Goal: Transaction & Acquisition: Purchase product/service

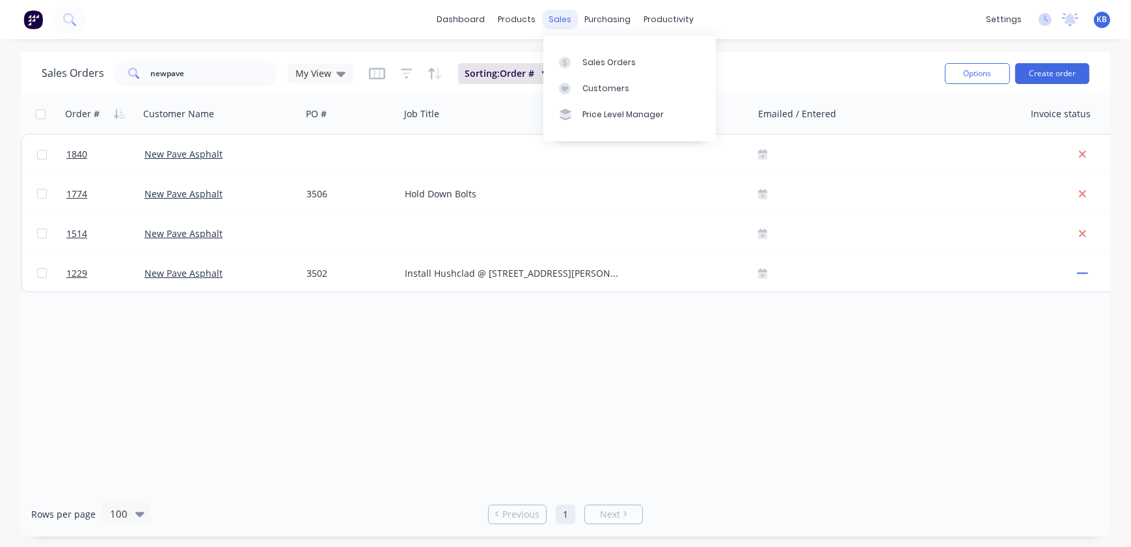
click at [549, 26] on div "sales" at bounding box center [561, 20] width 36 height 20
click at [553, 60] on link "Sales Orders" at bounding box center [629, 62] width 172 height 26
drag, startPoint x: 249, startPoint y: 79, endPoint x: 52, endPoint y: 62, distance: 197.8
click at [62, 85] on div "Sales Orders newpave My View" at bounding box center [198, 74] width 312 height 26
type input "o"
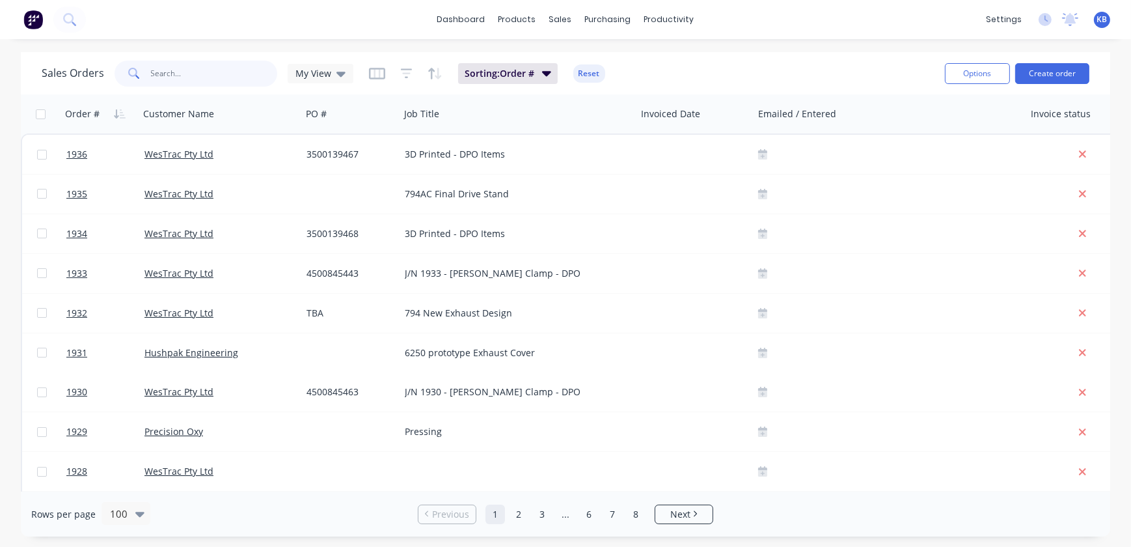
click at [213, 70] on input "text" at bounding box center [214, 74] width 127 height 26
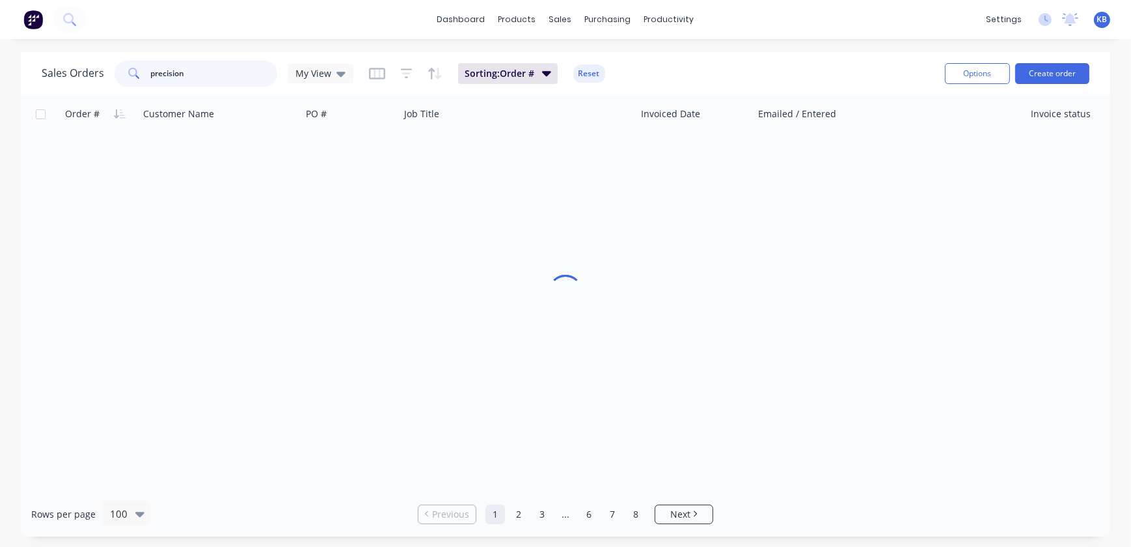
type input "precision"
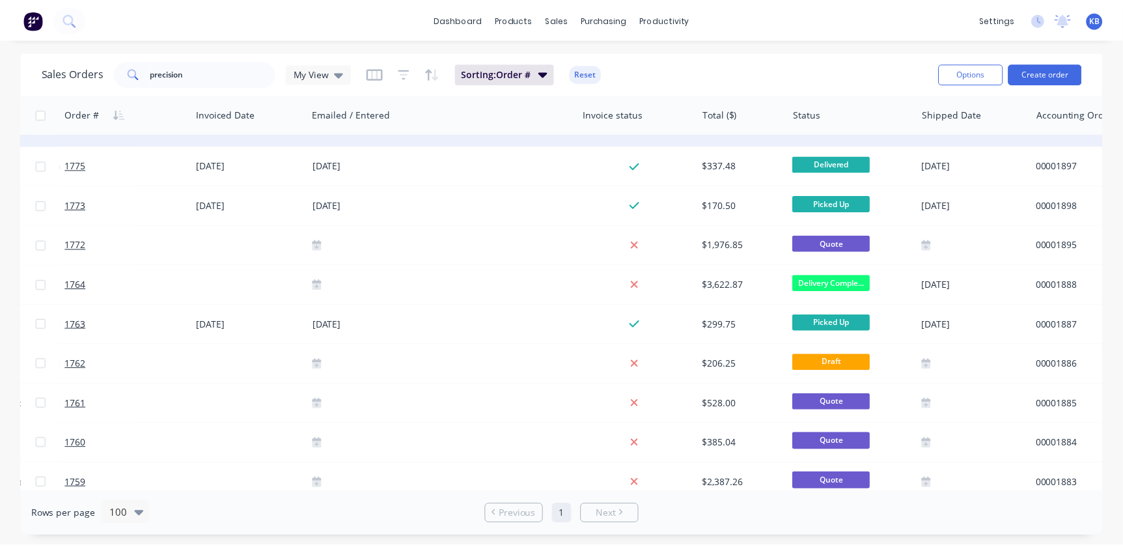
scroll to position [1183, 444]
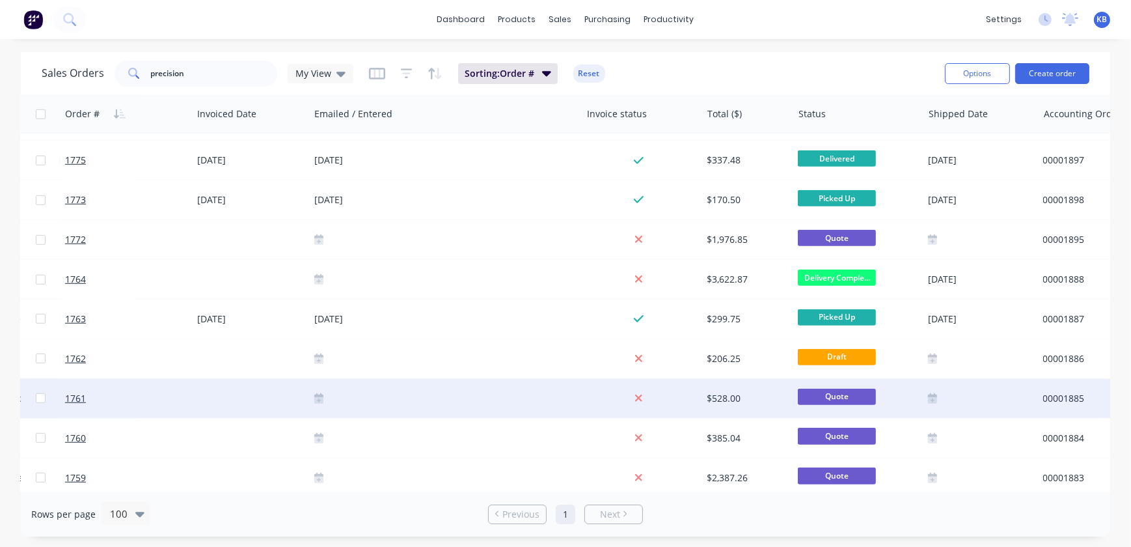
click at [705, 401] on div "$528.00" at bounding box center [747, 398] width 91 height 39
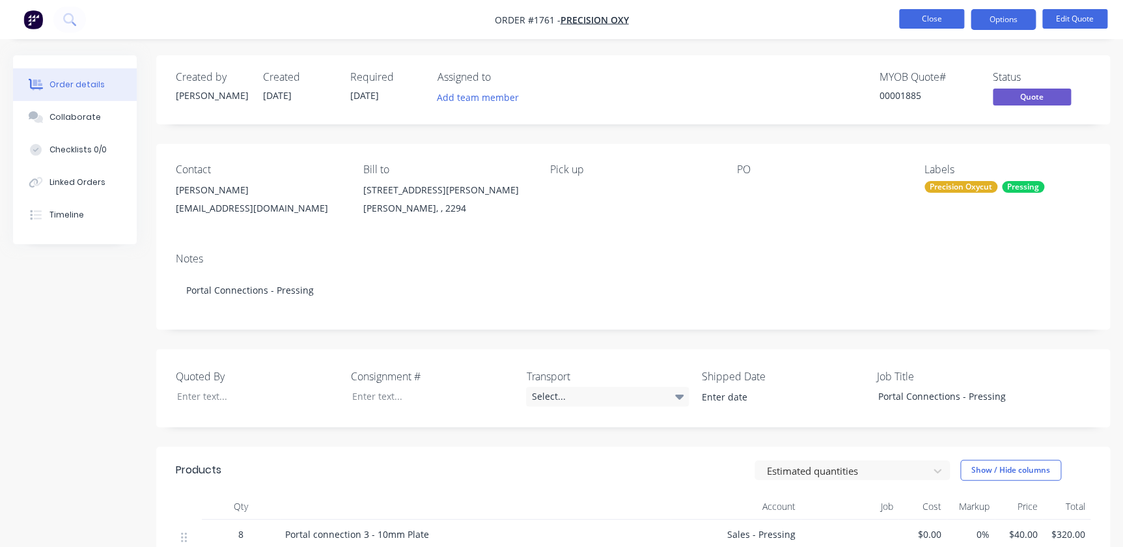
click at [953, 14] on button "Close" at bounding box center [931, 19] width 65 height 20
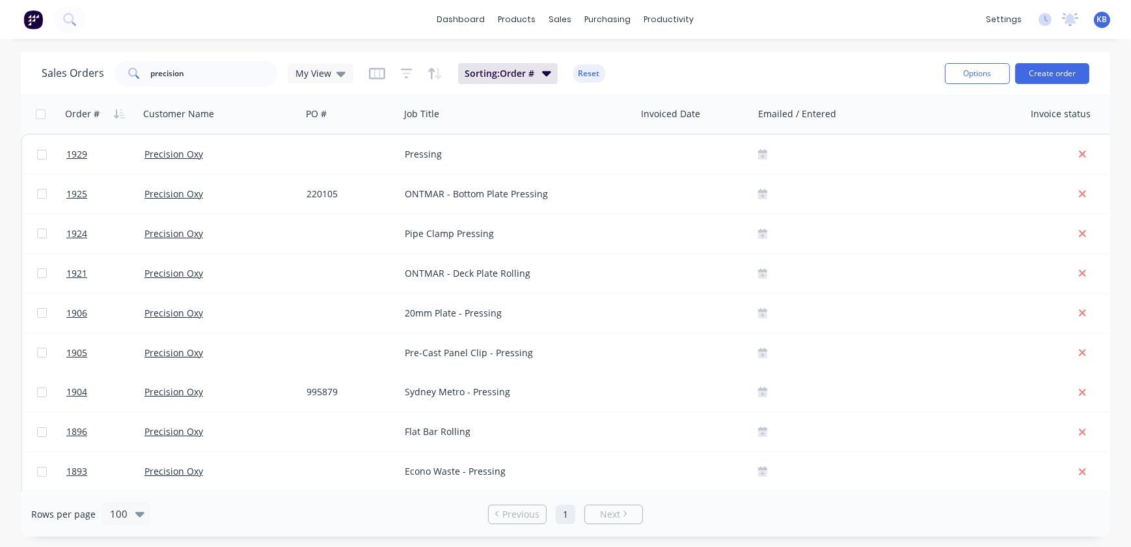
click at [219, 62] on div "Sales Orders precision My View Sorting: Order # Reset" at bounding box center [488, 73] width 893 height 32
click at [213, 68] on input "precision" at bounding box center [214, 74] width 127 height 26
type input "precision boom"
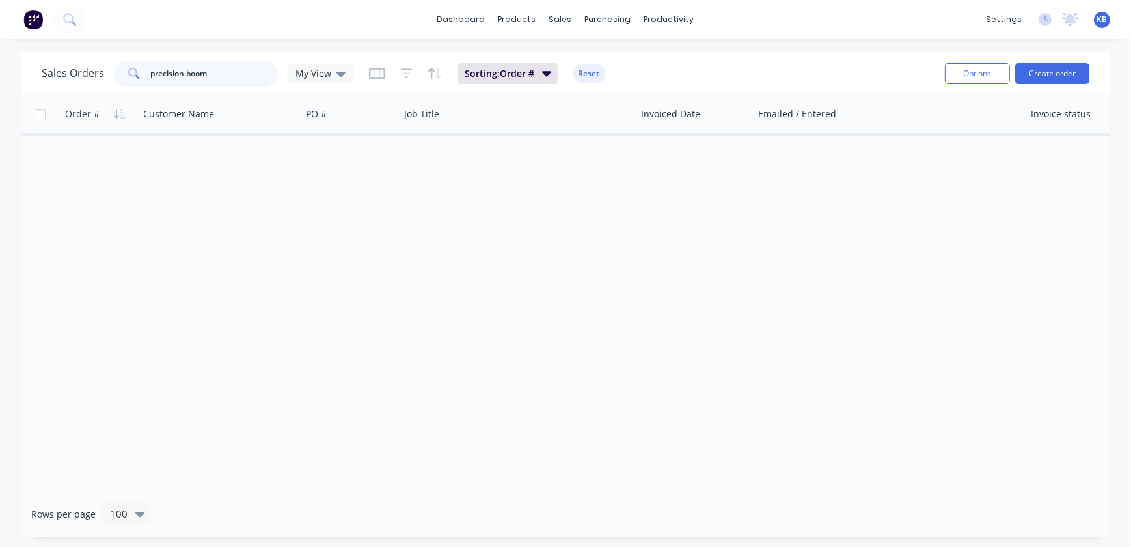
drag, startPoint x: 228, startPoint y: 74, endPoint x: 91, endPoint y: 71, distance: 136.7
click at [92, 71] on div "Sales Orders precision boom My View" at bounding box center [198, 74] width 312 height 26
type input "boom"
drag, startPoint x: 202, startPoint y: 76, endPoint x: 85, endPoint y: 77, distance: 116.5
click at [87, 77] on div "Sales Orders boom My View" at bounding box center [198, 74] width 312 height 26
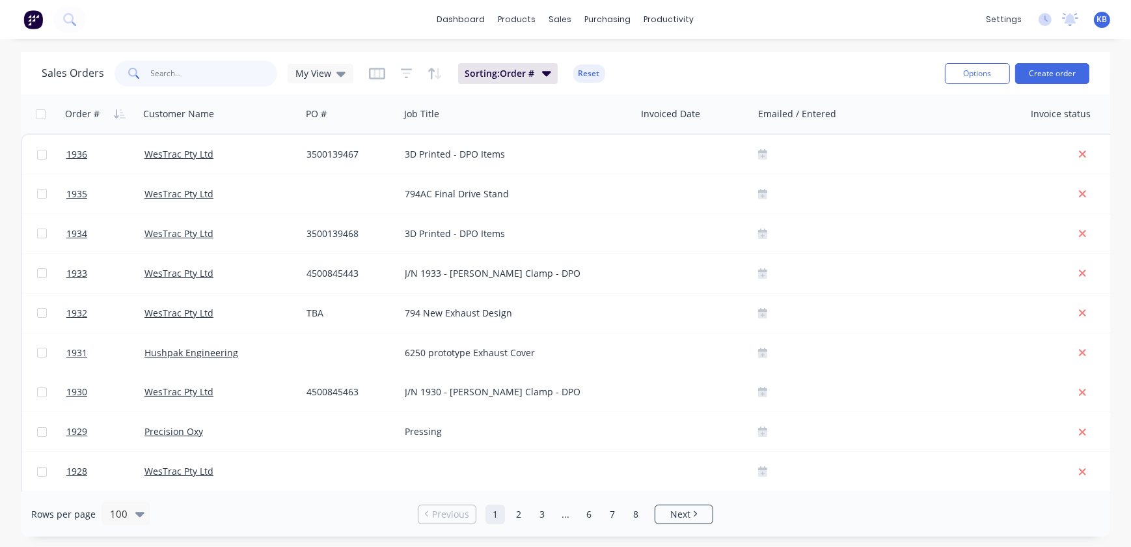
click at [208, 81] on input "text" at bounding box center [214, 74] width 127 height 26
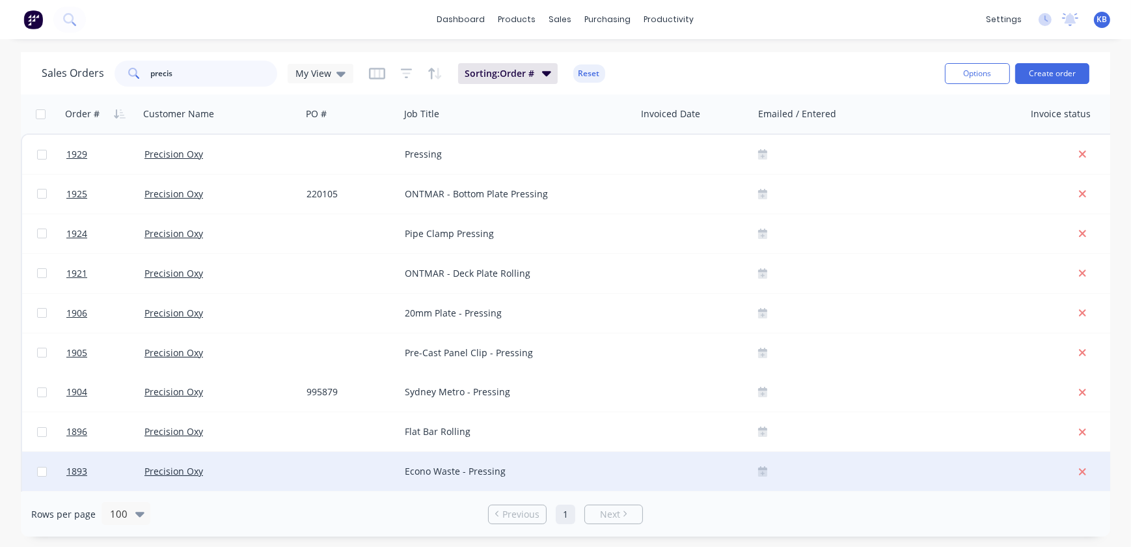
type input "precis"
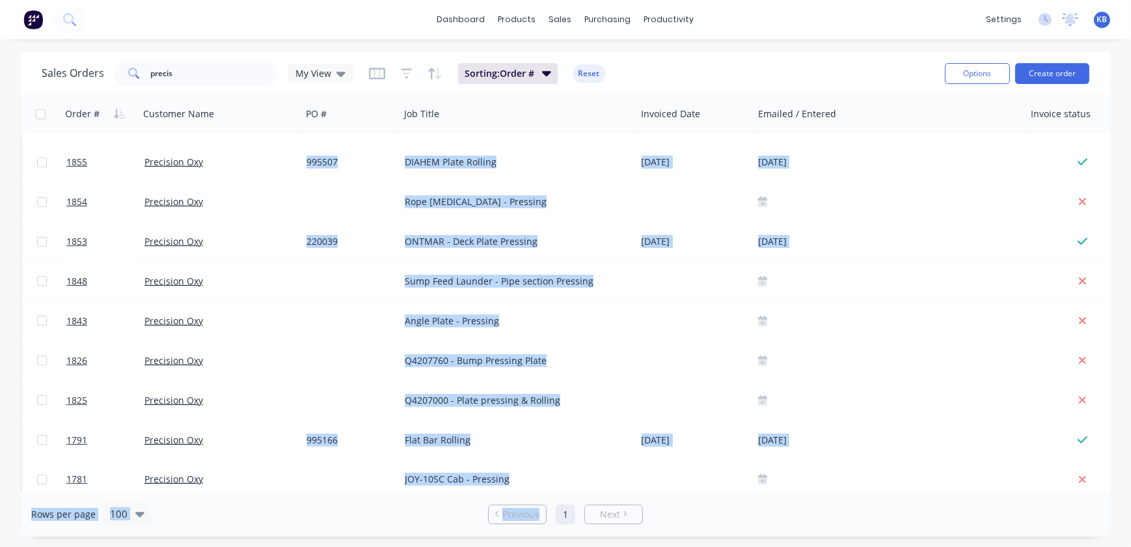
drag, startPoint x: 624, startPoint y: 484, endPoint x: 546, endPoint y: 491, distance: 78.4
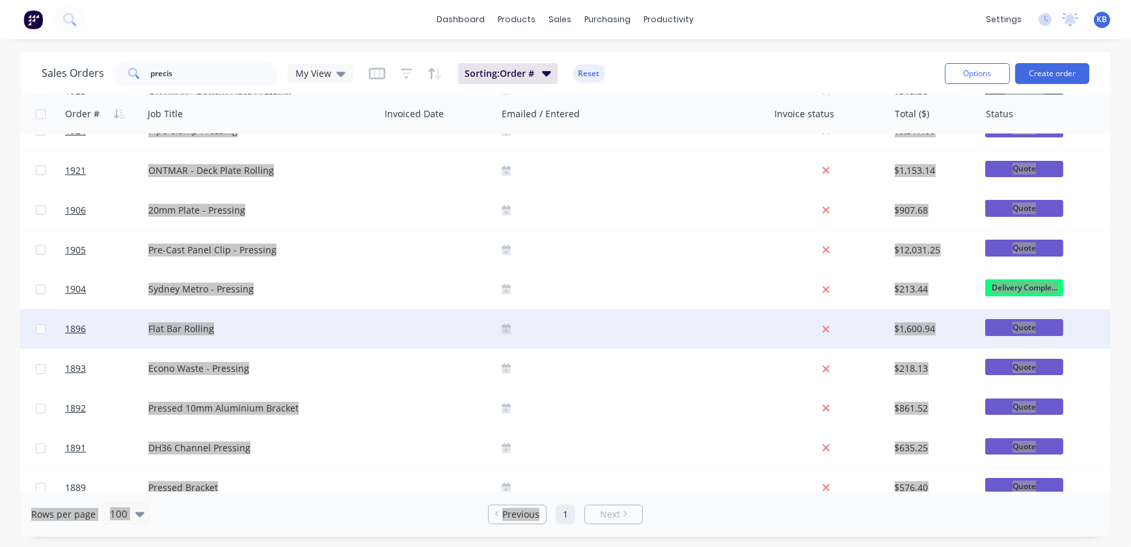
scroll to position [0, 256]
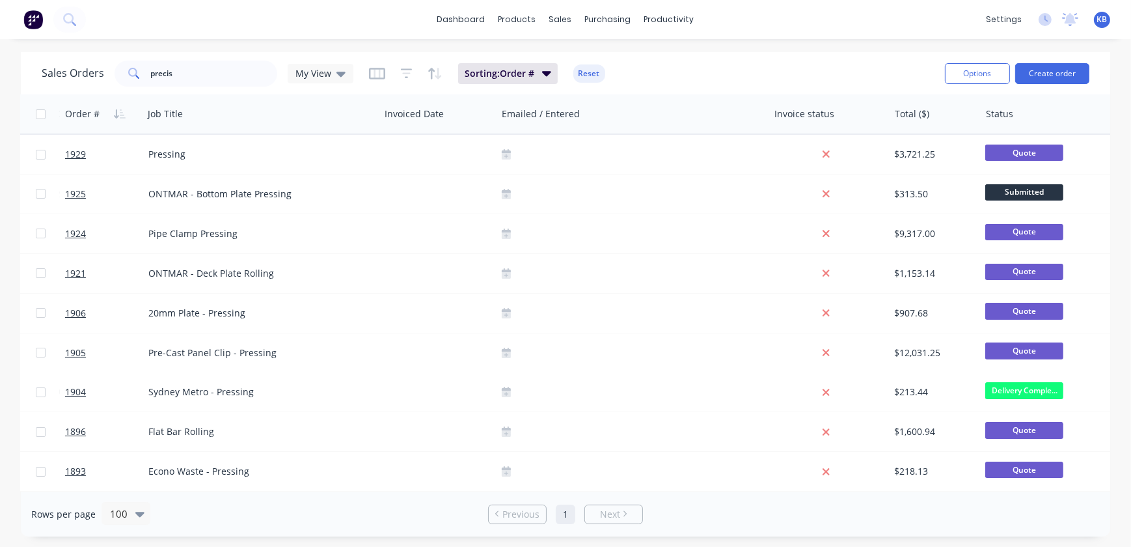
click at [765, 76] on div "Sales Orders precis My View Sorting: Order # Reset" at bounding box center [488, 73] width 893 height 32
click at [1075, 71] on button "Create order" at bounding box center [1052, 73] width 74 height 21
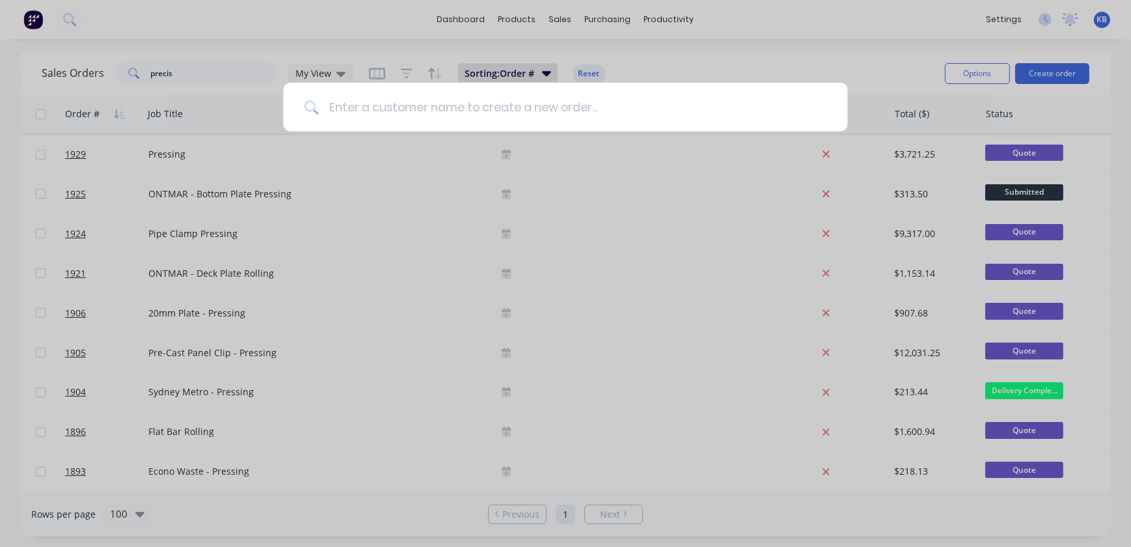
click at [525, 93] on input at bounding box center [572, 107] width 508 height 49
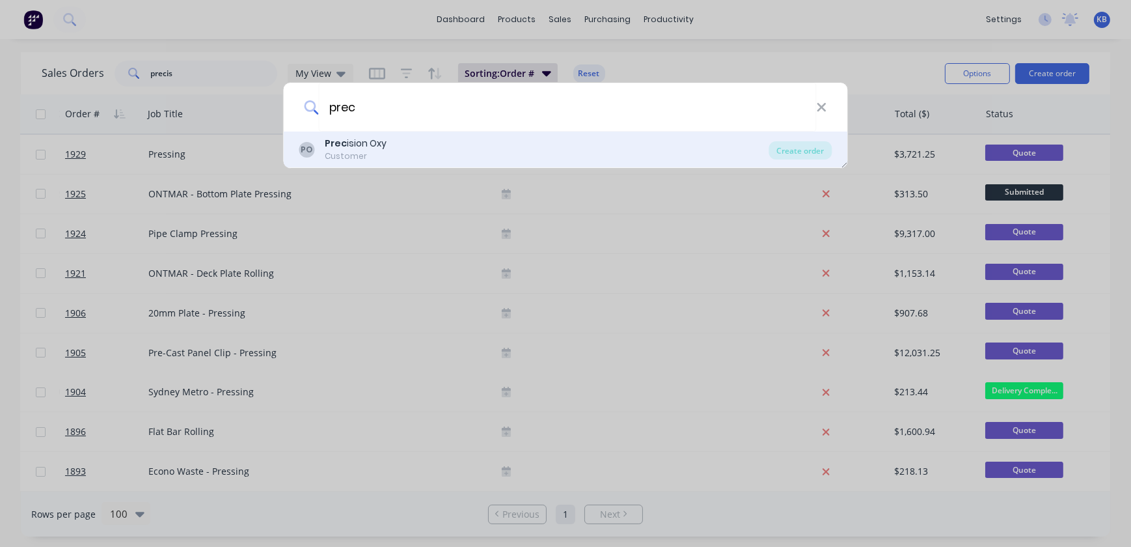
type input "prec"
click at [364, 159] on div "Customer" at bounding box center [356, 156] width 62 height 12
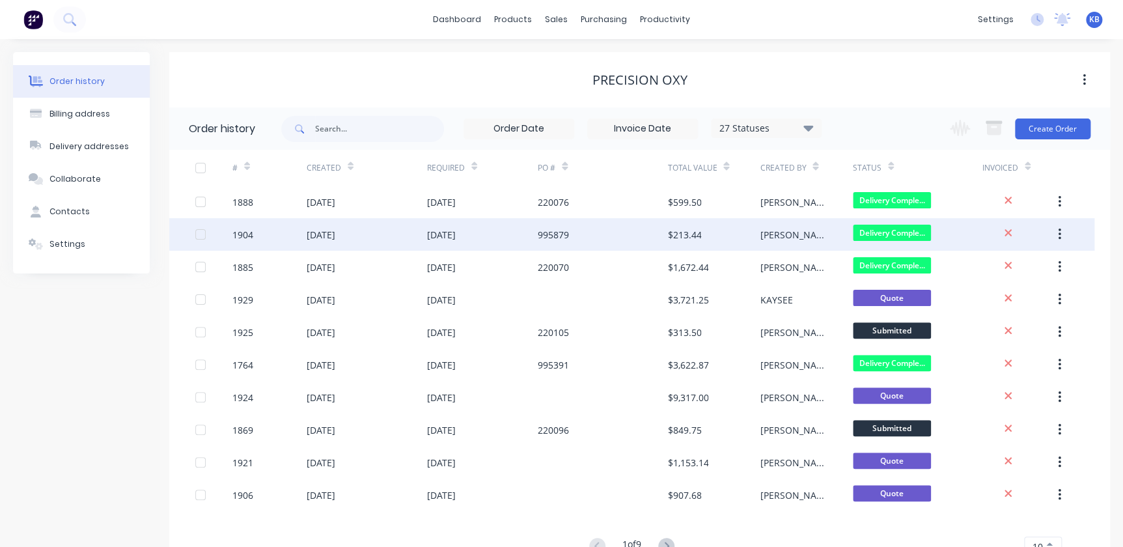
click at [255, 238] on div "1904" at bounding box center [269, 234] width 74 height 33
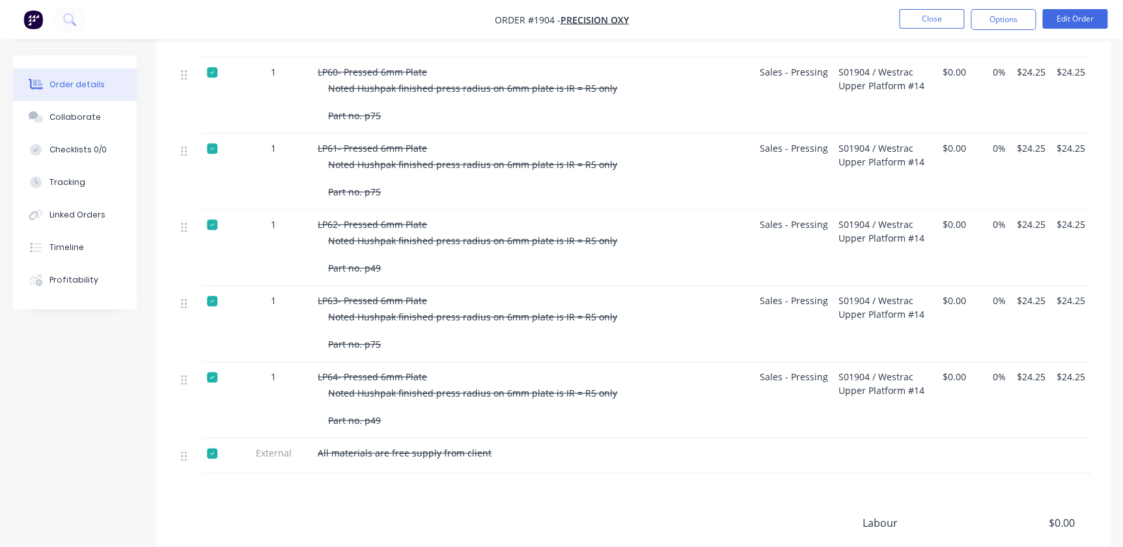
scroll to position [592, 0]
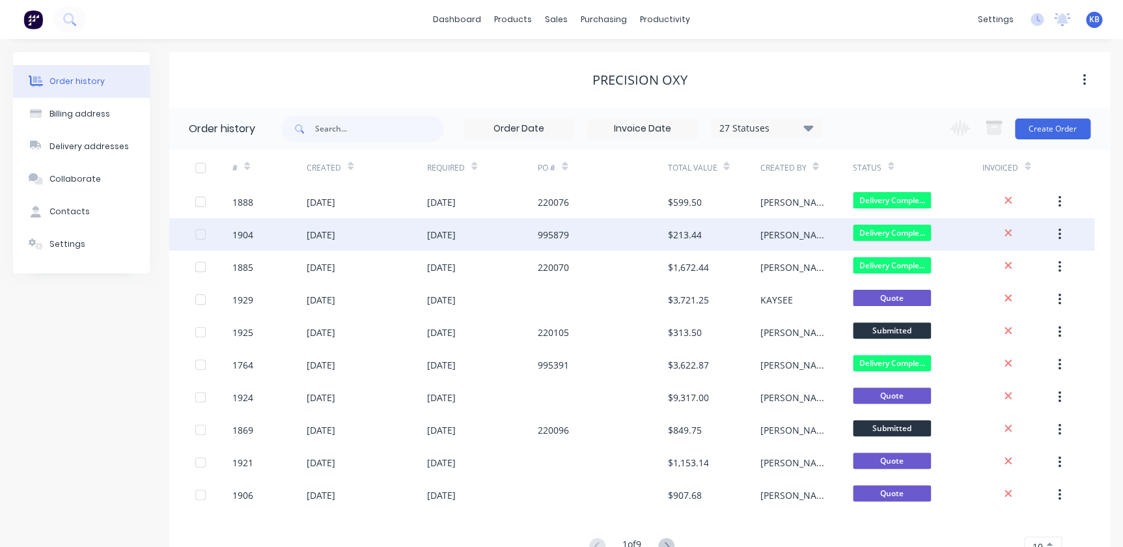
click at [413, 236] on div "[DATE]" at bounding box center [367, 234] width 120 height 33
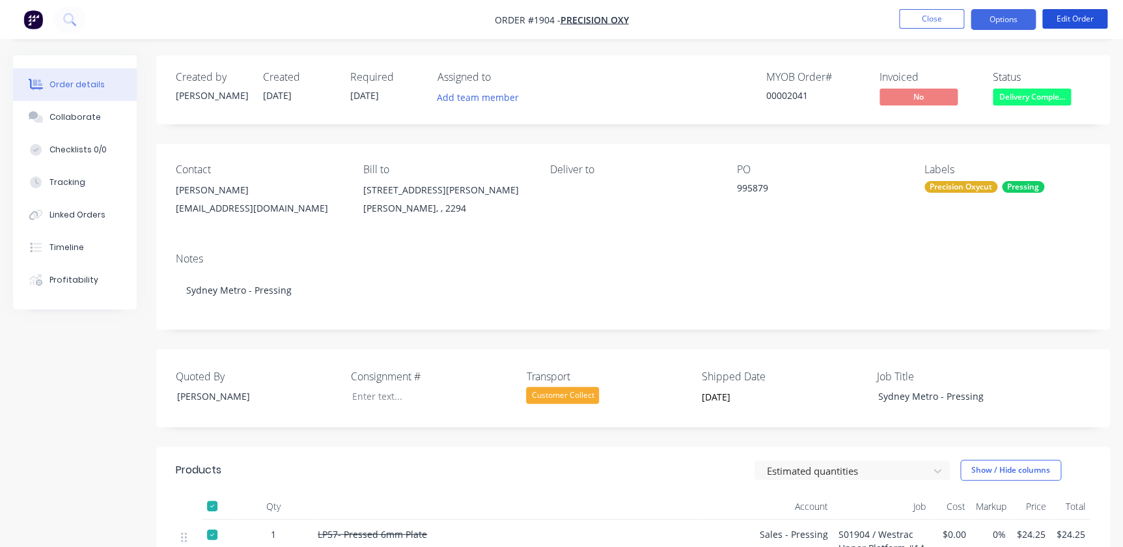
drag, startPoint x: 1069, startPoint y: 14, endPoint x: 1007, endPoint y: 14, distance: 61.8
click at [1007, 25] on ul "Close Options Edit Order" at bounding box center [1002, 19] width 239 height 21
click at [1007, 14] on button "Options" at bounding box center [1002, 19] width 65 height 21
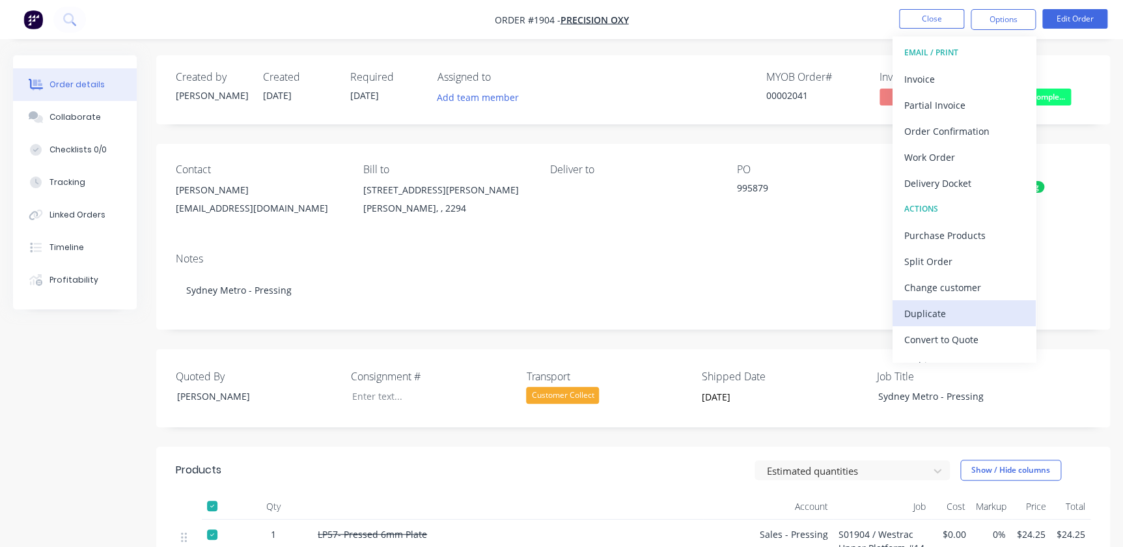
click at [943, 310] on div "Duplicate" at bounding box center [964, 313] width 120 height 19
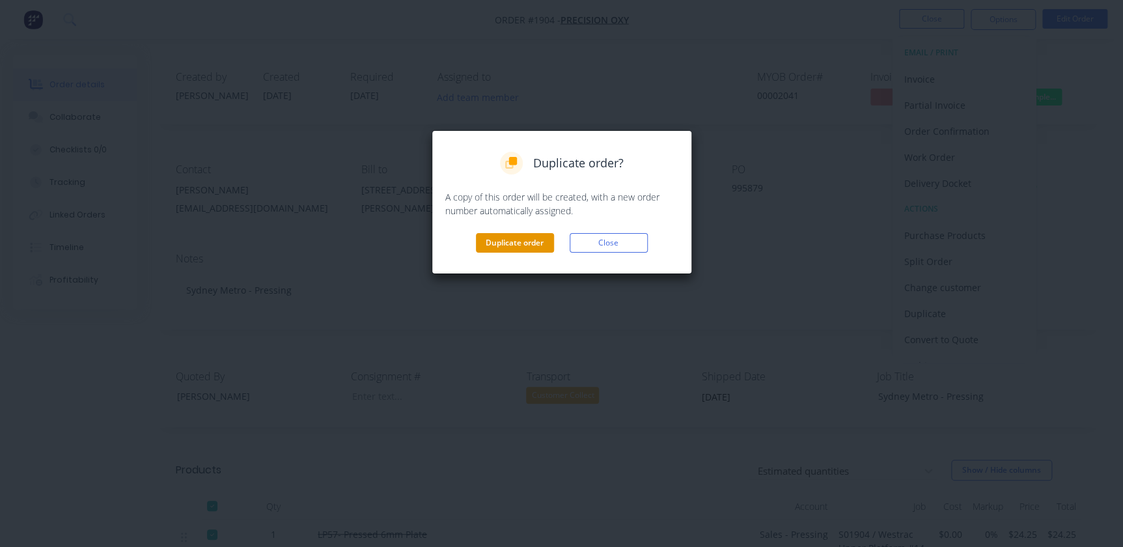
click at [532, 238] on button "Duplicate order" at bounding box center [515, 243] width 78 height 20
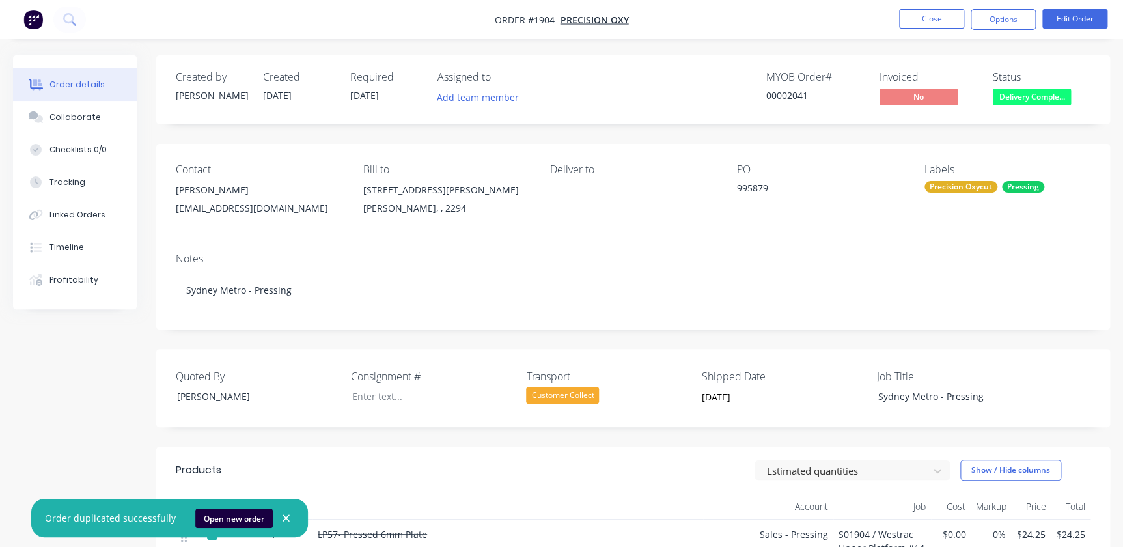
scroll to position [59, 0]
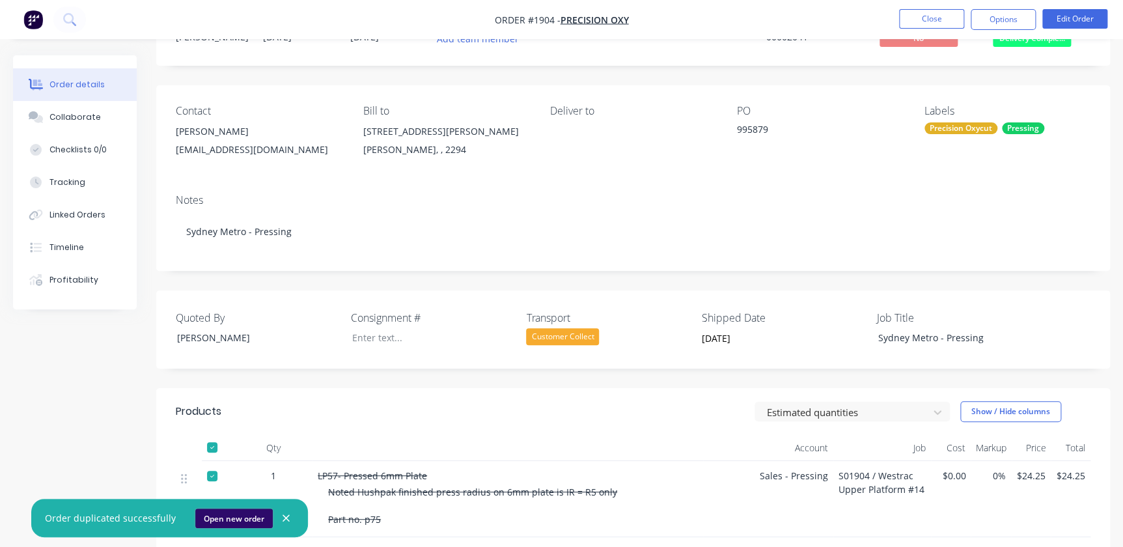
click at [234, 514] on button "Open new order" at bounding box center [233, 518] width 77 height 20
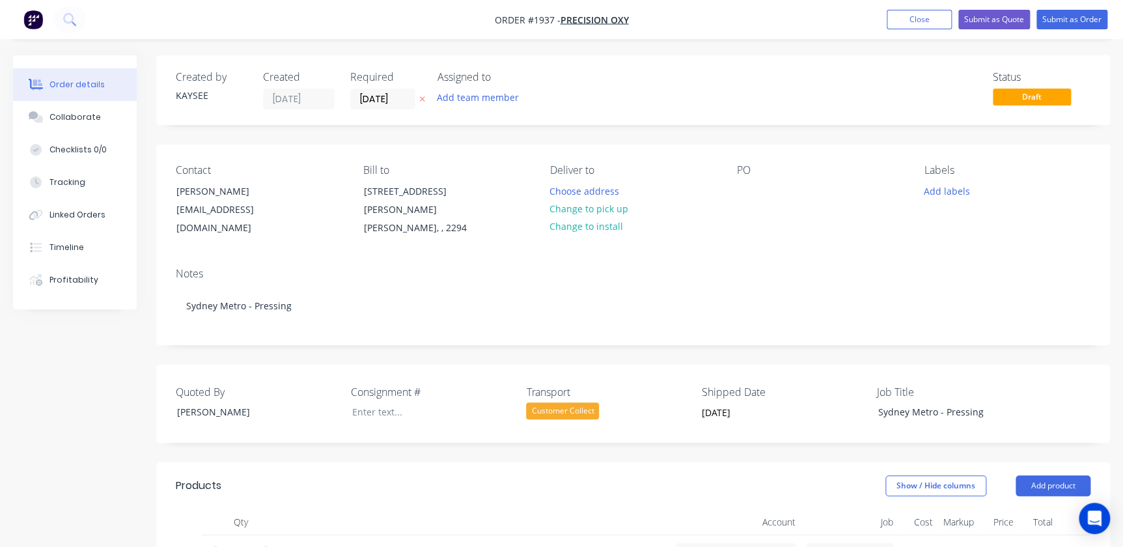
click at [296, 311] on div "Notes Sydney Metro - Pressing" at bounding box center [632, 300] width 953 height 87
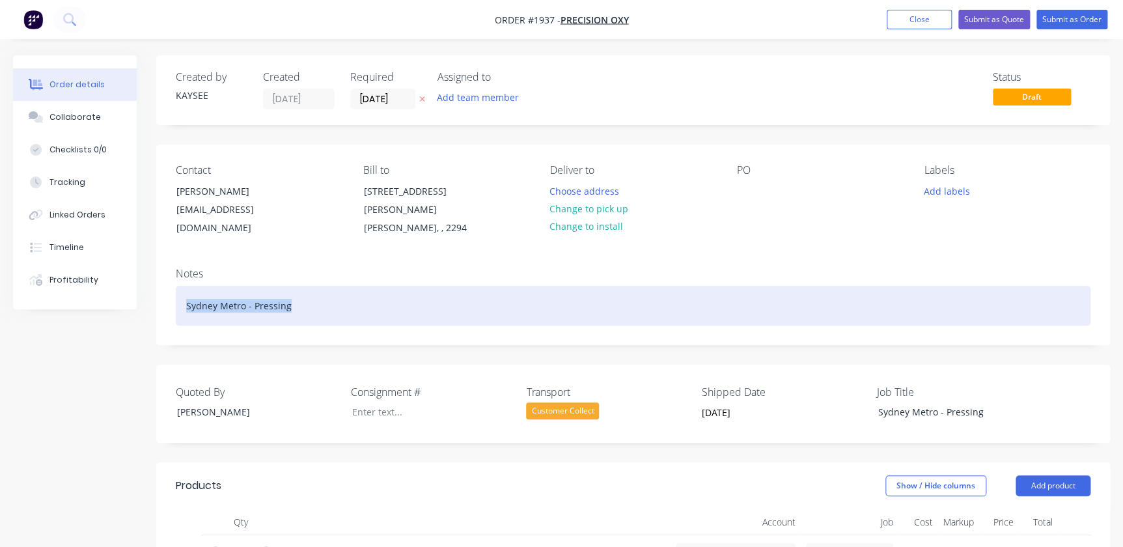
drag, startPoint x: 297, startPoint y: 301, endPoint x: 150, endPoint y: 299, distance: 147.7
drag, startPoint x: 226, startPoint y: 280, endPoint x: 136, endPoint y: 276, distance: 89.9
click at [181, 291] on div "996180 utsrat" at bounding box center [633, 306] width 914 height 40
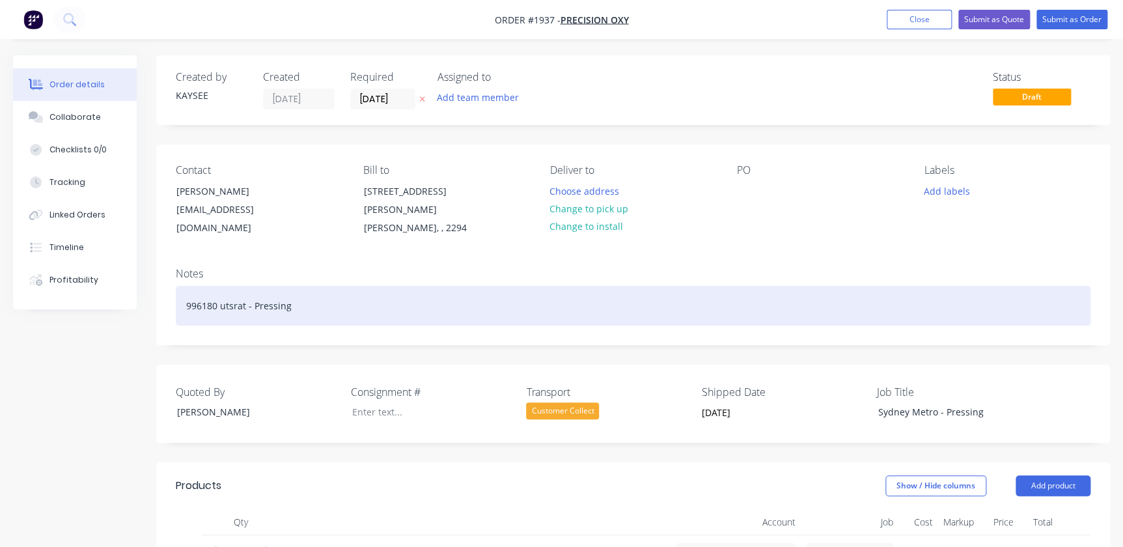
drag, startPoint x: 271, startPoint y: 297, endPoint x: 137, endPoint y: 286, distance: 133.9
copy div "996180 utsrat - Pressing"
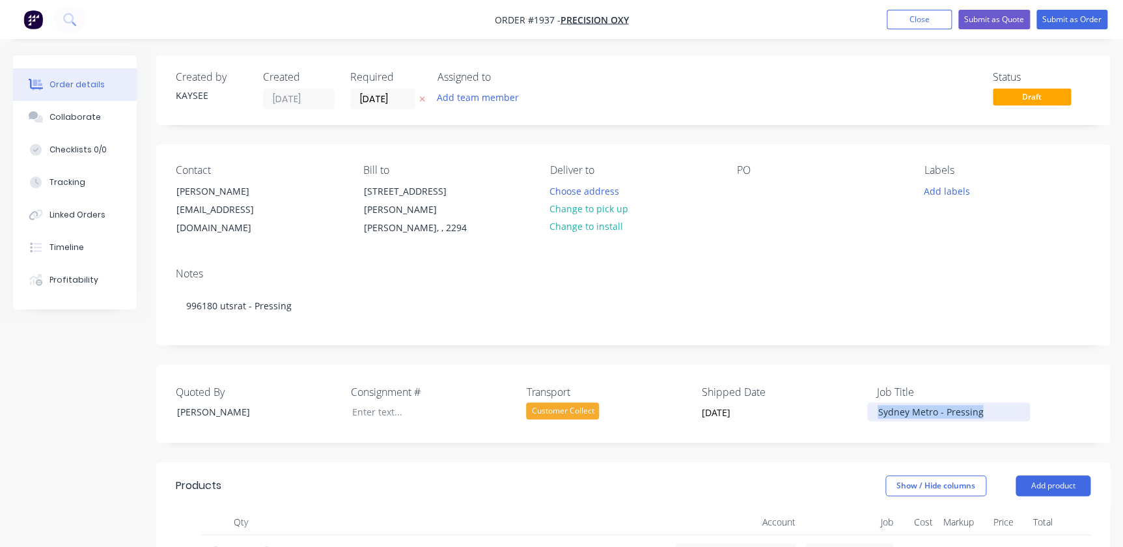
drag, startPoint x: 982, startPoint y: 396, endPoint x: 787, endPoint y: 376, distance: 195.6
click at [787, 376] on div "Quoted By Greg Rawe Consignment # Transport Customer Collect Shipped Date 30/09…" at bounding box center [632, 403] width 953 height 78
paste div
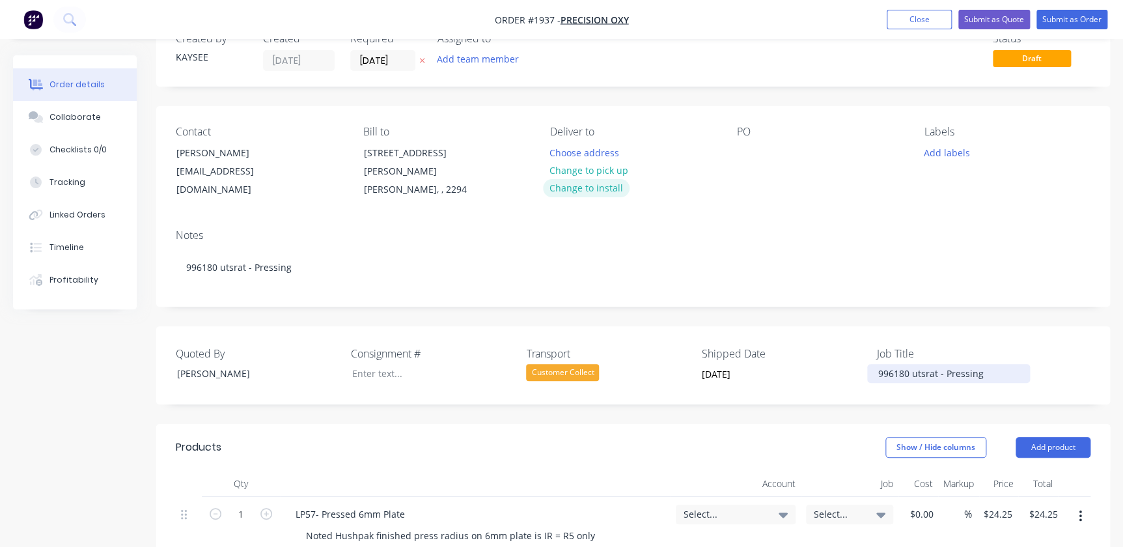
scroll to position [59, 0]
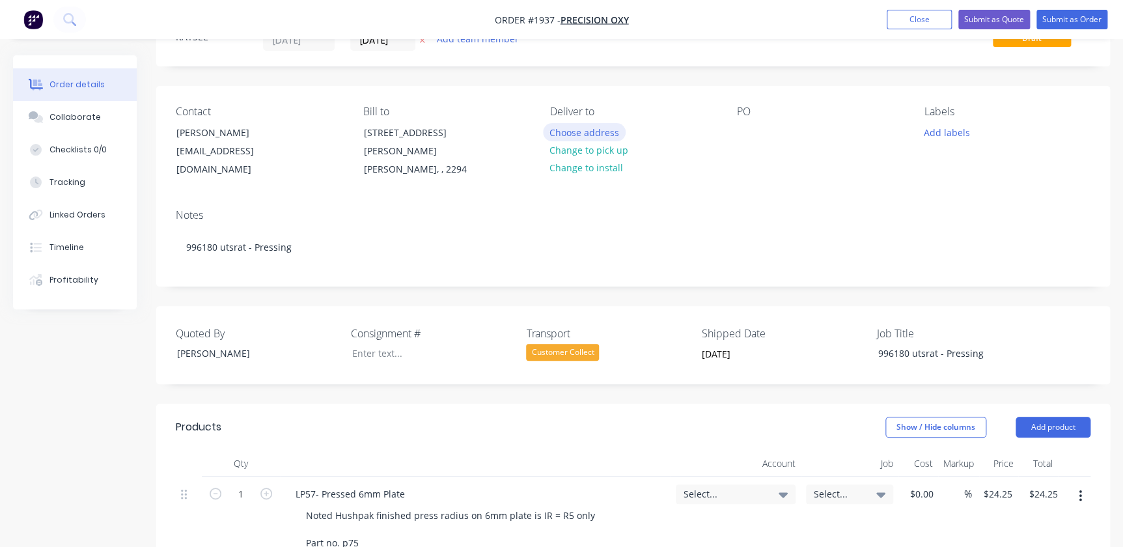
click at [580, 129] on button "Choose address" at bounding box center [584, 132] width 83 height 18
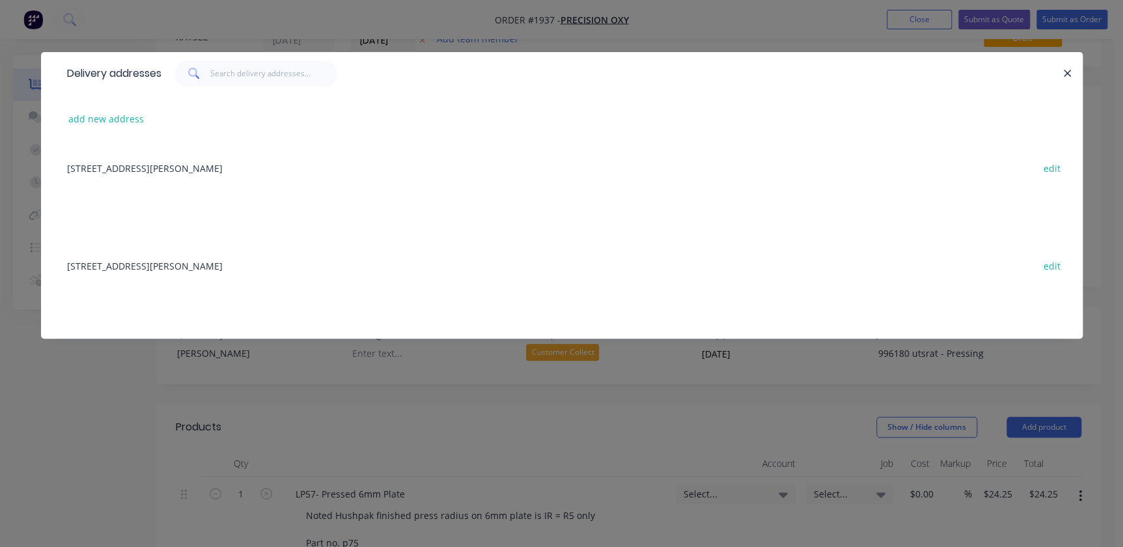
click at [197, 169] on div "8 Everett Street, Carrington, undefined, 2294 edit" at bounding box center [562, 167] width 1002 height 49
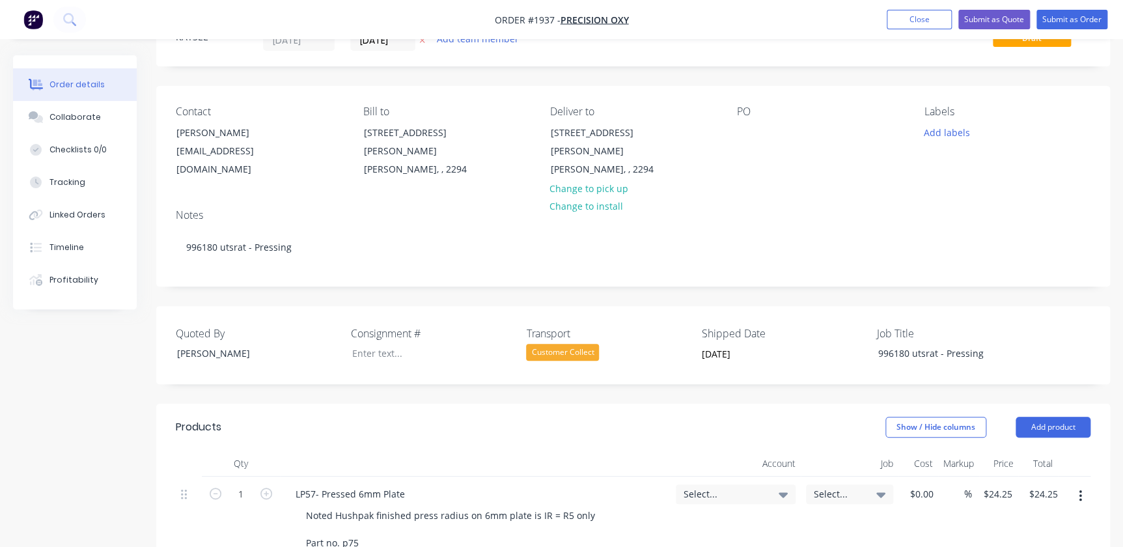
click at [735, 135] on div "Contact Jodi Terrill jodit@oxycut.com.au Bill to 8 Everett Street Carrington, ,…" at bounding box center [632, 142] width 953 height 113
click at [753, 129] on div at bounding box center [747, 132] width 21 height 19
click at [859, 209] on div "Notes" at bounding box center [633, 215] width 914 height 12
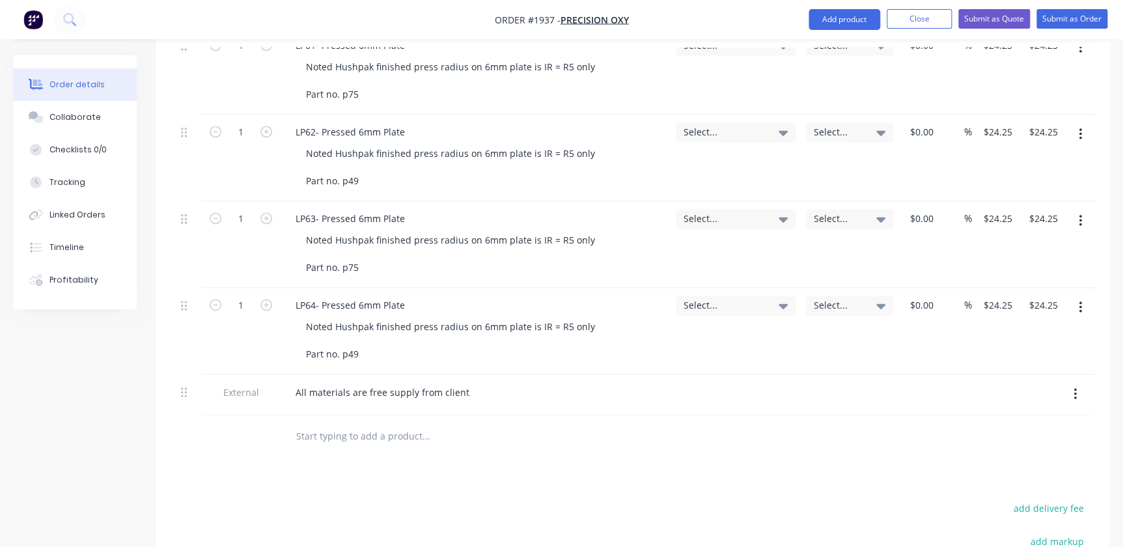
scroll to position [887, 0]
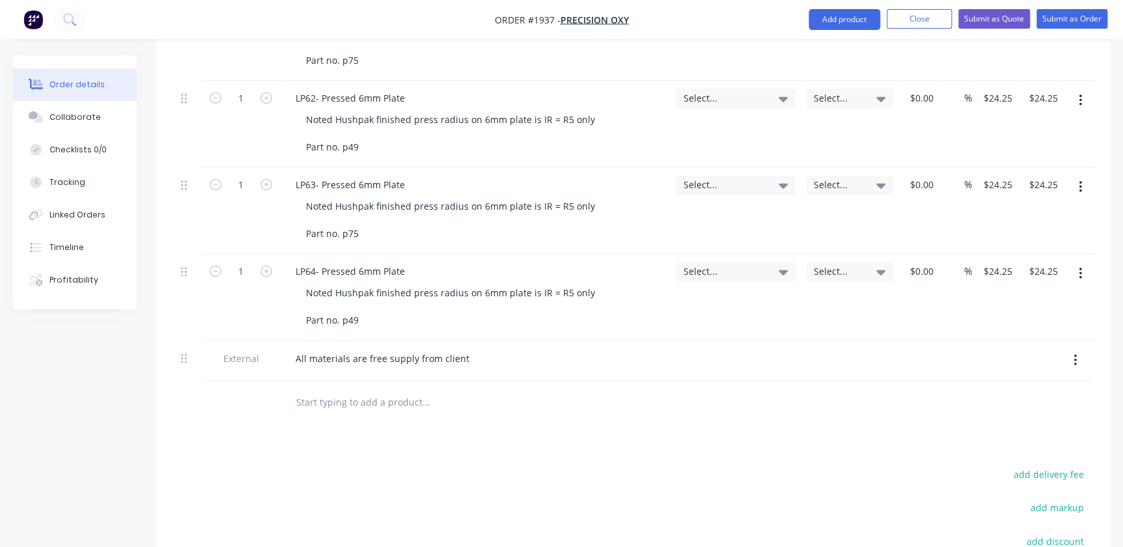
click at [1085, 262] on button "button" at bounding box center [1080, 273] width 31 height 23
click at [1029, 376] on div "Delete" at bounding box center [1033, 385] width 100 height 19
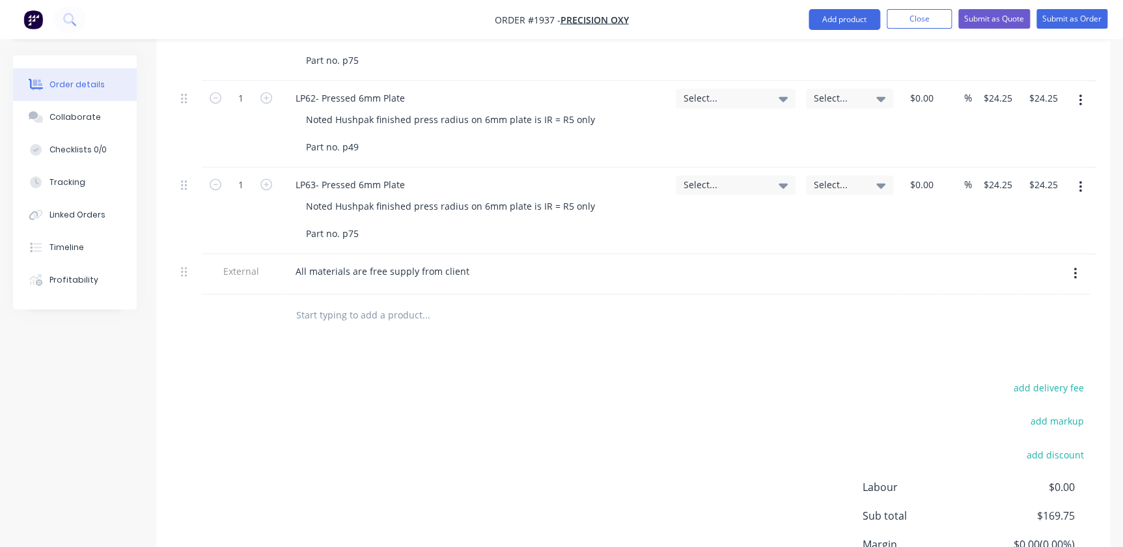
click at [1084, 175] on button "button" at bounding box center [1080, 186] width 31 height 23
click at [1041, 292] on div "Delete" at bounding box center [1033, 299] width 100 height 19
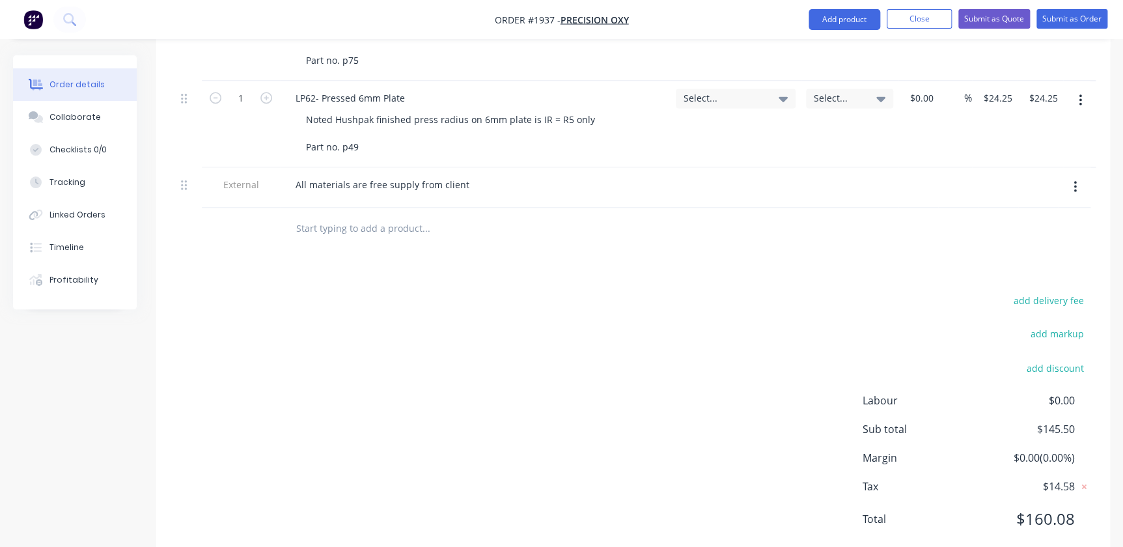
click at [1074, 89] on button "button" at bounding box center [1080, 100] width 31 height 23
drag, startPoint x: 1035, startPoint y: 180, endPoint x: 1028, endPoint y: 191, distance: 12.3
click at [1028, 191] on div "Save to catalogue Duplicate Exclude from tax Delete" at bounding box center [1034, 173] width 124 height 111
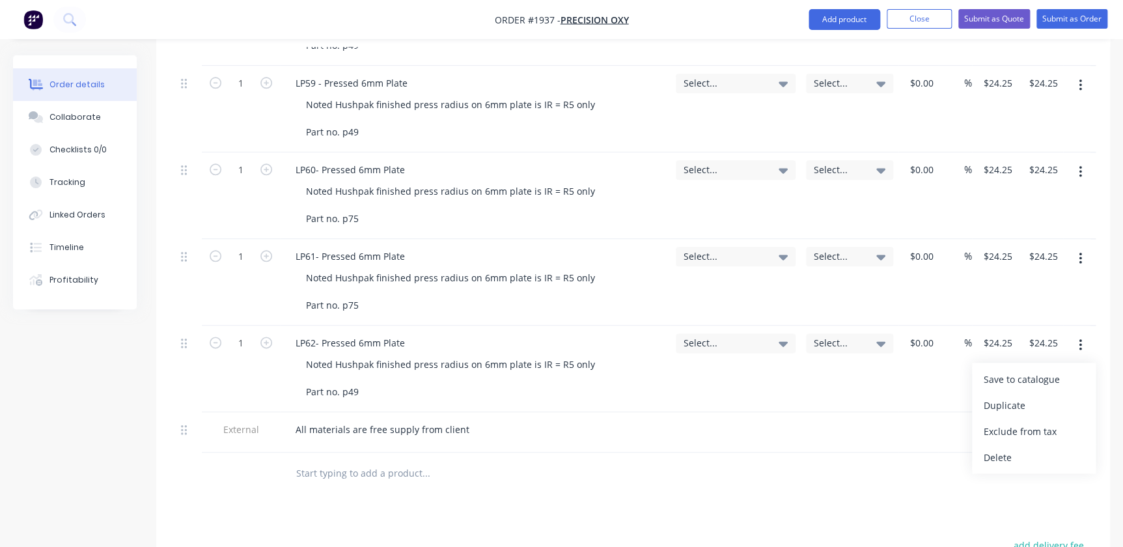
scroll to position [473, 0]
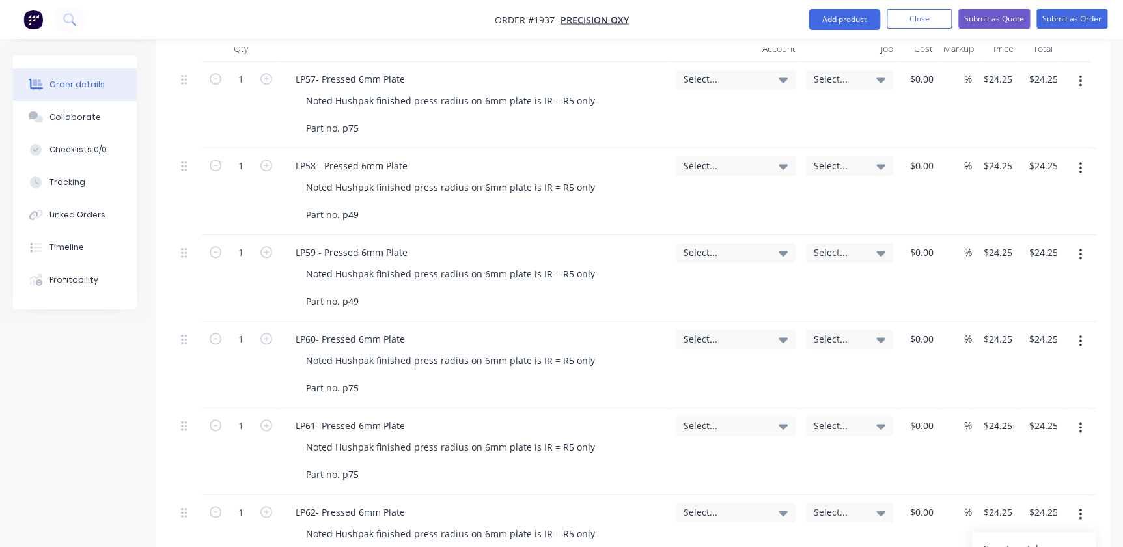
drag, startPoint x: 1087, startPoint y: 137, endPoint x: 1084, endPoint y: 148, distance: 11.4
click at [1085, 148] on div at bounding box center [1079, 191] width 33 height 87
click at [1084, 156] on button "button" at bounding box center [1080, 167] width 31 height 23
click at [1028, 271] on div "Delete" at bounding box center [1033, 280] width 100 height 19
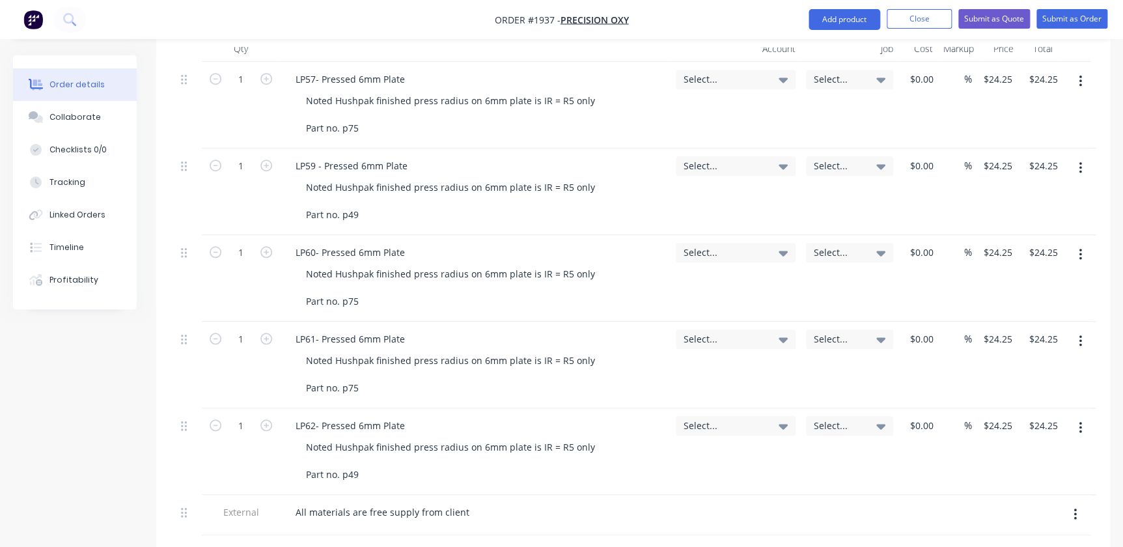
click at [1078, 159] on button "button" at bounding box center [1080, 167] width 31 height 23
drag, startPoint x: 1022, startPoint y: 257, endPoint x: 1074, endPoint y: 169, distance: 102.1
click at [1022, 267] on button "Delete" at bounding box center [1034, 280] width 124 height 26
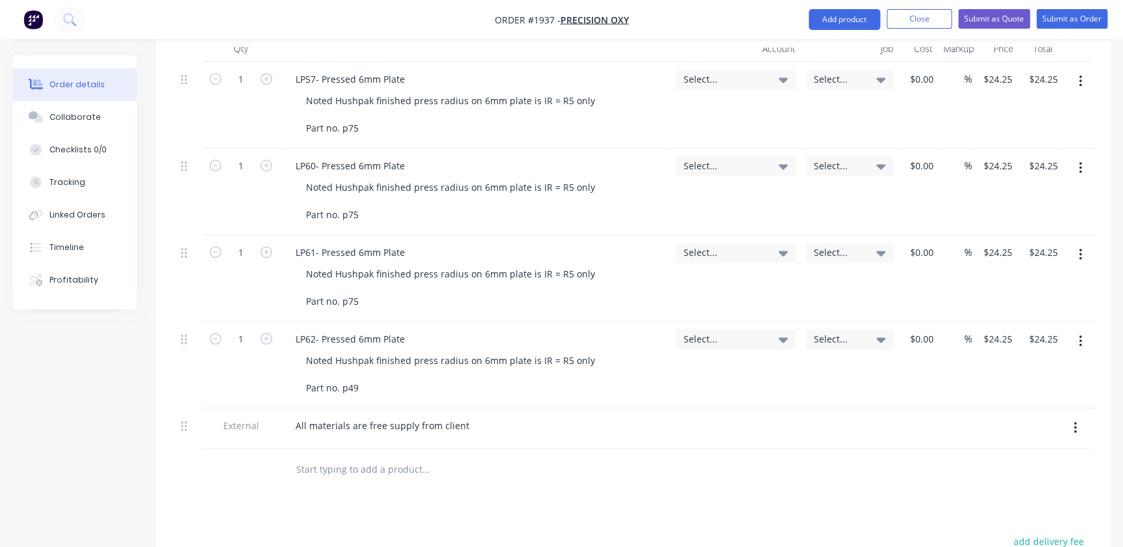
click at [1079, 160] on button "button" at bounding box center [1080, 167] width 31 height 23
click at [1009, 271] on div "Delete" at bounding box center [1033, 280] width 100 height 19
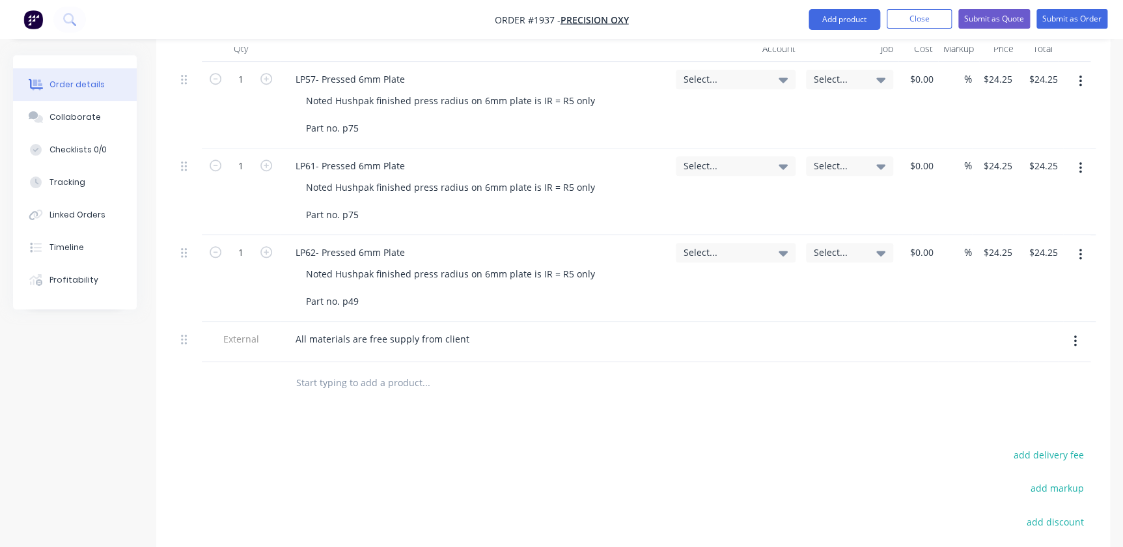
click at [1087, 156] on button "button" at bounding box center [1080, 167] width 31 height 23
click at [1028, 271] on div "Delete" at bounding box center [1033, 280] width 100 height 19
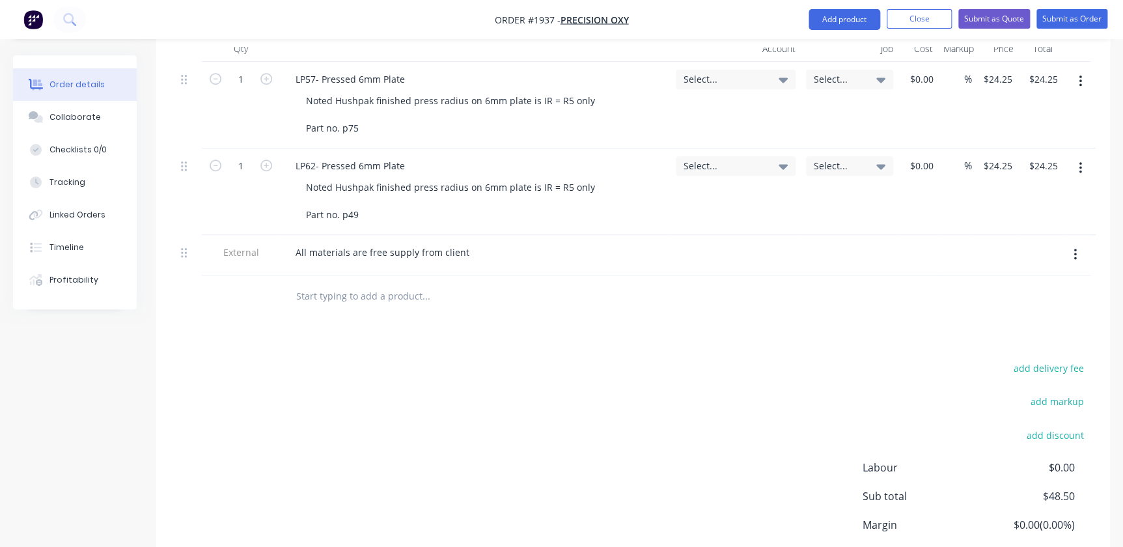
click at [1080, 162] on icon "button" at bounding box center [1079, 168] width 3 height 12
click at [1011, 271] on div "Delete" at bounding box center [1033, 280] width 100 height 19
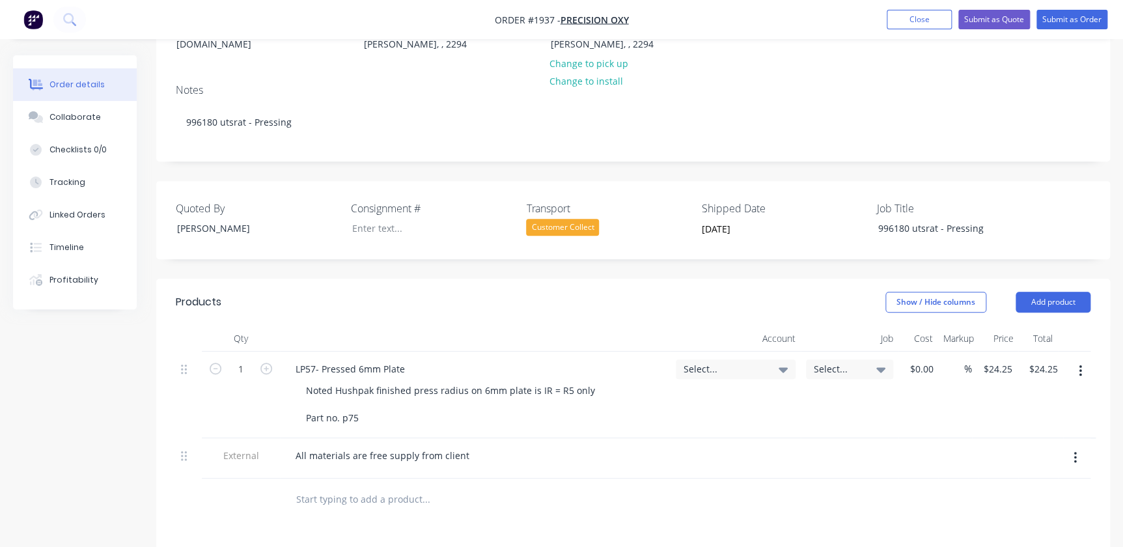
scroll to position [177, 0]
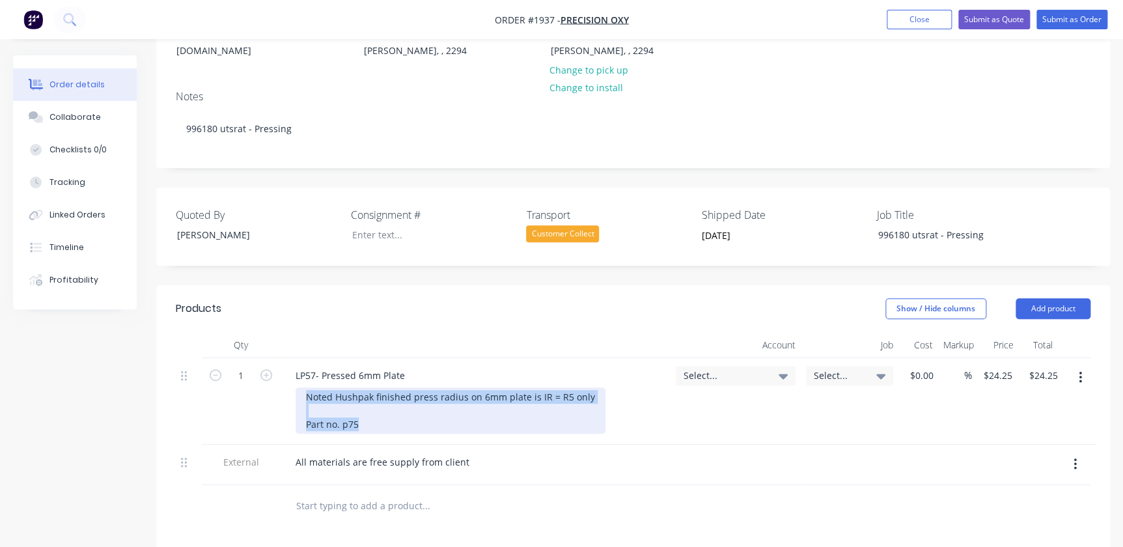
drag, startPoint x: 353, startPoint y: 405, endPoint x: 276, endPoint y: 363, distance: 87.4
click at [276, 363] on div "1 LP57- Pressed 6mm Plate Noted Hushpak finished press radius on 6mm plate is I…" at bounding box center [633, 401] width 914 height 87
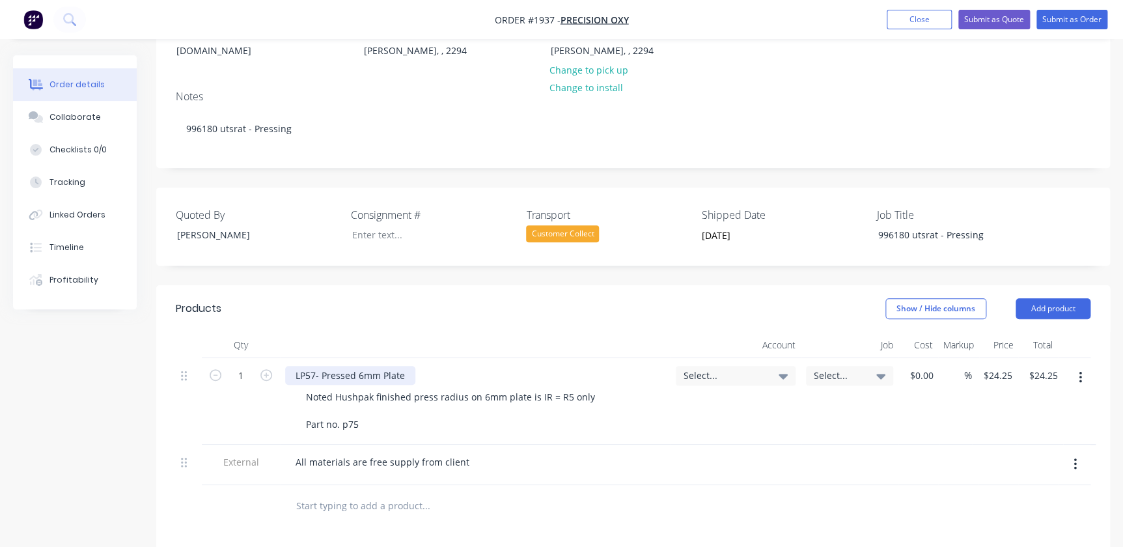
click at [392, 366] on div "LP57- Pressed 6mm Plate" at bounding box center [350, 375] width 130 height 19
click at [439, 366] on div "LP57- Pressed 6mm Plate" at bounding box center [475, 375] width 380 height 19
click at [415, 366] on div "LP57- Pressed 6mm Plate" at bounding box center [475, 375] width 380 height 19
drag, startPoint x: 411, startPoint y: 358, endPoint x: 299, endPoint y: 351, distance: 112.1
click at [299, 366] on div "LP57- Pressed 6mm Plate" at bounding box center [350, 375] width 130 height 19
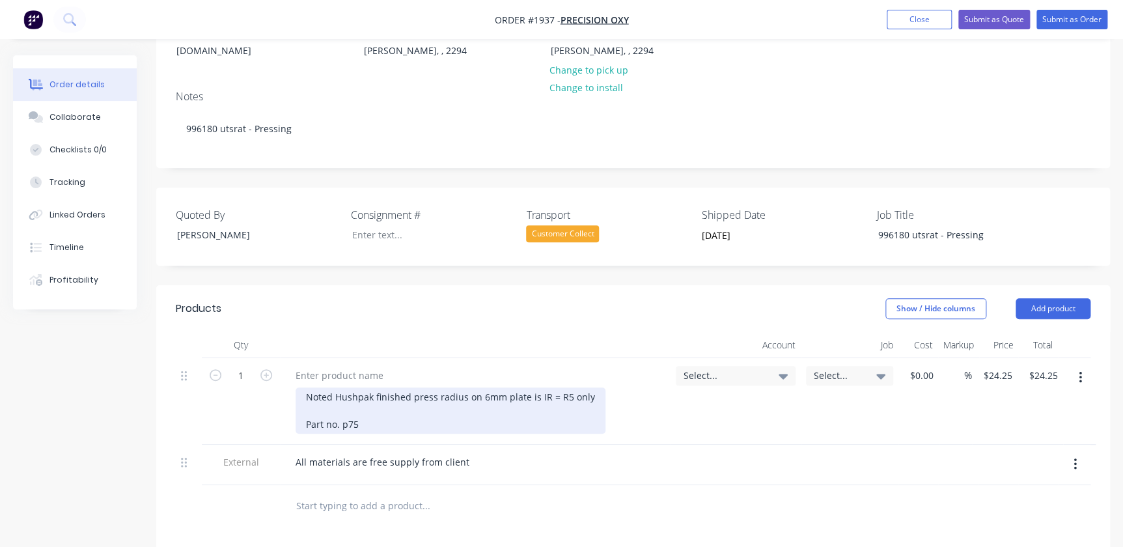
drag, startPoint x: 485, startPoint y: 381, endPoint x: 513, endPoint y: 394, distance: 30.3
click at [491, 387] on div "Noted Hushpak finished press radius on 6mm plate is IR = R5 only Part no. p75" at bounding box center [450, 410] width 310 height 46
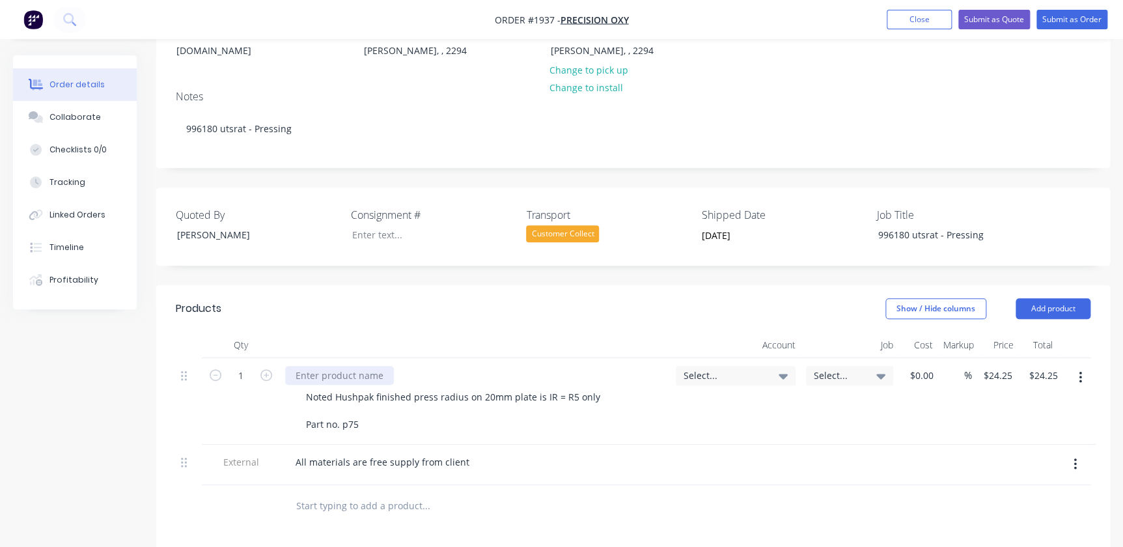
click at [346, 366] on div at bounding box center [339, 375] width 109 height 19
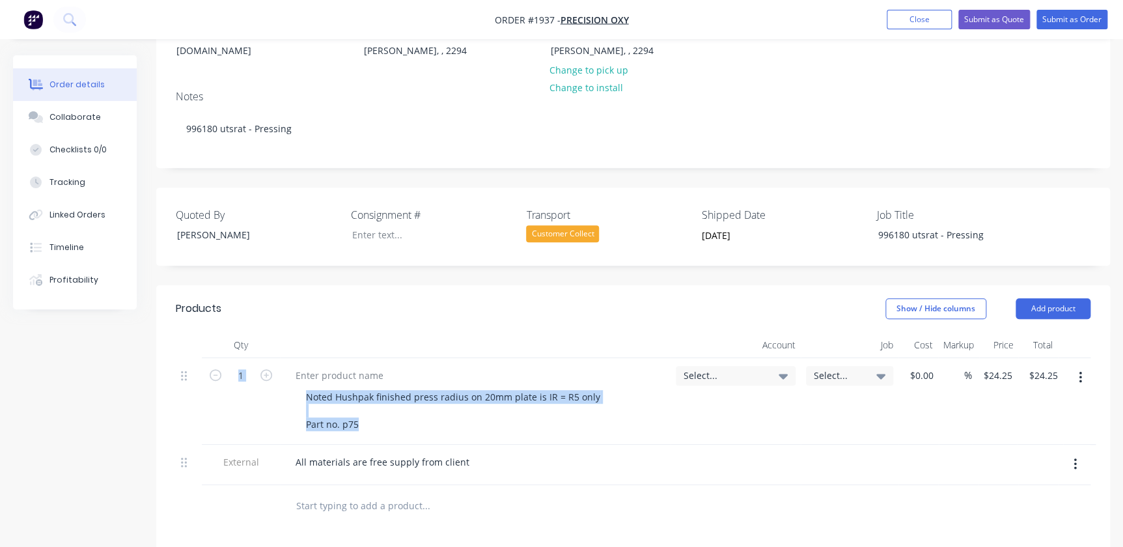
drag, startPoint x: 370, startPoint y: 413, endPoint x: 260, endPoint y: 398, distance: 111.0
click at [260, 398] on div "1 Noted Hushpak finished press radius on 20mm plate is IR = R5 only Part no. p7…" at bounding box center [633, 401] width 914 height 87
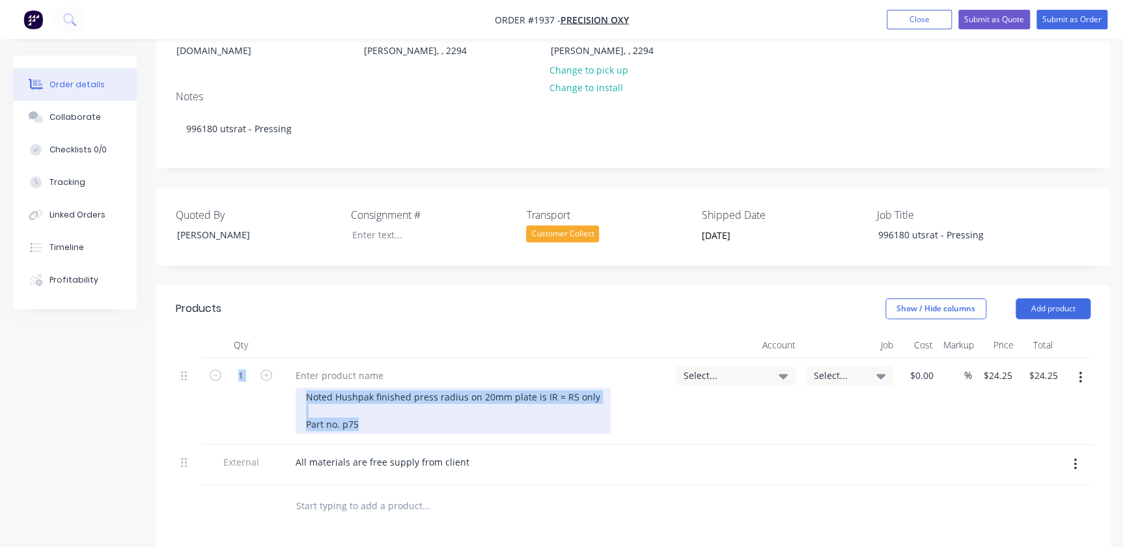
click at [352, 406] on div "Noted Hushpak finished press radius on 20mm plate is IR = R5 only Part no. p75" at bounding box center [452, 410] width 315 height 46
click at [361, 410] on div "Noted Hushpak finished press radius on 20mm plate is IR = R5 only Part no. p75" at bounding box center [452, 410] width 315 height 46
drag, startPoint x: 365, startPoint y: 410, endPoint x: 292, endPoint y: 411, distance: 72.9
click at [292, 411] on div "Noted Hushpak finished press radius on 20mm plate is IR = R5 only Part no. p75" at bounding box center [475, 401] width 390 height 87
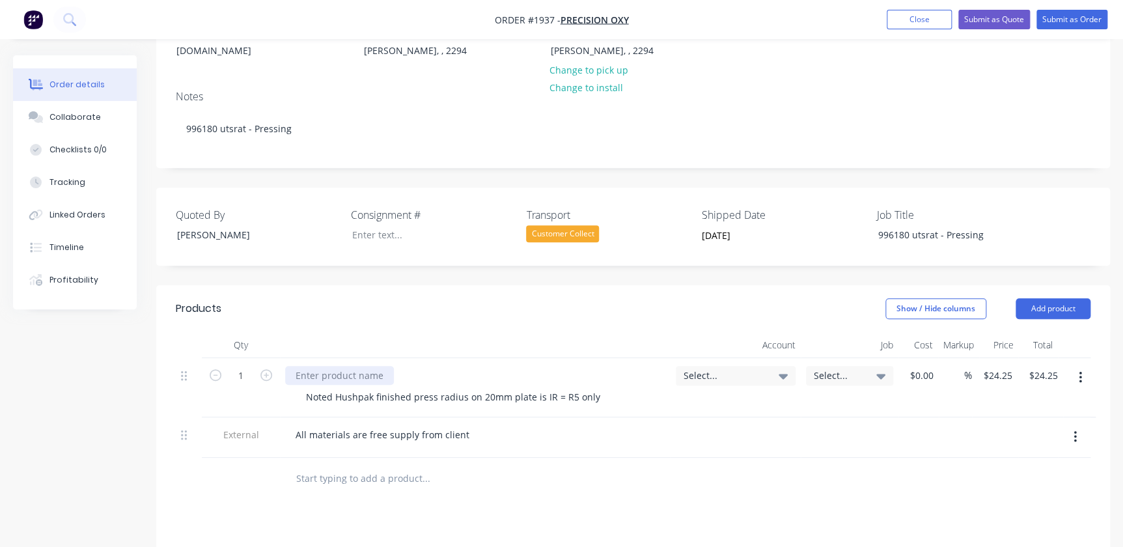
click at [303, 366] on div at bounding box center [339, 375] width 109 height 19
click at [346, 369] on div at bounding box center [339, 375] width 109 height 19
click at [310, 366] on div at bounding box center [339, 375] width 109 height 19
click at [749, 366] on div "Select..." at bounding box center [735, 376] width 120 height 20
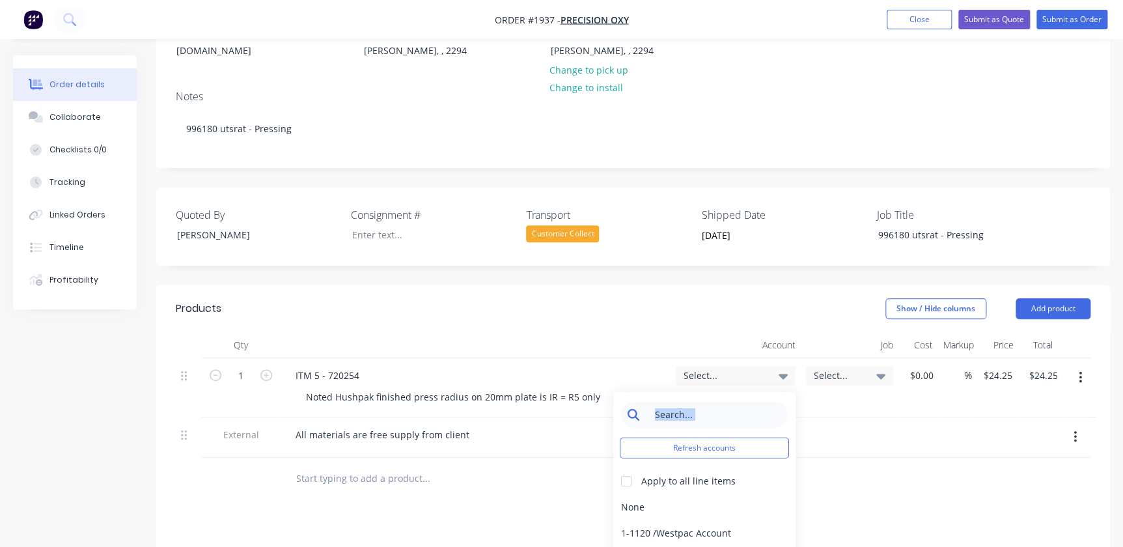
drag, startPoint x: 716, startPoint y: 416, endPoint x: 717, endPoint y: 402, distance: 14.4
click at [717, 402] on div "Refresh accounts Apply to all line items None 1-1120 / Westpac Account 1-1145 /…" at bounding box center [704, 496] width 182 height 208
click at [717, 402] on input at bounding box center [713, 415] width 133 height 26
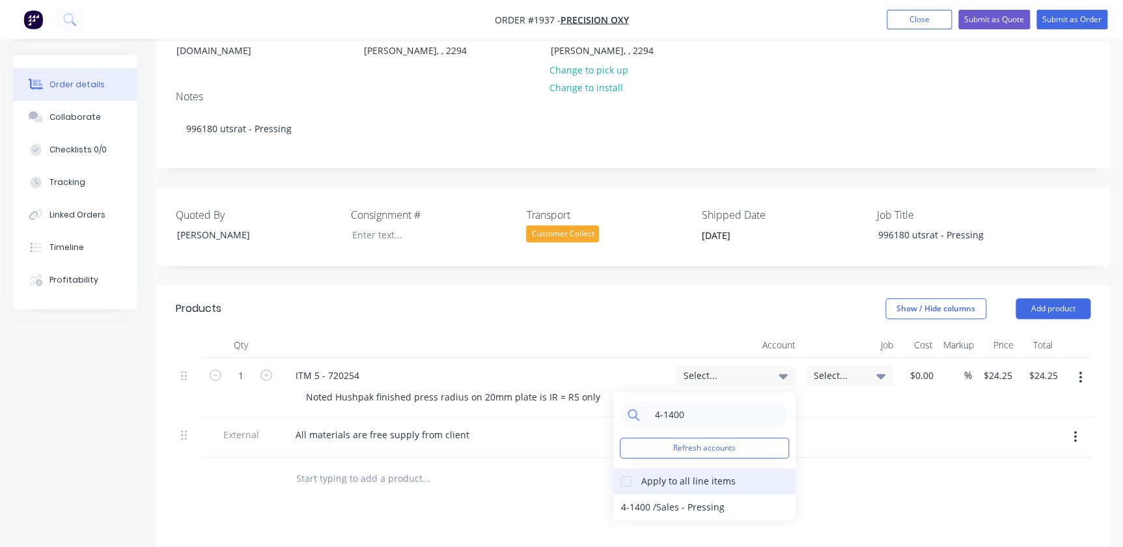
type input "4-1400"
click at [620, 468] on div at bounding box center [626, 481] width 26 height 26
click at [639, 494] on div "4-1400 / Sales - Pressing" at bounding box center [704, 507] width 182 height 26
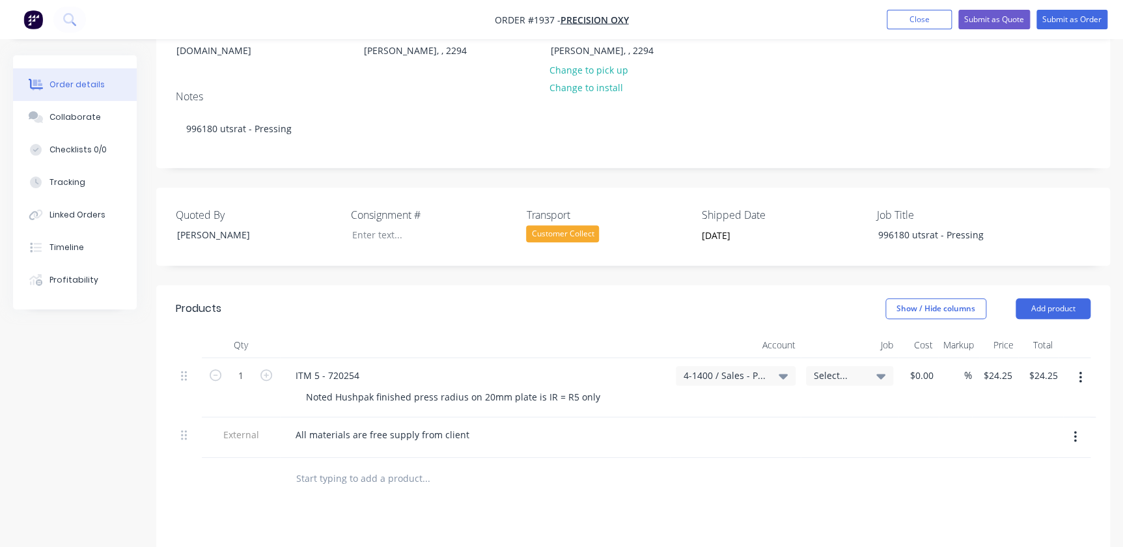
click at [851, 368] on span "Select..." at bounding box center [837, 375] width 49 height 14
click at [826, 404] on input at bounding box center [811, 415] width 133 height 26
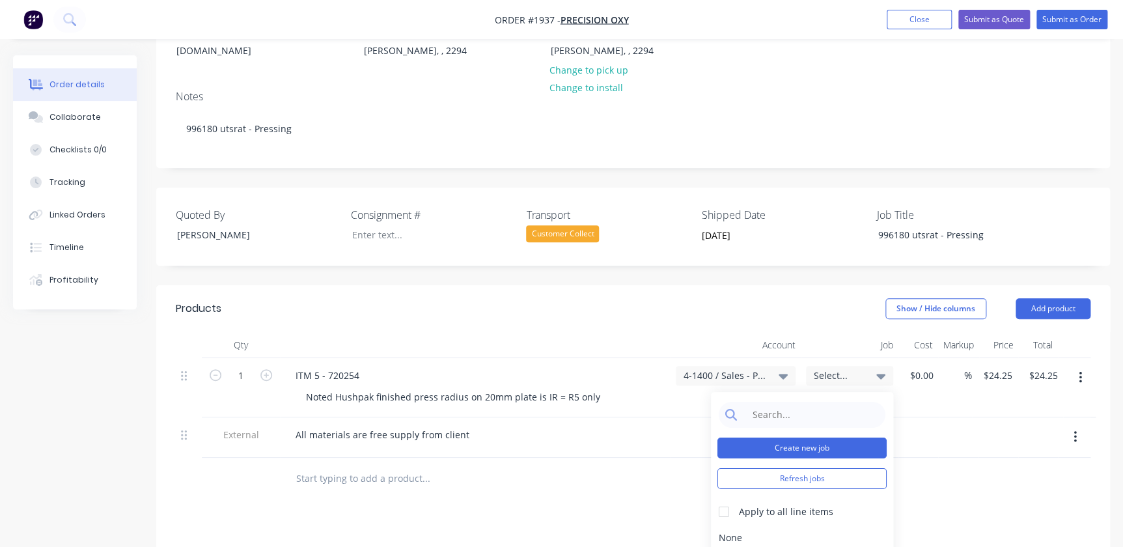
click at [820, 437] on button "Create new job" at bounding box center [801, 447] width 169 height 21
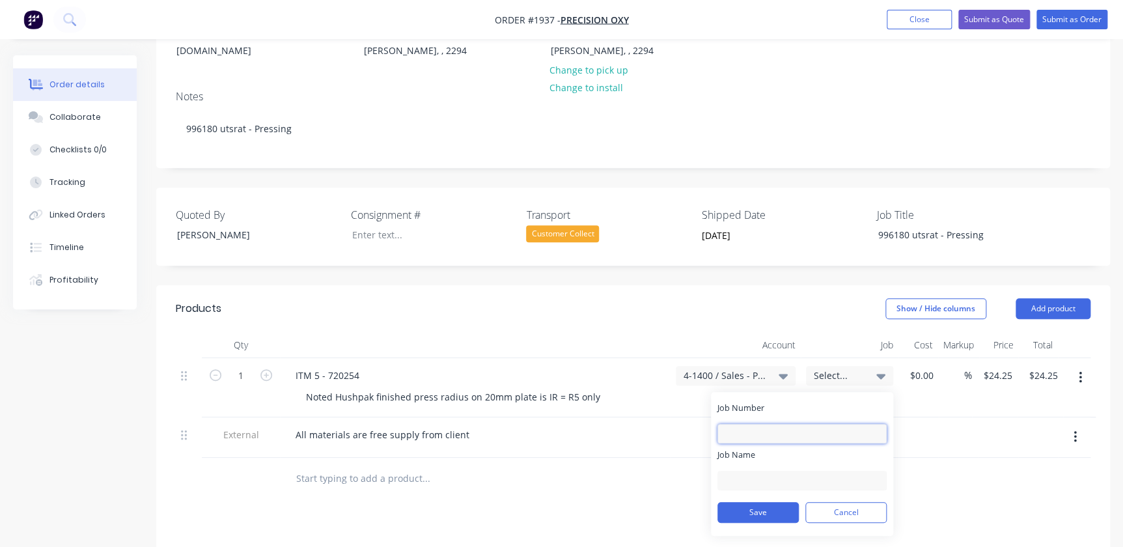
drag, startPoint x: 761, startPoint y: 416, endPoint x: 750, endPoint y: 416, distance: 10.4
click at [761, 424] on input "Job Number" at bounding box center [801, 434] width 169 height 20
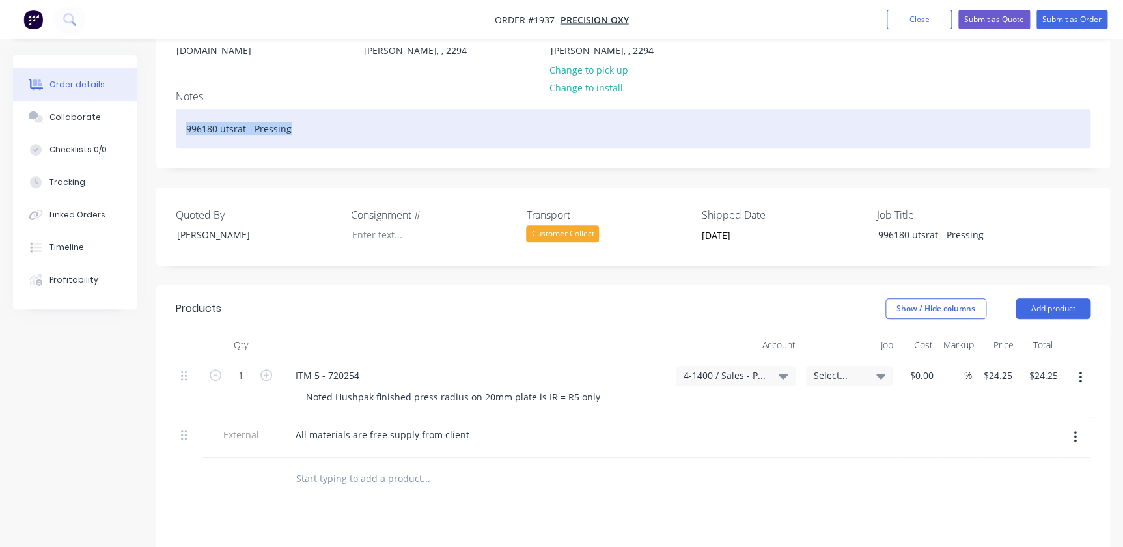
drag, startPoint x: 287, startPoint y: 117, endPoint x: 163, endPoint y: 118, distance: 124.3
click at [163, 118] on div "Notes 996180 utsrat - Pressing" at bounding box center [632, 123] width 953 height 87
copy div "996180 utsrat - Pressing"
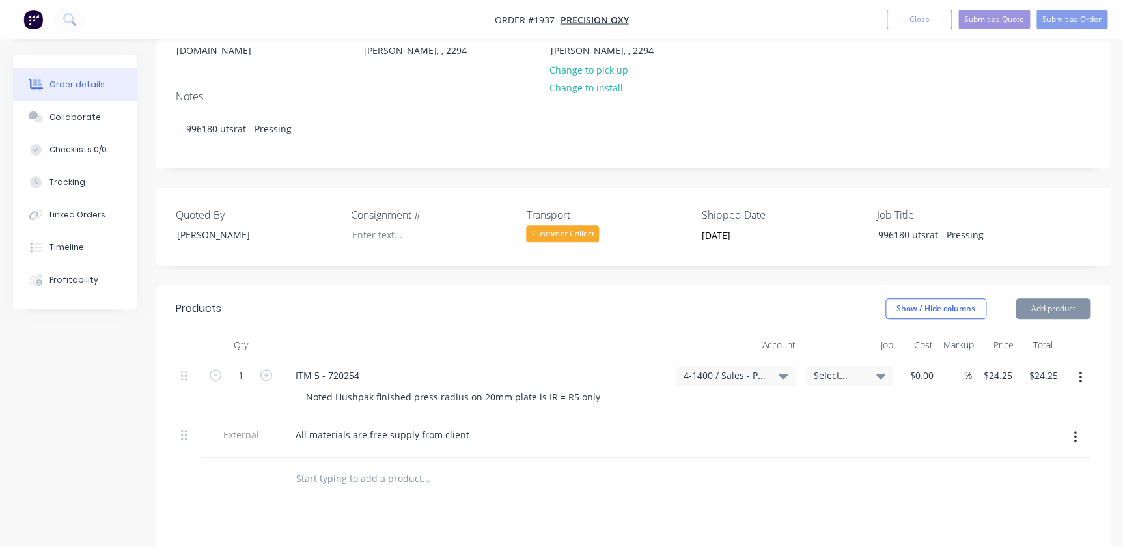
click at [882, 368] on icon at bounding box center [880, 375] width 9 height 14
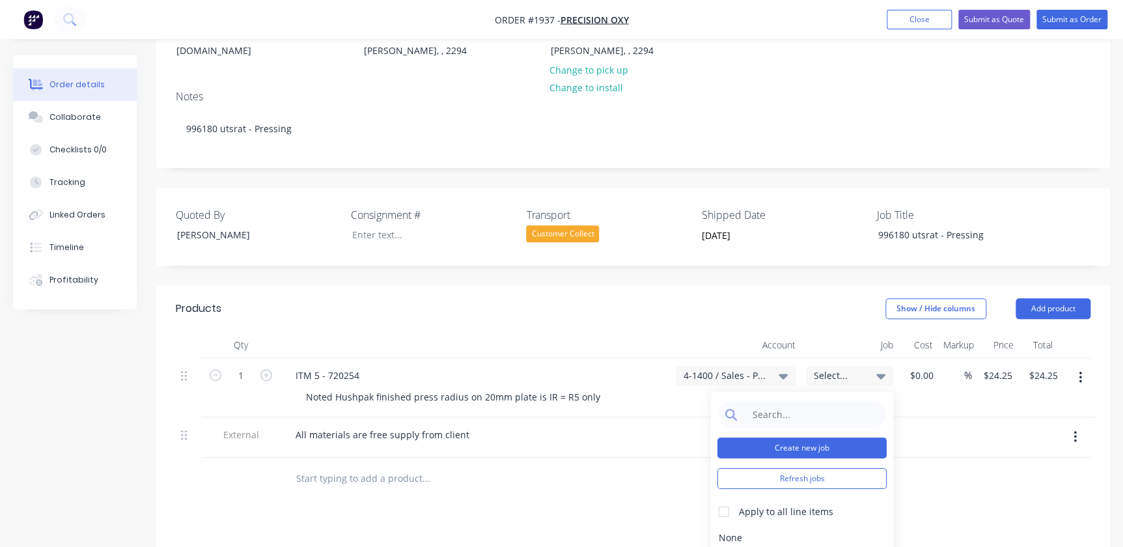
click at [801, 437] on button "Create new job" at bounding box center [801, 447] width 169 height 21
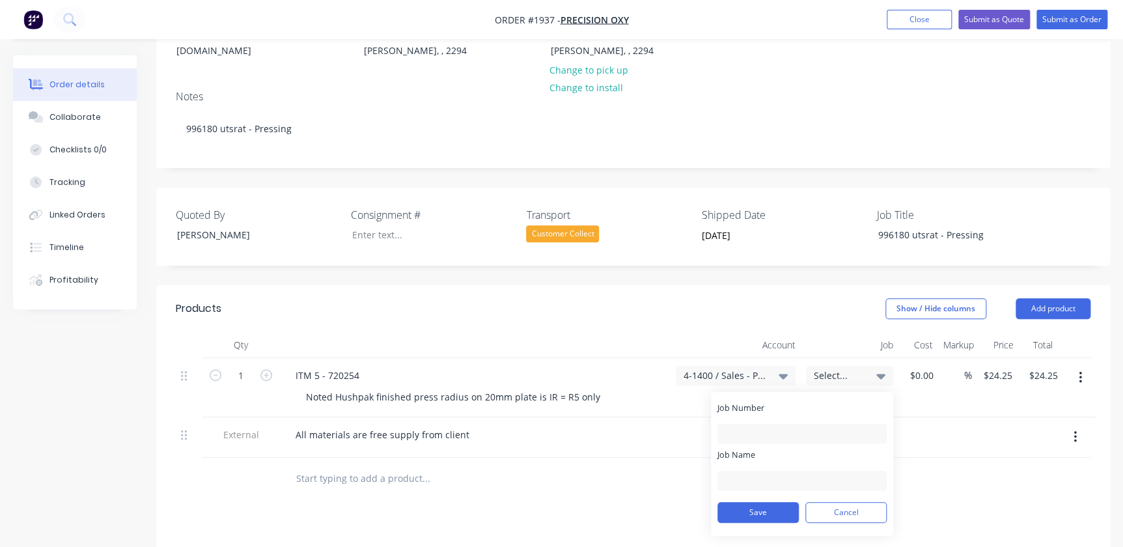
click at [783, 402] on div "Job Number" at bounding box center [801, 423] width 169 height 42
click at [782, 407] on div "Job Number" at bounding box center [801, 423] width 169 height 42
click at [776, 424] on input "Job Number" at bounding box center [801, 434] width 169 height 20
type input "1937"
click at [752, 470] on input "Job Name" at bounding box center [801, 480] width 169 height 20
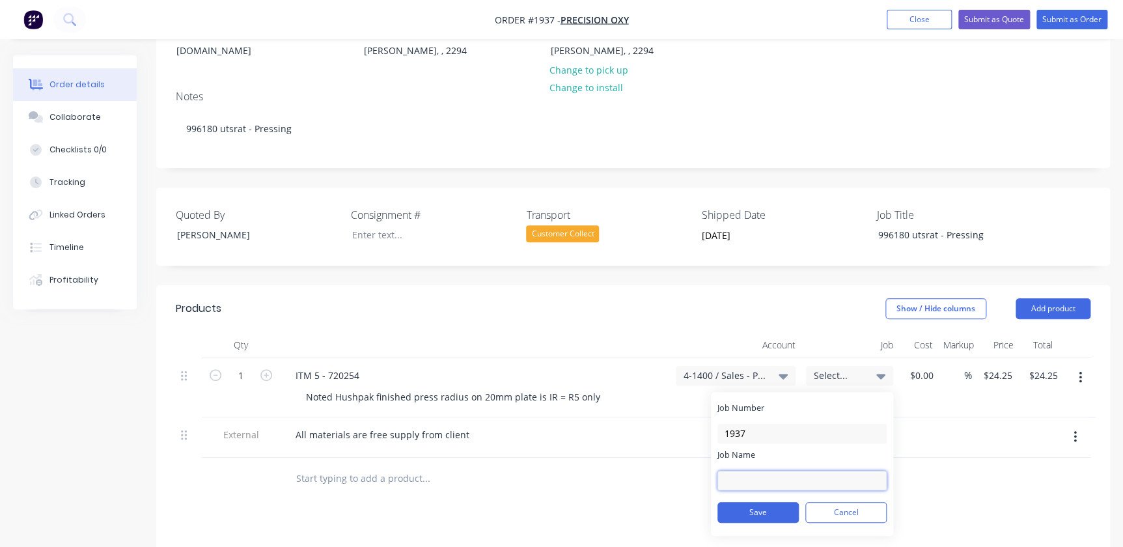
paste input "996180 utsrat - Pressing"
click at [722, 470] on input "996180 utsrat - Pressing" at bounding box center [801, 480] width 169 height 20
type input "996180 utsrat - Pressing"
drag, startPoint x: 868, startPoint y: 477, endPoint x: 823, endPoint y: 460, distance: 48.6
click at [781, 460] on form "Job Number 1937 Job Name 996180 utsrat - Pressing Save Cancel" at bounding box center [801, 466] width 169 height 128
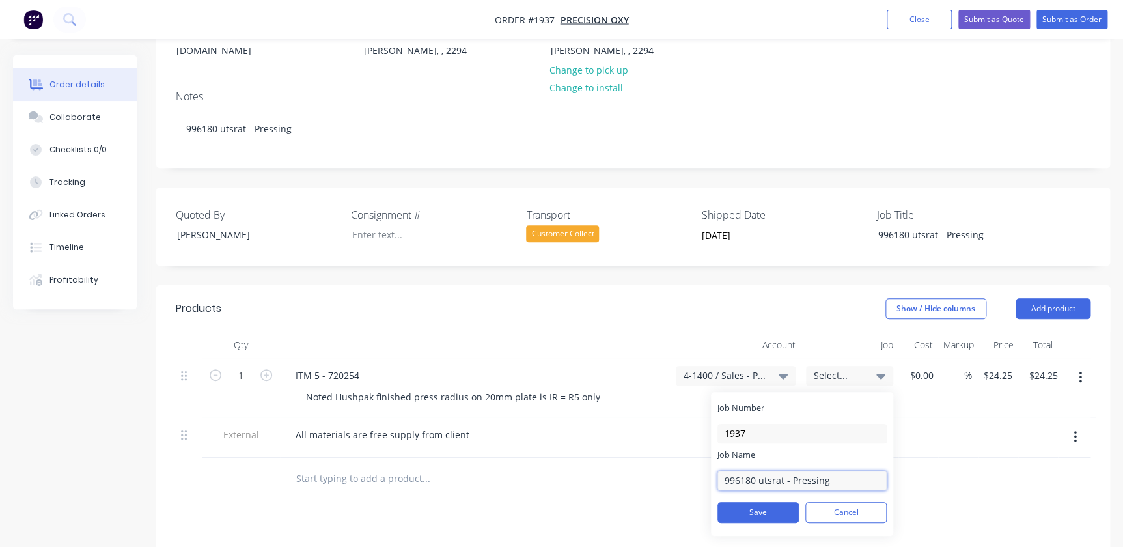
drag, startPoint x: 828, startPoint y: 461, endPoint x: 567, endPoint y: 410, distance: 265.8
click at [567, 410] on div "1 ITM 5 - 720254 Noted Hushpak finished press radius on 20mm plate is IR = R5 o…" at bounding box center [633, 408] width 914 height 100
drag, startPoint x: 811, startPoint y: 467, endPoint x: 763, endPoint y: 466, distance: 48.2
click at [763, 470] on input "Oxycut - Press Price" at bounding box center [801, 480] width 169 height 20
paste input "996180 utsrat - Pressing"
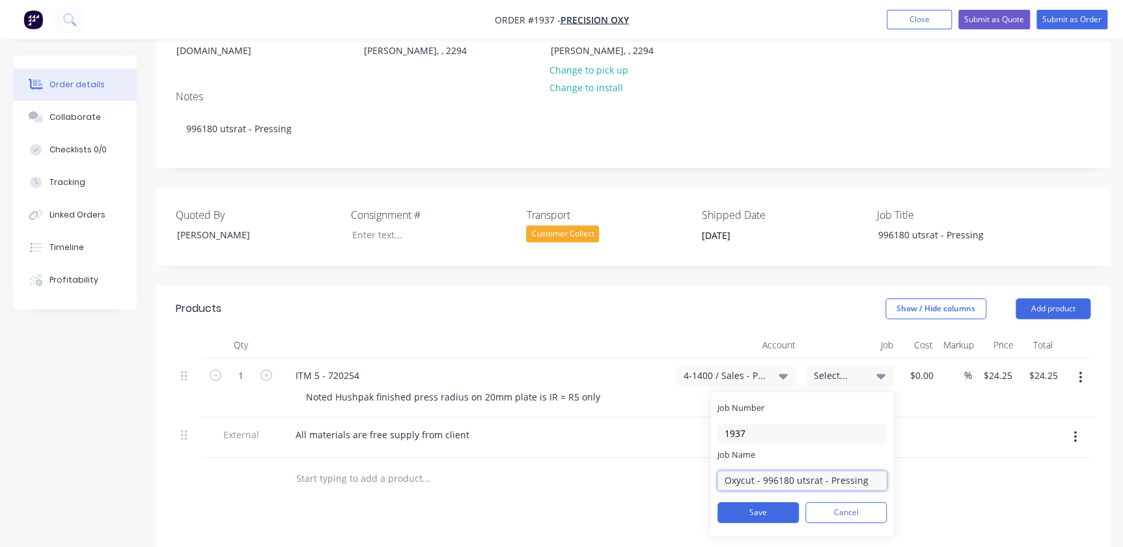
drag, startPoint x: 821, startPoint y: 467, endPoint x: 796, endPoint y: 468, distance: 24.8
click at [796, 470] on input "Oxycut - 996180 utsrat - Pressing" at bounding box center [801, 480] width 169 height 20
drag, startPoint x: 793, startPoint y: 468, endPoint x: 761, endPoint y: 466, distance: 31.9
click at [761, 470] on input "Oxycut - 996180 utsrat - Pressing" at bounding box center [801, 480] width 169 height 20
type input "Oxycut - Utsrat - Pressing"
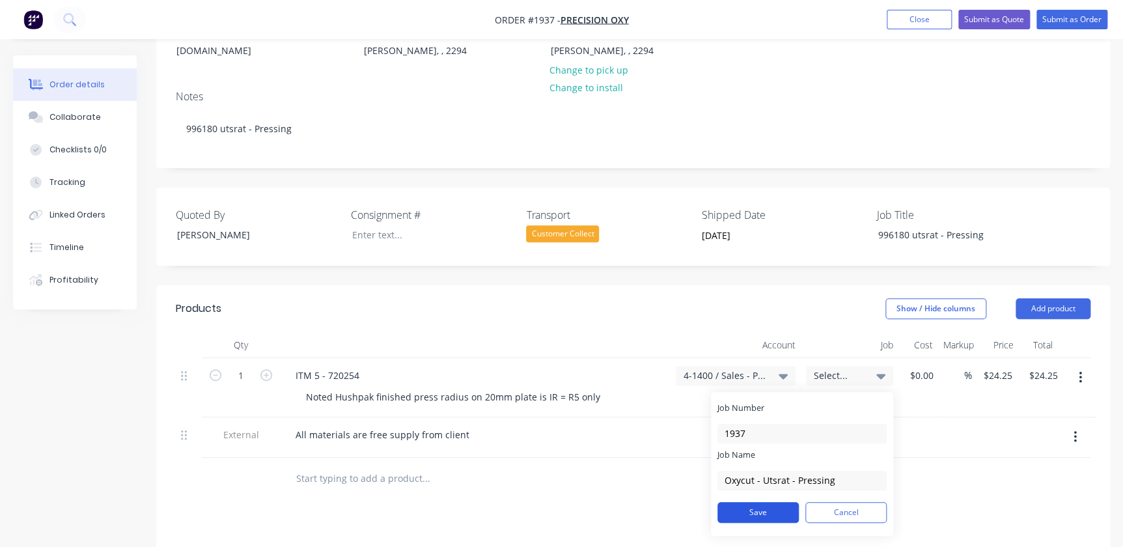
click at [777, 502] on button "Save" at bounding box center [757, 512] width 81 height 21
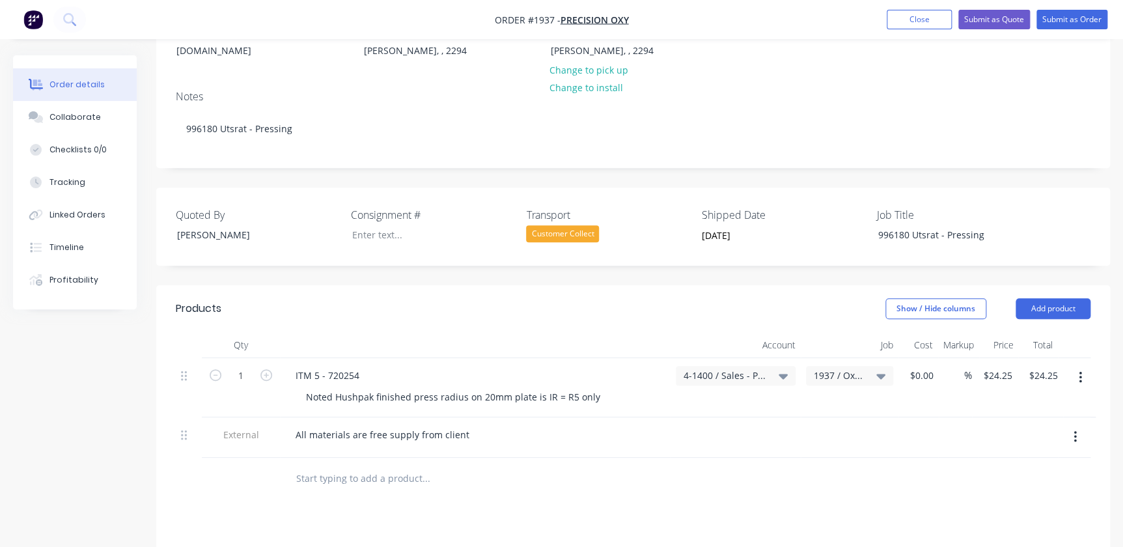
click at [410, 135] on div "Notes 996180 Utsrat - Pressing" at bounding box center [632, 123] width 953 height 87
click at [629, 425] on div "All materials are free supply from client" at bounding box center [475, 434] width 380 height 19
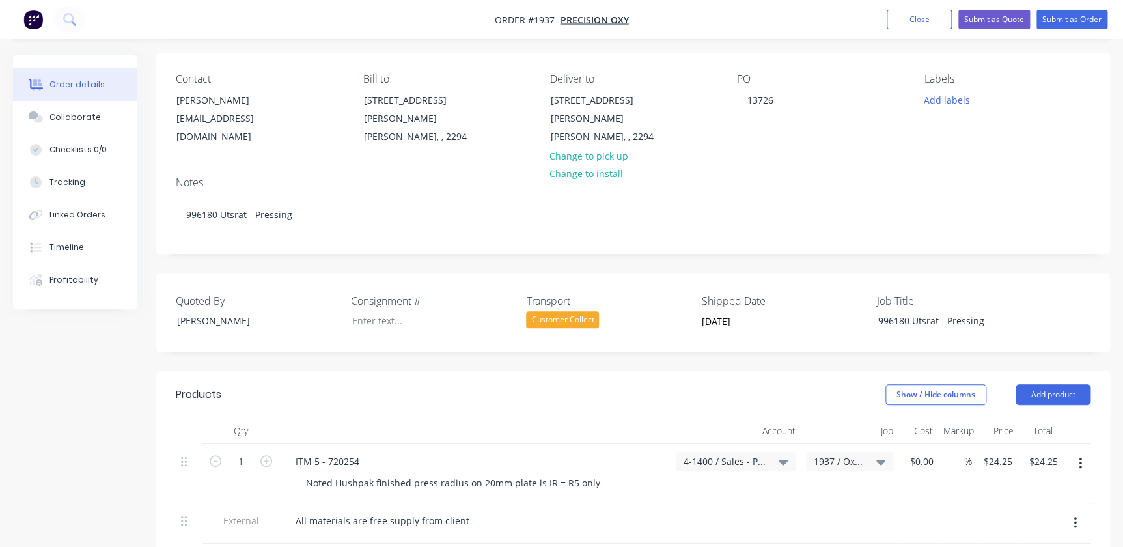
scroll to position [0, 0]
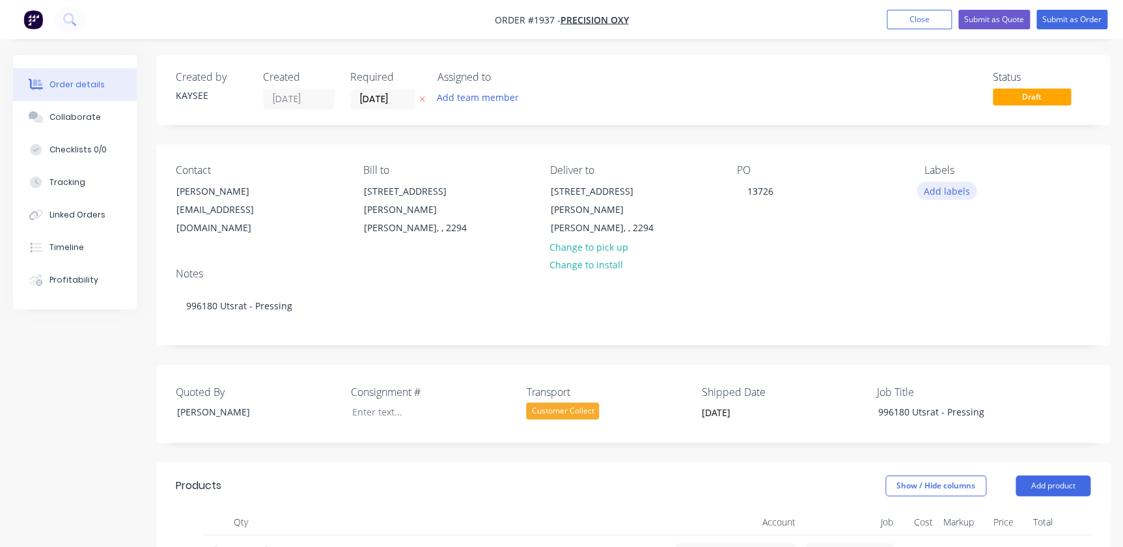
click at [923, 182] on button "Add labels" at bounding box center [946, 191] width 60 height 18
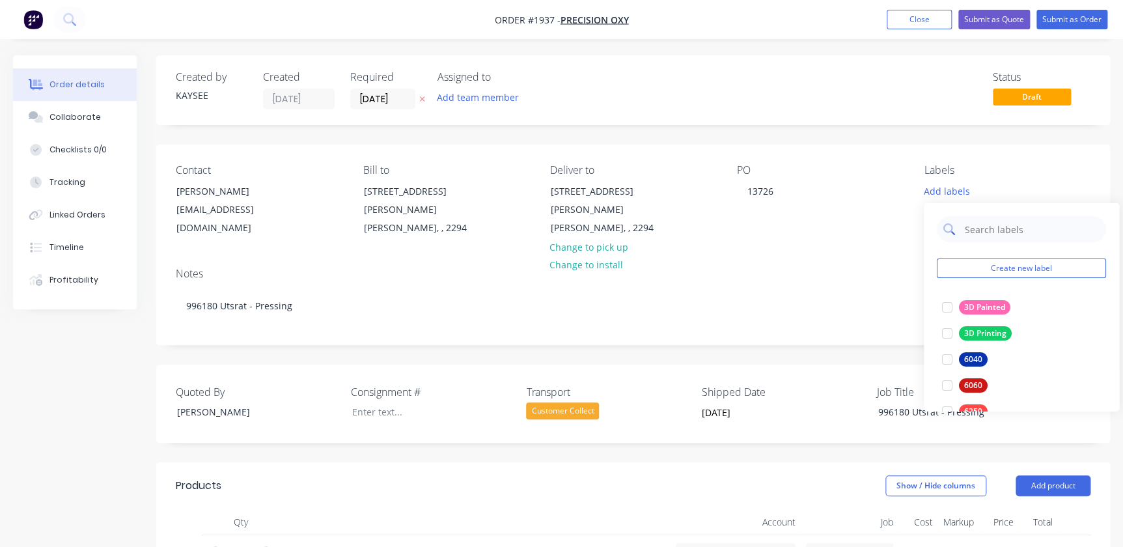
click at [957, 226] on div at bounding box center [1020, 229] width 169 height 26
click at [976, 230] on input "text" at bounding box center [1031, 229] width 136 height 26
type input "press"
click at [950, 334] on div at bounding box center [947, 333] width 26 height 26
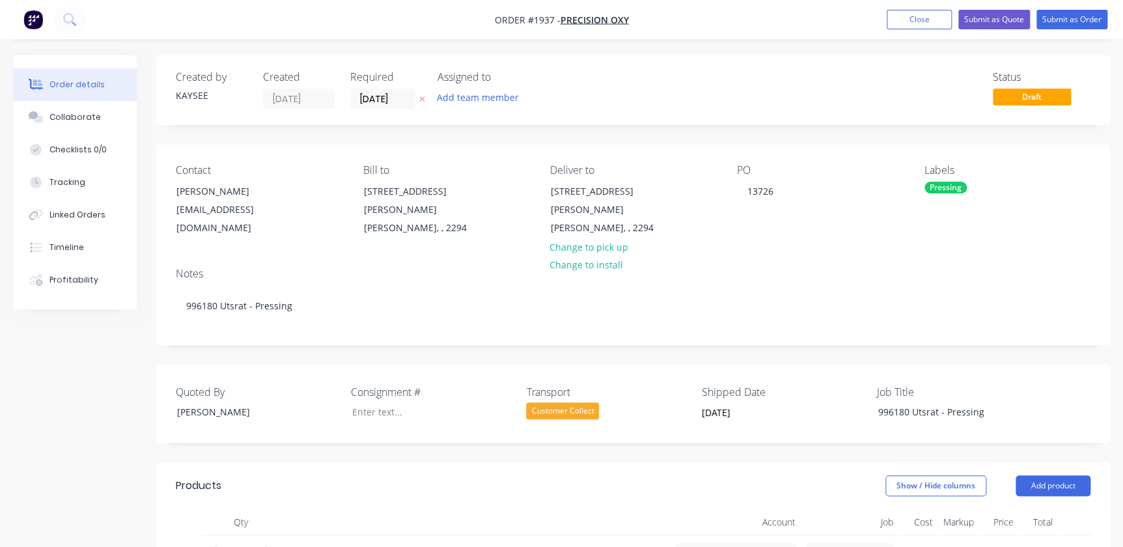
click at [877, 257] on div "Notes 996180 Utsrat - Pressing" at bounding box center [632, 300] width 953 height 87
click at [412, 98] on input "[DATE]" at bounding box center [383, 99] width 64 height 20
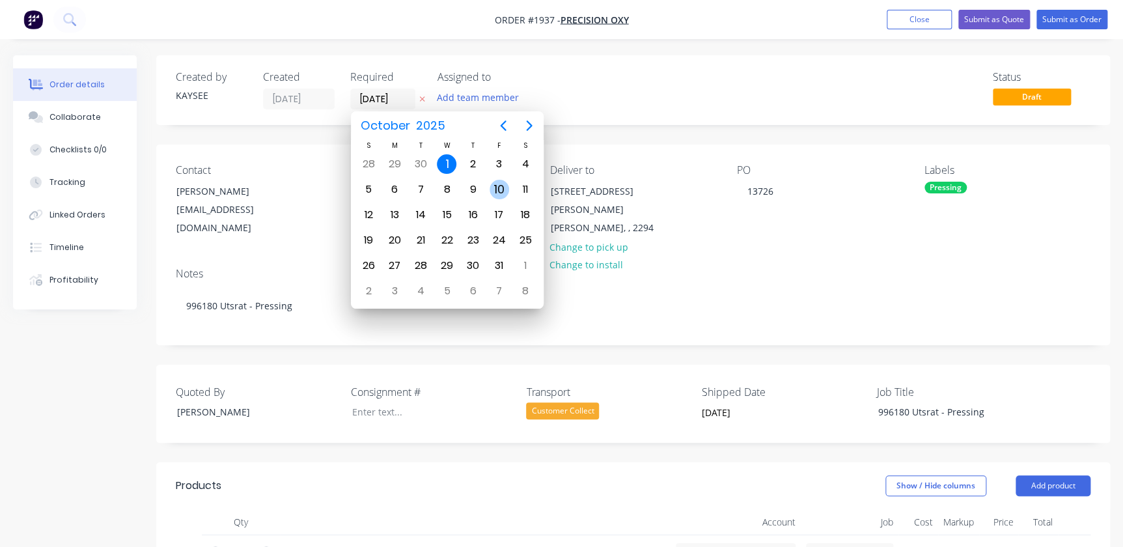
click at [495, 190] on div "10" at bounding box center [499, 190] width 20 height 20
type input "10/10/25"
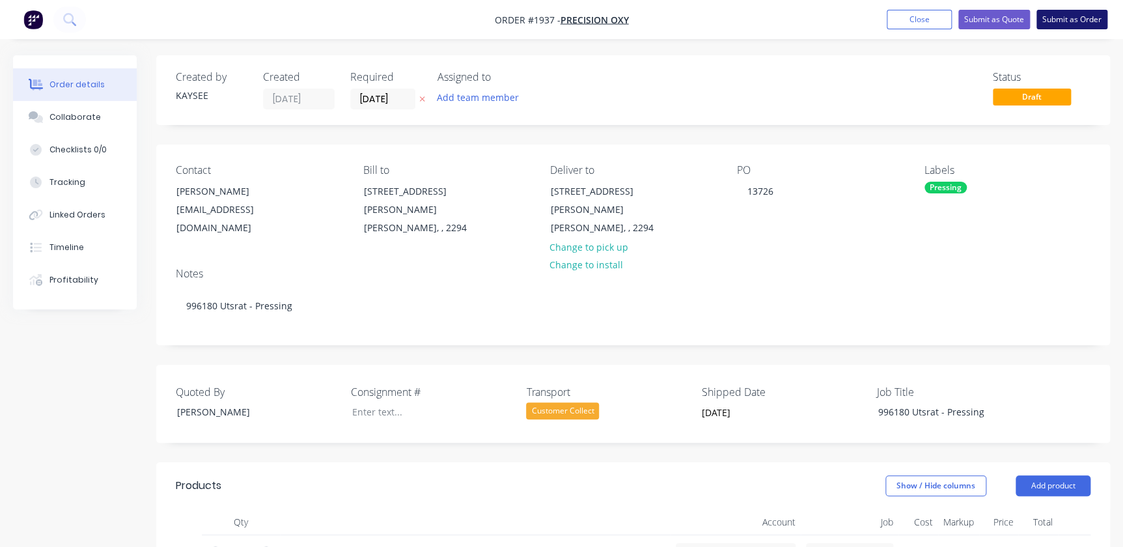
click at [1066, 27] on button "Submit as Order" at bounding box center [1071, 20] width 71 height 20
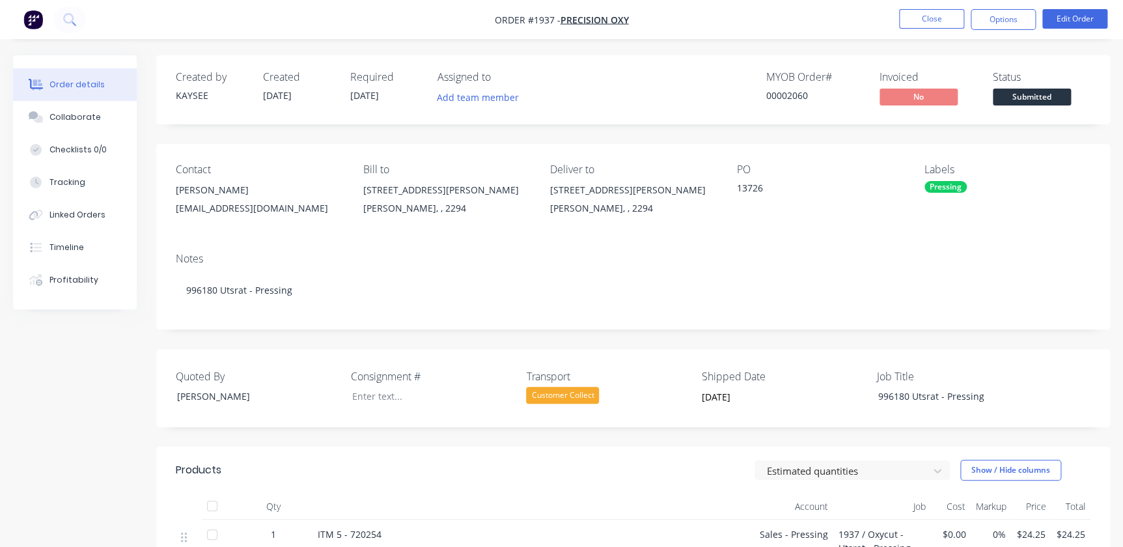
click at [1002, 31] on nav "Order #1937 - Precision Oxy Close Options Edit Order" at bounding box center [561, 19] width 1123 height 39
click at [1003, 24] on button "Options" at bounding box center [1002, 19] width 65 height 21
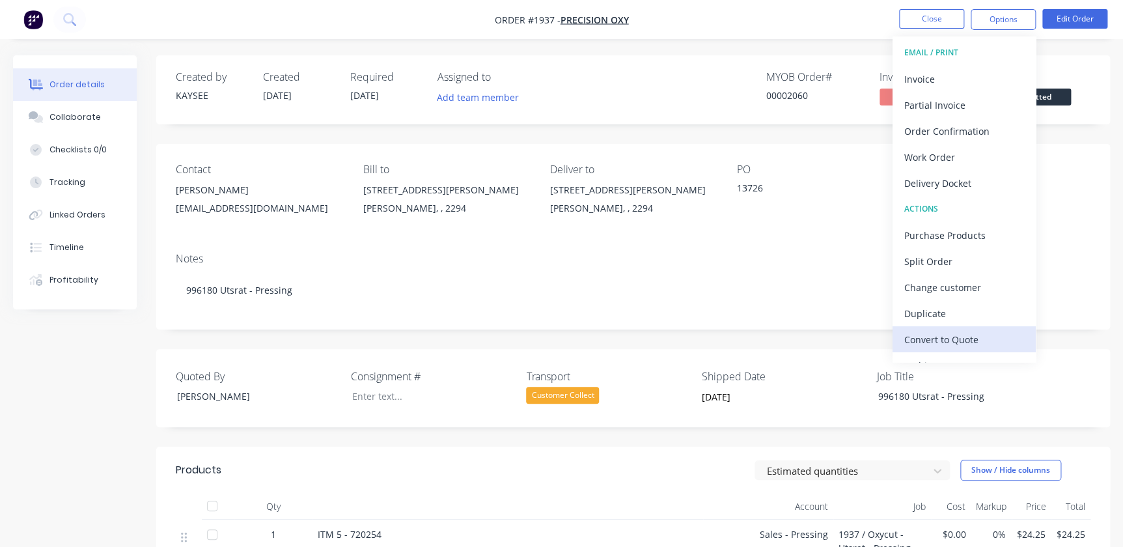
click at [940, 346] on div "Convert to Quote" at bounding box center [964, 339] width 120 height 19
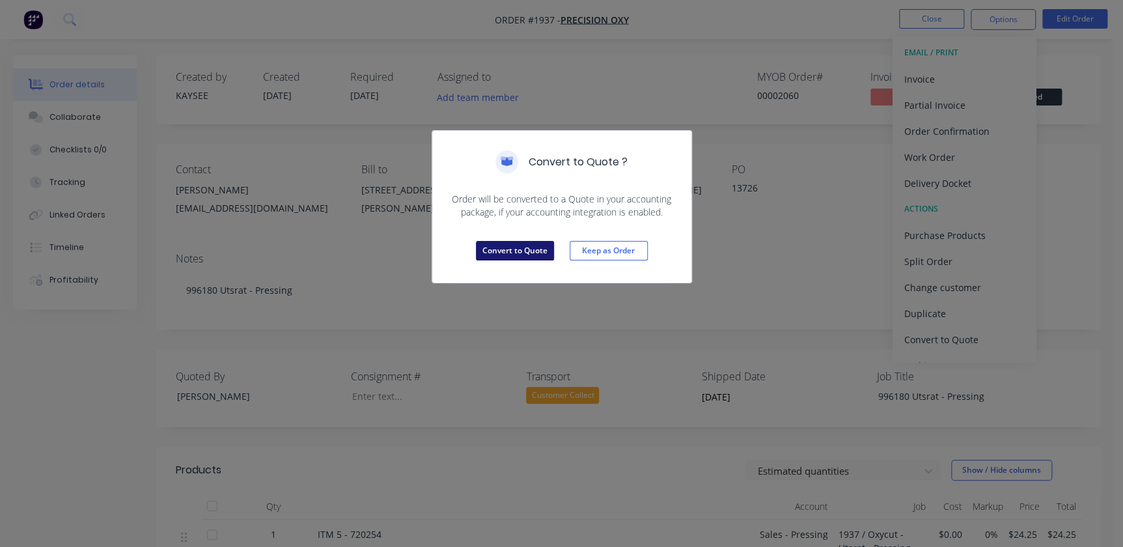
click at [517, 252] on button "Convert to Quote" at bounding box center [515, 251] width 78 height 20
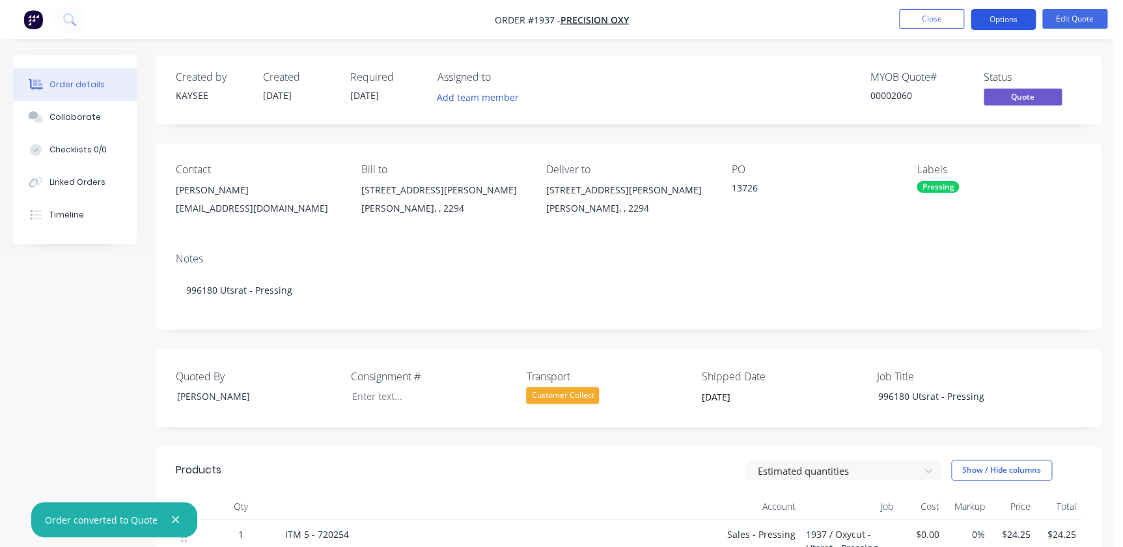
click at [1004, 27] on button "Options" at bounding box center [1002, 19] width 65 height 21
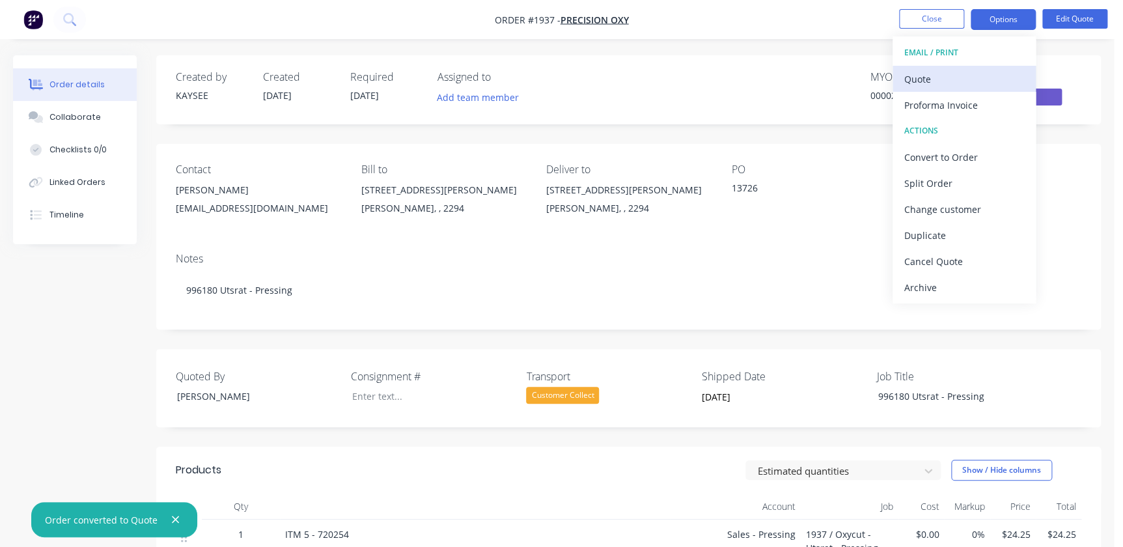
click at [939, 81] on div "Quote" at bounding box center [964, 79] width 120 height 19
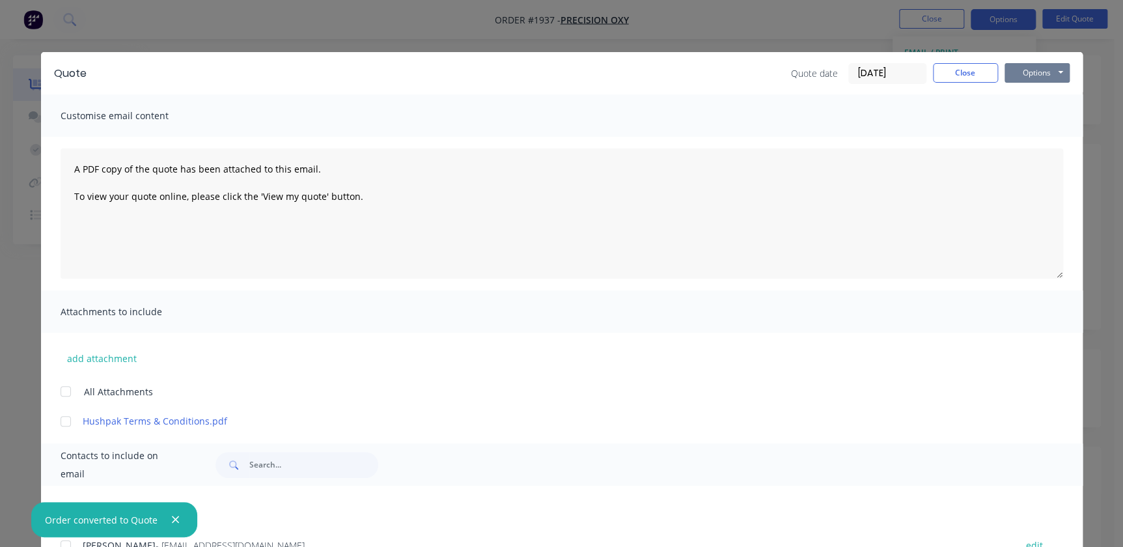
drag, startPoint x: 1015, startPoint y: 66, endPoint x: 1015, endPoint y: 83, distance: 16.3
click at [1015, 68] on button "Options" at bounding box center [1036, 73] width 65 height 20
click at [1016, 115] on button "Print" at bounding box center [1045, 117] width 83 height 21
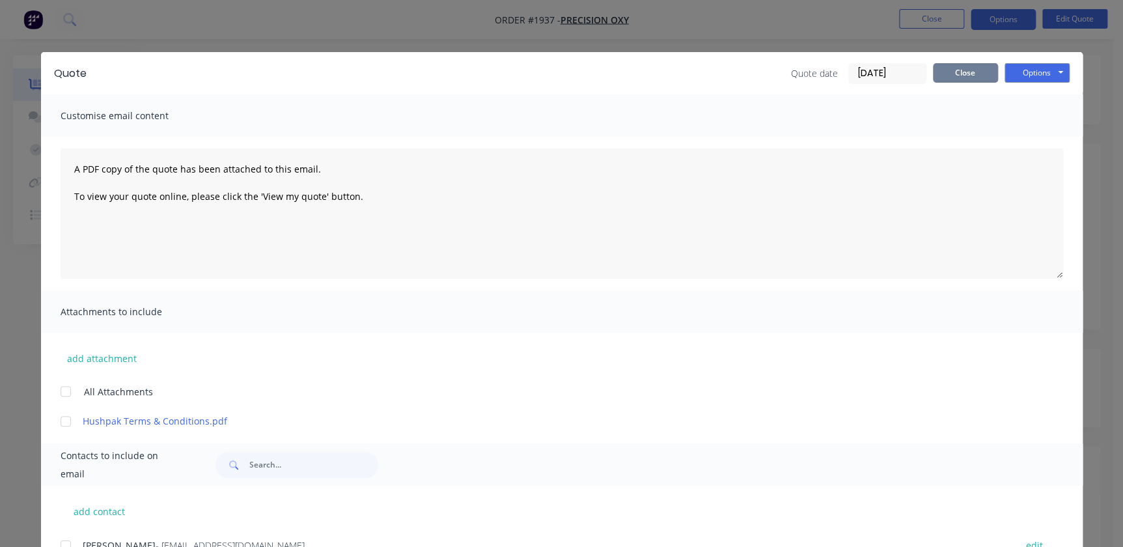
click at [957, 75] on button "Close" at bounding box center [965, 73] width 65 height 20
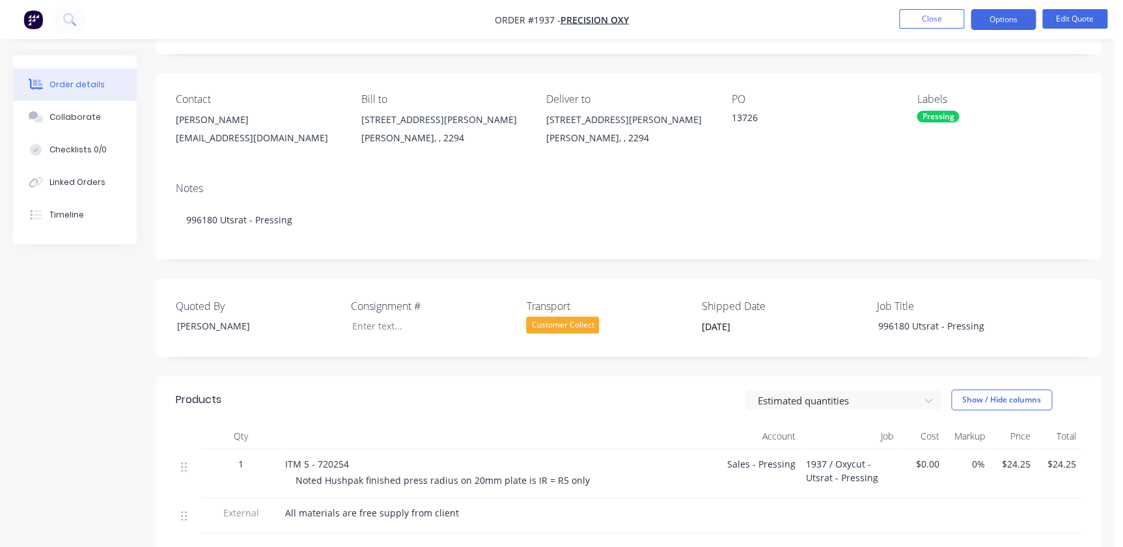
scroll to position [177, 0]
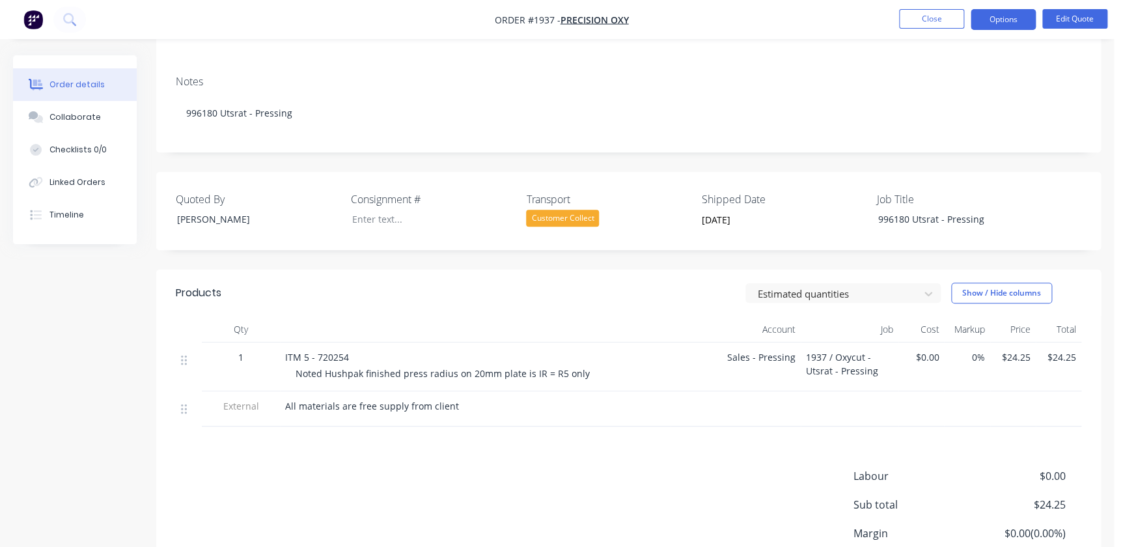
click at [241, 361] on span "1" at bounding box center [240, 357] width 5 height 14
drag, startPoint x: 231, startPoint y: 355, endPoint x: 221, endPoint y: 353, distance: 10.5
click at [213, 353] on div "1" at bounding box center [241, 357] width 68 height 14
click at [927, 358] on span "$0.00" at bounding box center [920, 357] width 35 height 14
click at [924, 355] on span "$0.00" at bounding box center [920, 357] width 35 height 14
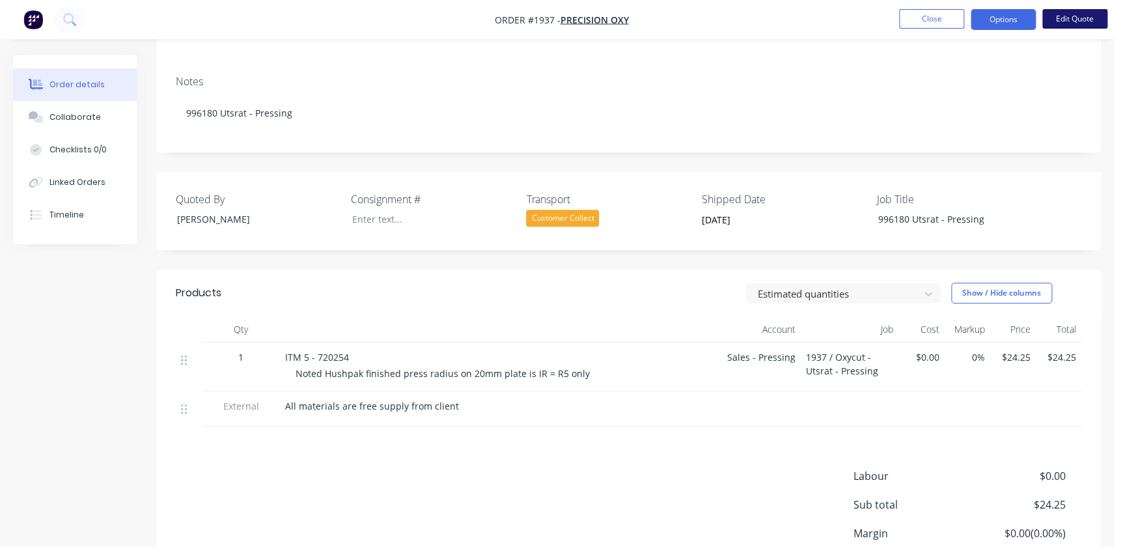
click at [1046, 16] on button "Edit Quote" at bounding box center [1074, 19] width 65 height 20
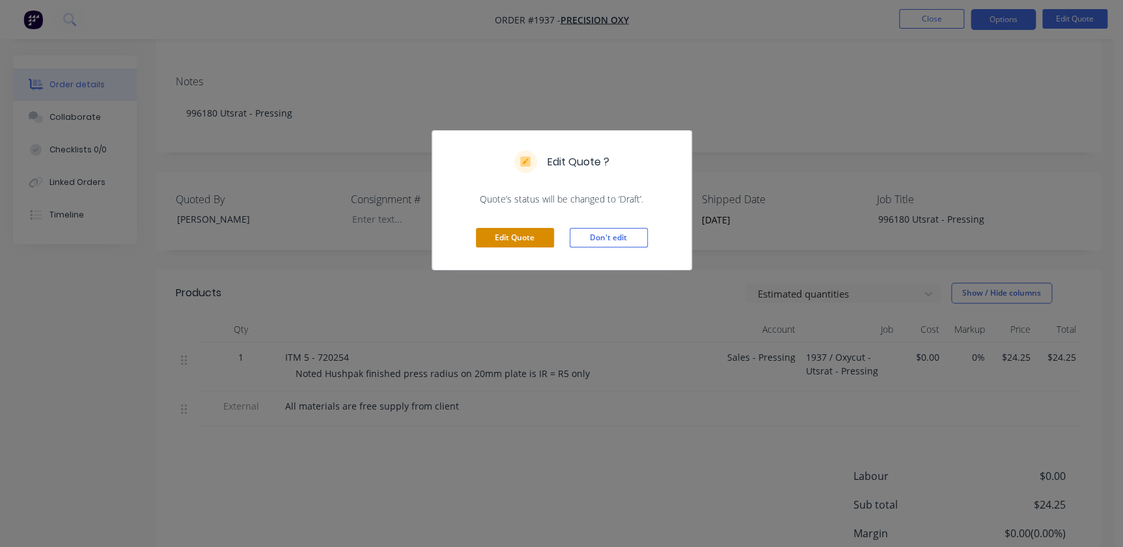
click at [536, 230] on button "Edit Quote" at bounding box center [515, 238] width 78 height 20
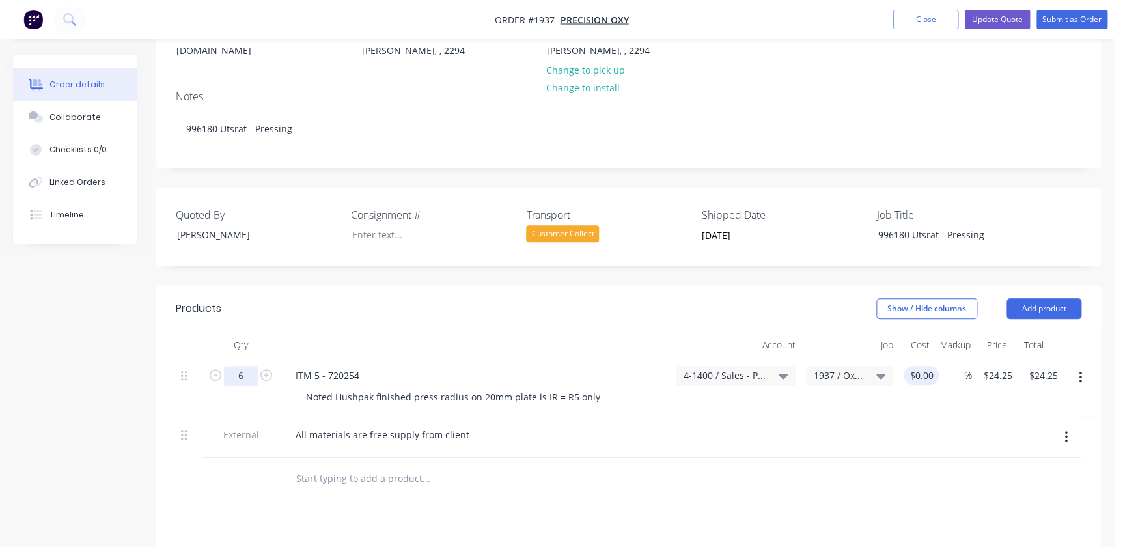
type input "6"
type input "0"
type input "$145.50"
click at [933, 361] on div "6 ITM 5 - 720254 Noted Hushpak finished press radius on 20mm plate is IR = R5 o…" at bounding box center [628, 387] width 905 height 59
type input "3"
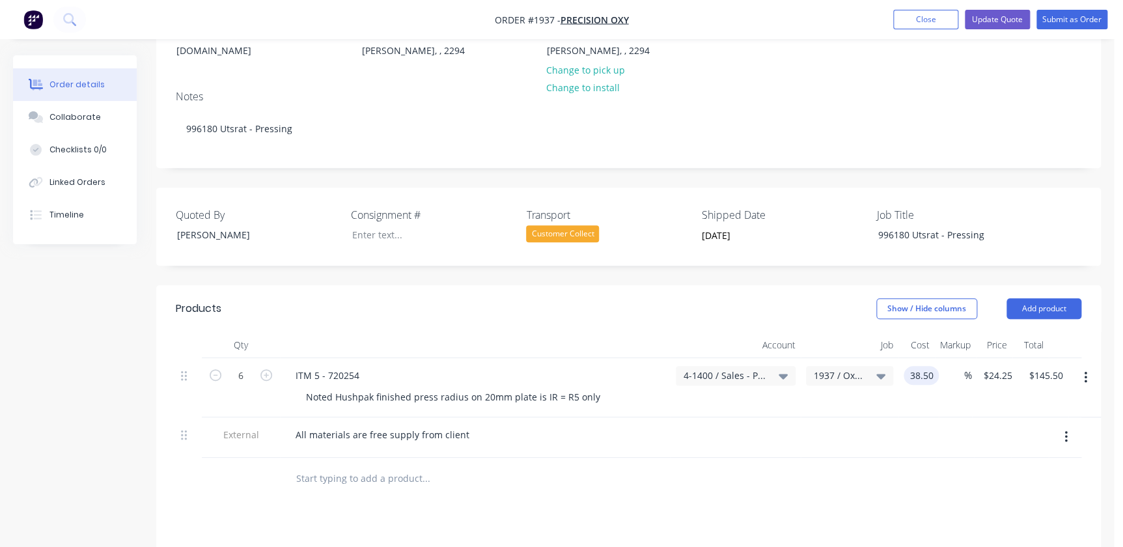
drag, startPoint x: 936, startPoint y: 360, endPoint x: 873, endPoint y: 357, distance: 63.9
click at [873, 358] on div "6 ITM 5 - 720254 Noted Hushpak finished press radius on 20mm plate is IR = R5 o…" at bounding box center [628, 387] width 905 height 59
type input "3"
type input "2"
type input "$29.00"
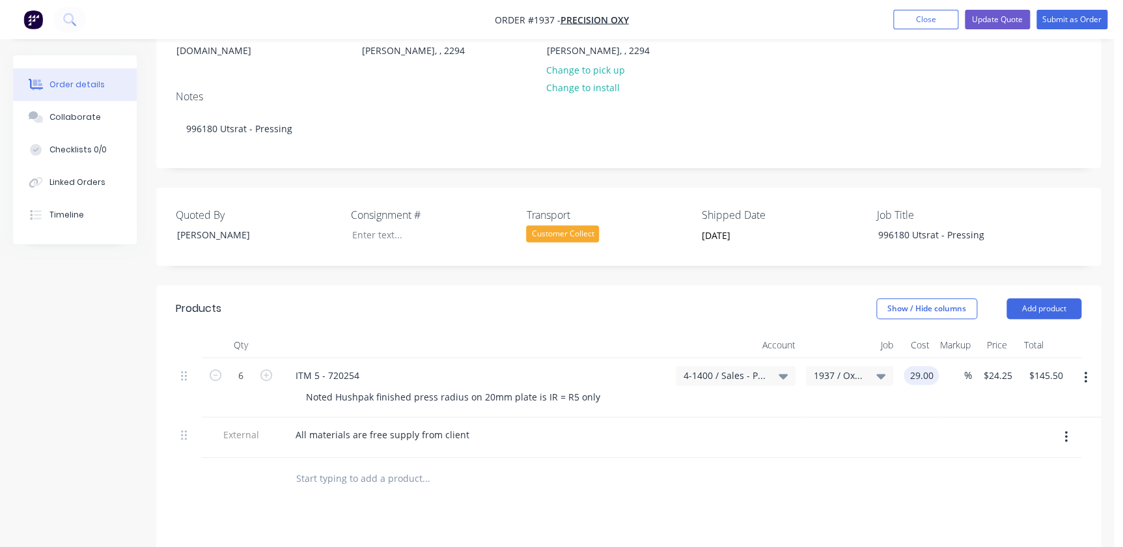
type input "$29.00"
type input "$174.00"
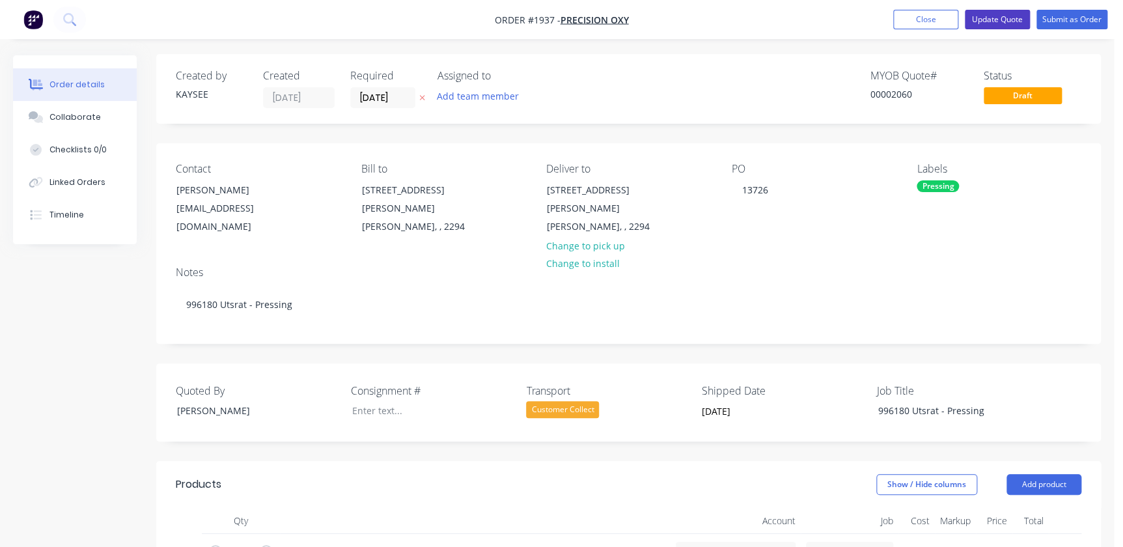
scroll to position [0, 0]
click at [998, 16] on button "Update Quote" at bounding box center [996, 20] width 65 height 20
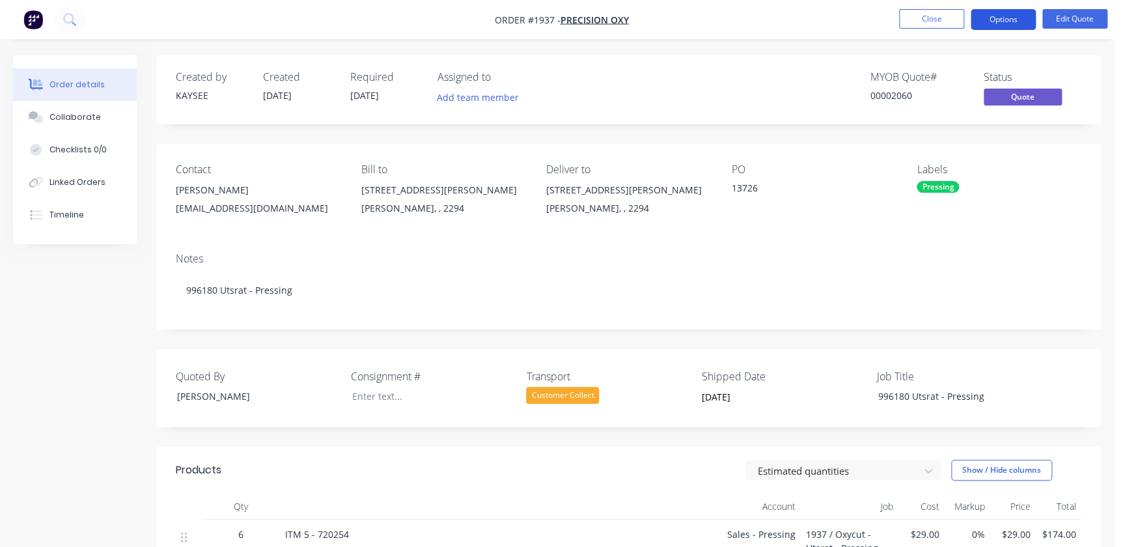
click at [1011, 19] on button "Options" at bounding box center [1002, 19] width 65 height 21
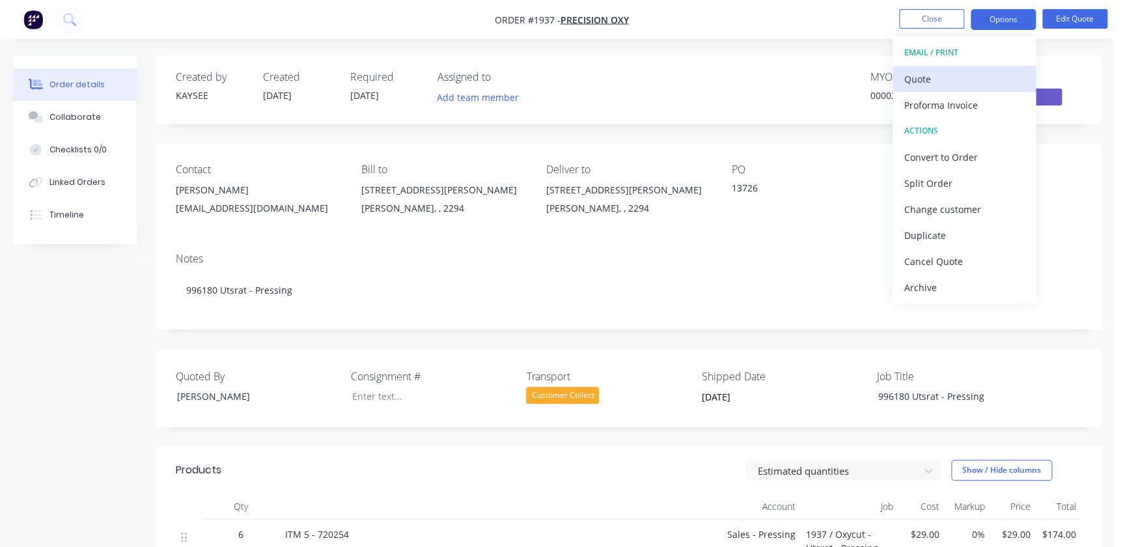
click at [954, 84] on div "Quote" at bounding box center [964, 79] width 120 height 19
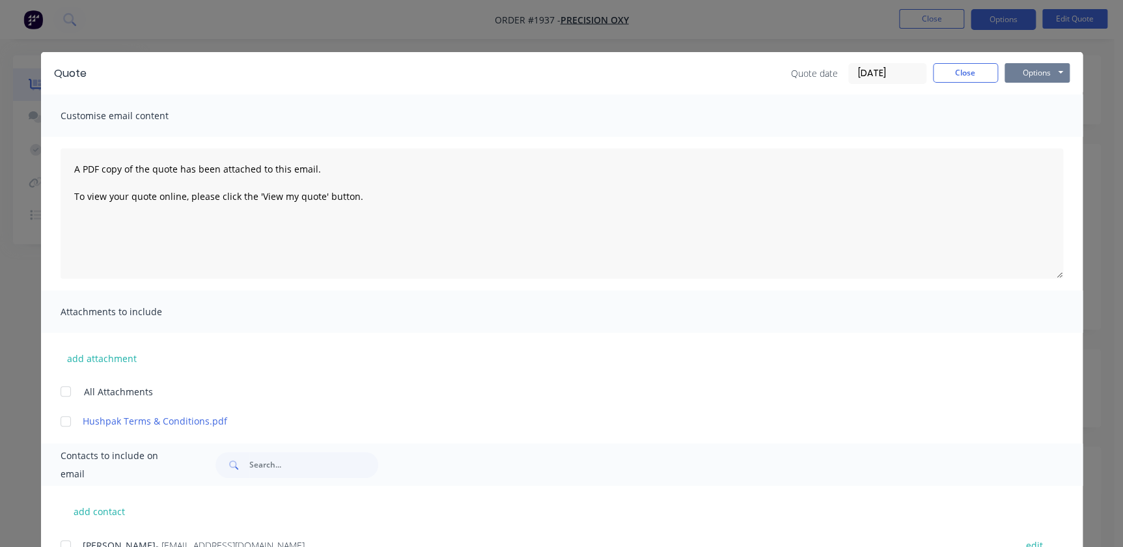
click at [1040, 68] on button "Options" at bounding box center [1036, 73] width 65 height 20
click at [1032, 117] on button "Print" at bounding box center [1045, 117] width 83 height 21
click at [947, 64] on button "Close" at bounding box center [965, 73] width 65 height 20
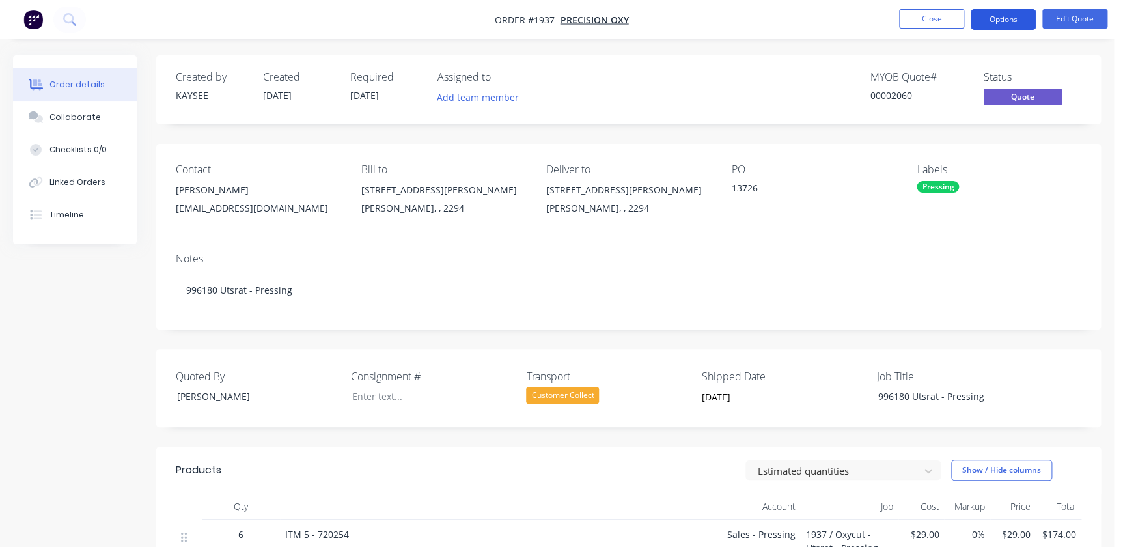
click at [988, 19] on button "Options" at bounding box center [1002, 19] width 65 height 21
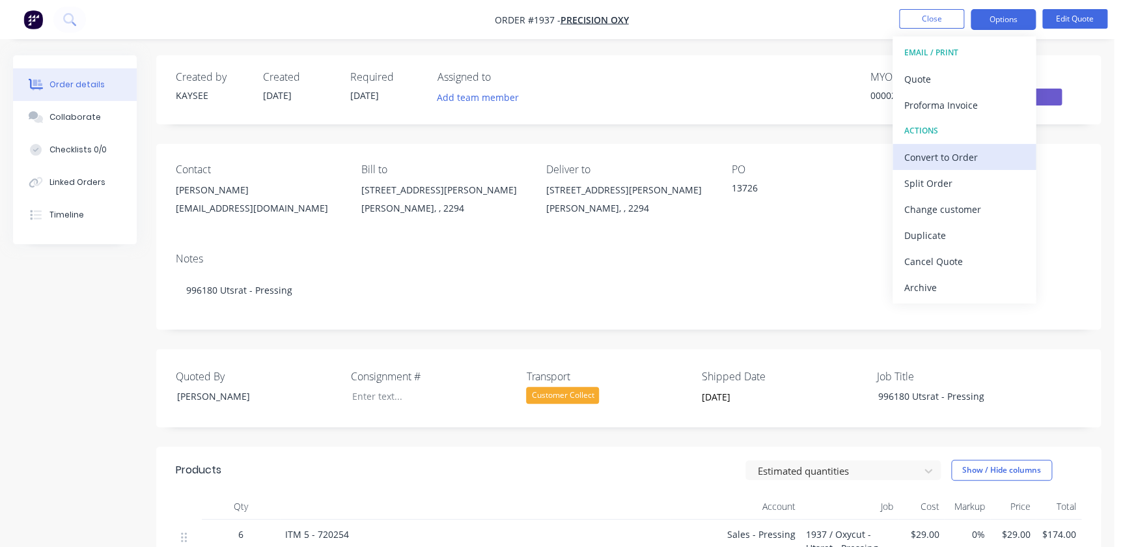
click at [967, 155] on div "Convert to Order" at bounding box center [964, 157] width 120 height 19
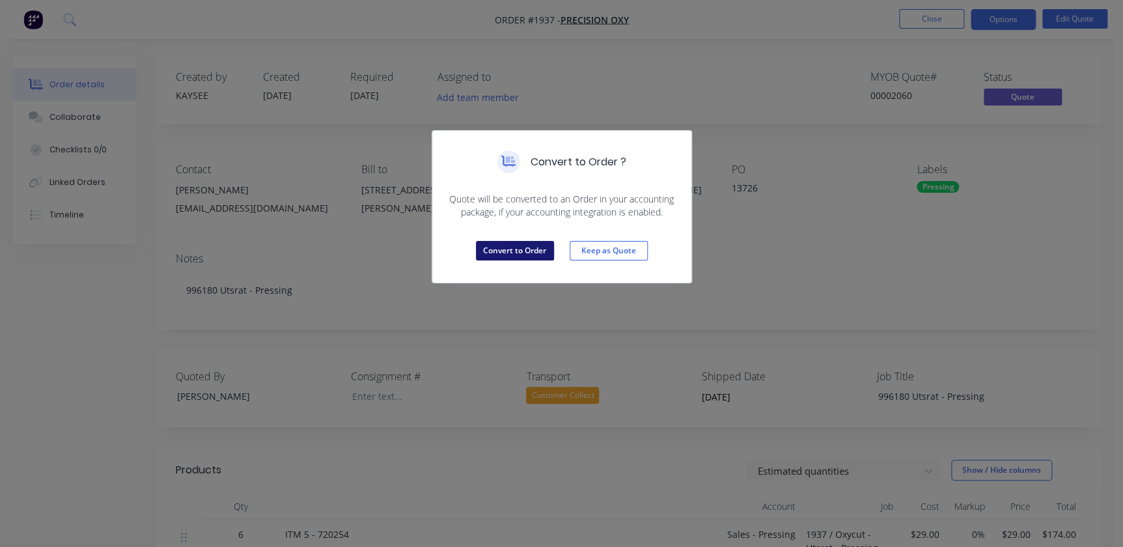
click at [523, 254] on button "Convert to Order" at bounding box center [515, 251] width 78 height 20
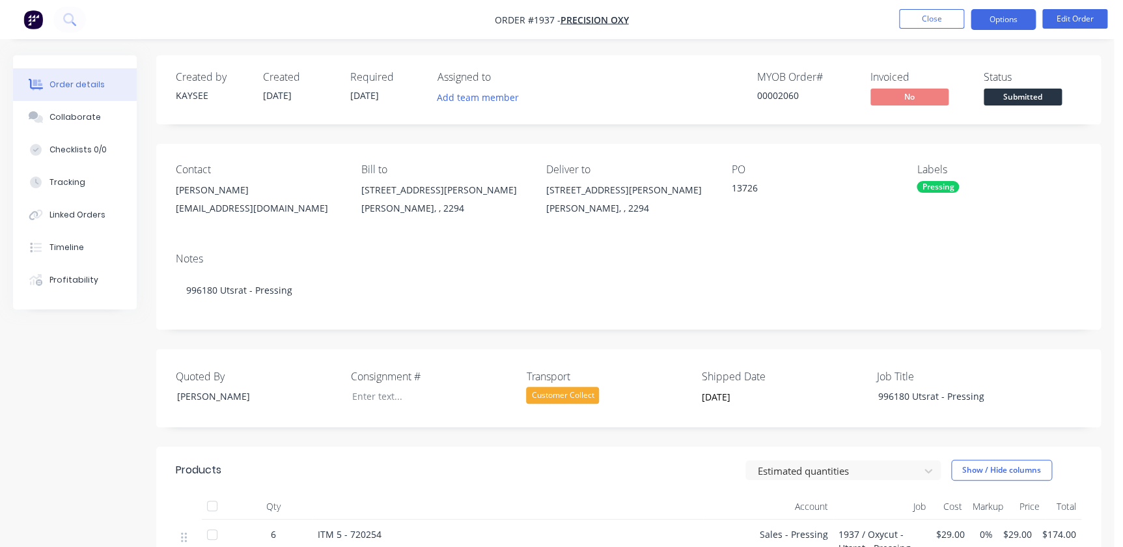
click at [1007, 26] on button "Options" at bounding box center [1002, 19] width 65 height 21
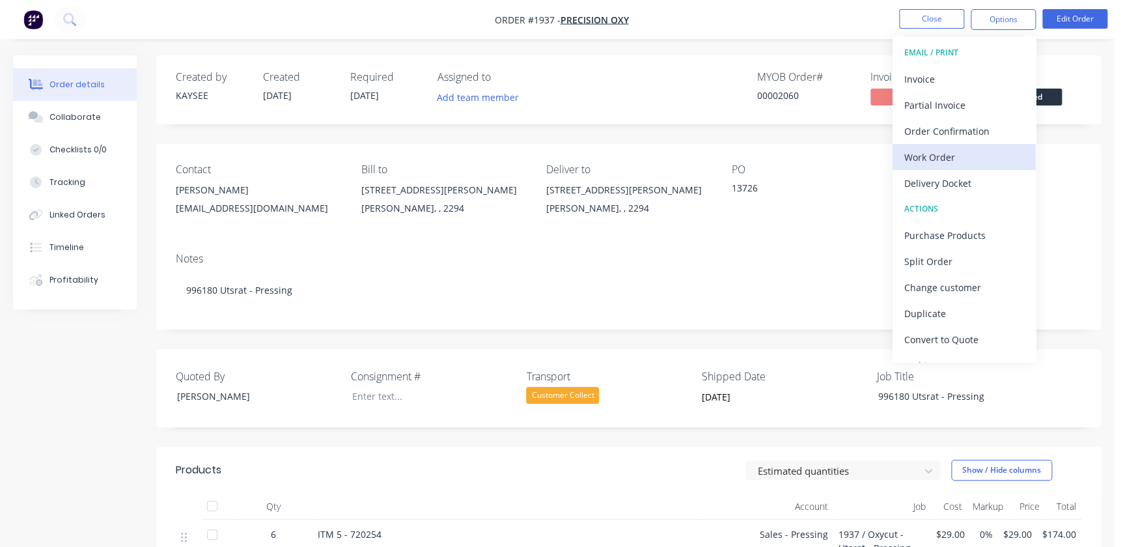
click at [955, 157] on div "Work Order" at bounding box center [964, 157] width 120 height 19
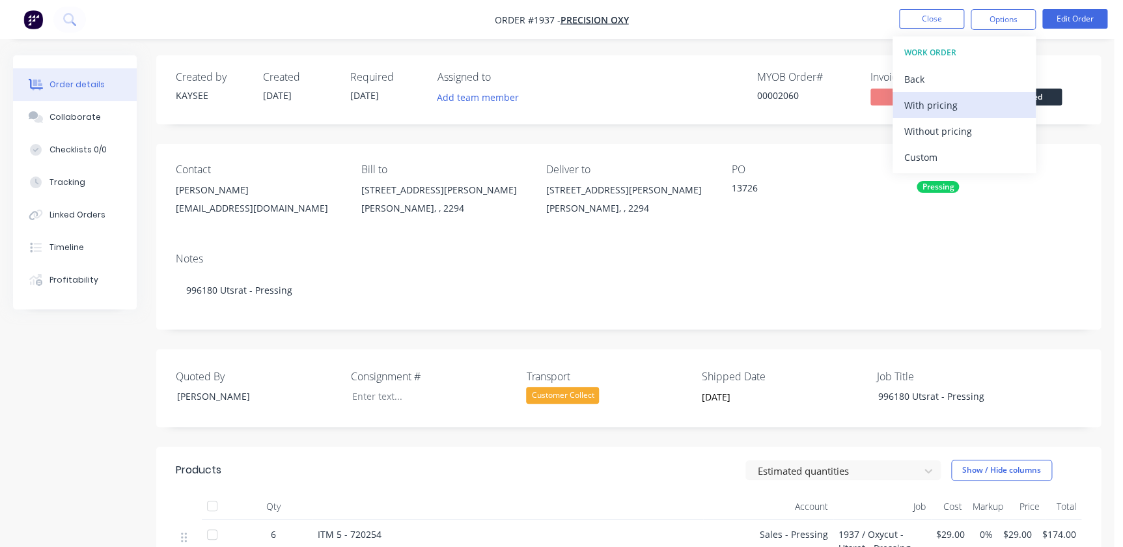
click at [931, 107] on div "With pricing" at bounding box center [964, 105] width 120 height 19
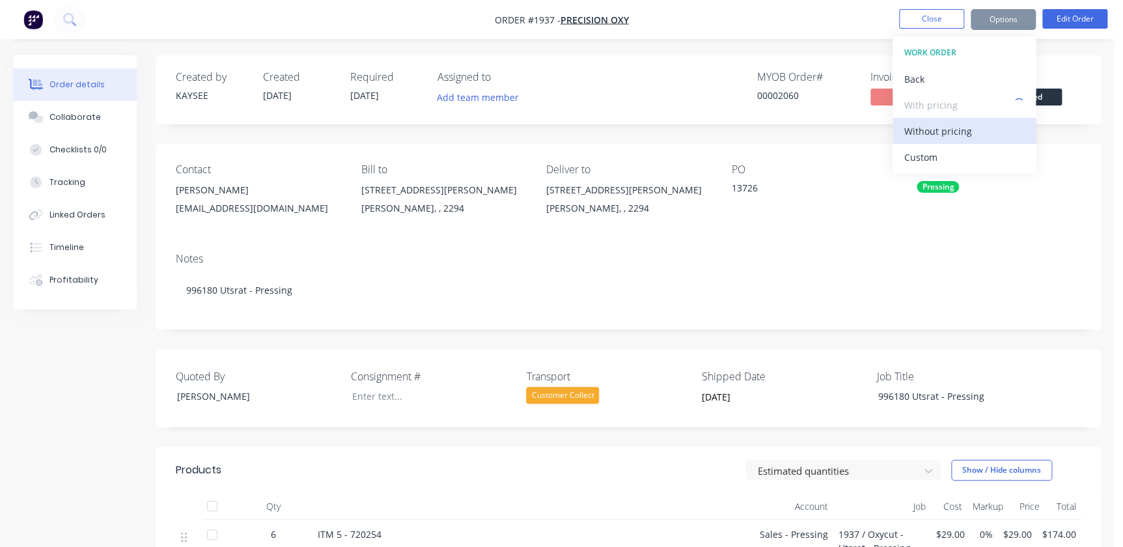
click at [938, 129] on div "Without pricing" at bounding box center [964, 131] width 120 height 19
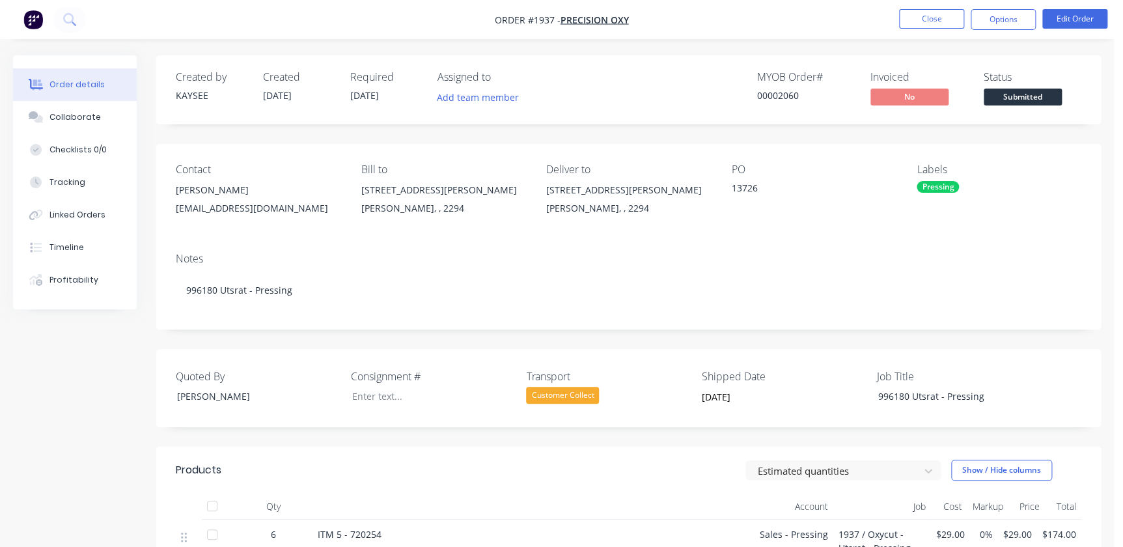
click at [800, 37] on nav "Order #1937 - Precision Oxy Close Options Edit Order" at bounding box center [561, 19] width 1123 height 39
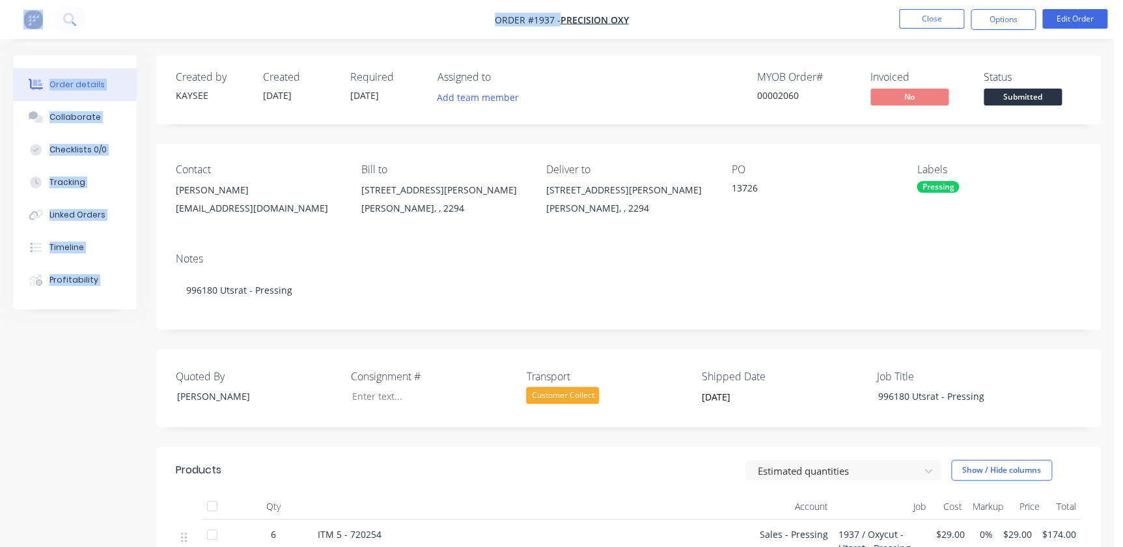
drag, startPoint x: 0, startPoint y: 25, endPoint x: -128, endPoint y: 46, distance: 129.1
click at [0, 46] on html "Order #1937 - Precision Oxy Close Options Edit Order Order details Collaborate …" at bounding box center [561, 417] width 1123 height 835
click at [0, 76] on div "Order details Collaborate Checklists 0/0 Tracking Linked Orders Timeline Profit…" at bounding box center [556, 445] width 1113 height 780
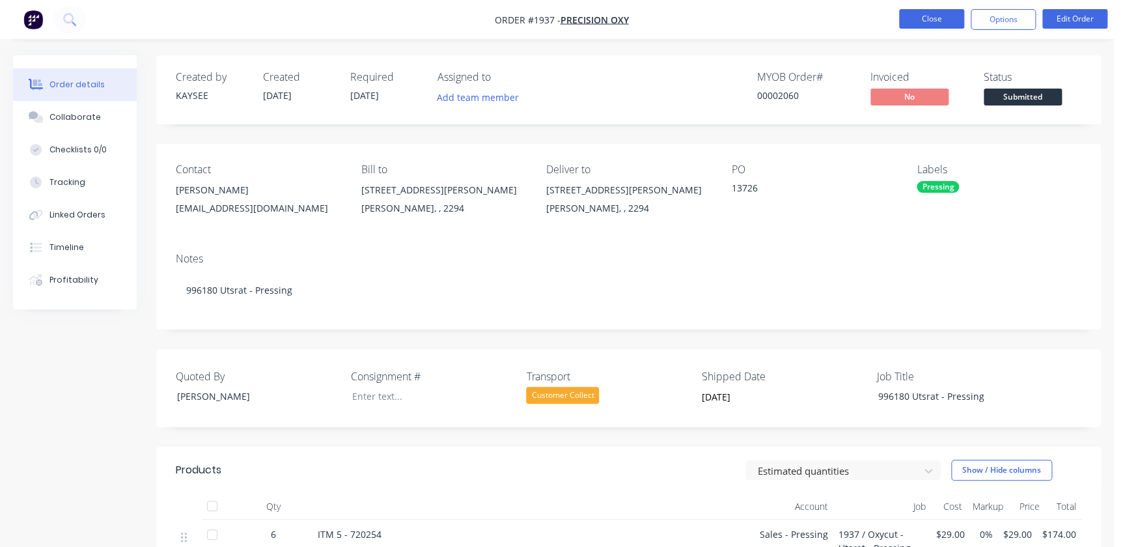
click at [947, 18] on button "Close" at bounding box center [931, 19] width 65 height 20
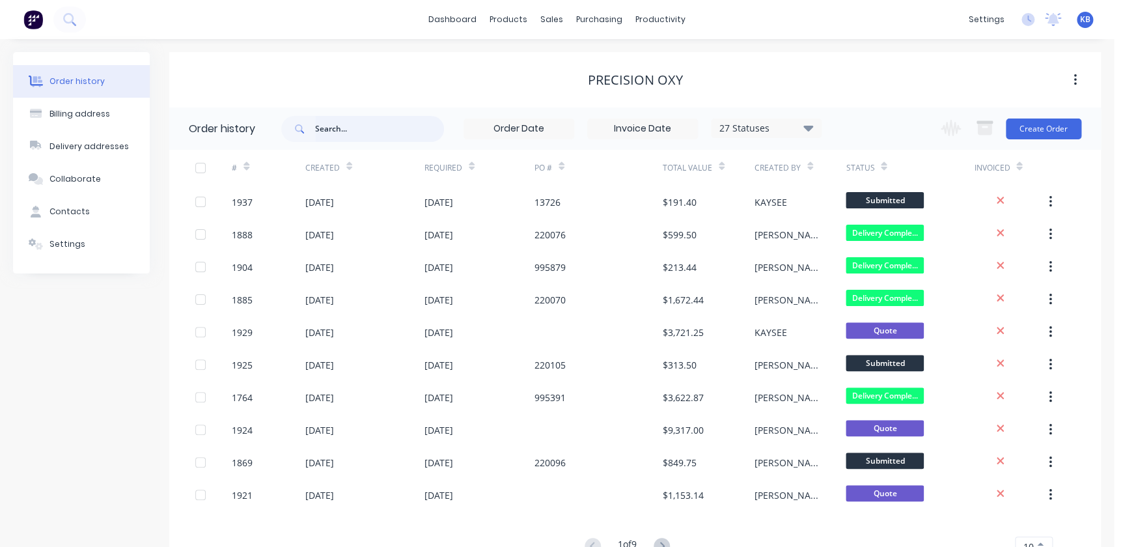
click at [377, 127] on input "text" at bounding box center [379, 129] width 129 height 26
type input "188"
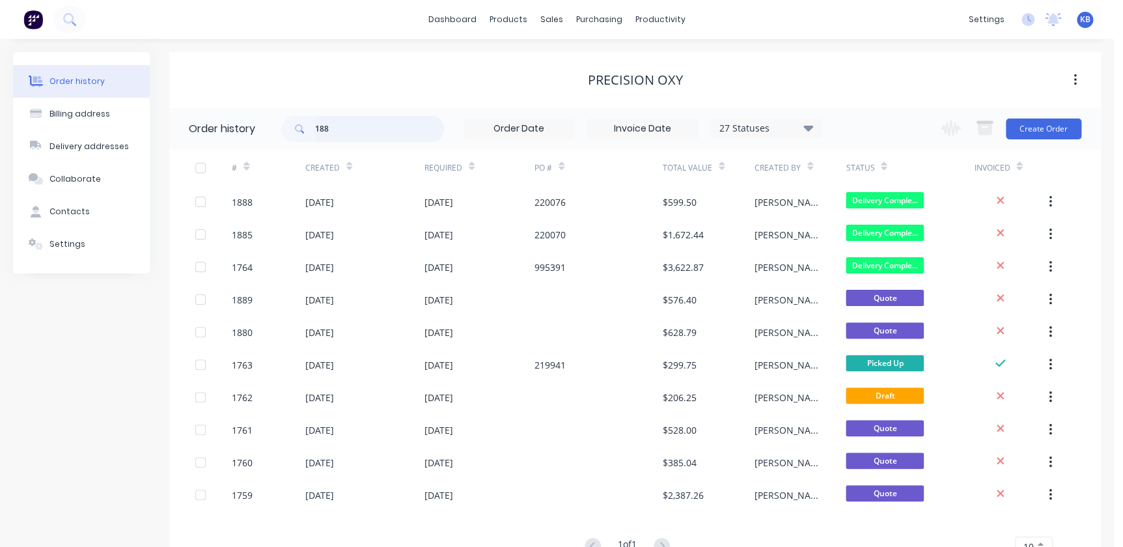
click at [377, 127] on input "188" at bounding box center [379, 129] width 129 height 26
drag, startPoint x: 377, startPoint y: 127, endPoint x: 385, endPoint y: 150, distance: 23.9
click at [387, 153] on div "Order history 188 27 Statuses Invoice Status Invoiced Not Invoiced Partial Orde…" at bounding box center [634, 339] width 931 height 464
type input "1855"
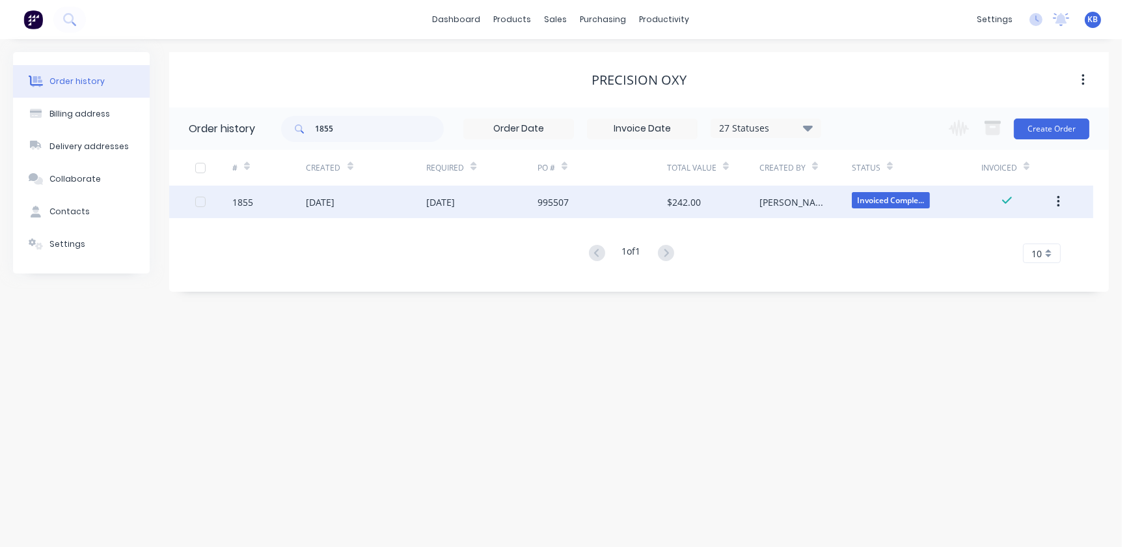
drag, startPoint x: 567, startPoint y: 194, endPoint x: 1060, endPoint y: 207, distance: 493.4
click at [1060, 207] on icon "button" at bounding box center [1058, 202] width 3 height 14
click at [1049, 249] on button "Duplicate" at bounding box center [1012, 262] width 124 height 26
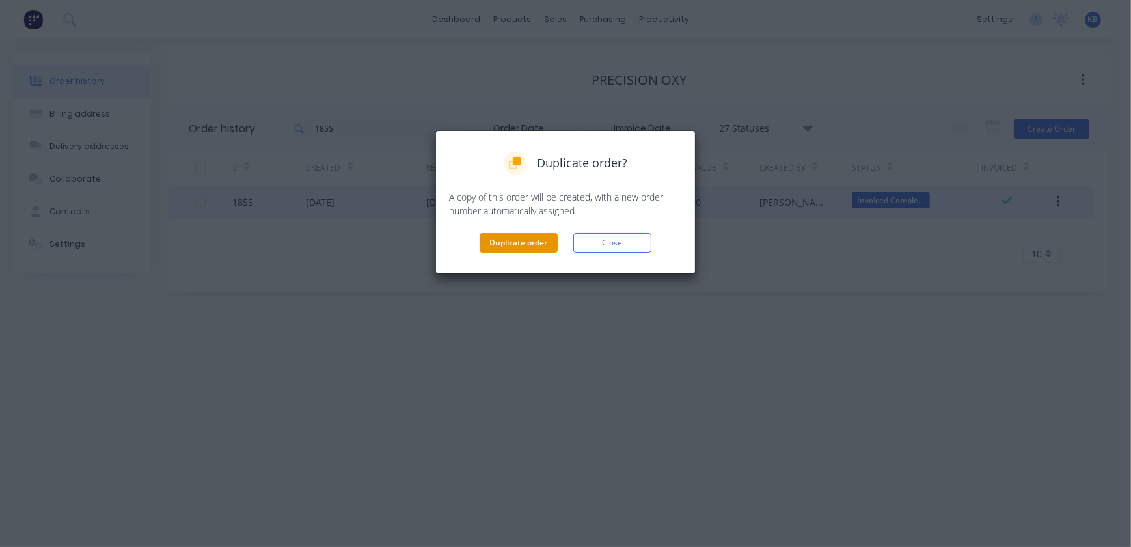
click at [539, 249] on button "Duplicate order" at bounding box center [519, 243] width 78 height 20
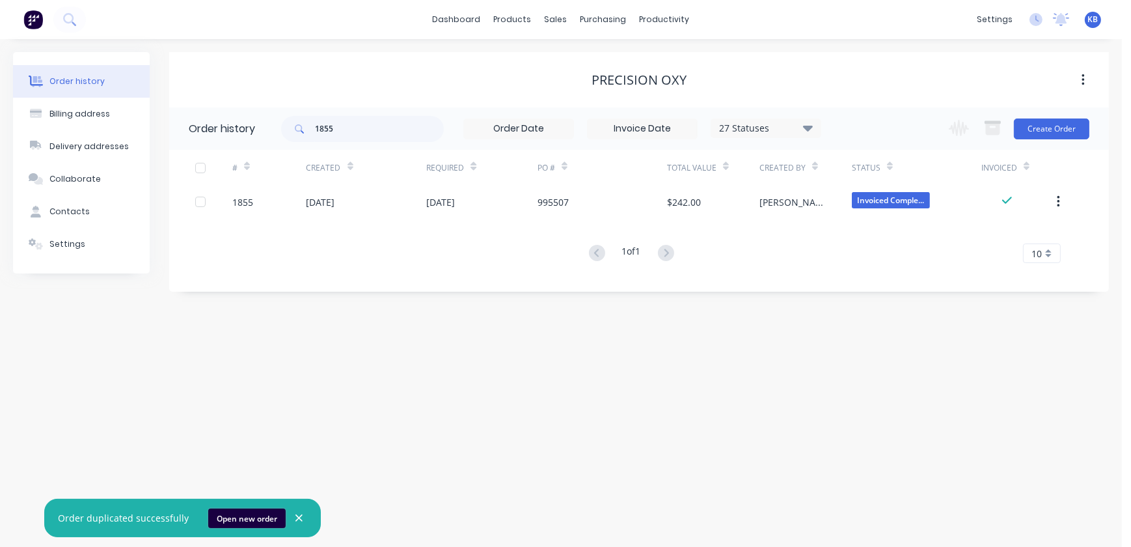
click at [247, 511] on button "Open new order" at bounding box center [246, 518] width 77 height 20
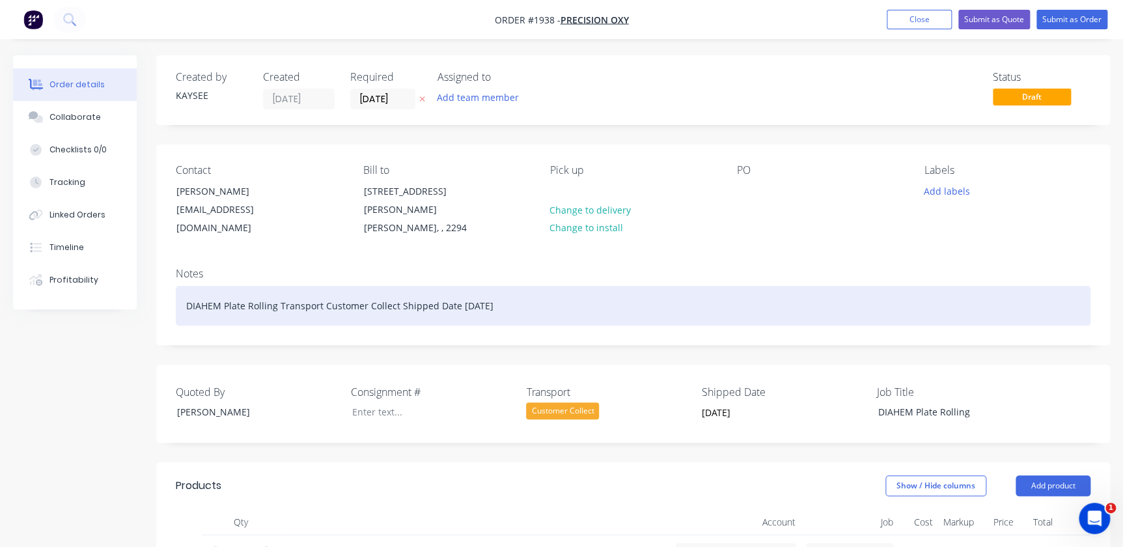
drag, startPoint x: 510, startPoint y: 290, endPoint x: 293, endPoint y: 282, distance: 216.8
click at [290, 286] on div "DIAHEM Plate Rolling Transport Customer Collect Shipped Date [DATE]" at bounding box center [633, 306] width 914 height 40
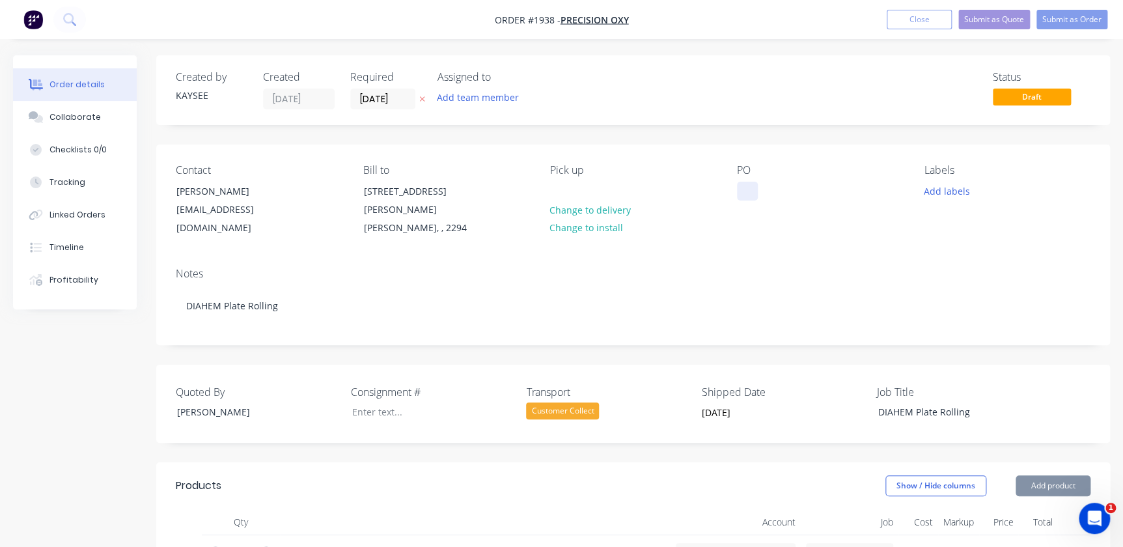
drag, startPoint x: 759, startPoint y: 202, endPoint x: 754, endPoint y: 187, distance: 16.1
click at [760, 202] on div "PO" at bounding box center [820, 201] width 166 height 74
click at [754, 187] on div at bounding box center [747, 191] width 21 height 19
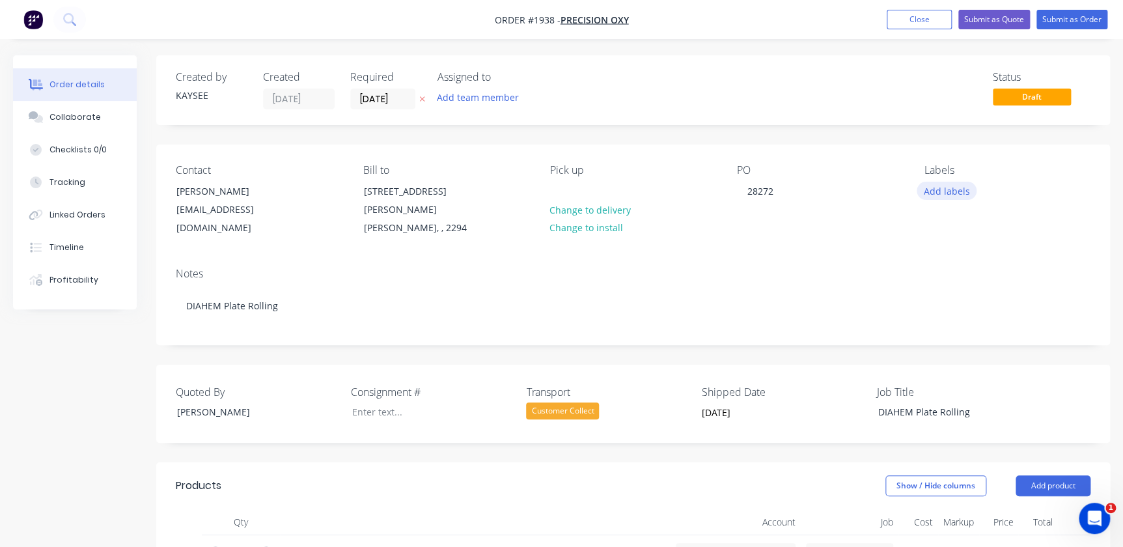
click at [963, 182] on button "Add labels" at bounding box center [946, 191] width 60 height 18
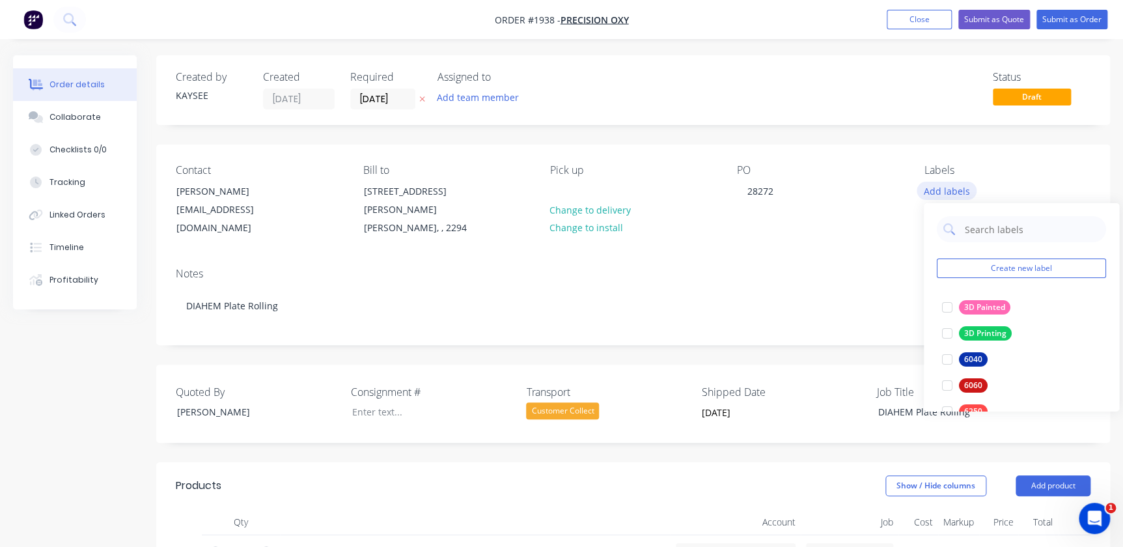
click at [963, 184] on button "Add labels" at bounding box center [946, 191] width 60 height 18
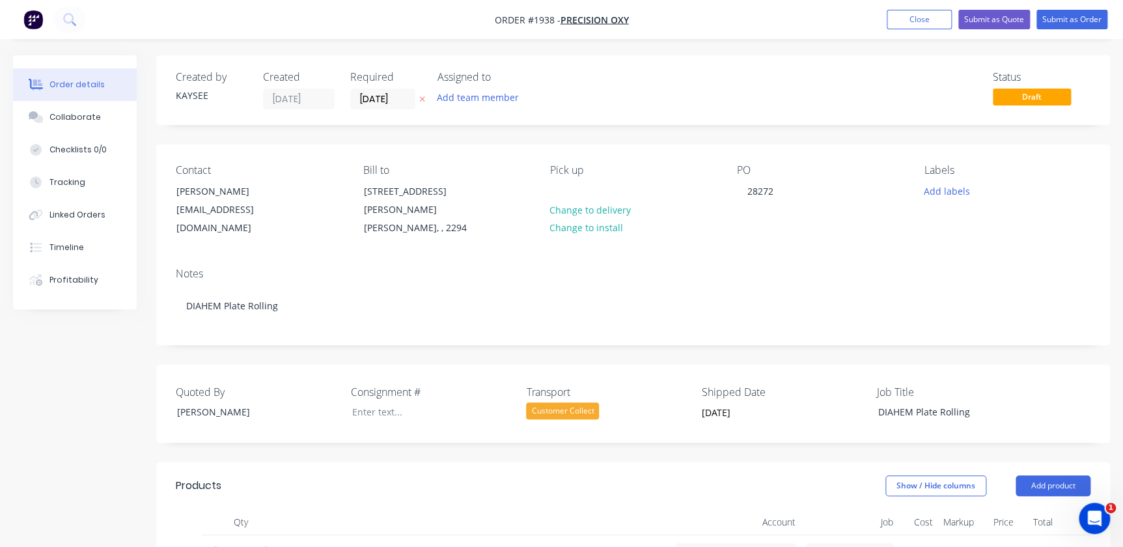
click at [951, 178] on div "Labels Add labels" at bounding box center [1007, 201] width 166 height 74
drag, startPoint x: 958, startPoint y: 185, endPoint x: 962, endPoint y: 193, distance: 9.6
click at [959, 185] on button "Add labels" at bounding box center [946, 191] width 60 height 18
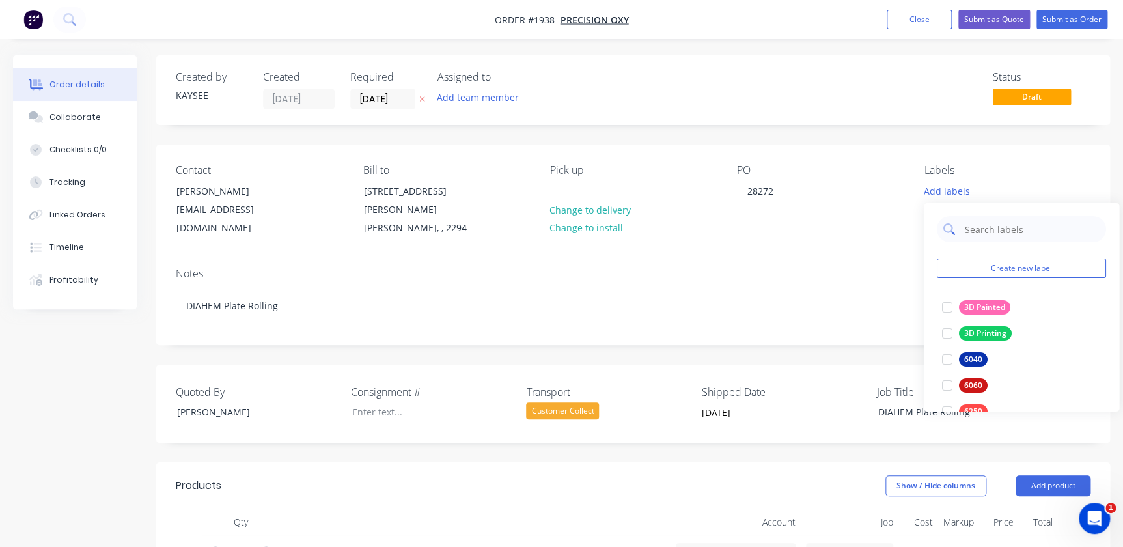
click at [976, 223] on input "text" at bounding box center [1031, 229] width 136 height 26
drag, startPoint x: 990, startPoint y: 239, endPoint x: 842, endPoint y: 230, distance: 148.0
click at [842, 230] on body "Order #1938 - Precision Oxy Add product Close Submit as Quote Submit as Order O…" at bounding box center [561, 525] width 1123 height 1050
type input "p"
drag, startPoint x: 979, startPoint y: 228, endPoint x: 912, endPoint y: 239, distance: 68.7
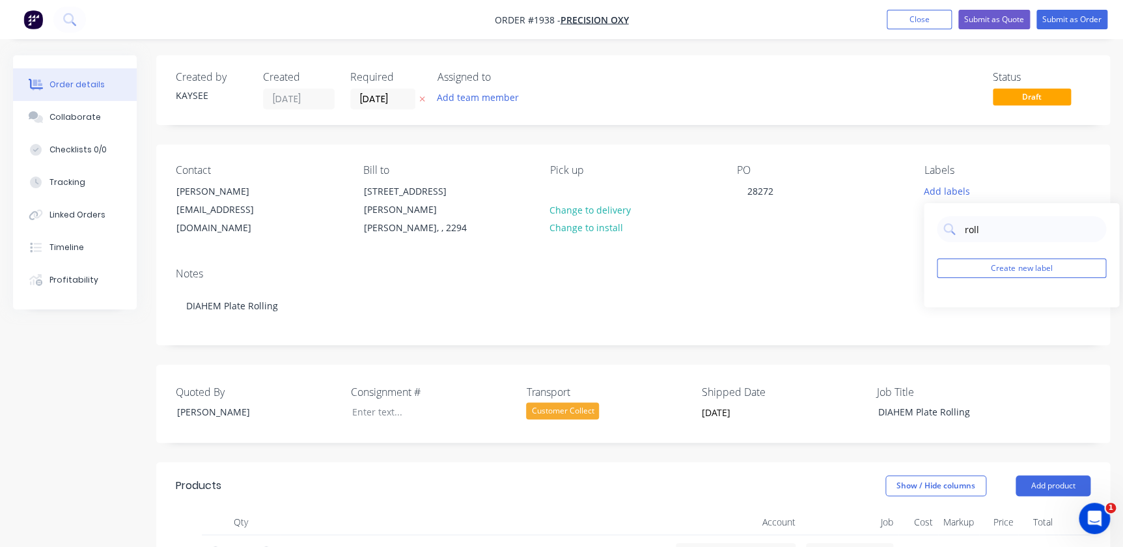
click at [912, 239] on body "Order #1938 - Precision Oxy Add product Close Submit as Quote Submit as Order O…" at bounding box center [561, 525] width 1123 height 1050
type input "r"
click at [840, 267] on div "Notes" at bounding box center [633, 273] width 914 height 12
click at [377, 87] on div "Required [DATE]" at bounding box center [386, 90] width 72 height 38
click at [396, 103] on input "[DATE]" at bounding box center [383, 99] width 64 height 20
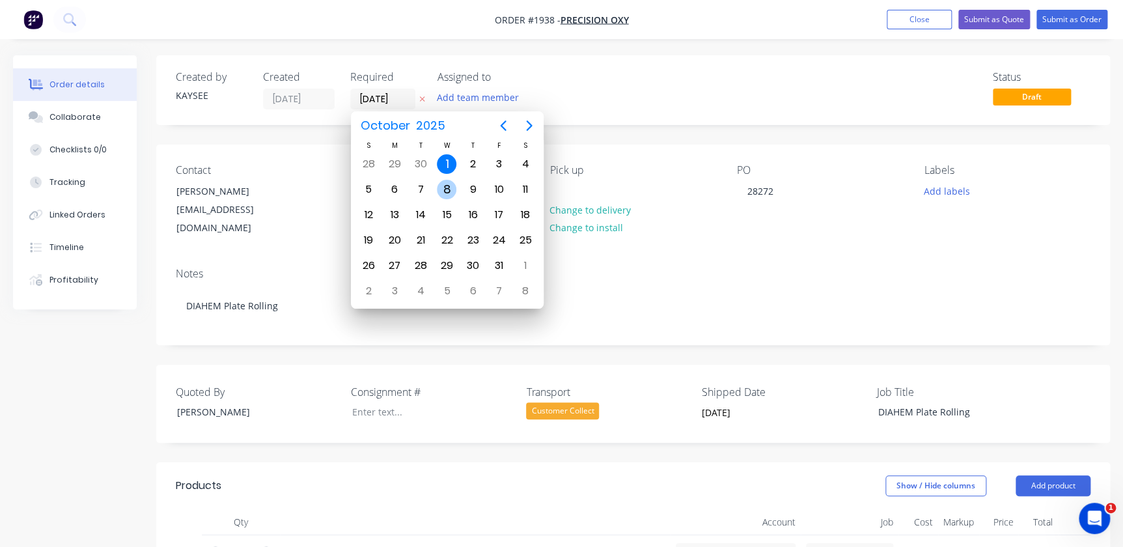
click at [444, 189] on div "8" at bounding box center [447, 190] width 20 height 20
type input "[DATE]"
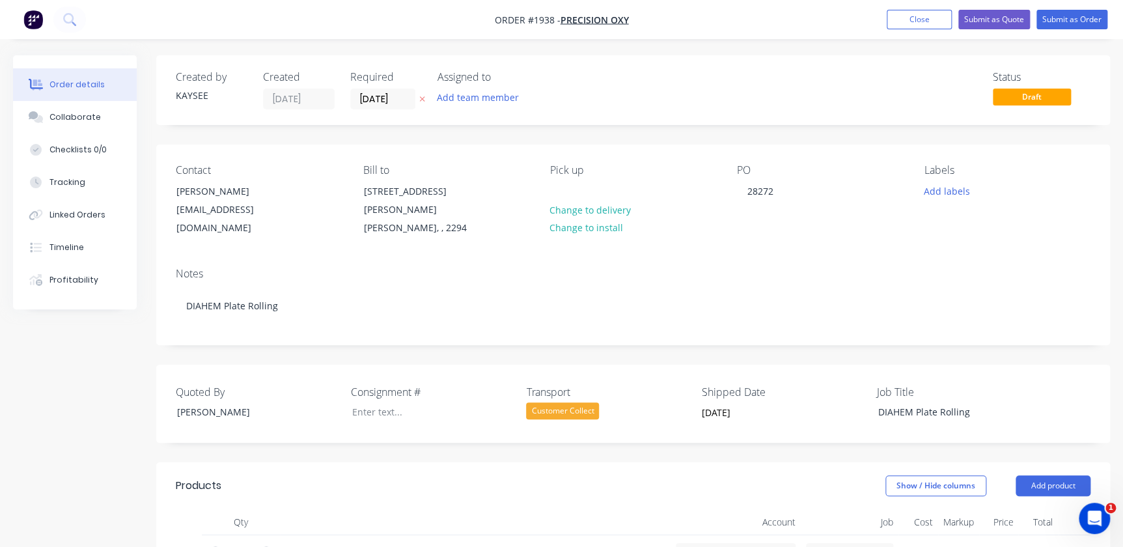
click at [477, 257] on div "Notes DIAHEM Plate Rolling" at bounding box center [632, 300] width 953 height 87
drag, startPoint x: 1077, startPoint y: 19, endPoint x: 807, endPoint y: 380, distance: 451.0
click at [801, 416] on div "Order #1938 - Precision Oxy Add product Close Submit as Quote Submit as Order O…" at bounding box center [561, 525] width 1123 height 1050
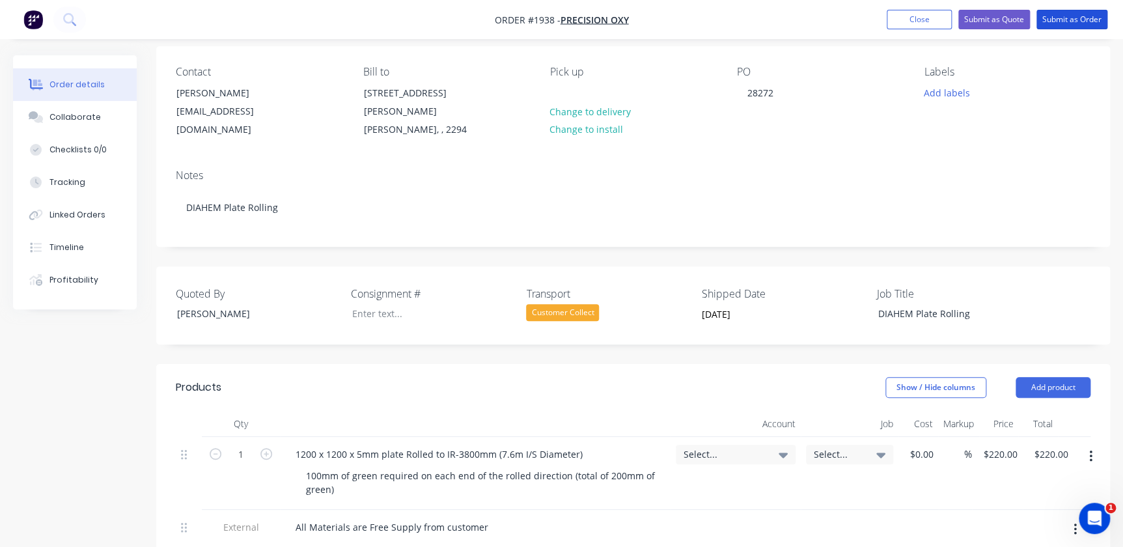
scroll to position [236, 0]
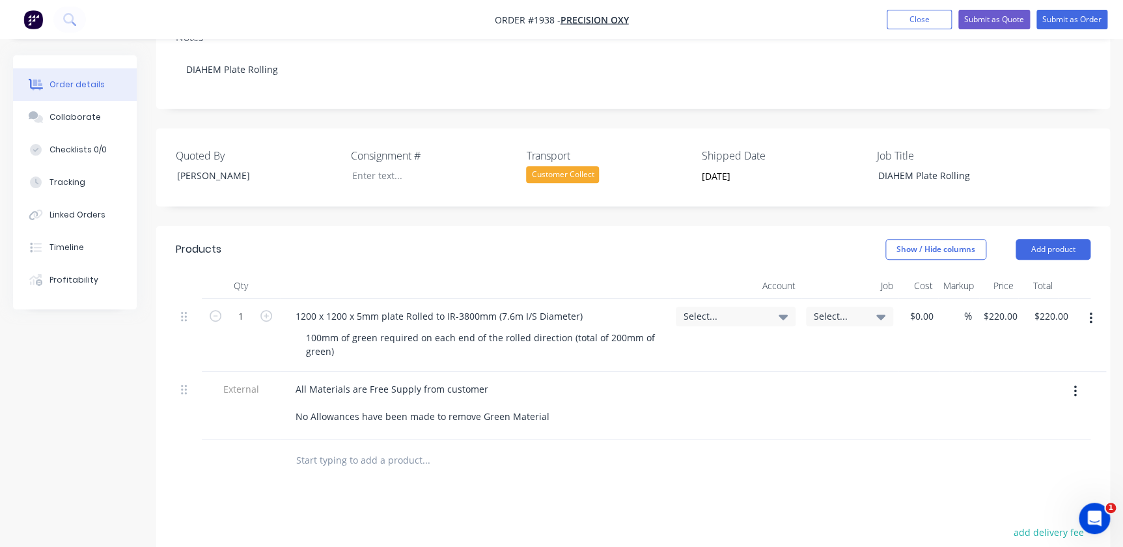
drag, startPoint x: 735, startPoint y: 279, endPoint x: 735, endPoint y: 295, distance: 15.6
click at [735, 282] on div "Account" at bounding box center [735, 286] width 130 height 26
click at [735, 309] on span "Select..." at bounding box center [724, 316] width 82 height 14
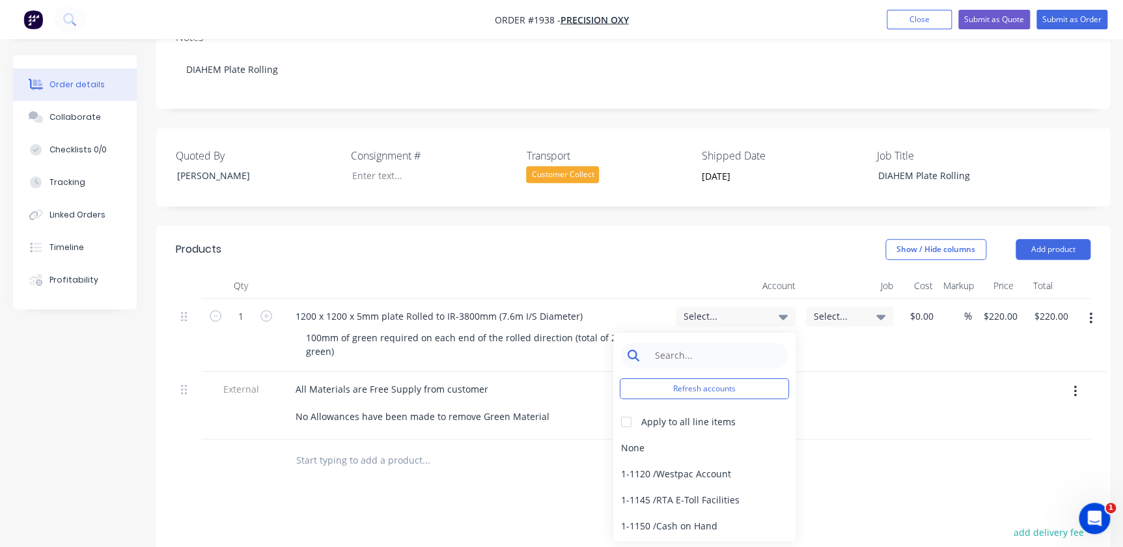
click at [722, 342] on input at bounding box center [713, 355] width 133 height 26
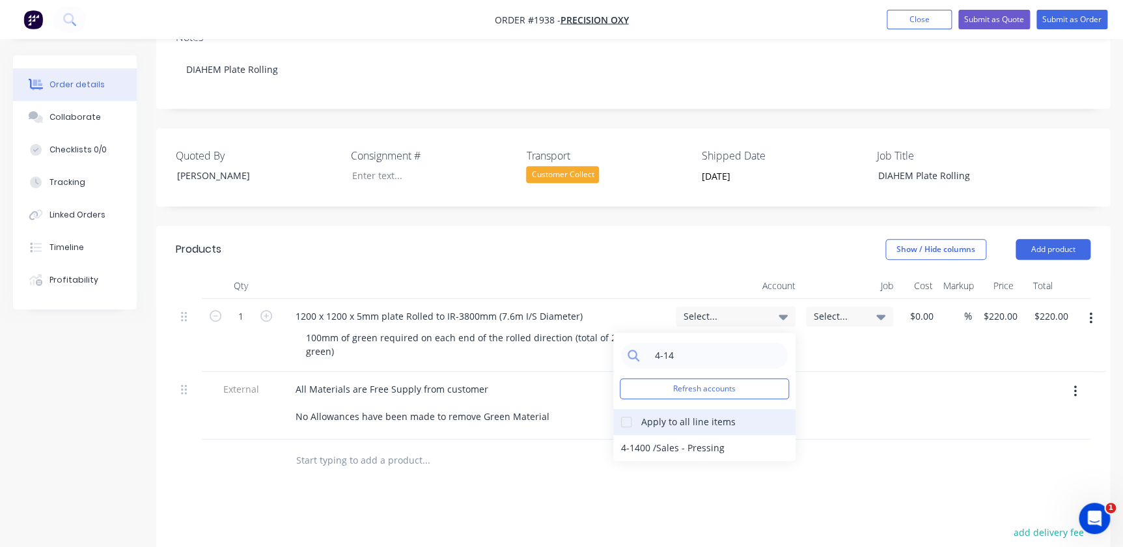
type input "4-14"
click at [633, 410] on div at bounding box center [626, 422] width 26 height 26
click at [658, 439] on div "4-1400 / Sales - Pressing" at bounding box center [704, 448] width 182 height 26
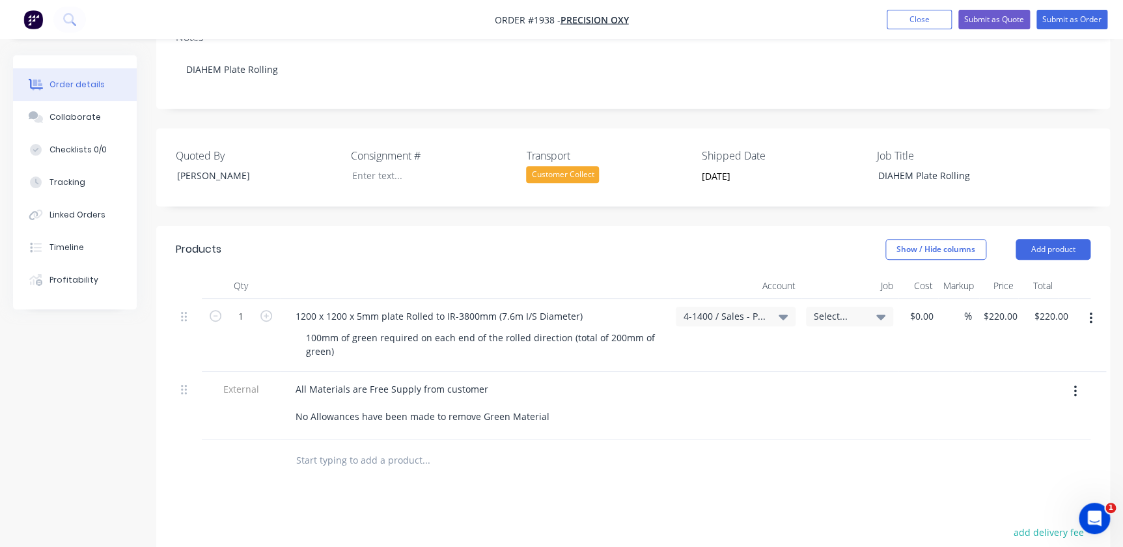
click at [854, 309] on span "Select..." at bounding box center [837, 316] width 49 height 14
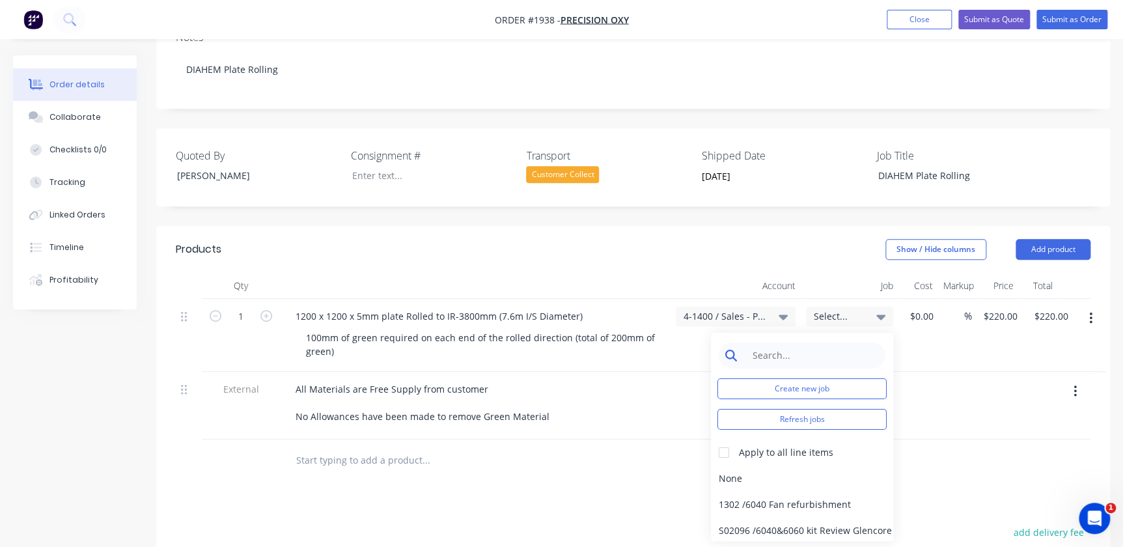
click at [846, 346] on input at bounding box center [811, 355] width 133 height 26
click at [782, 380] on button "Create new job" at bounding box center [801, 388] width 169 height 21
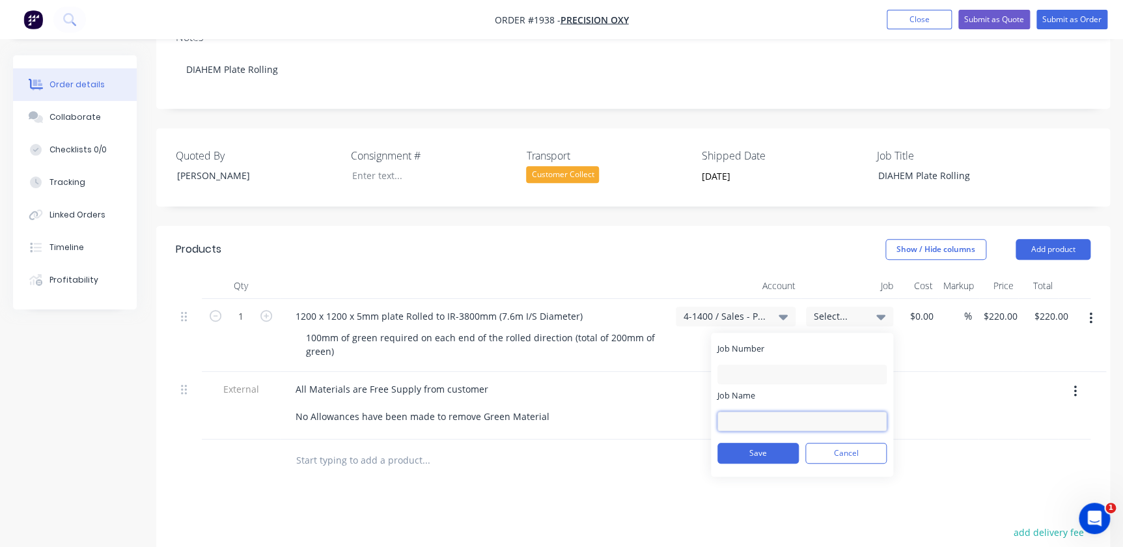
click at [742, 411] on input "Job Name" at bounding box center [801, 421] width 169 height 20
type input "Oxycut - Utsrat - Pressing"
type input "1937"
click at [842, 396] on div "Job Name Oxycut - Utsrat - Pressing" at bounding box center [801, 410] width 169 height 42
drag, startPoint x: 839, startPoint y: 403, endPoint x: 761, endPoint y: 403, distance: 78.1
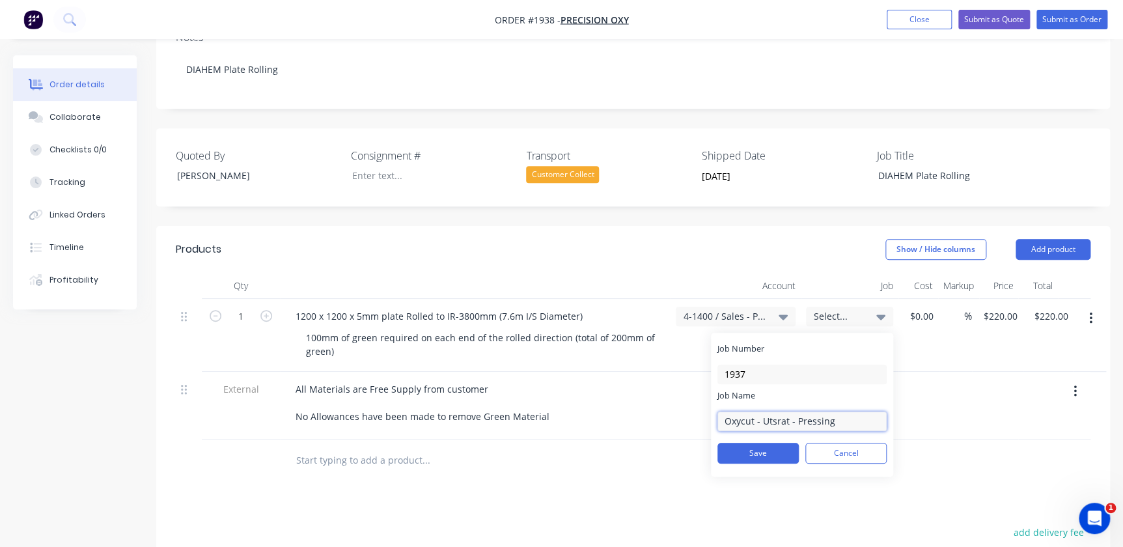
click at [761, 411] on input "Oxycut - Utsrat - Pressing" at bounding box center [801, 421] width 169 height 20
type input "Oxycut - DIAHEM Plate Rolling"
click at [772, 364] on input "1937" at bounding box center [801, 374] width 169 height 20
type input "1938"
click at [756, 443] on button "Save" at bounding box center [757, 453] width 81 height 21
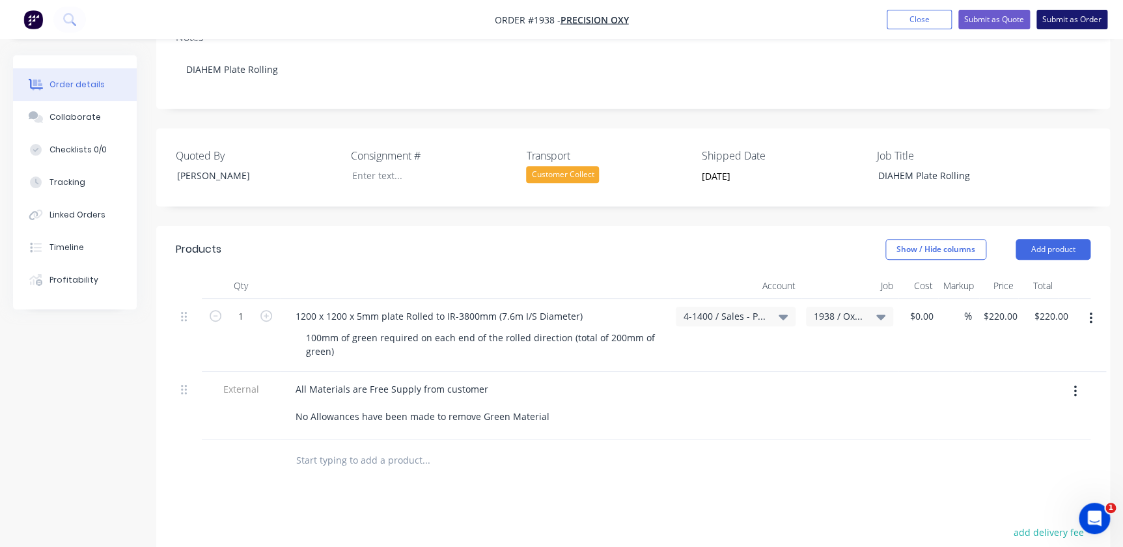
click at [1078, 19] on button "Submit as Order" at bounding box center [1071, 20] width 71 height 20
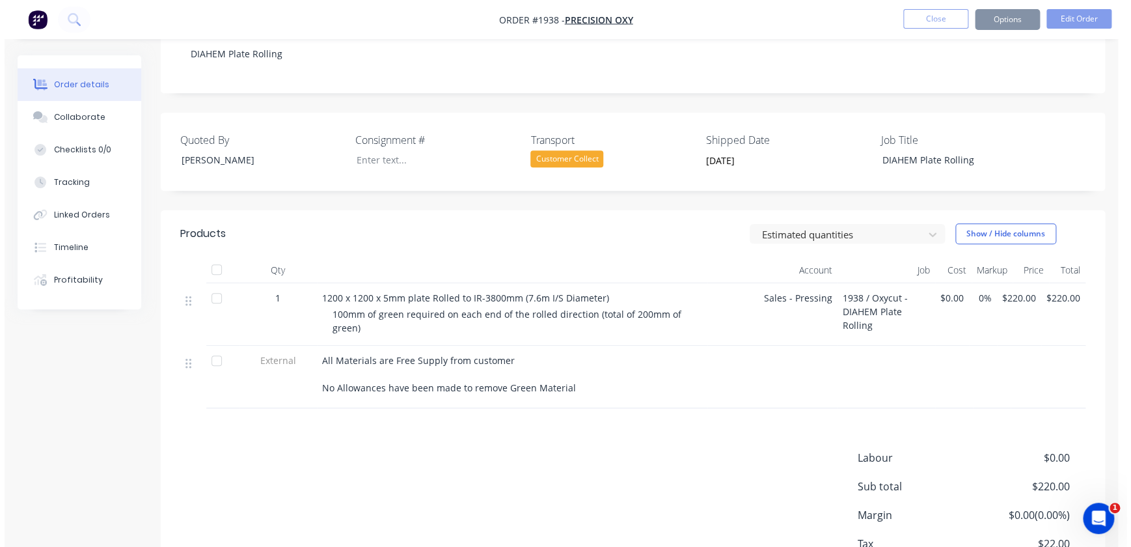
scroll to position [0, 0]
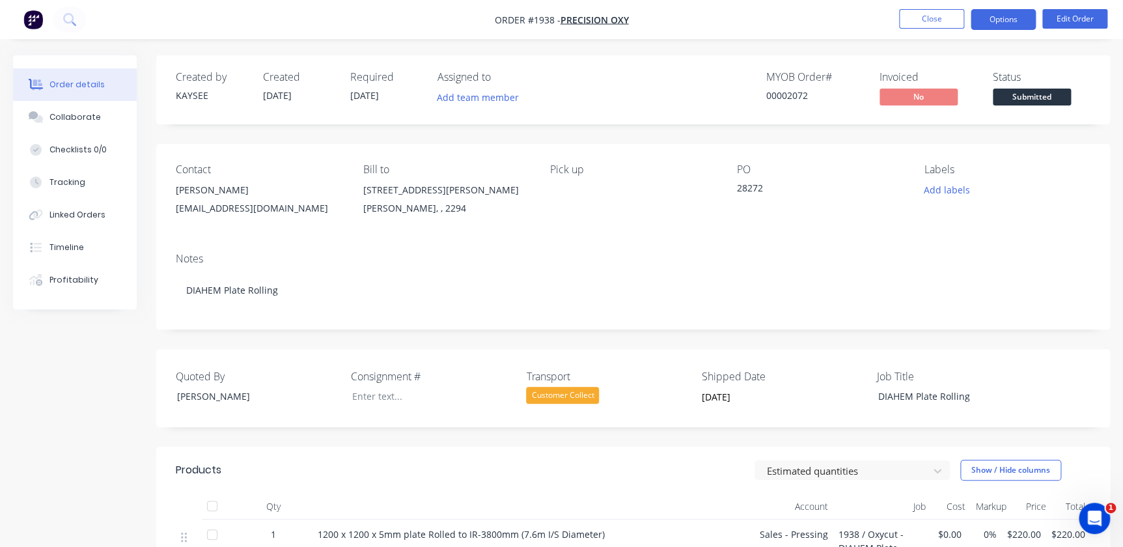
click at [1033, 21] on button "Options" at bounding box center [1002, 19] width 65 height 21
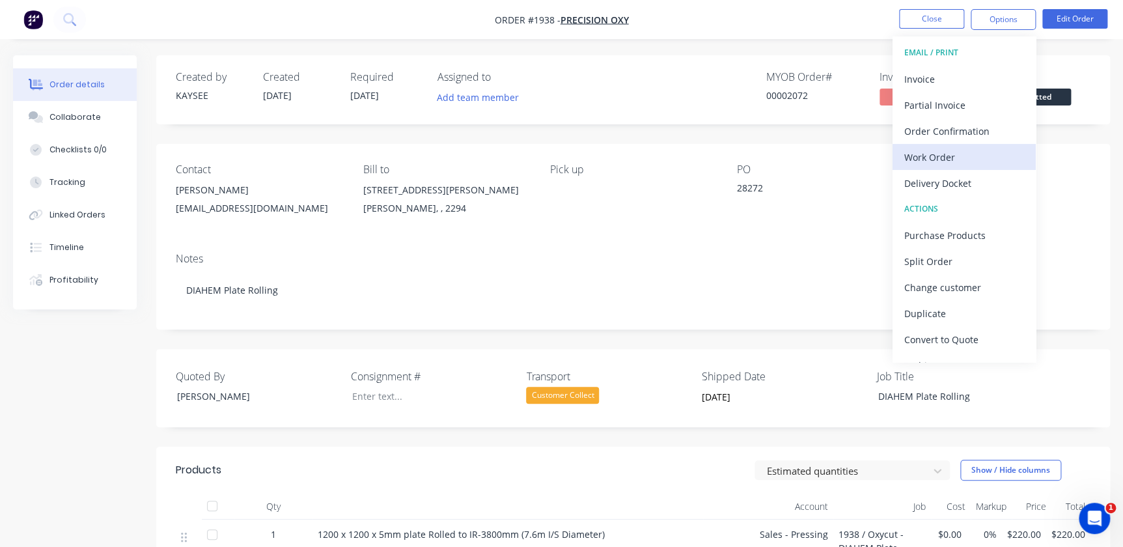
click at [934, 156] on div "Work Order" at bounding box center [964, 157] width 120 height 19
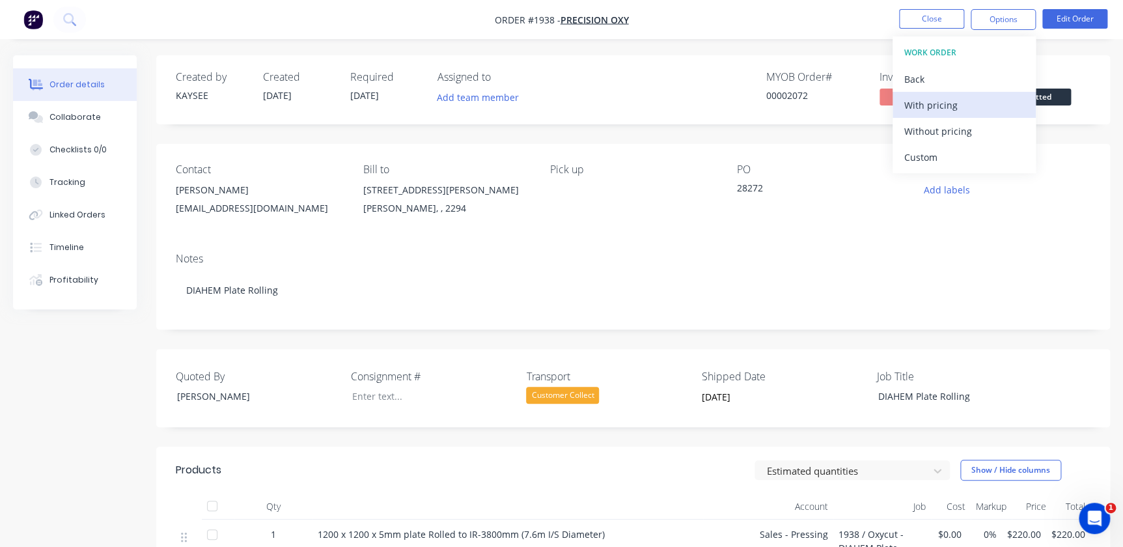
click at [938, 107] on div "With pricing" at bounding box center [964, 105] width 120 height 19
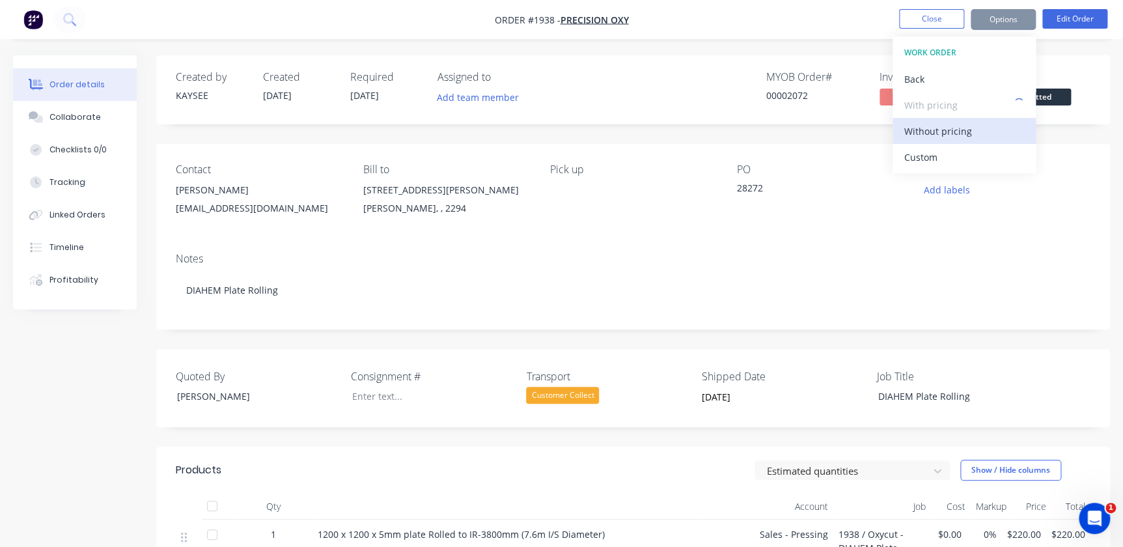
click at [934, 134] on div "Without pricing" at bounding box center [964, 131] width 120 height 19
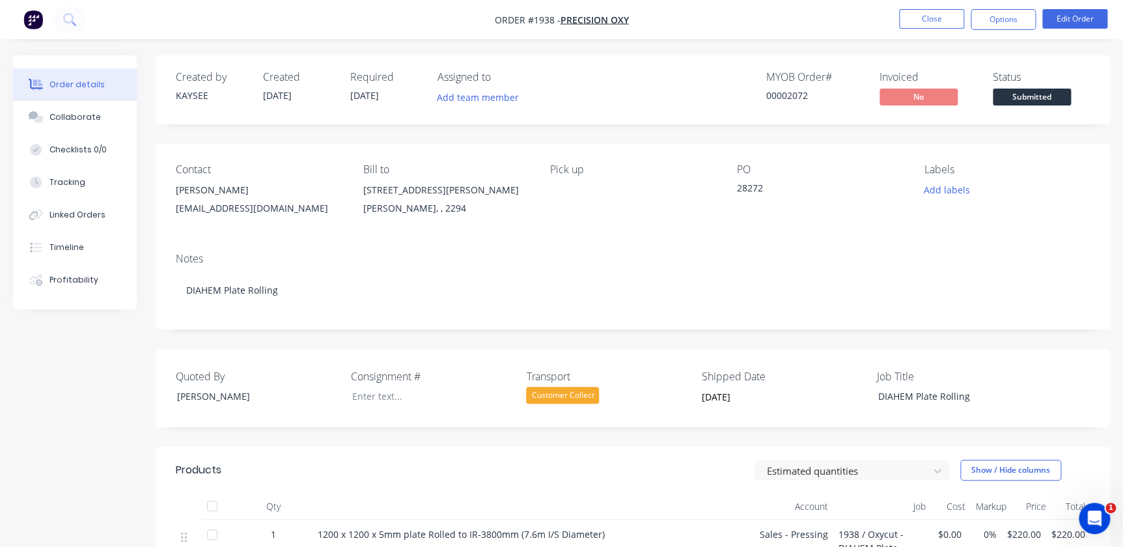
click at [824, 232] on div "Contact [PERSON_NAME] [EMAIL_ADDRESS][DOMAIN_NAME] Bill to [STREET_ADDRESS][PER…" at bounding box center [632, 193] width 953 height 98
click at [932, 16] on button "Close" at bounding box center [931, 19] width 65 height 20
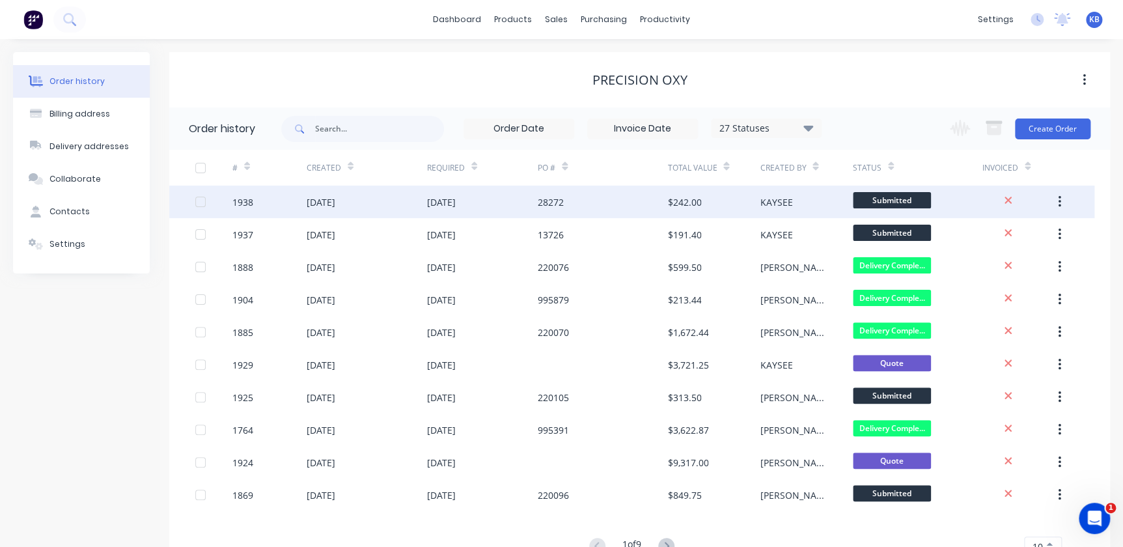
click at [375, 198] on div "[DATE]" at bounding box center [367, 201] width 120 height 33
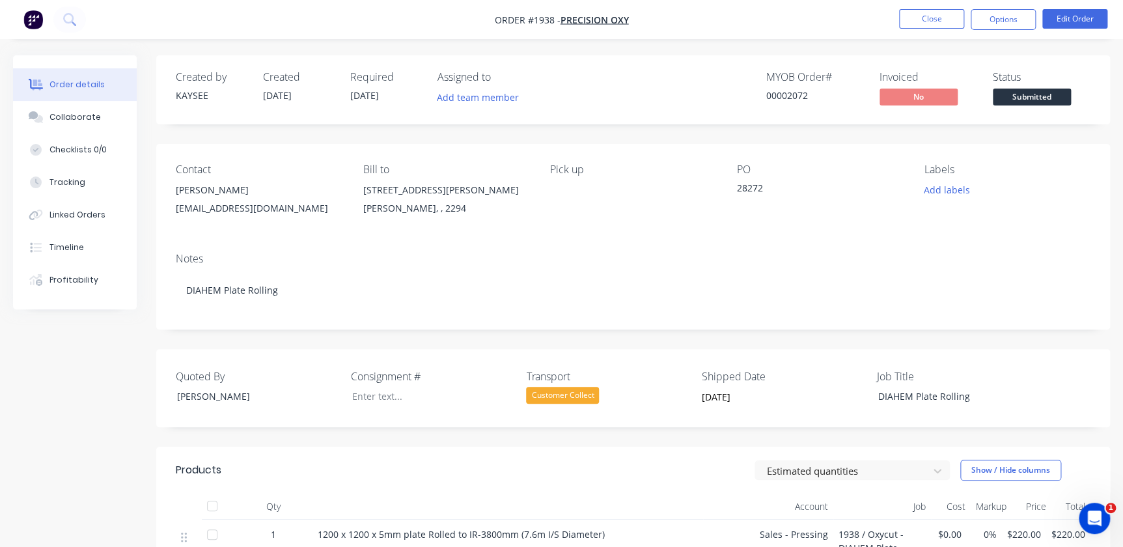
click at [886, 16] on ul "Close Options Edit Order" at bounding box center [1002, 19] width 239 height 21
click at [921, 17] on button "Close" at bounding box center [931, 19] width 65 height 20
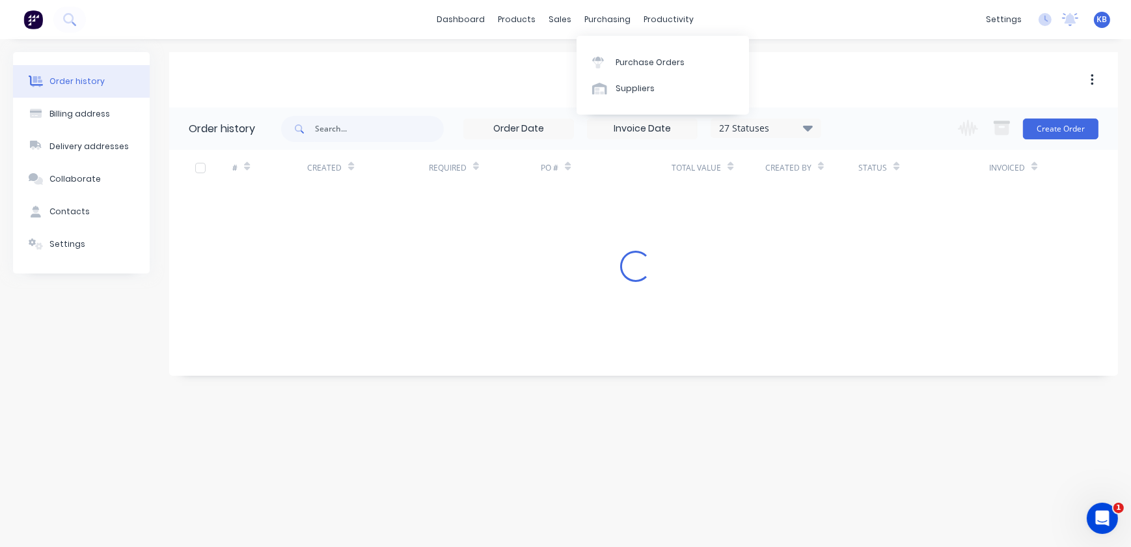
click at [579, 26] on div "purchasing" at bounding box center [608, 20] width 59 height 20
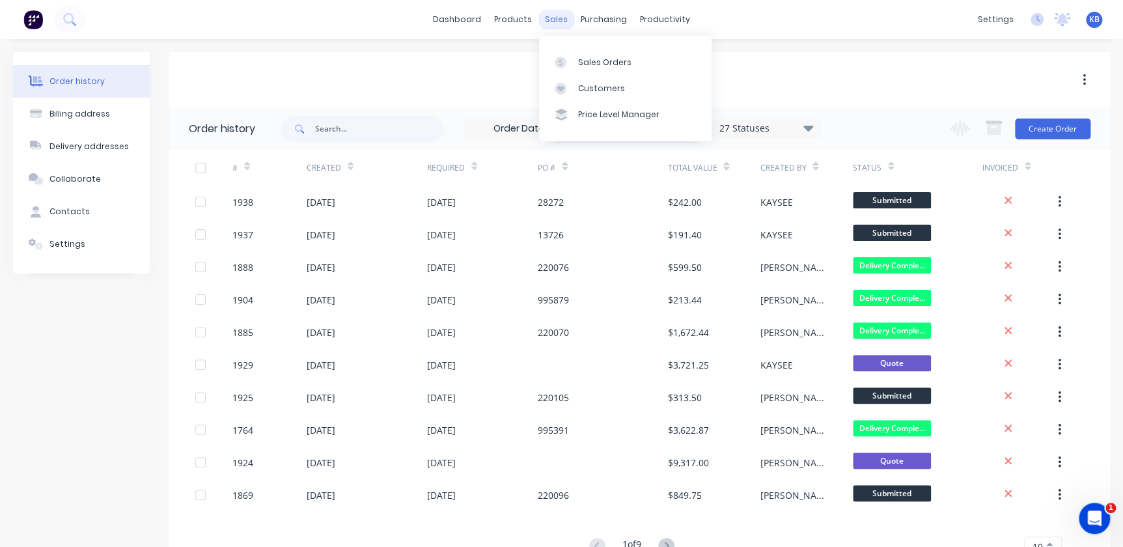
click at [564, 23] on div "sales" at bounding box center [556, 20] width 36 height 20
click at [566, 54] on link "Sales Orders" at bounding box center [625, 62] width 172 height 26
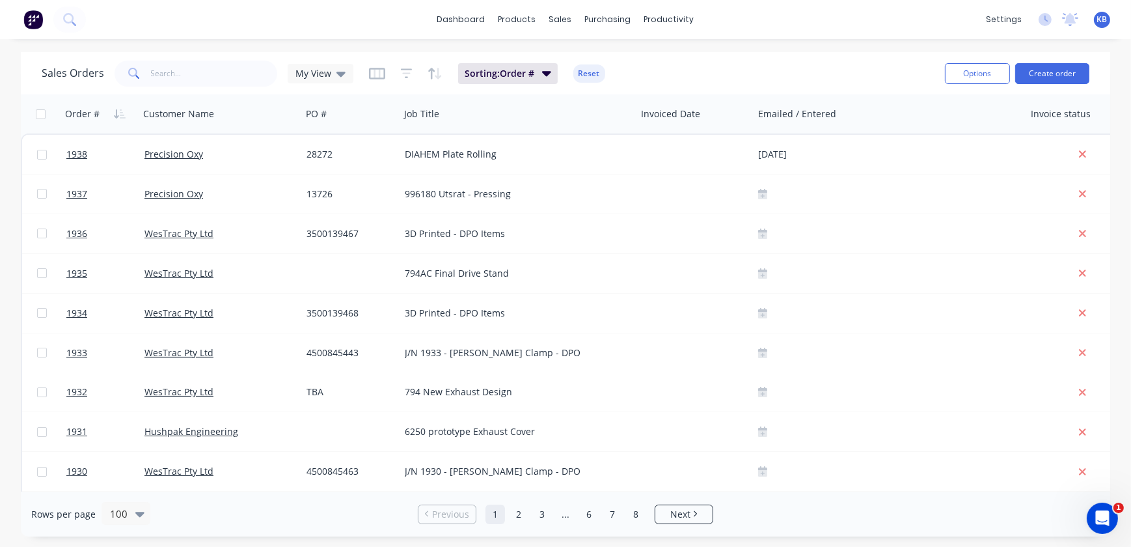
click at [607, 33] on div "dashboard products sales purchasing productivity dashboard products Product Cat…" at bounding box center [565, 19] width 1131 height 39
click at [606, 25] on div "purchasing" at bounding box center [608, 20] width 59 height 20
click at [611, 56] on link "Purchase Orders" at bounding box center [663, 62] width 172 height 26
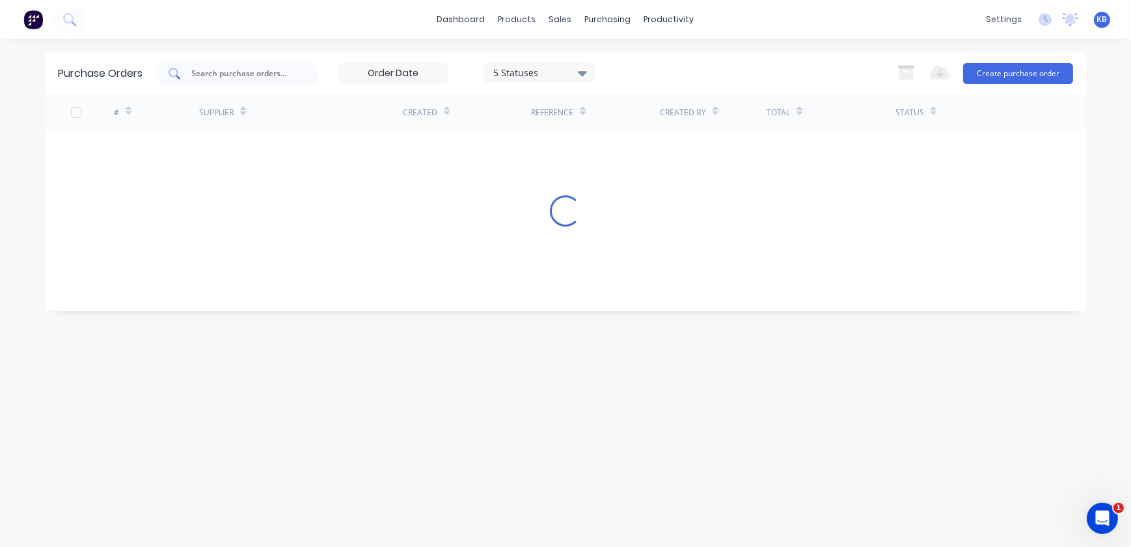
click at [239, 72] on input "text" at bounding box center [244, 73] width 108 height 13
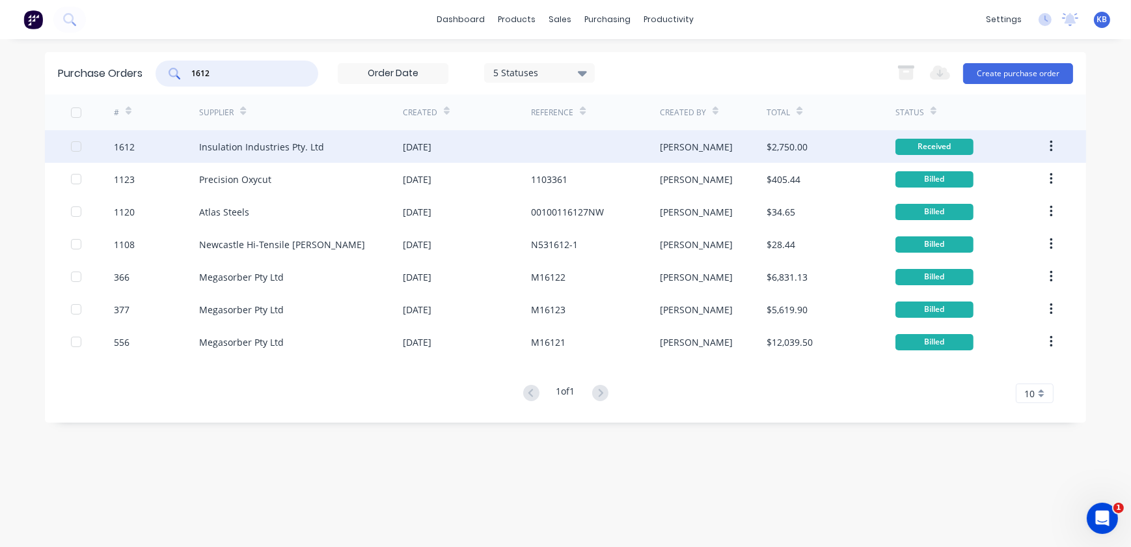
type input "1612"
click at [130, 156] on div "1612" at bounding box center [157, 146] width 86 height 33
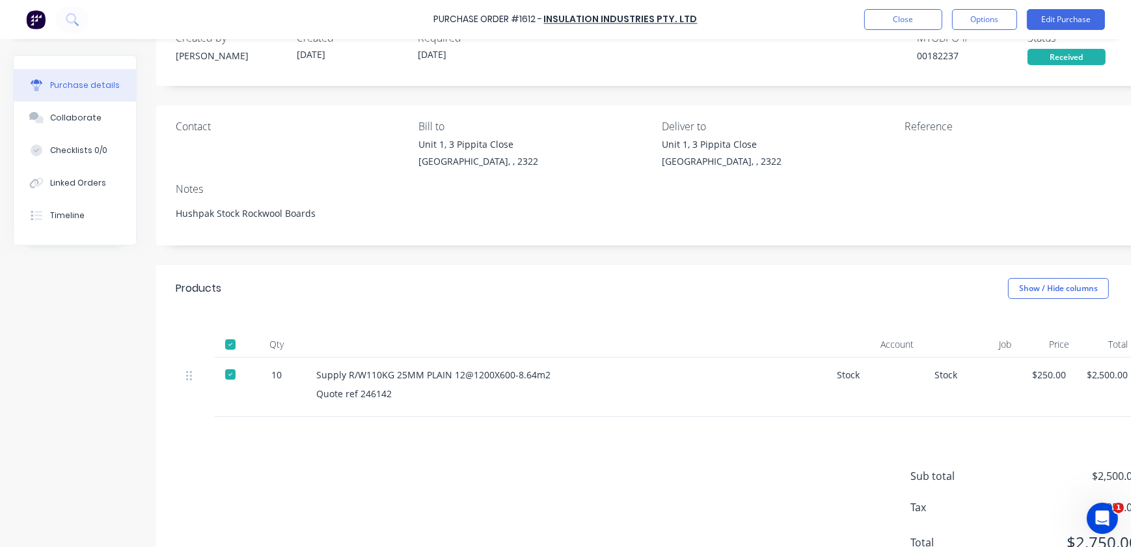
scroll to position [59, 0]
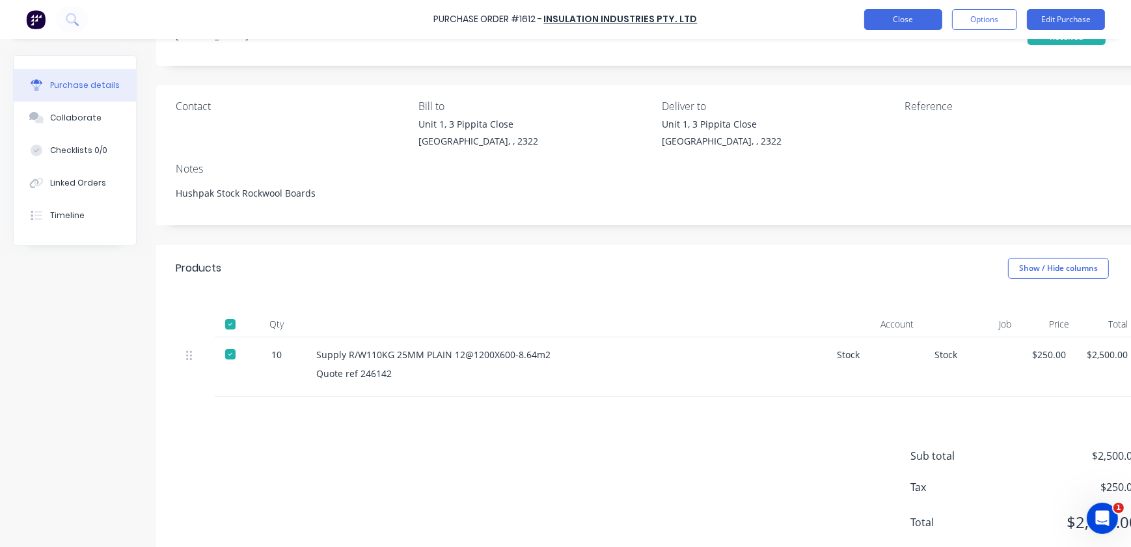
click at [933, 23] on button "Close" at bounding box center [903, 19] width 78 height 21
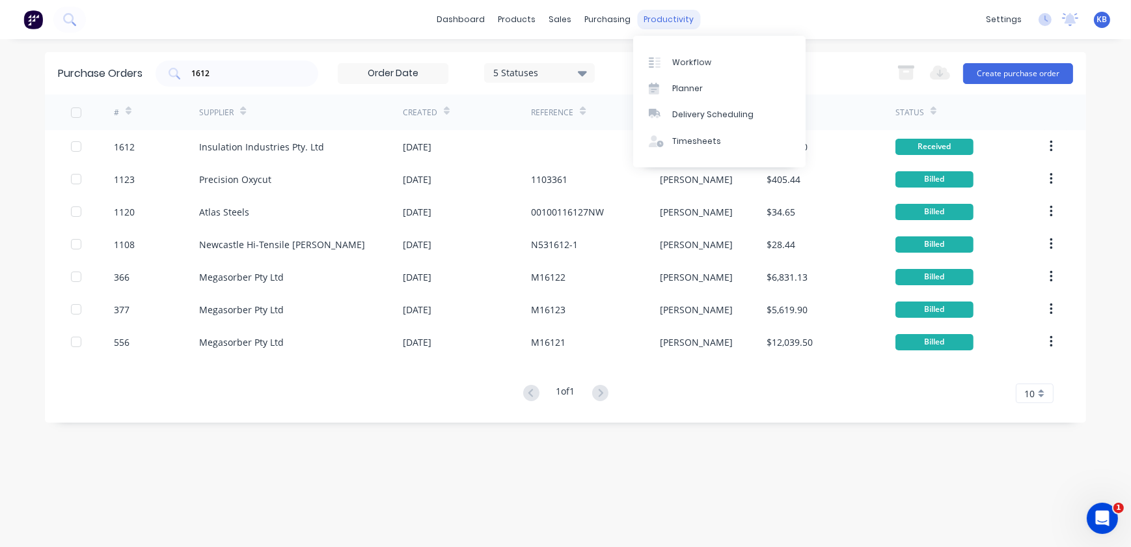
click at [653, 20] on div "productivity" at bounding box center [669, 20] width 63 height 20
click at [679, 147] on link "Timesheets" at bounding box center [719, 141] width 172 height 26
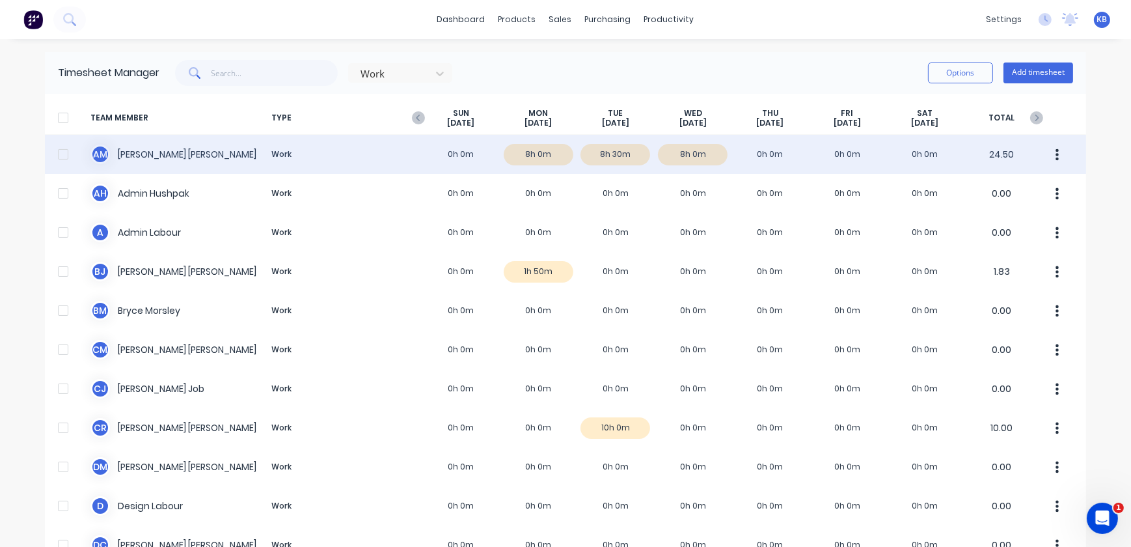
click at [688, 155] on div "A M [PERSON_NAME] Work 0h 0m 8h 0m 8h 30m 8h 0m 0h 0m 0h 0m 0h 0m 24.50" at bounding box center [565, 154] width 1041 height 39
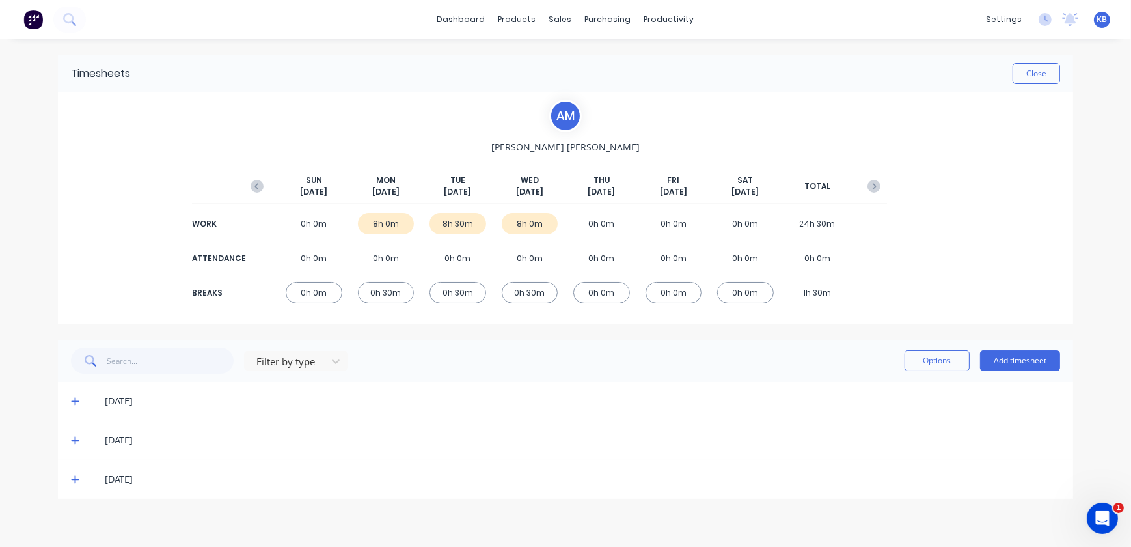
click at [457, 222] on div "8h 30m" at bounding box center [457, 223] width 57 height 21
click at [75, 479] on icon at bounding box center [75, 480] width 8 height 8
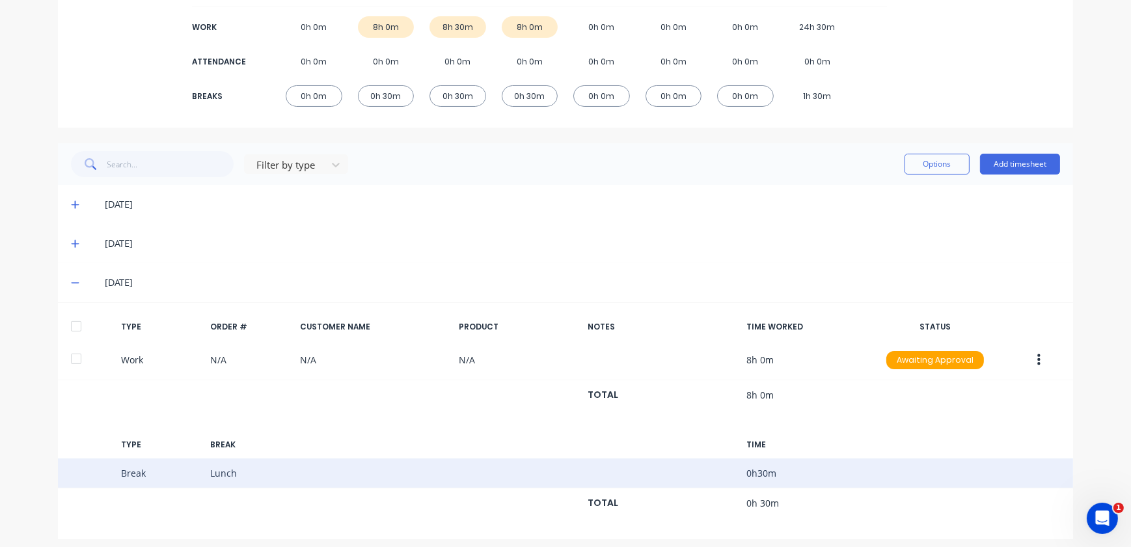
scroll to position [204, 0]
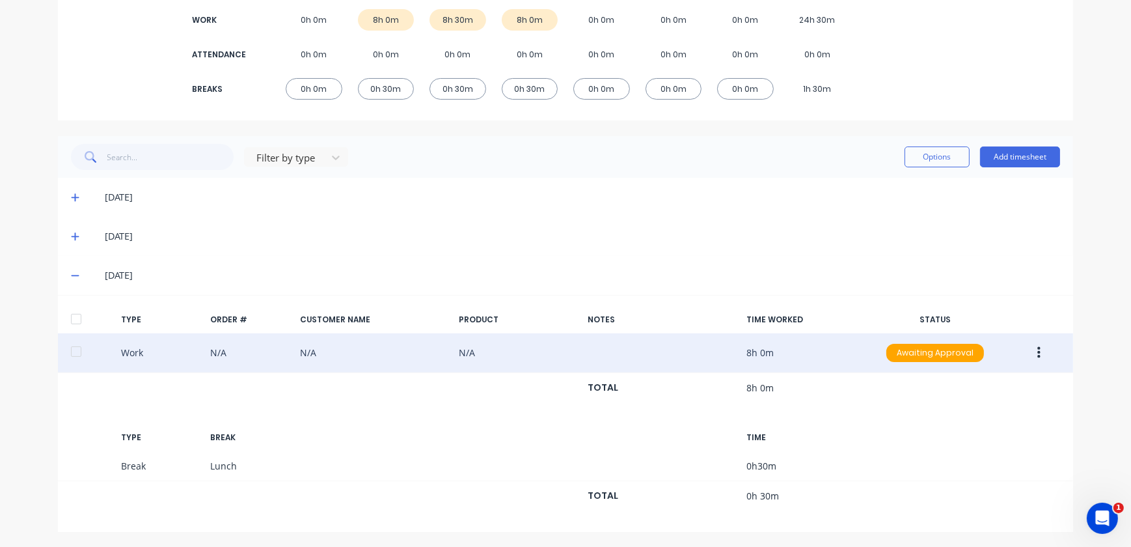
click at [1037, 351] on button "button" at bounding box center [1039, 352] width 31 height 23
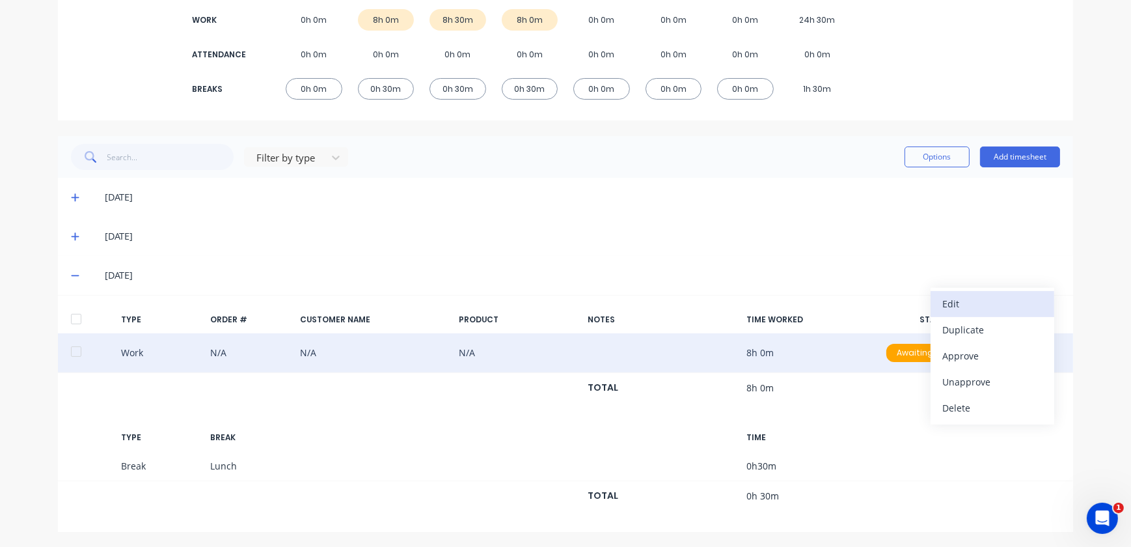
click at [972, 305] on div "Edit" at bounding box center [992, 303] width 100 height 19
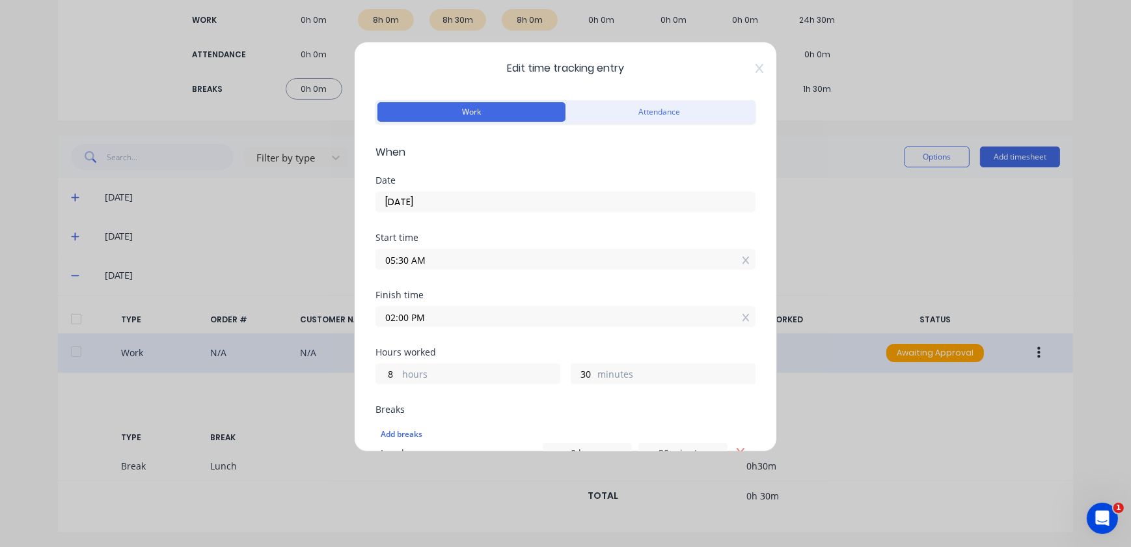
click at [428, 258] on input "05:30 AM" at bounding box center [565, 259] width 379 height 20
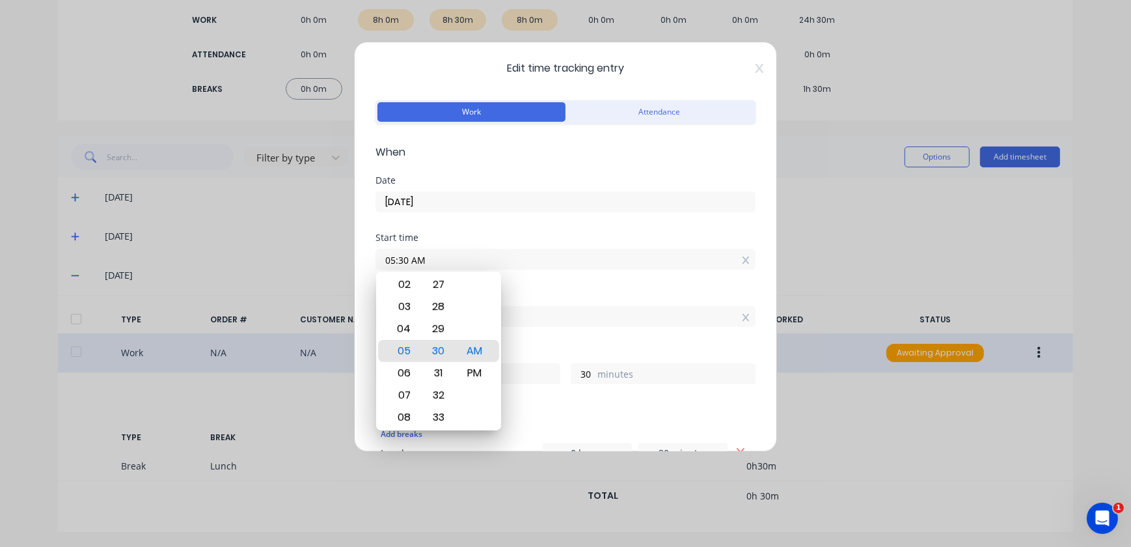
click at [604, 319] on input "02:00 PM" at bounding box center [565, 317] width 379 height 20
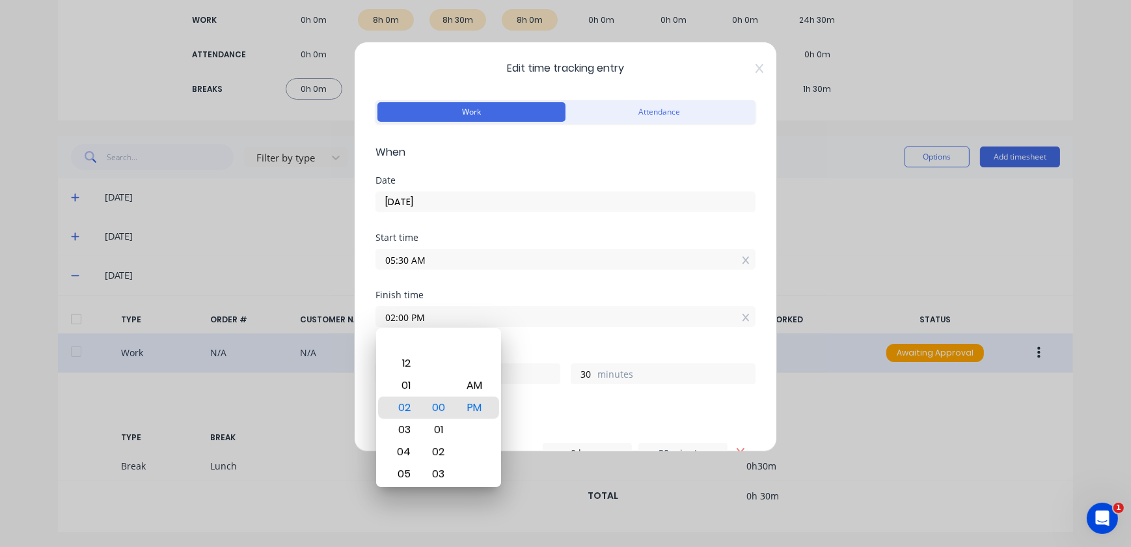
click at [410, 242] on div "Start time" at bounding box center [565, 237] width 380 height 9
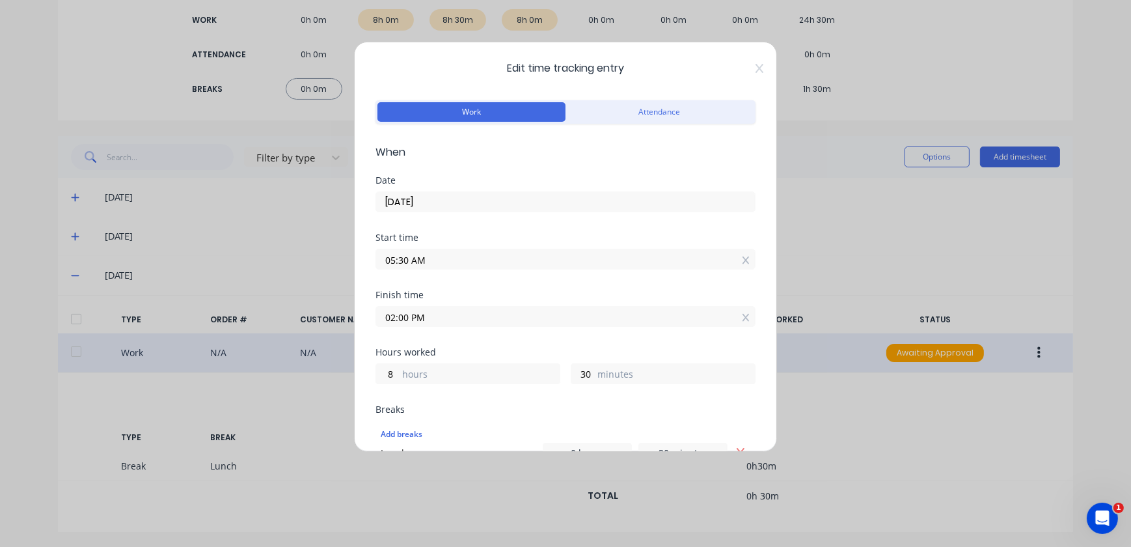
click at [411, 254] on input "05:30 AM" at bounding box center [565, 259] width 379 height 20
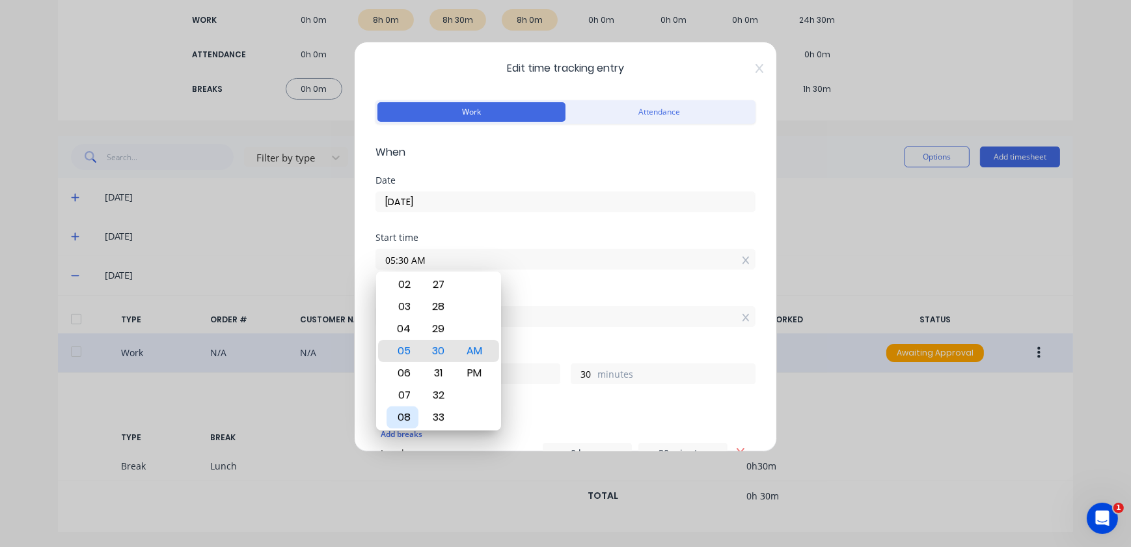
click at [410, 411] on div "08" at bounding box center [403, 417] width 32 height 22
type input "08:30 AM"
type input "5"
type input "08:25 AM"
type input "35"
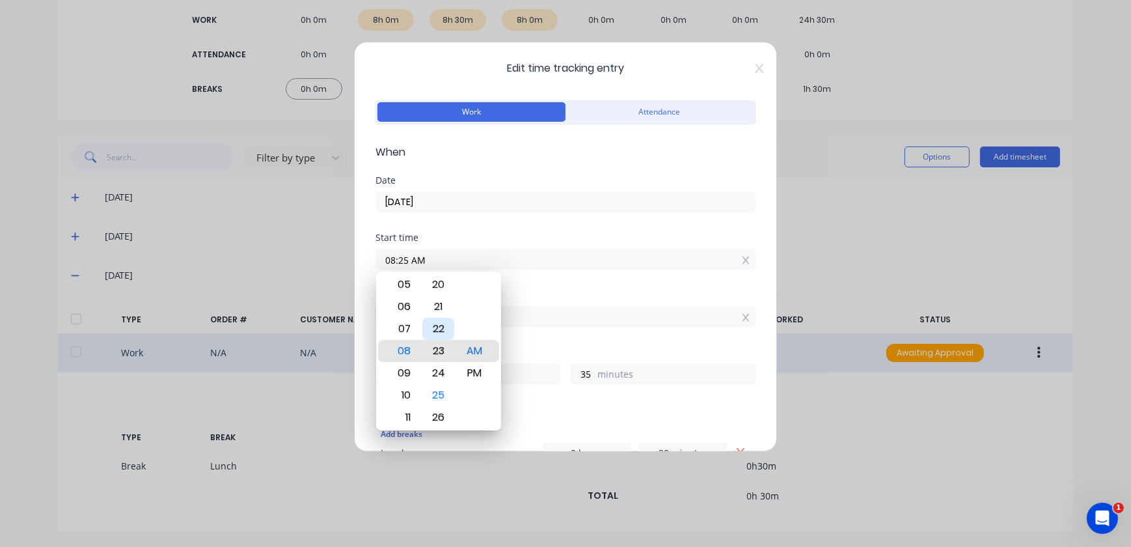
type input "08:22 AM"
type input "38"
type input "08:17 AM"
type input "43"
type input "08:12 AM"
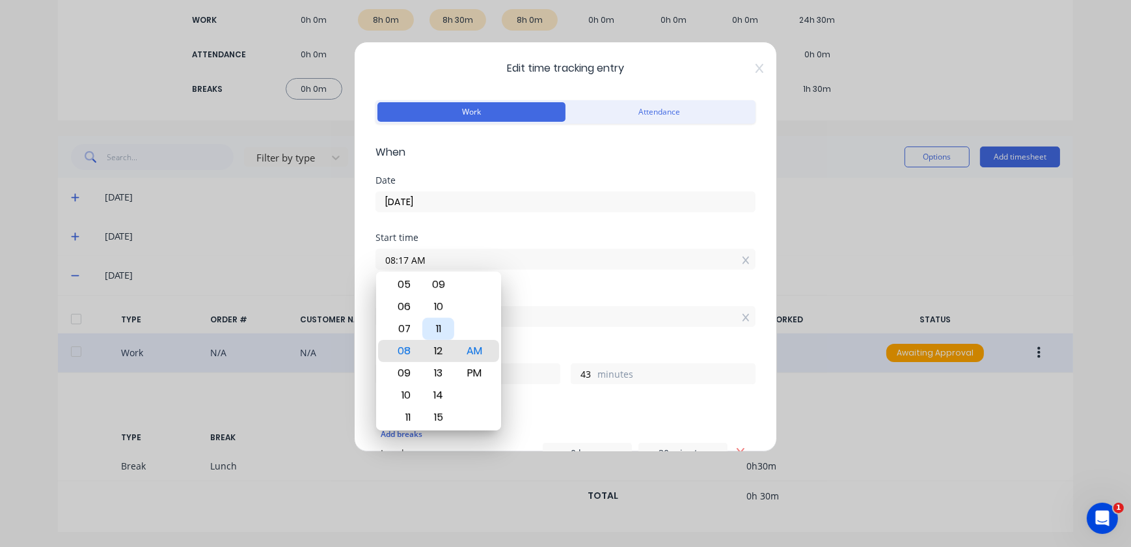
type input "48"
type input "08:07 AM"
type input "53"
type input "08:02 AM"
type input "58"
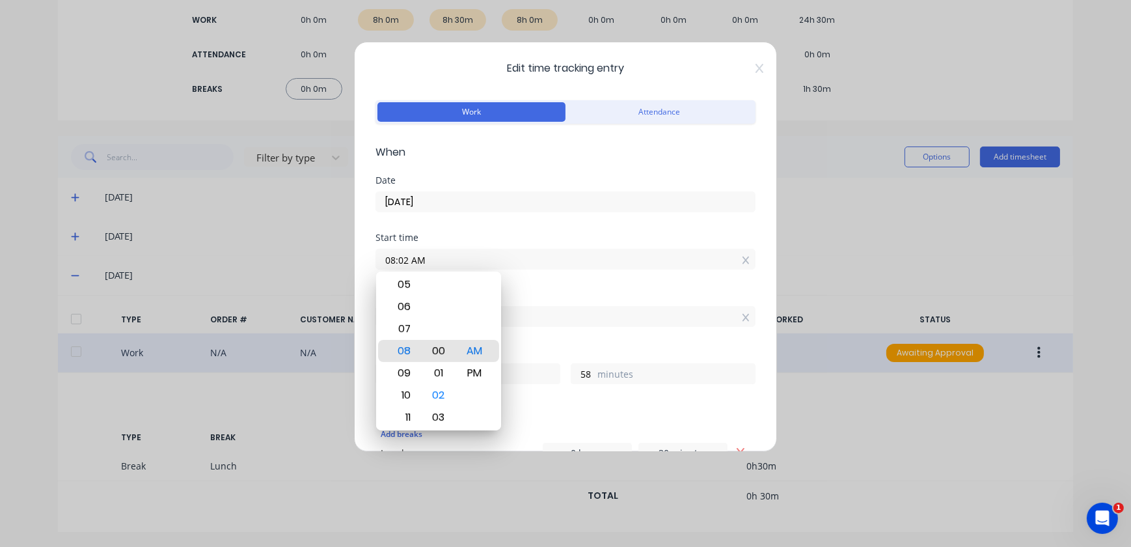
type input "08:00 AM"
type input "6"
type input "0"
click at [472, 352] on div "AM" at bounding box center [474, 351] width 32 height 22
click at [583, 305] on div "02:00 PM" at bounding box center [565, 315] width 380 height 24
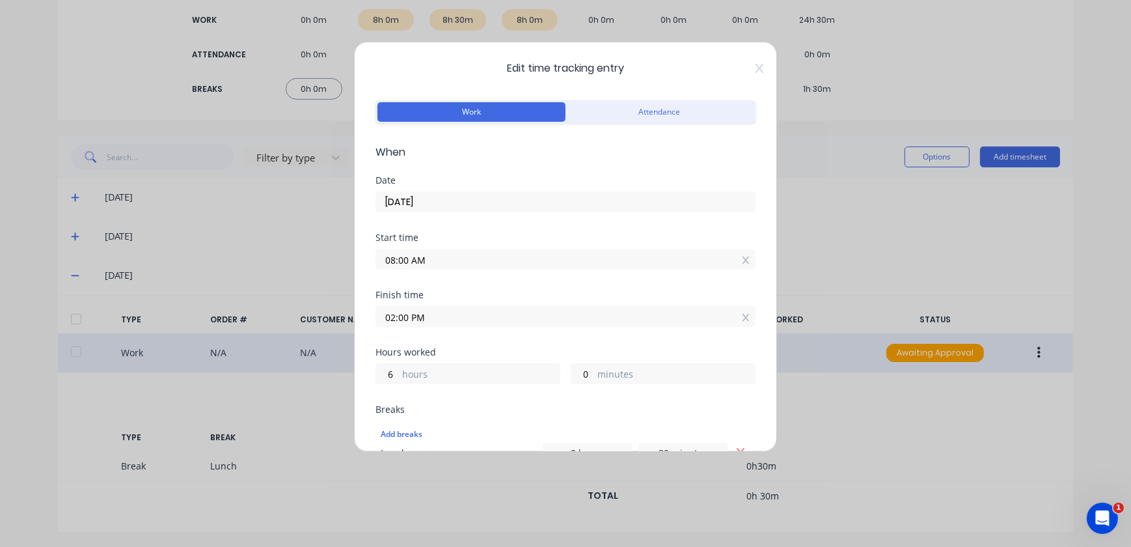
click at [579, 318] on input "02:00 PM" at bounding box center [565, 317] width 379 height 20
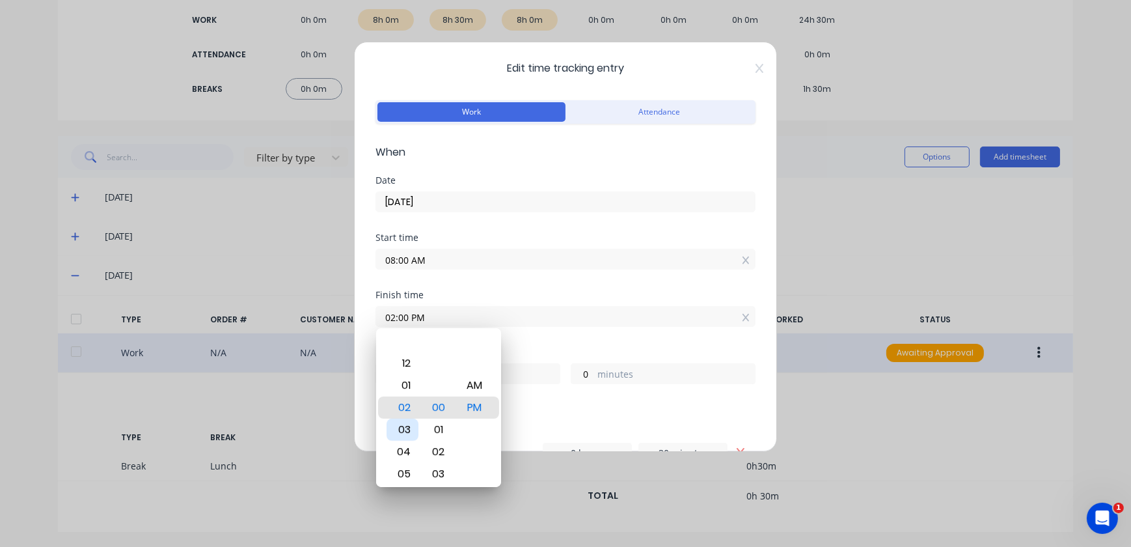
click at [410, 428] on div "03" at bounding box center [403, 429] width 32 height 22
type input "03:00 PM"
type input "7"
click at [718, 427] on div "Add breaks" at bounding box center [566, 434] width 370 height 17
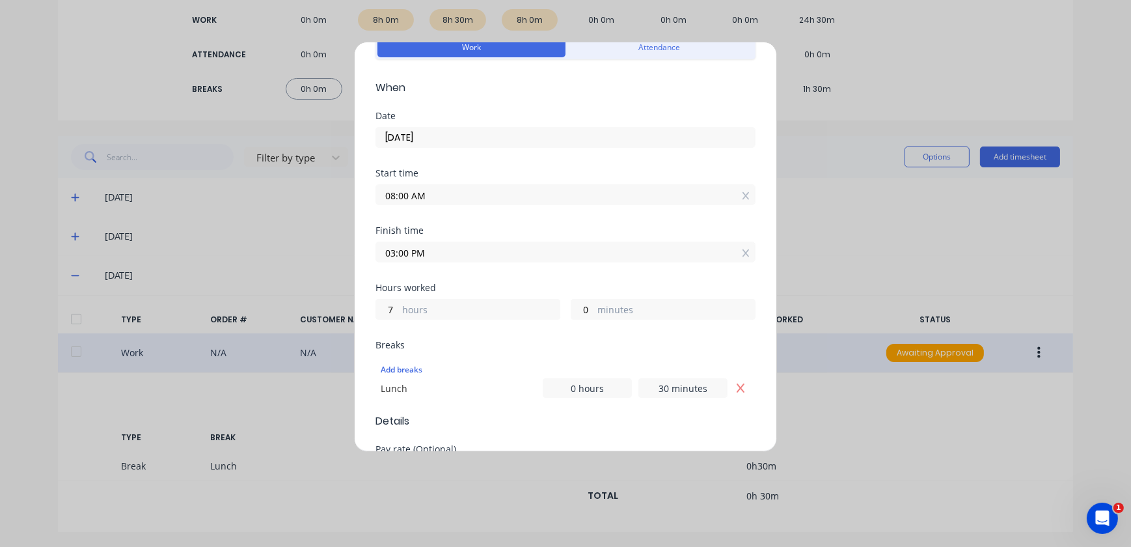
scroll to position [177, 0]
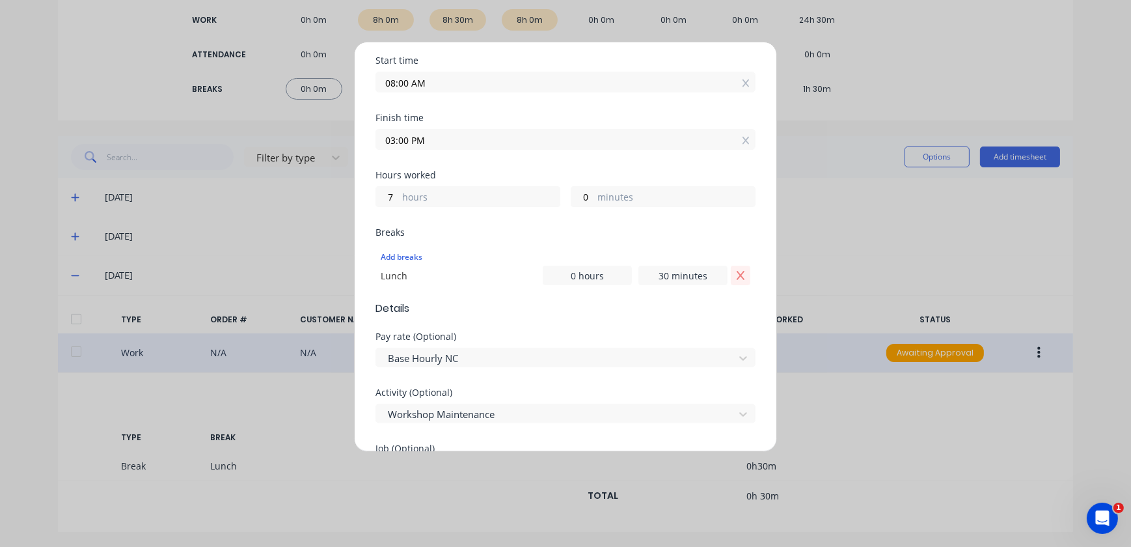
click at [735, 270] on icon "Remove Lunch" at bounding box center [740, 275] width 10 height 10
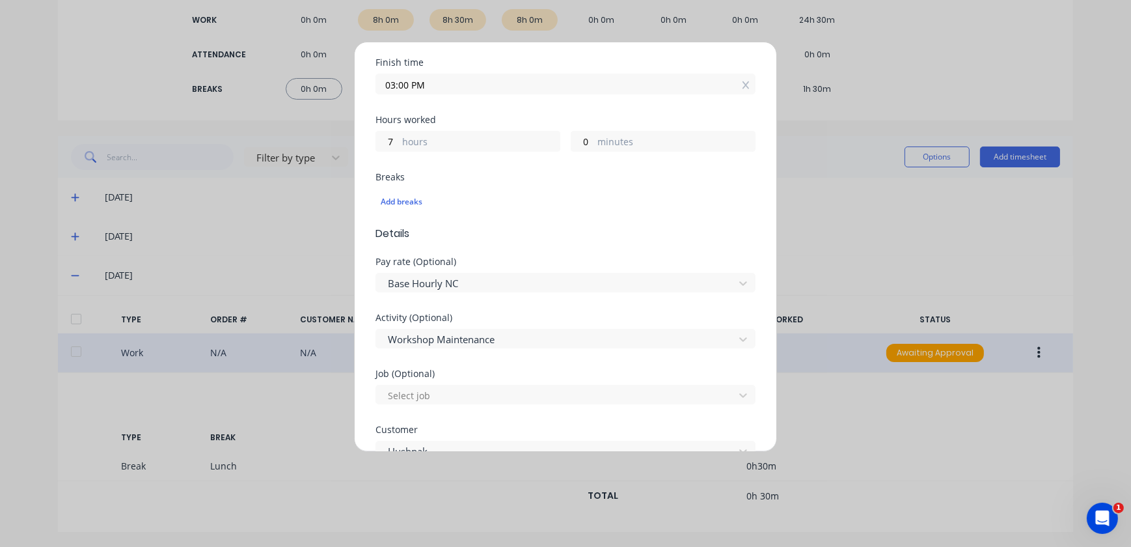
scroll to position [355, 0]
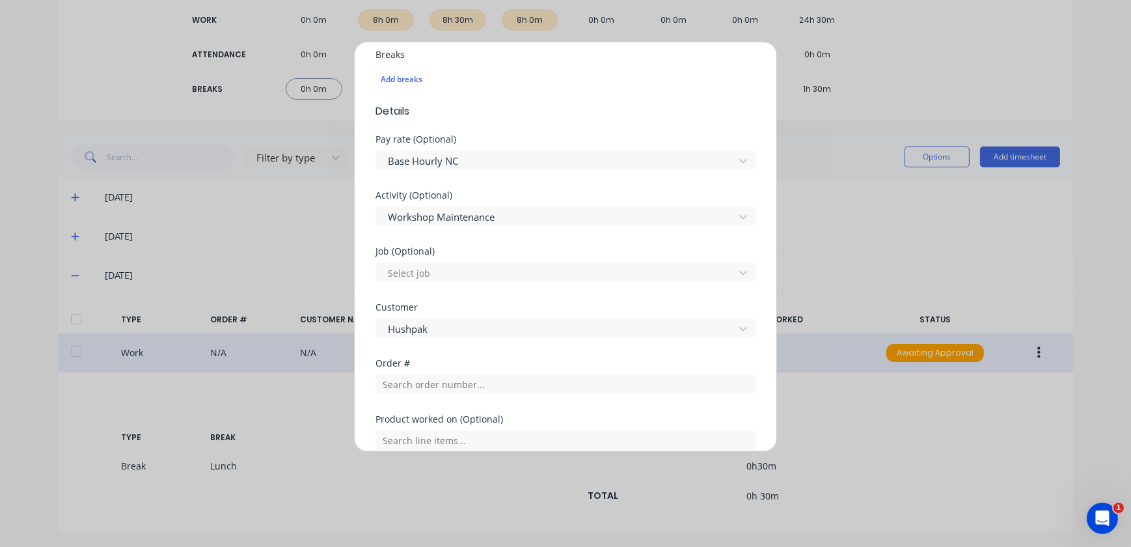
click at [898, 452] on div "Edit time tracking entry Work Attendance When Date [DATE] Start time 08:00 AM F…" at bounding box center [565, 273] width 1131 height 547
drag, startPoint x: 765, startPoint y: 309, endPoint x: 769, endPoint y: 316, distance: 7.3
click at [767, 314] on div "Edit time tracking entry Work Attendance When Date [DATE] Start time 08:00 AM F…" at bounding box center [565, 247] width 423 height 410
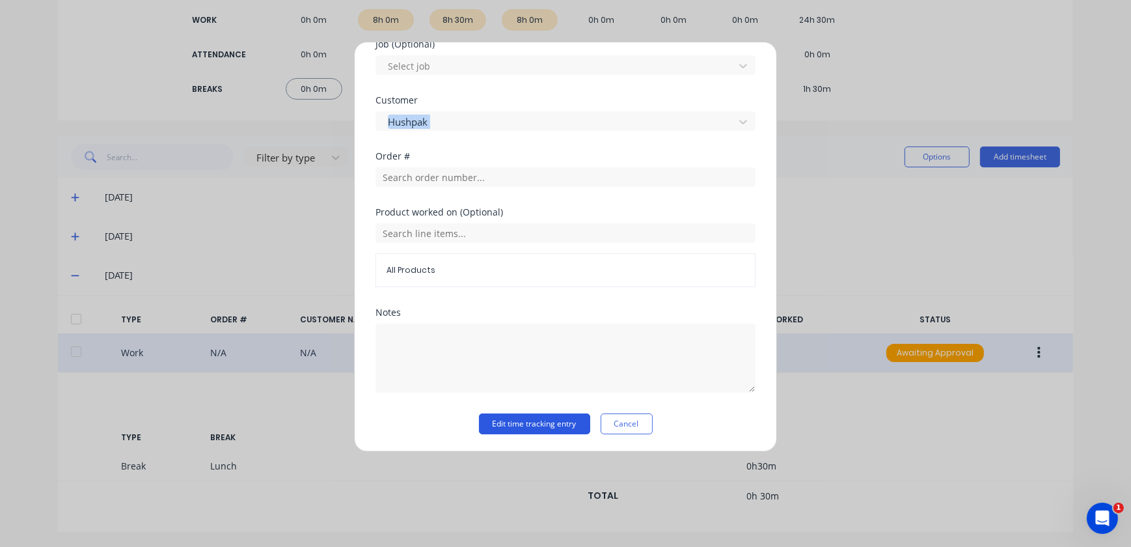
click at [561, 423] on button "Edit time tracking entry" at bounding box center [534, 423] width 111 height 21
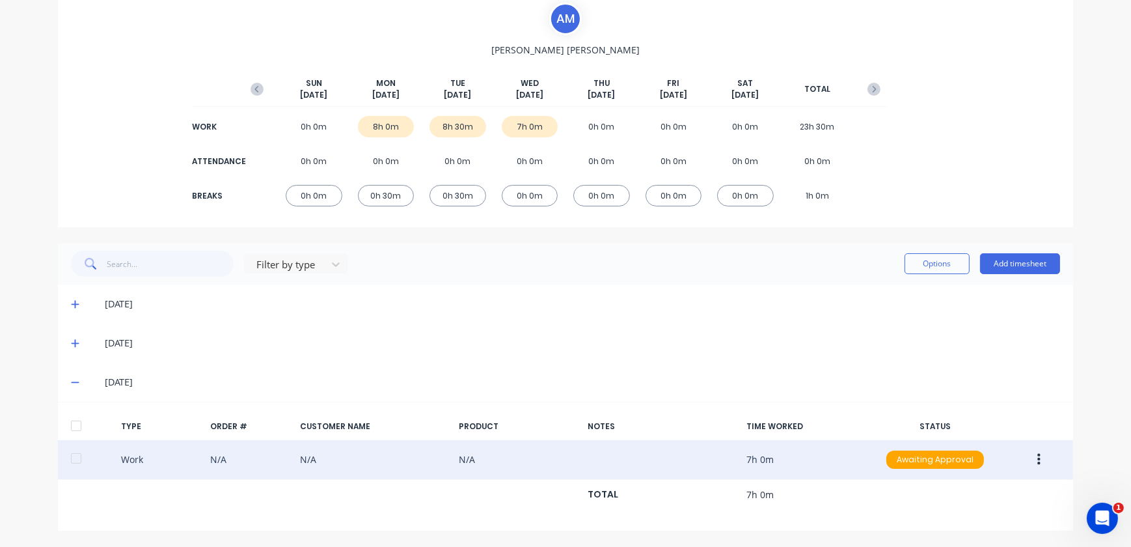
scroll to position [96, 0]
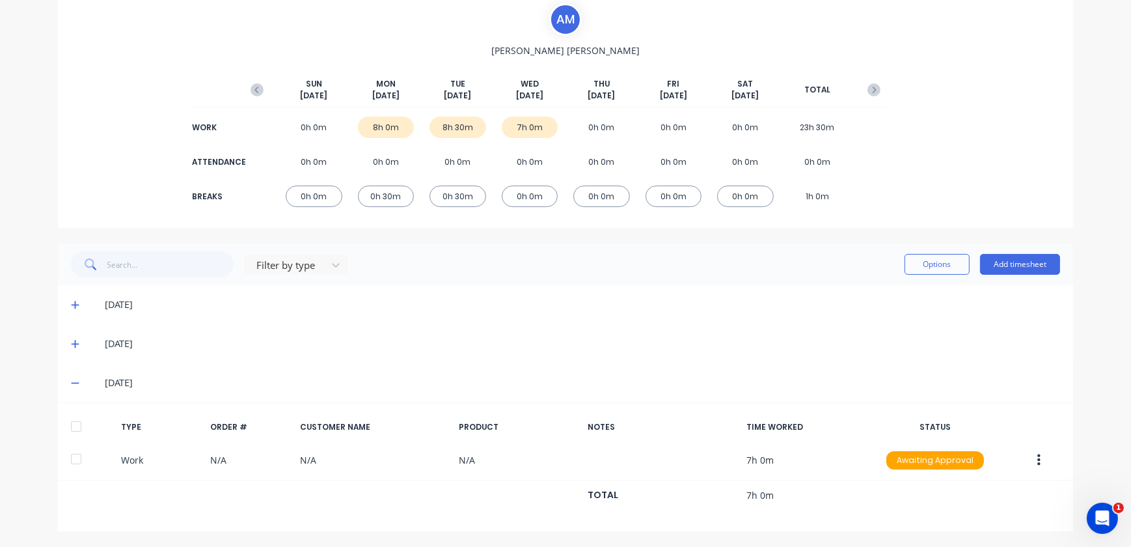
click at [446, 122] on div "8h 30m" at bounding box center [457, 126] width 57 height 21
click at [457, 120] on div "8h 30m" at bounding box center [457, 126] width 57 height 21
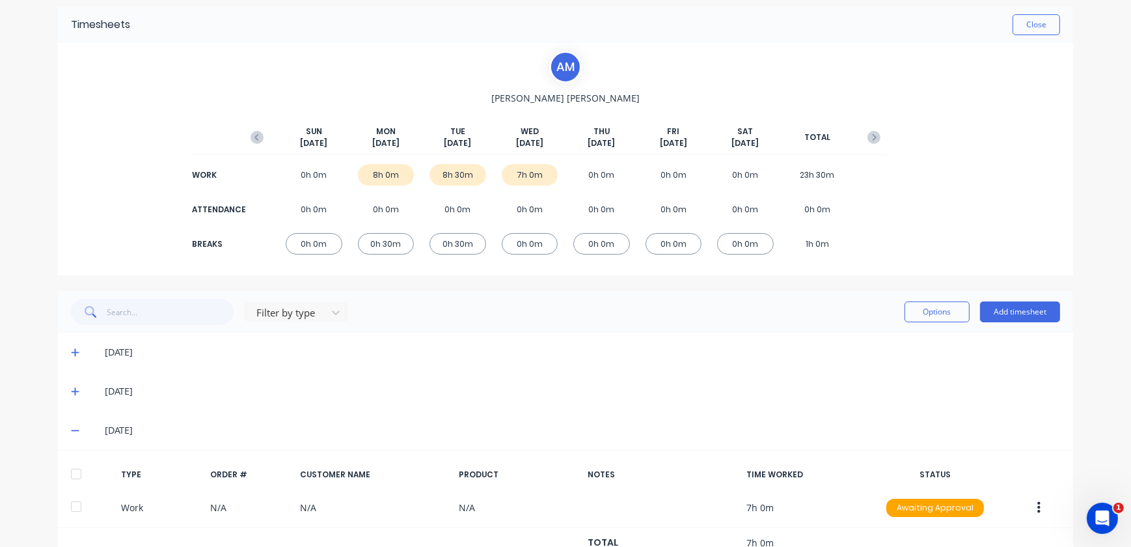
scroll to position [0, 0]
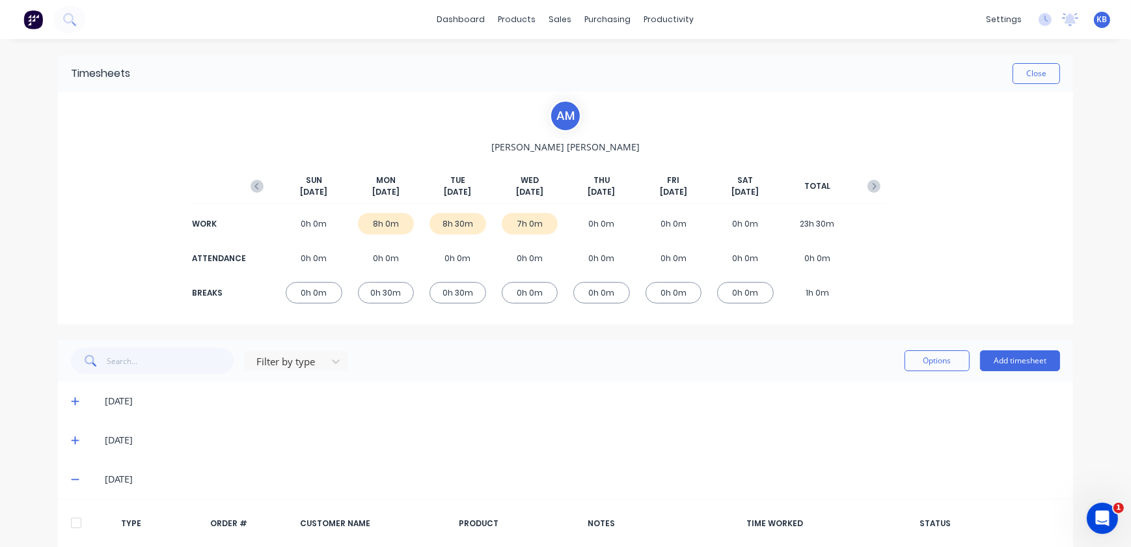
click at [76, 439] on span at bounding box center [77, 439] width 13 height 13
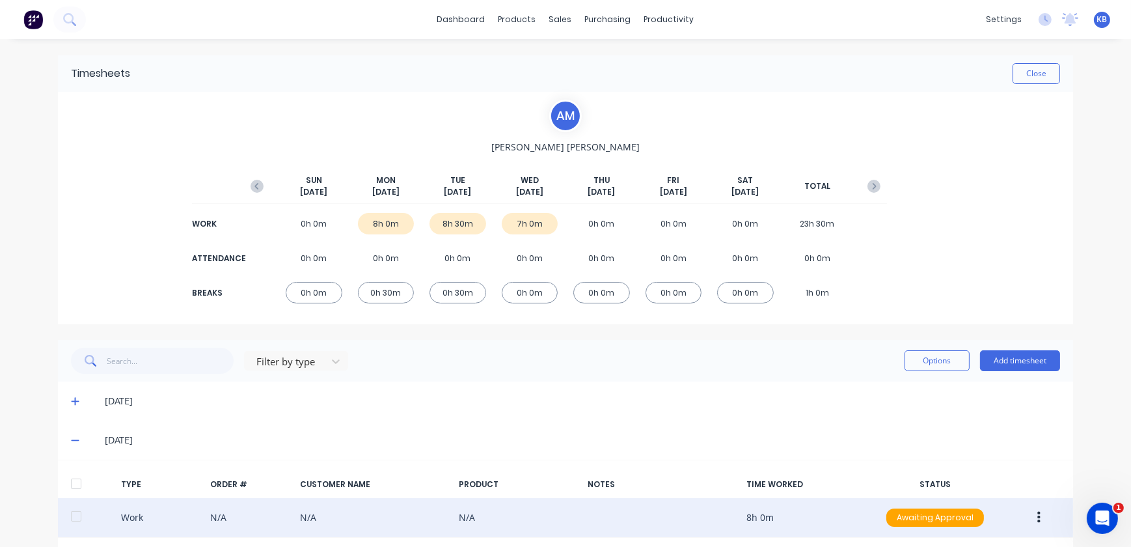
click at [1039, 524] on button "button" at bounding box center [1039, 517] width 31 height 23
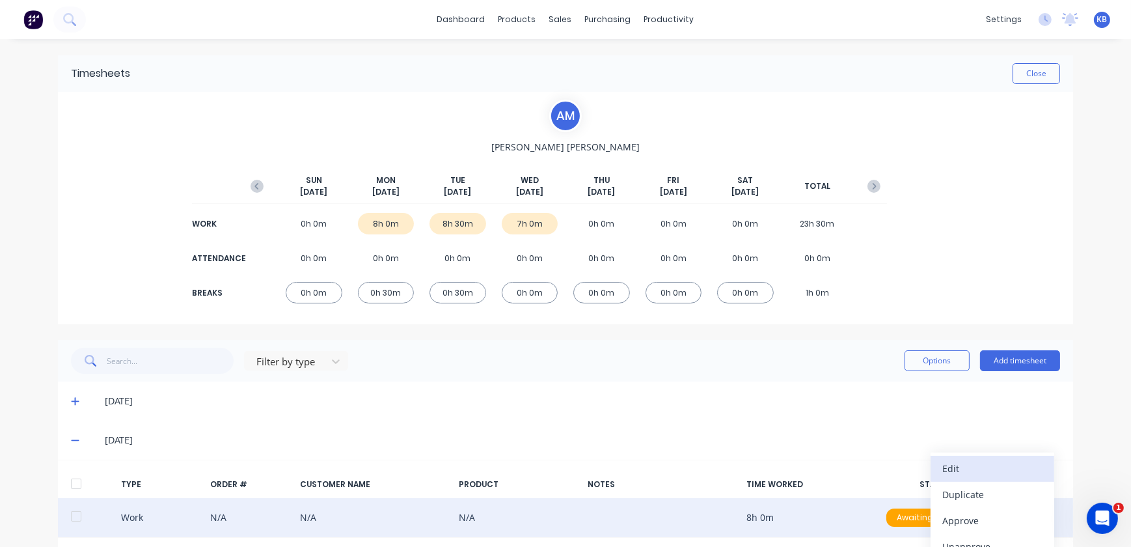
click at [949, 473] on div "Edit" at bounding box center [992, 468] width 100 height 19
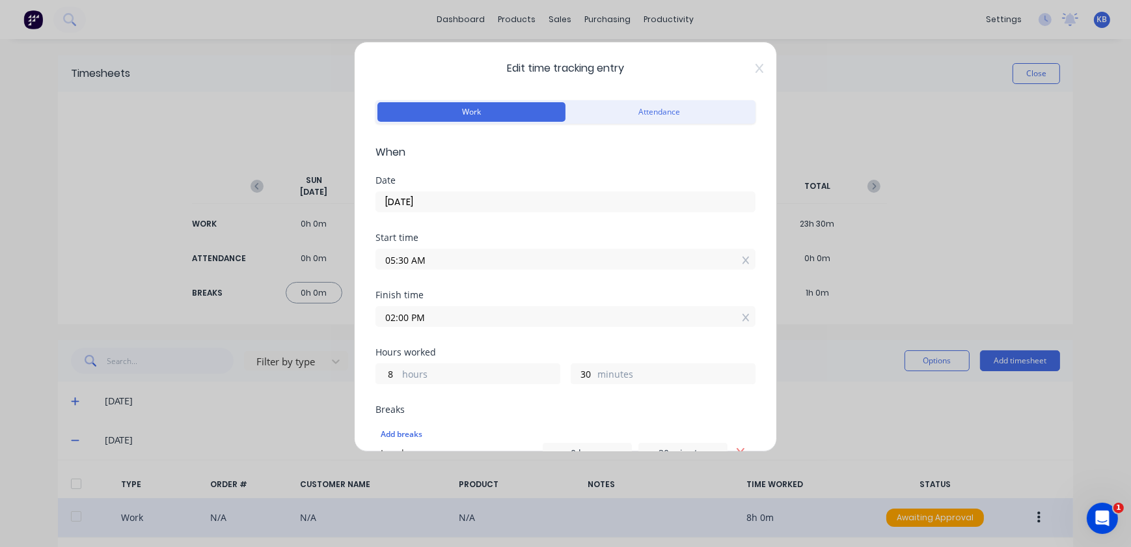
click at [431, 261] on input "05:30 AM" at bounding box center [565, 259] width 379 height 20
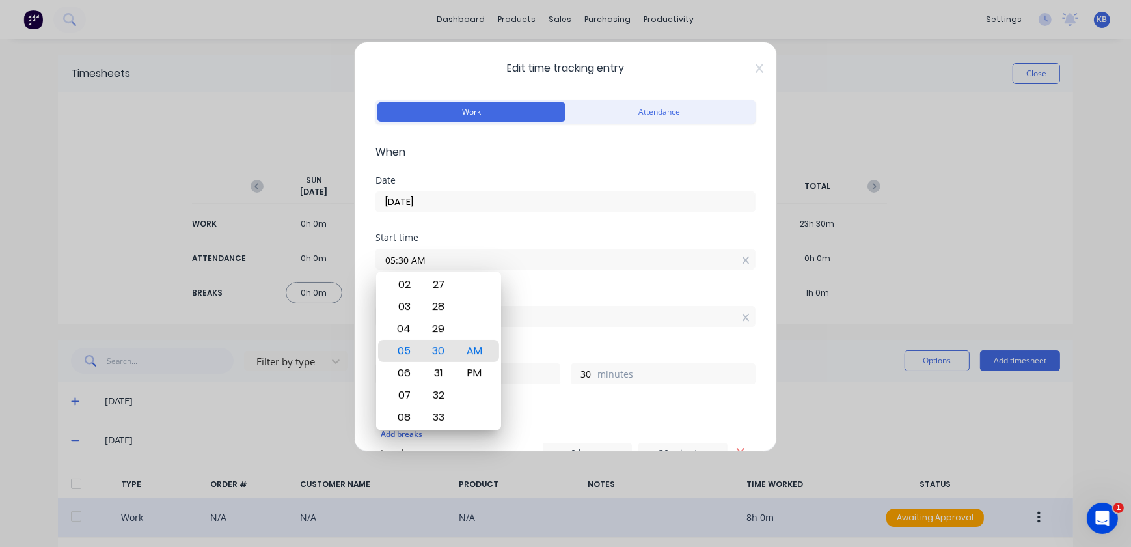
click at [621, 316] on input "02:00 PM" at bounding box center [565, 317] width 379 height 20
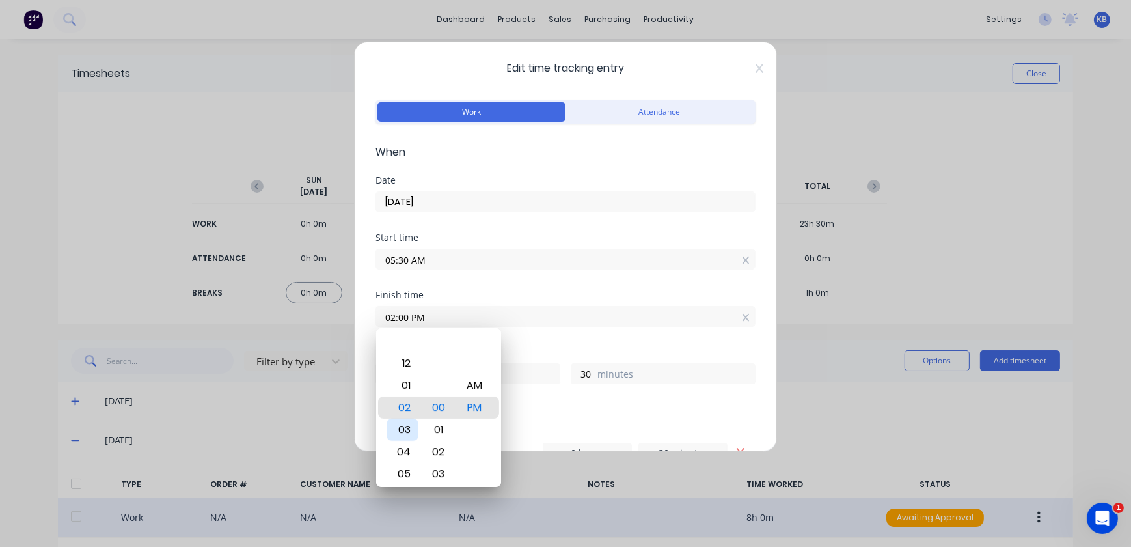
click at [407, 431] on div "03" at bounding box center [403, 429] width 32 height 22
type input "03:00 PM"
type input "9"
type input "03:01 PM"
type input "31"
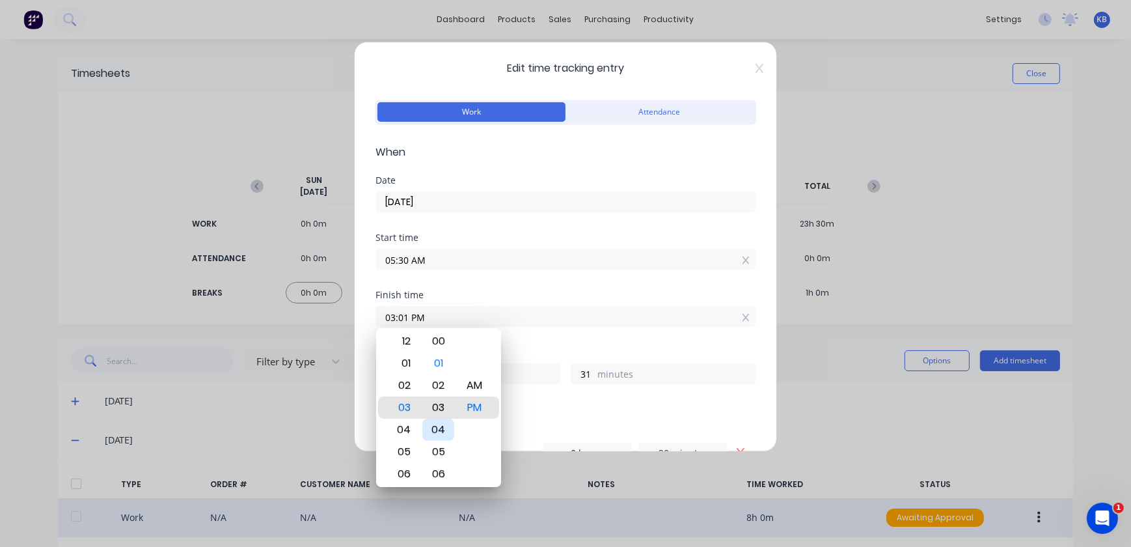
type input "03:03 PM"
type input "33"
type input "03:07 PM"
type input "37"
type input "03:12 PM"
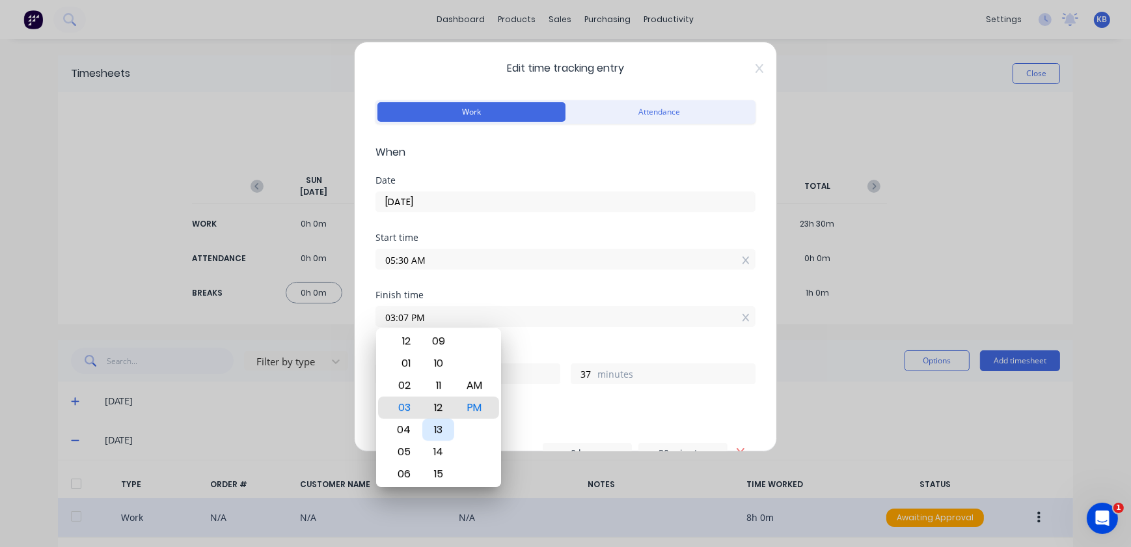
type input "42"
type input "03:16 PM"
type input "46"
type input "03:20 PM"
type input "50"
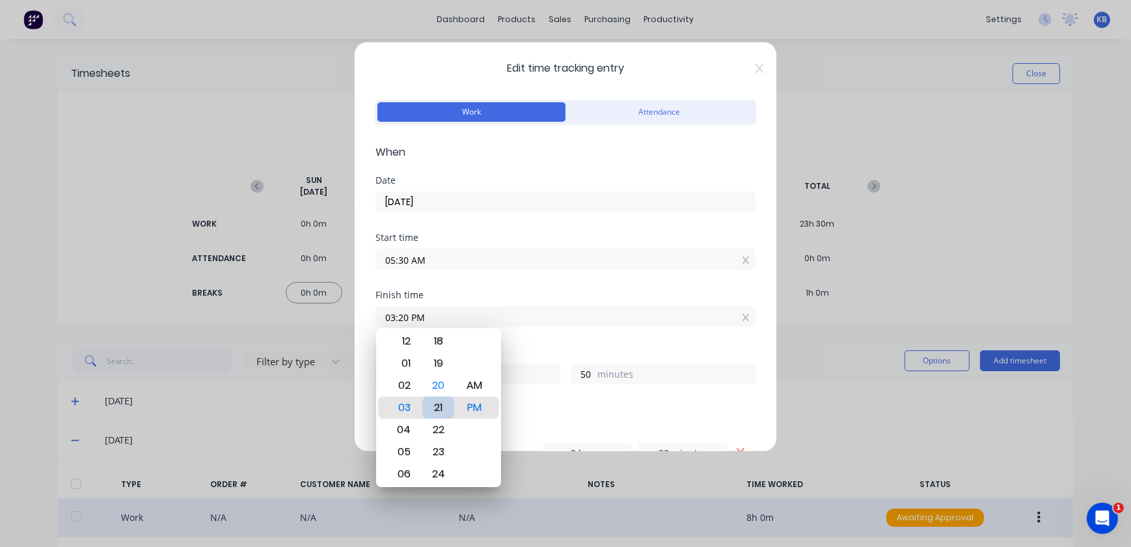
type input "03:23 PM"
type input "53"
type input "03:25 PM"
type input "55"
type input "03:27 PM"
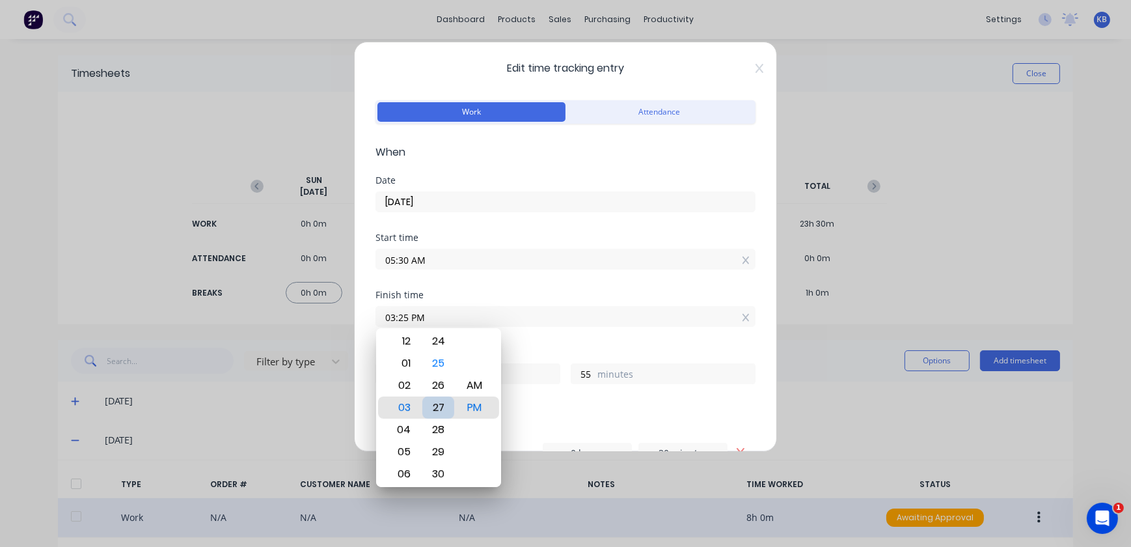
type input "57"
type input "03:30 PM"
type input "10"
type input "0"
click at [661, 426] on div "Add breaks" at bounding box center [566, 434] width 370 height 17
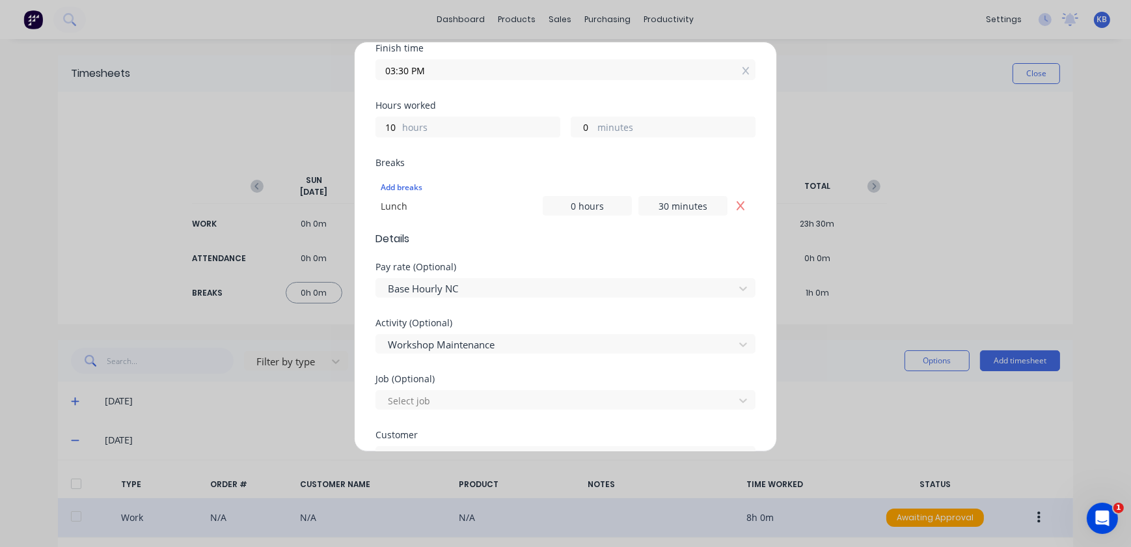
scroll to position [581, 0]
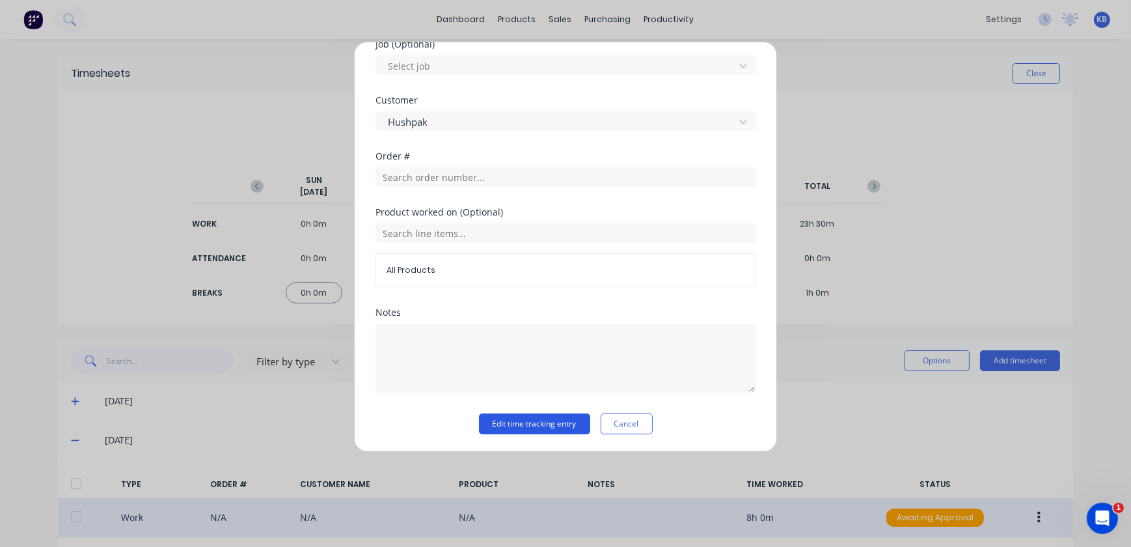
click at [548, 420] on button "Edit time tracking entry" at bounding box center [534, 423] width 111 height 21
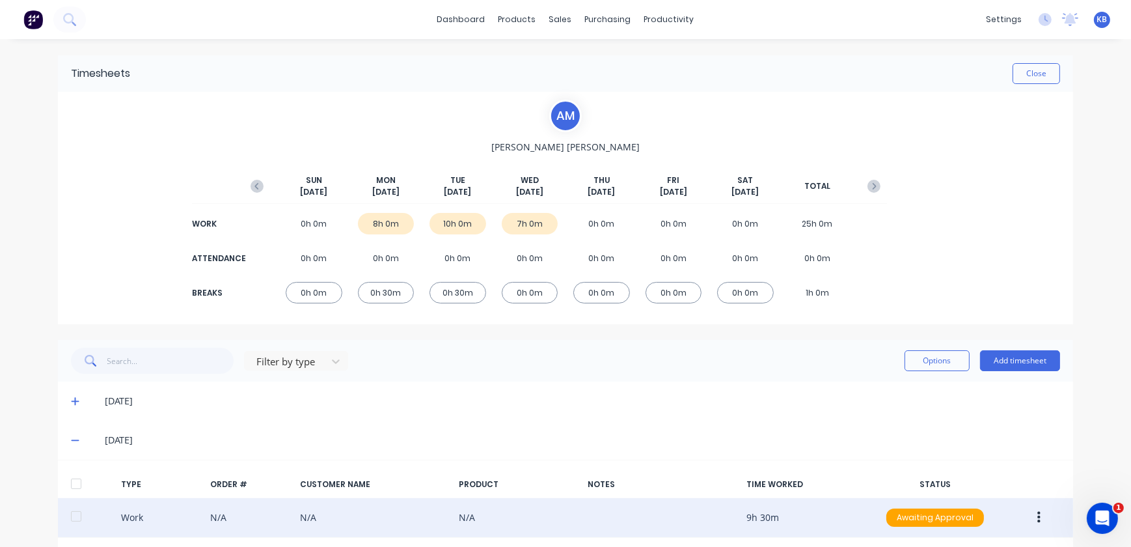
click at [390, 227] on div "8h 0m" at bounding box center [386, 223] width 57 height 21
click at [372, 215] on div "8h 0m" at bounding box center [386, 223] width 57 height 21
click at [74, 402] on span at bounding box center [77, 400] width 13 height 13
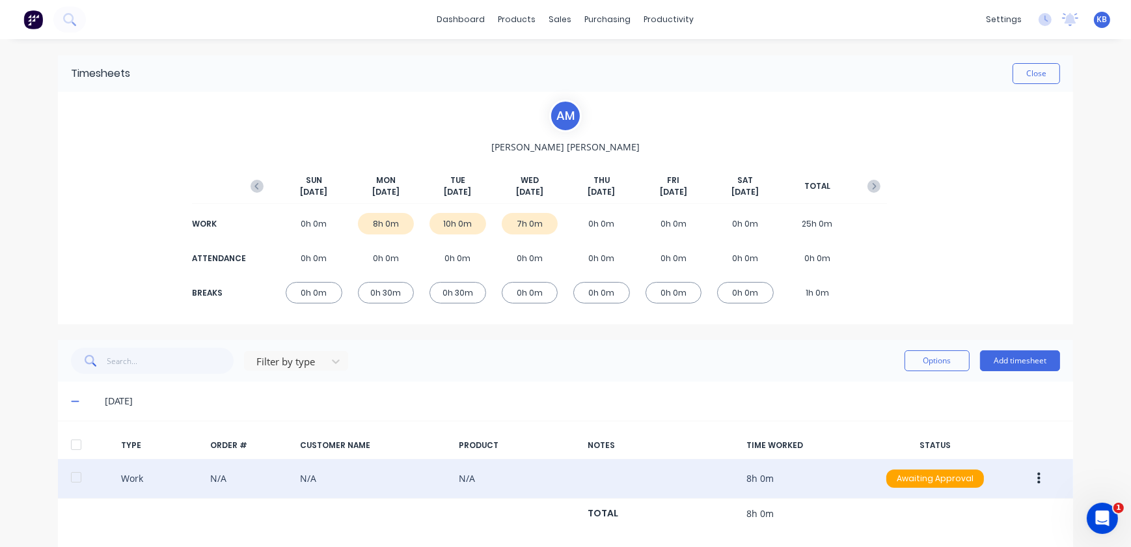
click at [1037, 478] on icon "button" at bounding box center [1038, 478] width 3 height 12
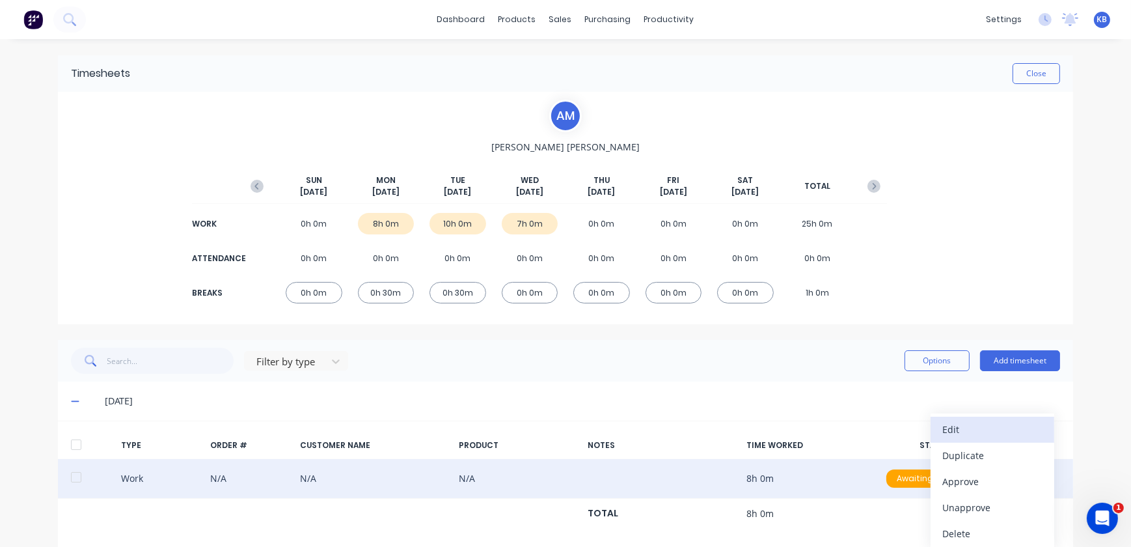
click at [966, 431] on div "Edit" at bounding box center [992, 429] width 100 height 19
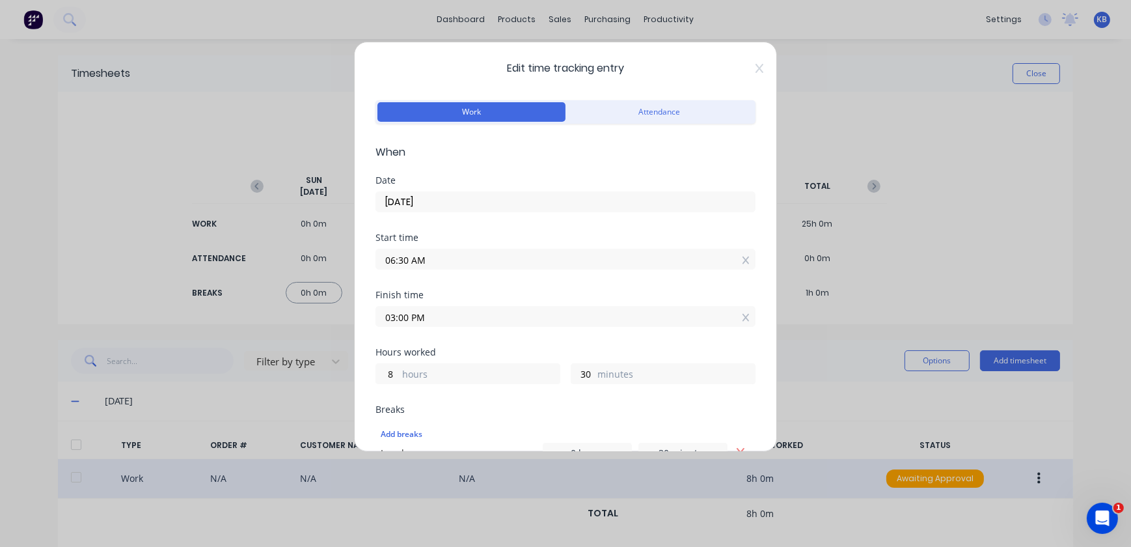
click at [417, 321] on input "03:00 PM" at bounding box center [565, 317] width 379 height 20
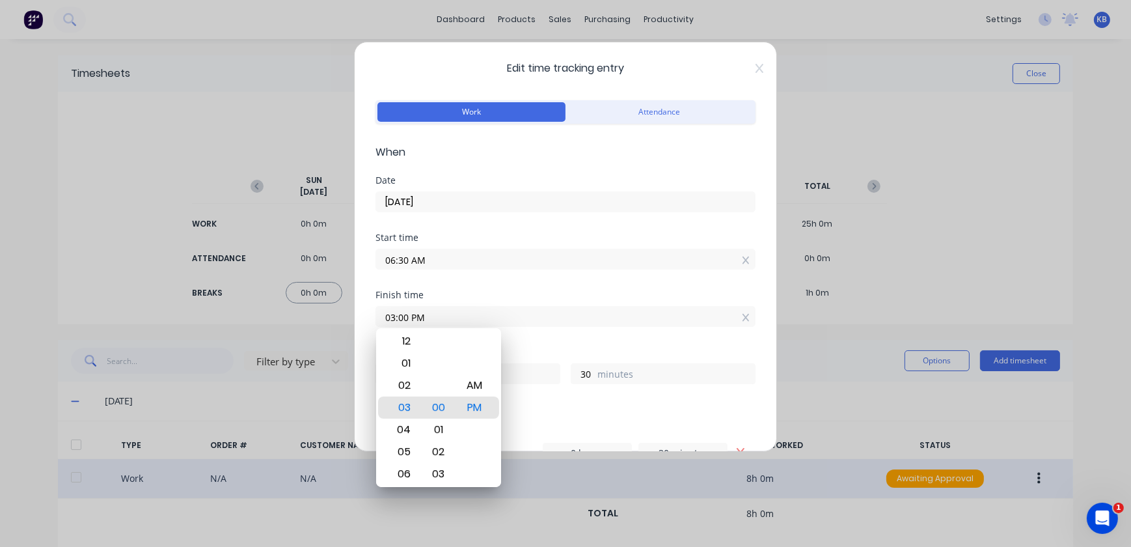
click at [431, 257] on input "06:30 AM" at bounding box center [565, 259] width 379 height 20
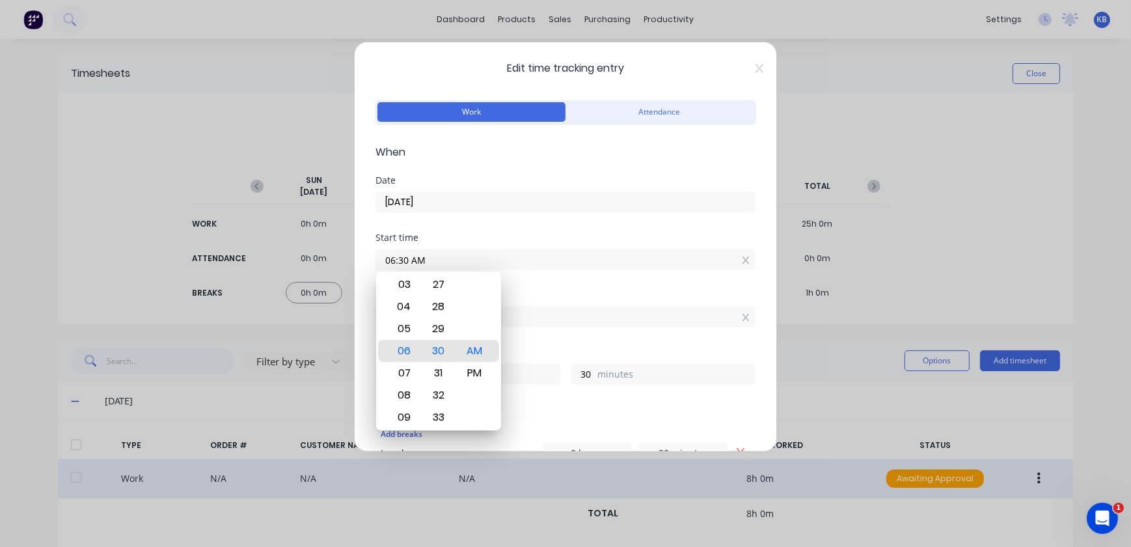
click at [431, 257] on input "06:30 AM" at bounding box center [565, 259] width 379 height 20
click at [735, 267] on label "06:30 AM" at bounding box center [565, 259] width 380 height 21
click at [735, 267] on input "06:30 AM" at bounding box center [565, 259] width 379 height 20
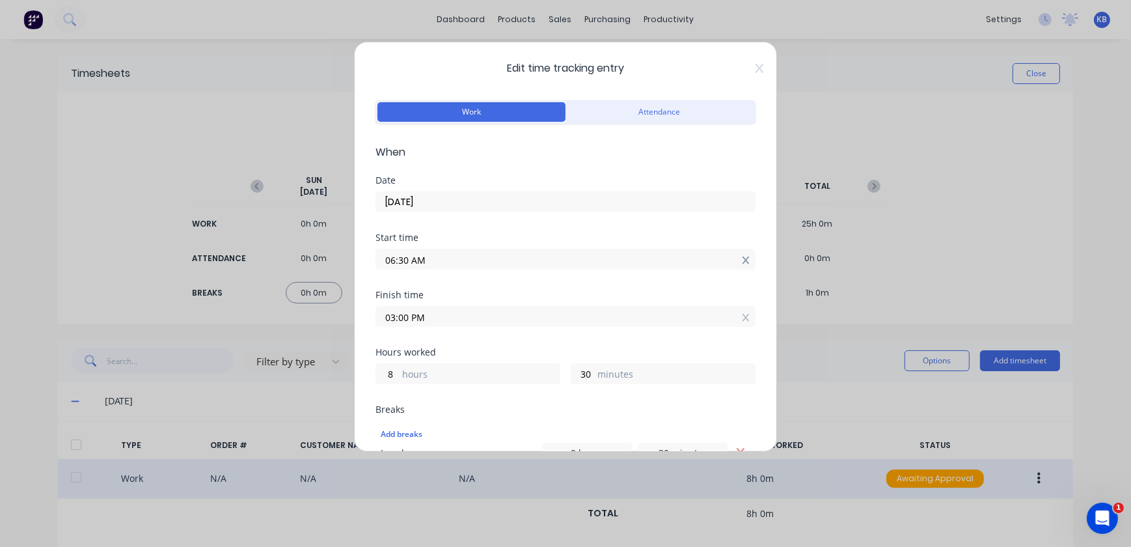
click at [743, 260] on icon at bounding box center [746, 260] width 7 height 9
click at [413, 253] on input at bounding box center [565, 259] width 379 height 20
type input "12:54 PM"
type input "2"
type input "6"
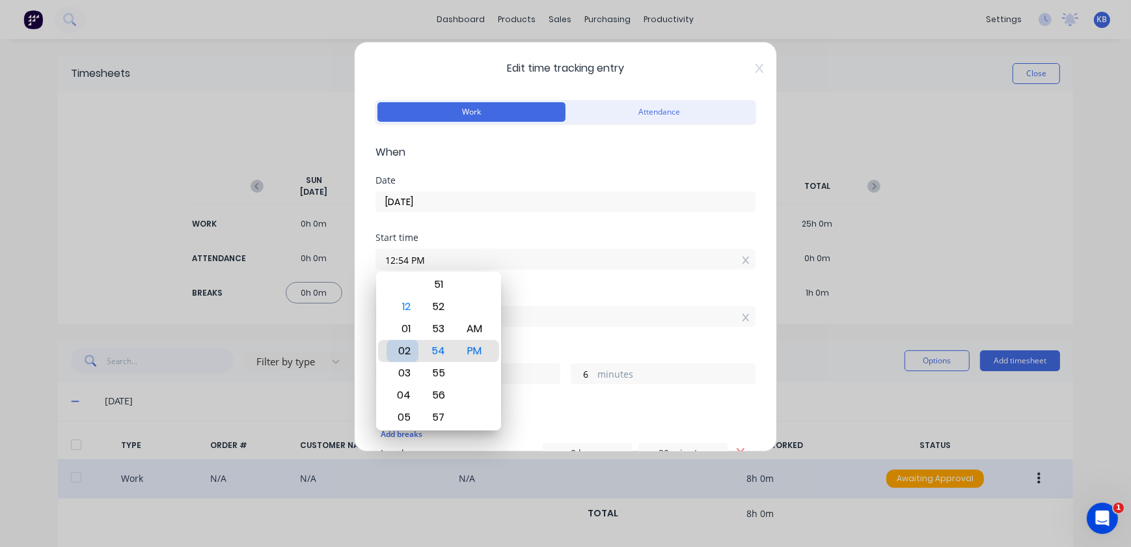
type input "03:54 PM"
type input "23"
type input "04:54 PM"
type input "22"
click at [406, 372] on div "05" at bounding box center [403, 373] width 32 height 22
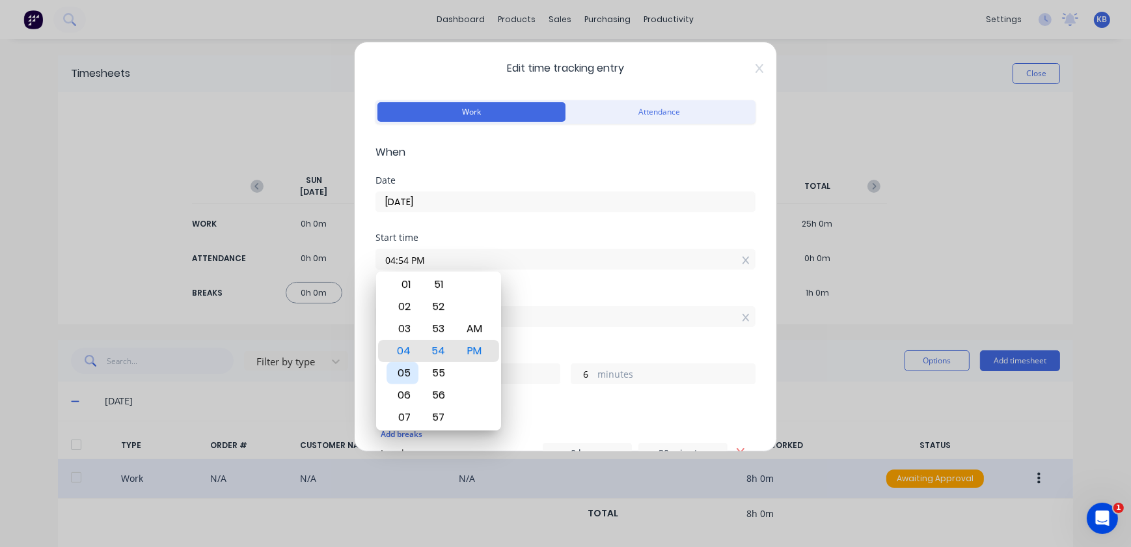
type input "05:54 PM"
type input "21"
type input "05:51 PM"
type input "9"
type input "05:50 PM"
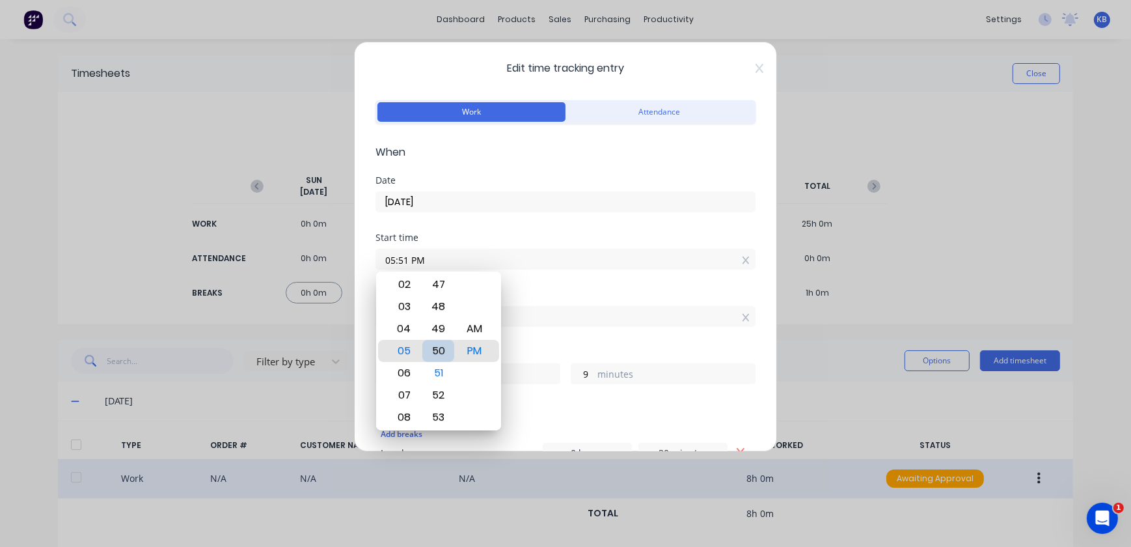
type input "10"
type input "05:49 PM"
type input "11"
type input "05:47 PM"
type input "13"
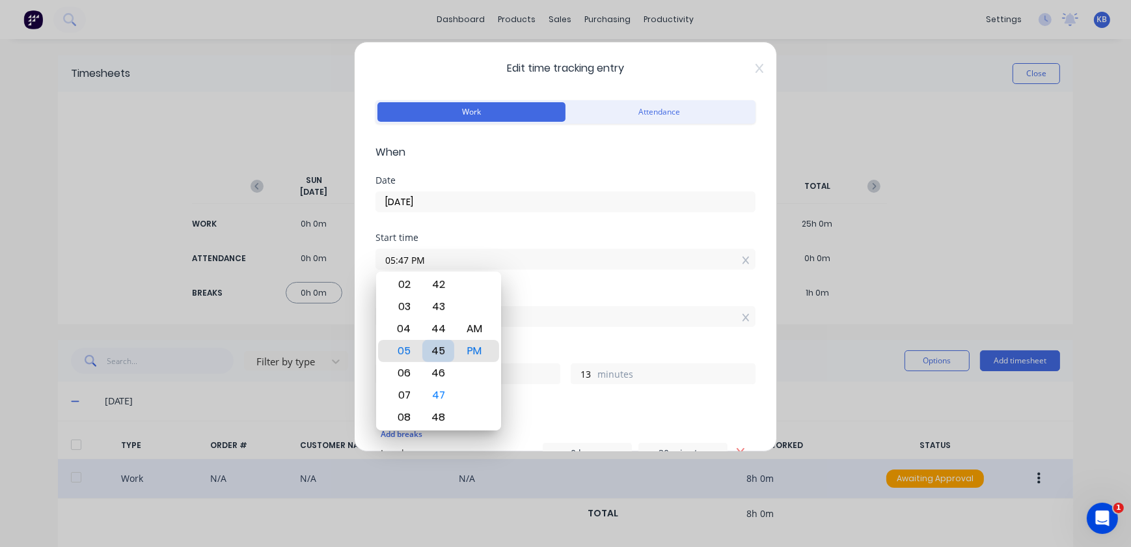
type input "05:45 PM"
type input "15"
type input "05:43 PM"
type input "17"
type input "05:38 PM"
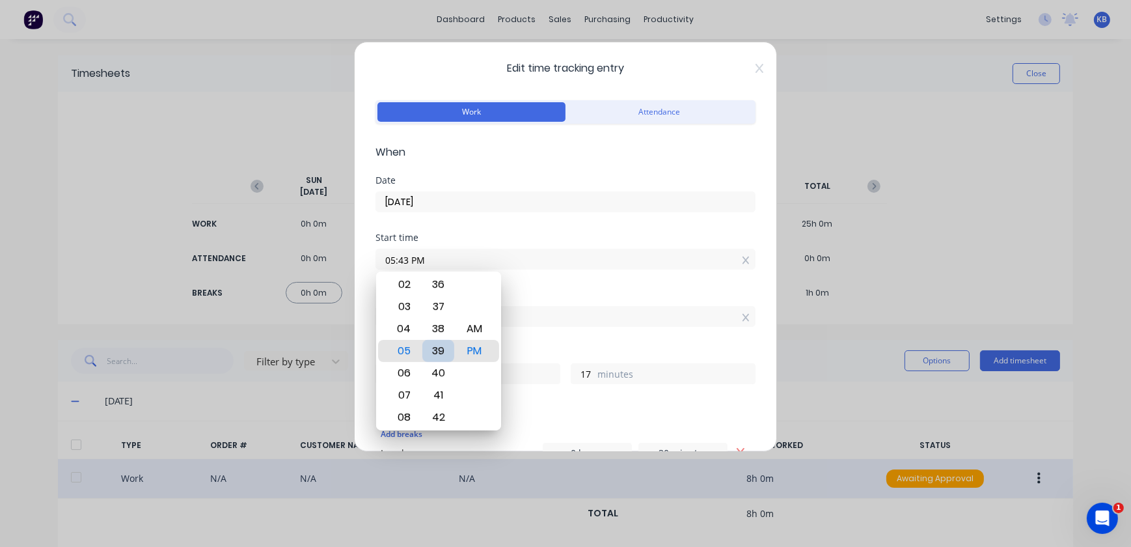
type input "22"
type input "05:35 PM"
type input "25"
type input "05:31 PM"
type input "29"
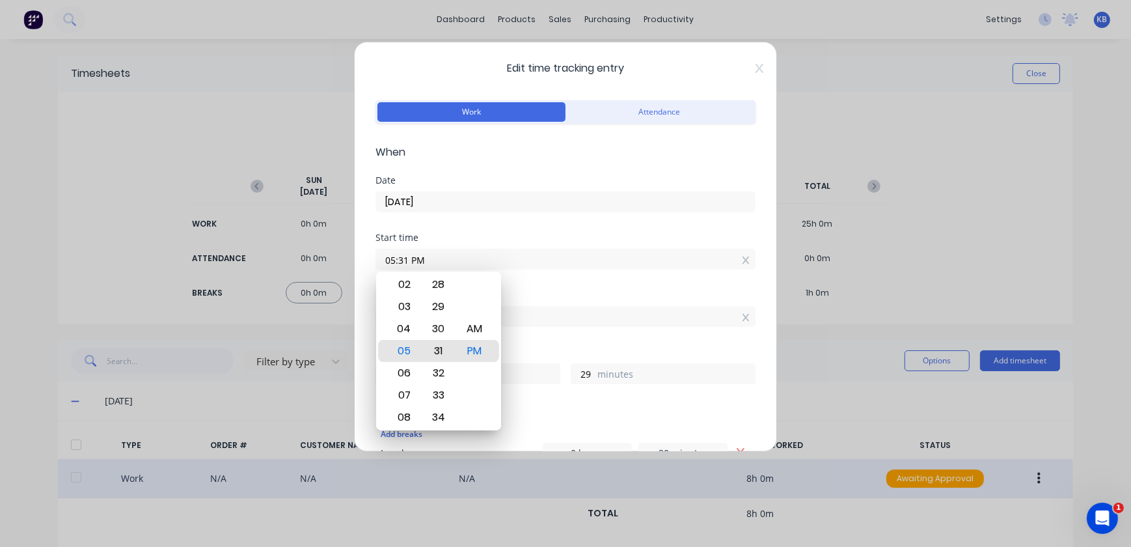
type input "05:31 AM"
type input "9"
type input "05:25 AM"
type input "35"
type input "05:21 AM"
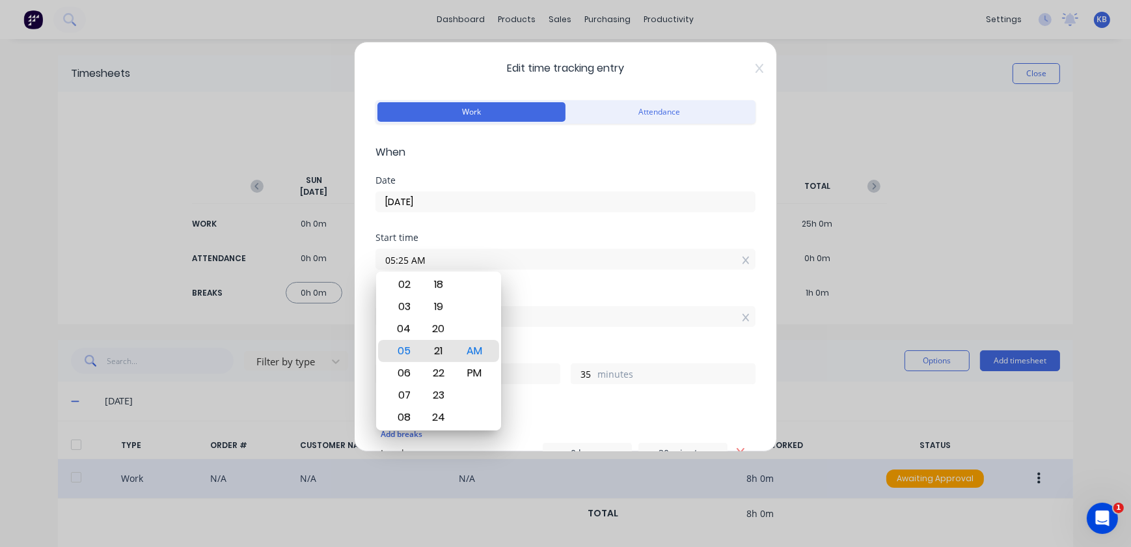
type input "39"
type input "05:15 AM"
type input "45"
type input "05:11 AM"
type input "49"
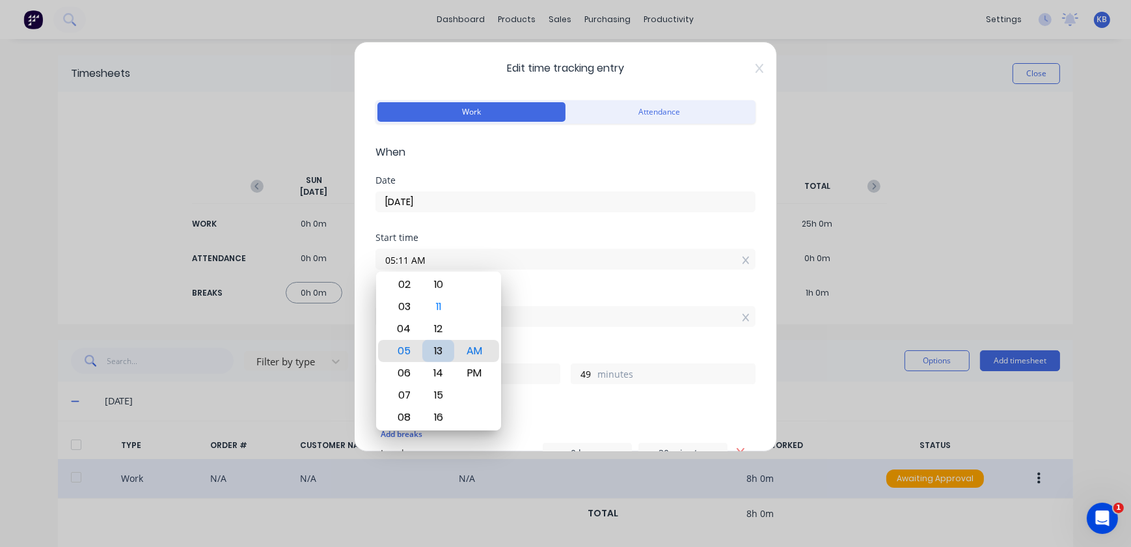
type input "05:13 AM"
type input "47"
type input "05:15 AM"
type input "45"
drag, startPoint x: 483, startPoint y: 336, endPoint x: 482, endPoint y: 344, distance: 8.6
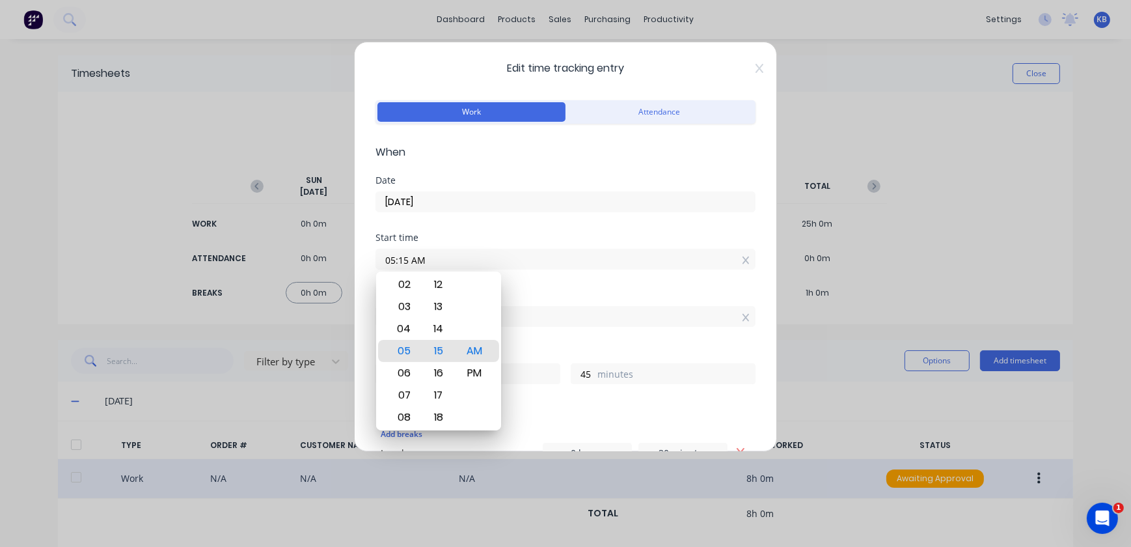
click at [482, 338] on div "AM PM" at bounding box center [474, 351] width 36 height 1792
click at [481, 346] on div "AM" at bounding box center [474, 351] width 32 height 22
click at [668, 342] on div "Finish time 03:00 PM" at bounding box center [565, 318] width 380 height 57
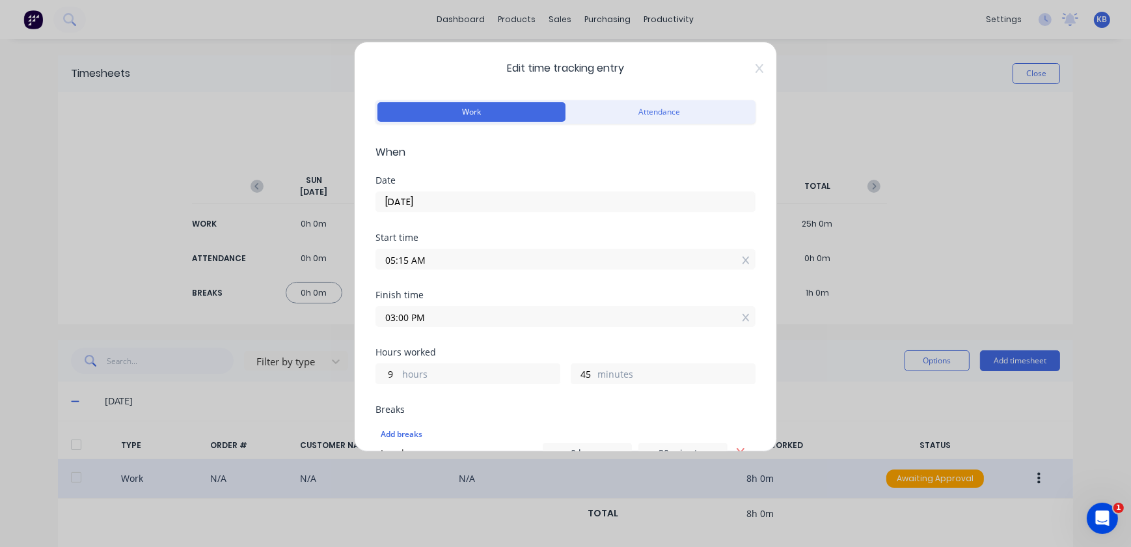
click at [472, 304] on div "03:00 PM" at bounding box center [565, 315] width 380 height 24
click at [471, 309] on input "03:00 PM" at bounding box center [565, 317] width 379 height 20
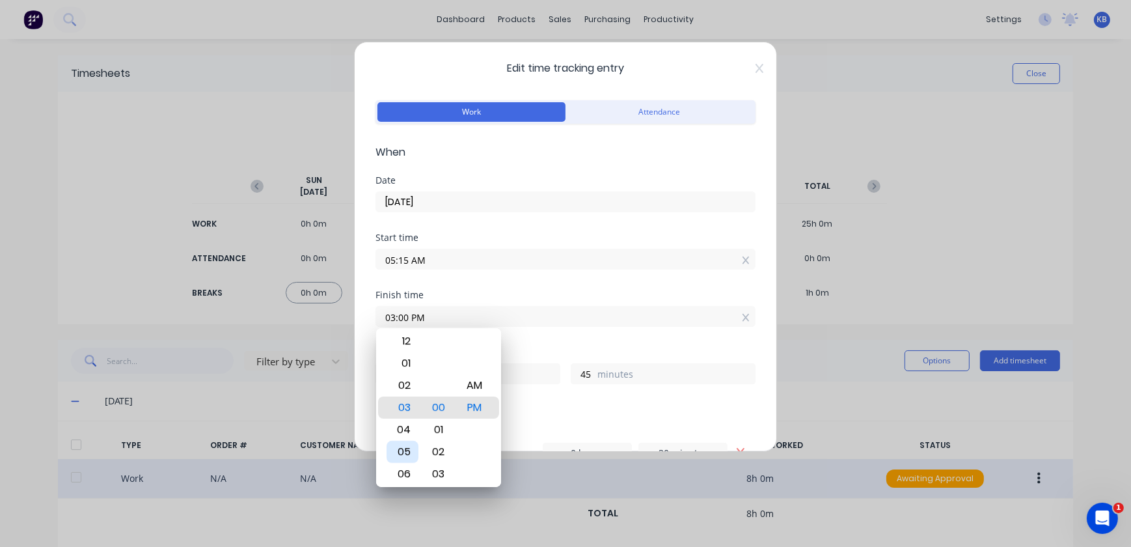
click at [400, 429] on div "04" at bounding box center [403, 429] width 32 height 22
type input "04:00 PM"
type input "10"
click at [629, 407] on div "Breaks" at bounding box center [565, 409] width 380 height 9
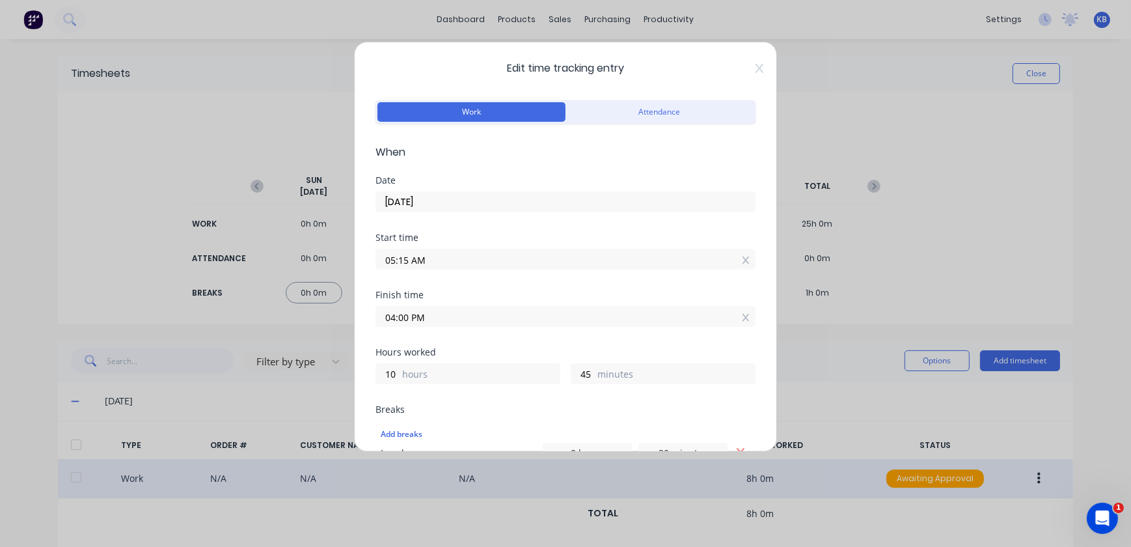
click at [448, 316] on input "04:00 PM" at bounding box center [565, 317] width 379 height 20
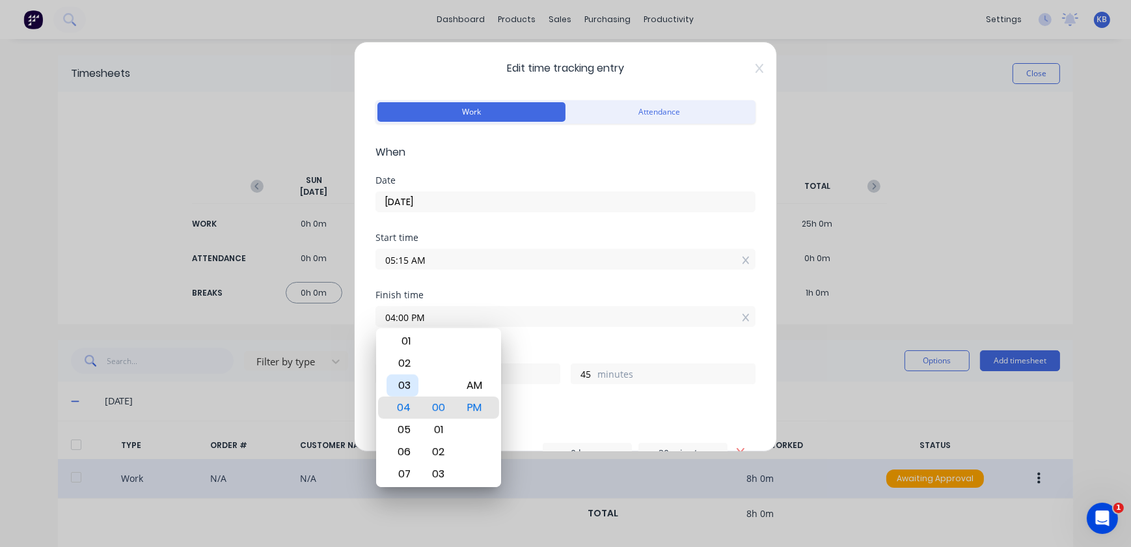
click at [405, 386] on div "03" at bounding box center [403, 385] width 32 height 22
type input "03:00 PM"
type input "9"
type input "03:04 PM"
type input "49"
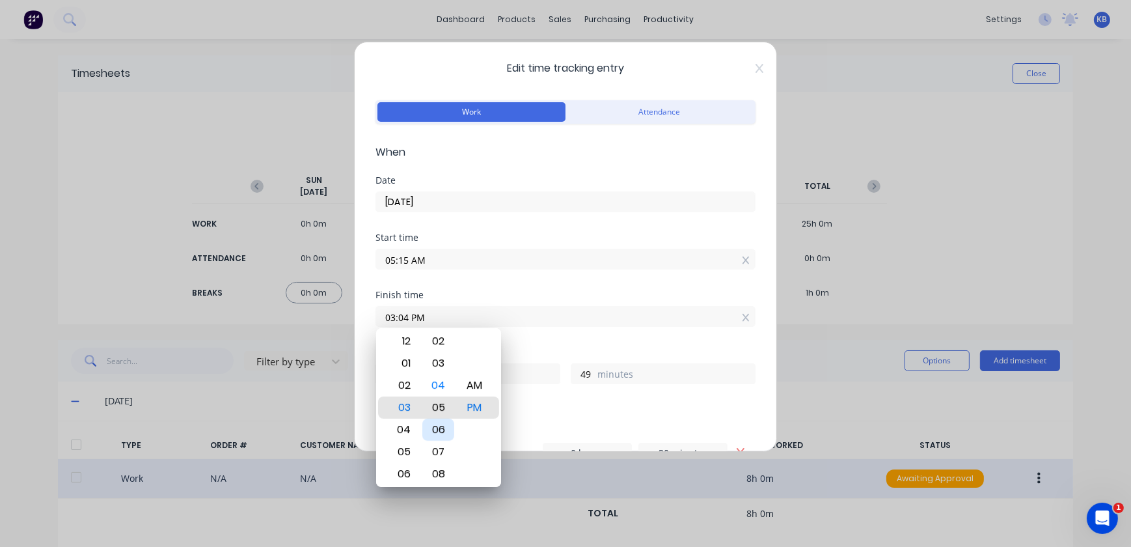
type input "03:05 PM"
type input "50"
type input "03:08 PM"
type input "53"
type input "03:13 PM"
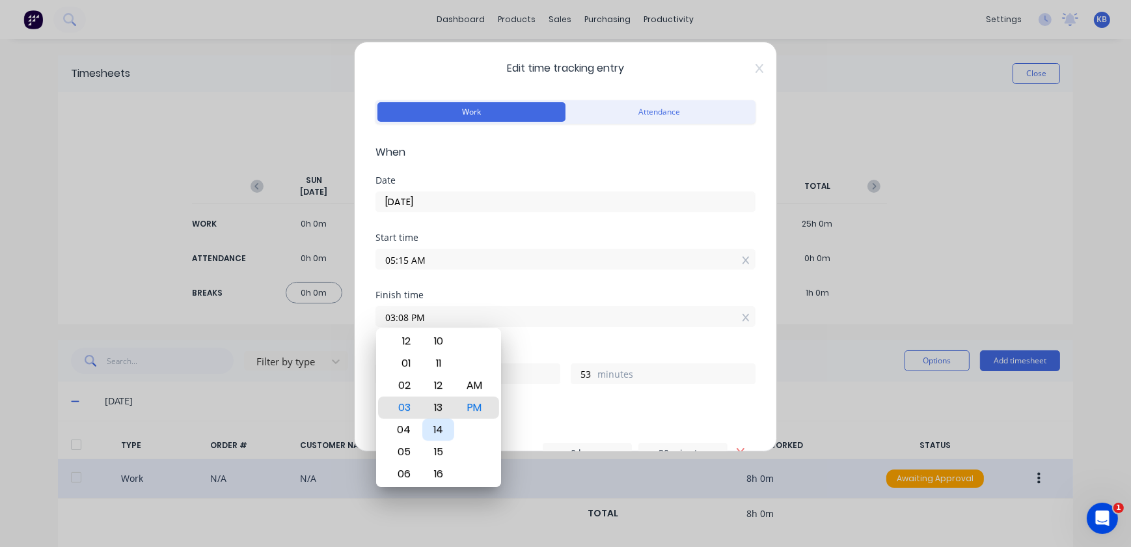
type input "58"
type input "03:17 PM"
type input "10"
type input "2"
type input "03:21 PM"
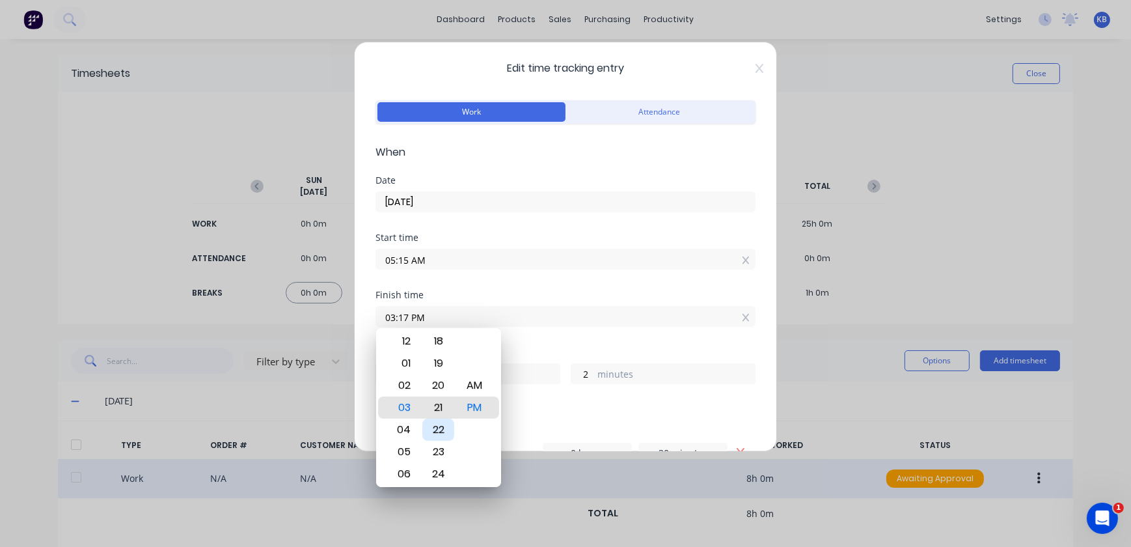
type input "6"
type input "03:24 PM"
type input "9"
type input "03:26 PM"
type input "11"
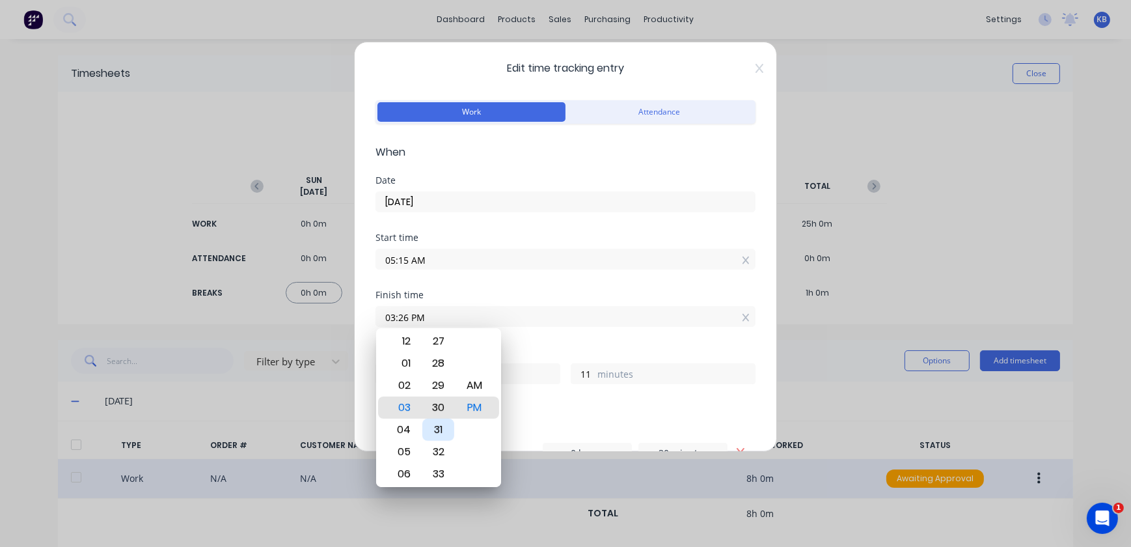
type input "03:30 PM"
type input "15"
click at [558, 420] on div "Add breaks Lunch 0 hours 30 minutes" at bounding box center [565, 443] width 380 height 47
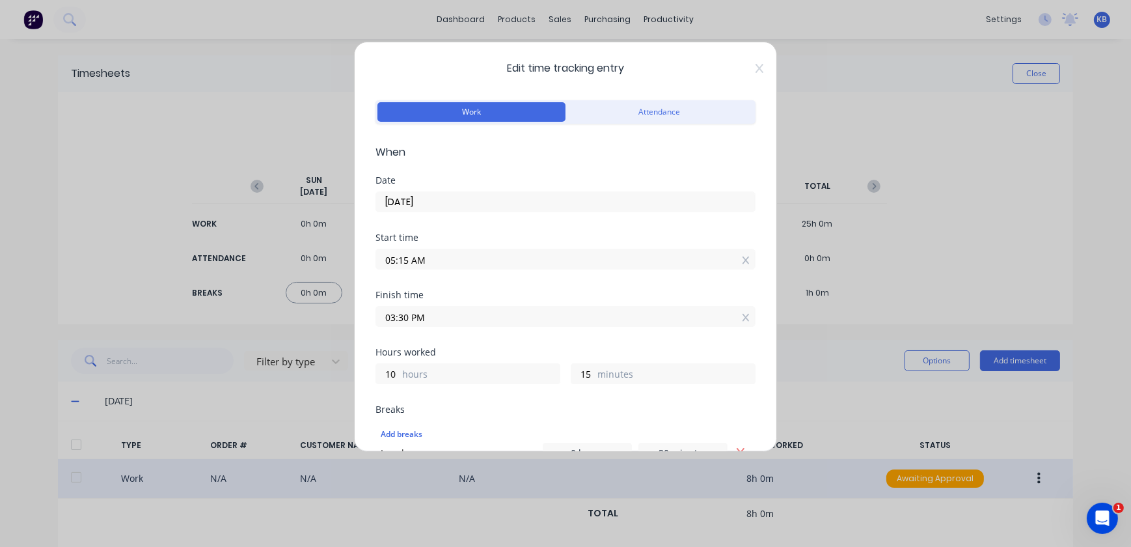
click at [743, 253] on div at bounding box center [746, 260] width 7 height 14
click at [549, 251] on input at bounding box center [565, 259] width 379 height 20
type input "12:55 PM"
type input "2"
type input "35"
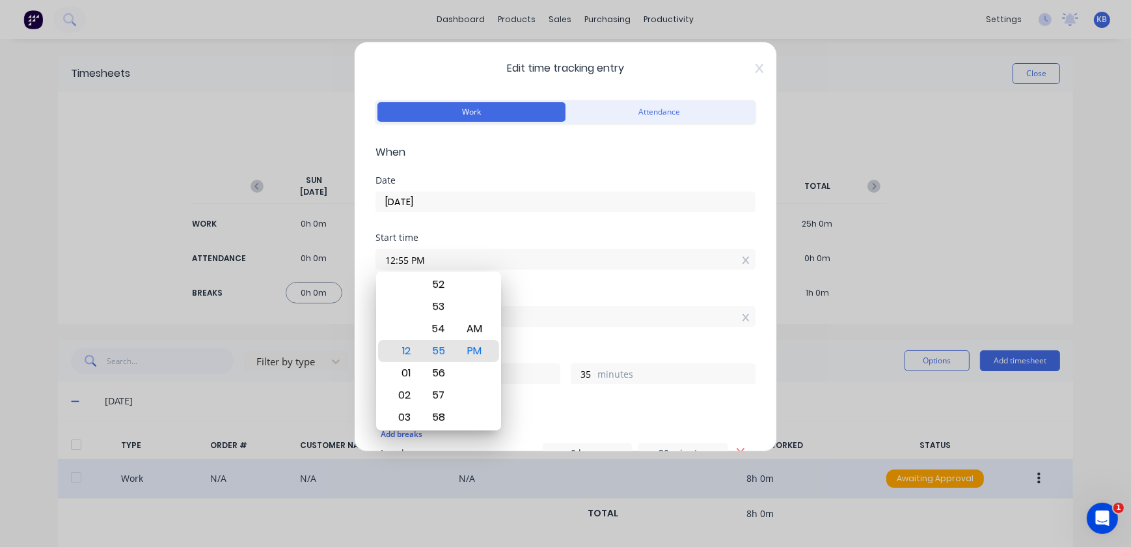
drag, startPoint x: 514, startPoint y: 240, endPoint x: 486, endPoint y: 253, distance: 30.9
click at [514, 240] on div "Start time" at bounding box center [565, 237] width 380 height 9
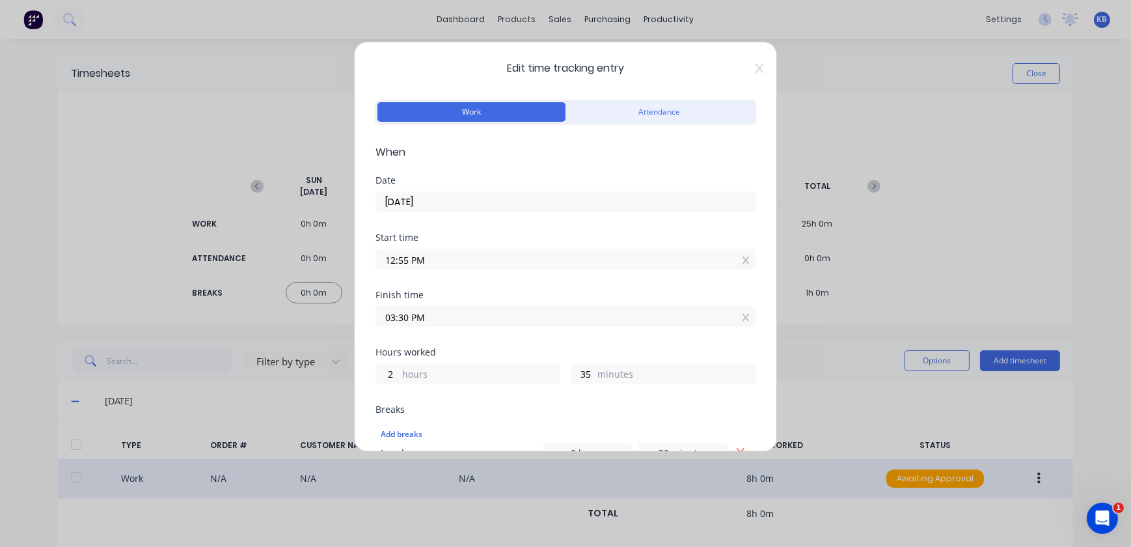
drag, startPoint x: 439, startPoint y: 262, endPoint x: 325, endPoint y: 248, distance: 114.7
click at [328, 248] on div "Edit time tracking entry Work Attendance When Date [DATE] Start time 12:55 PM F…" at bounding box center [565, 273] width 1131 height 547
type input "05:15 AM"
type input "10"
type input "15"
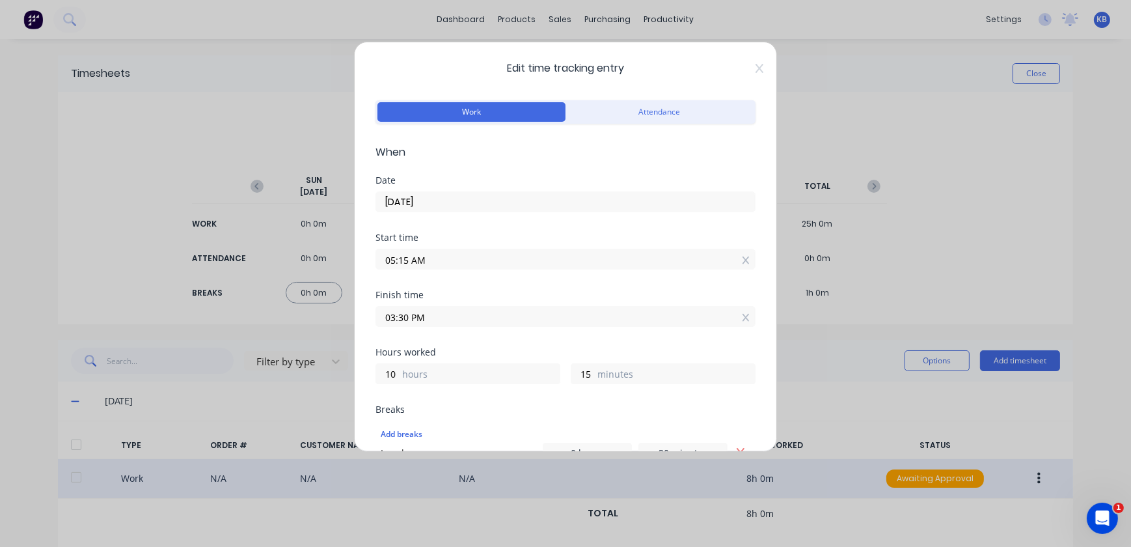
click at [566, 371] on div "10 hours 15 minutes" at bounding box center [565, 372] width 380 height 24
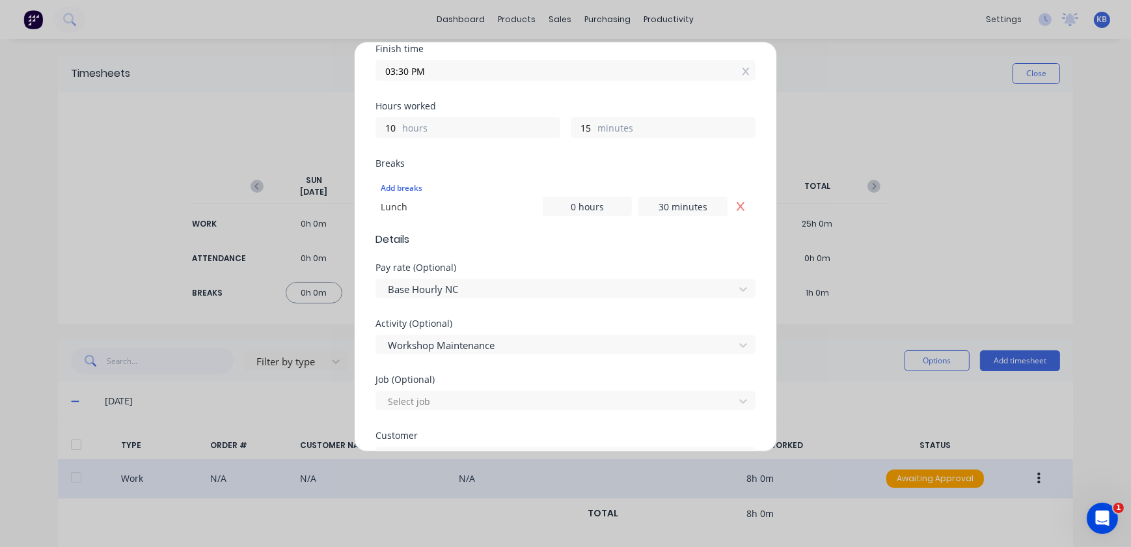
scroll to position [226, 0]
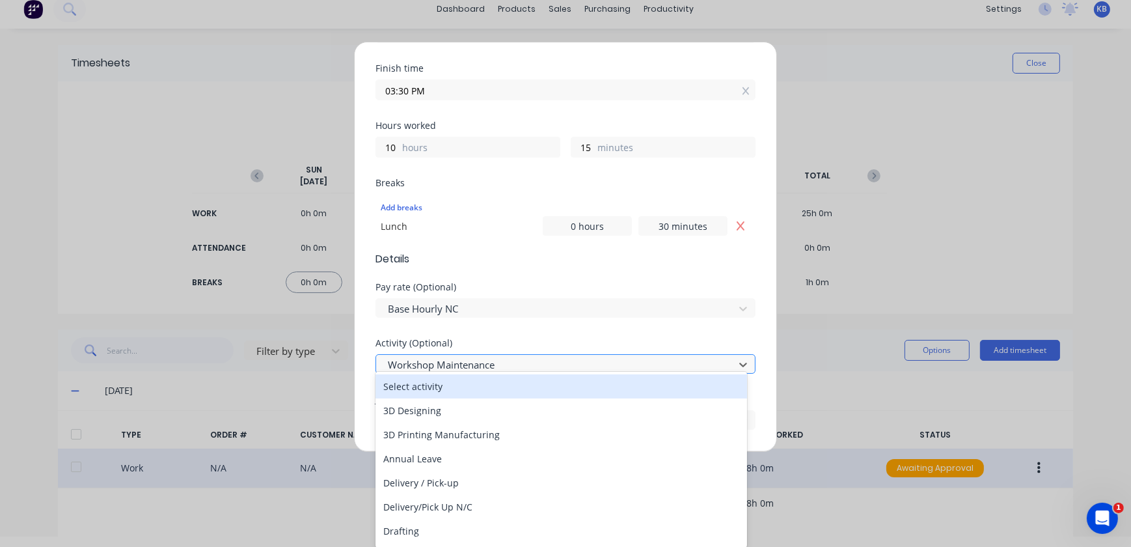
click at [549, 364] on div at bounding box center [557, 365] width 341 height 16
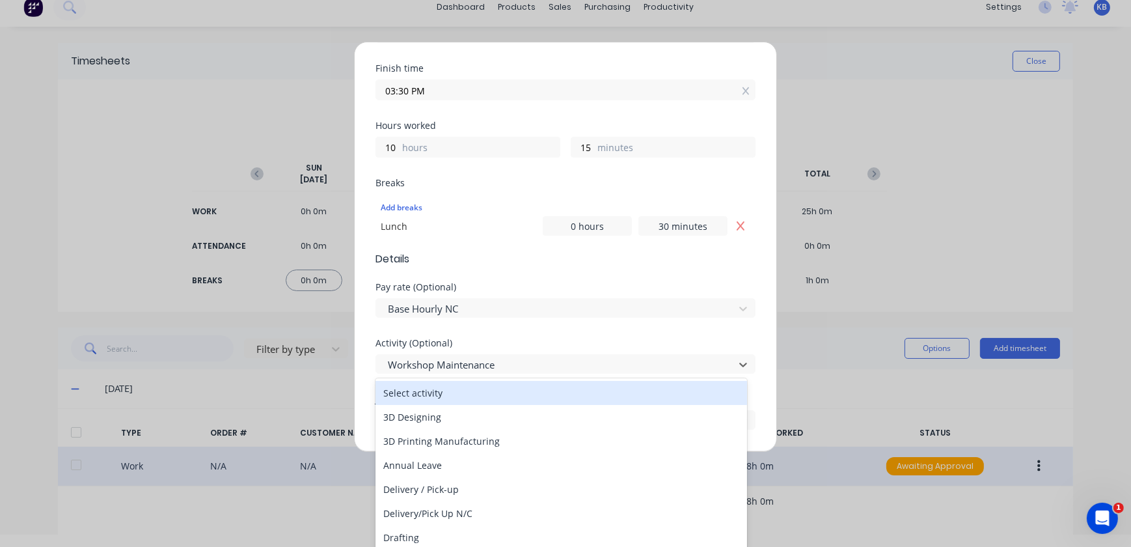
click at [528, 390] on div "Select activity" at bounding box center [561, 393] width 372 height 24
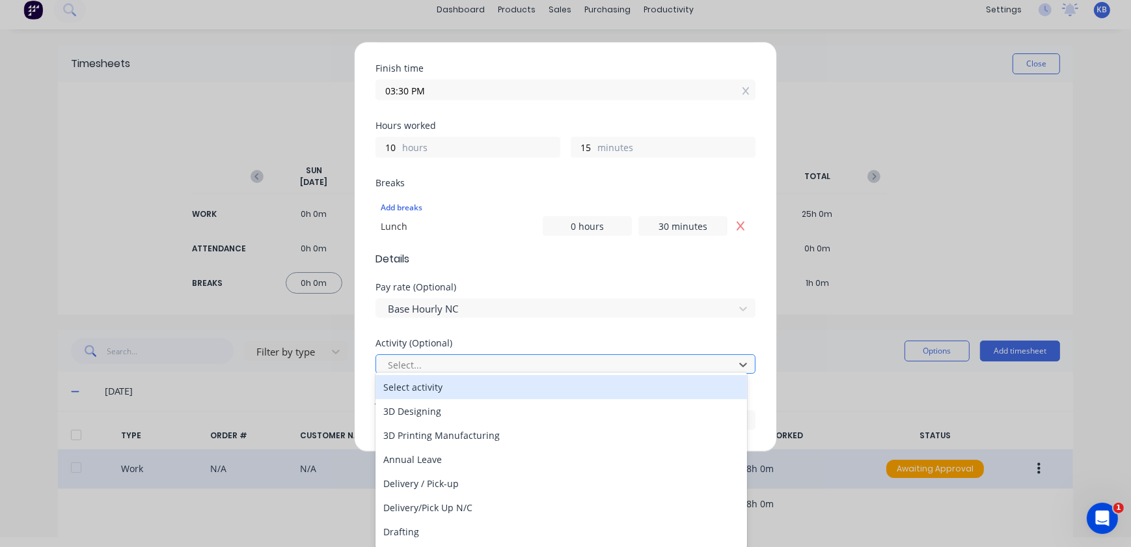
click at [502, 357] on div at bounding box center [557, 365] width 341 height 16
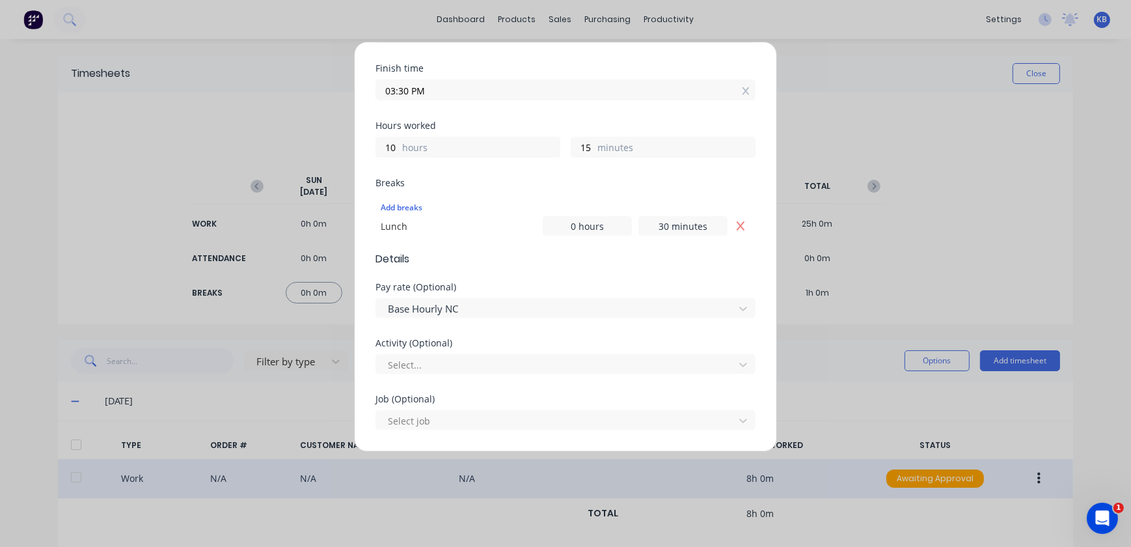
click at [547, 325] on div "Pay rate (Optional) Base Hourly NC" at bounding box center [565, 310] width 380 height 56
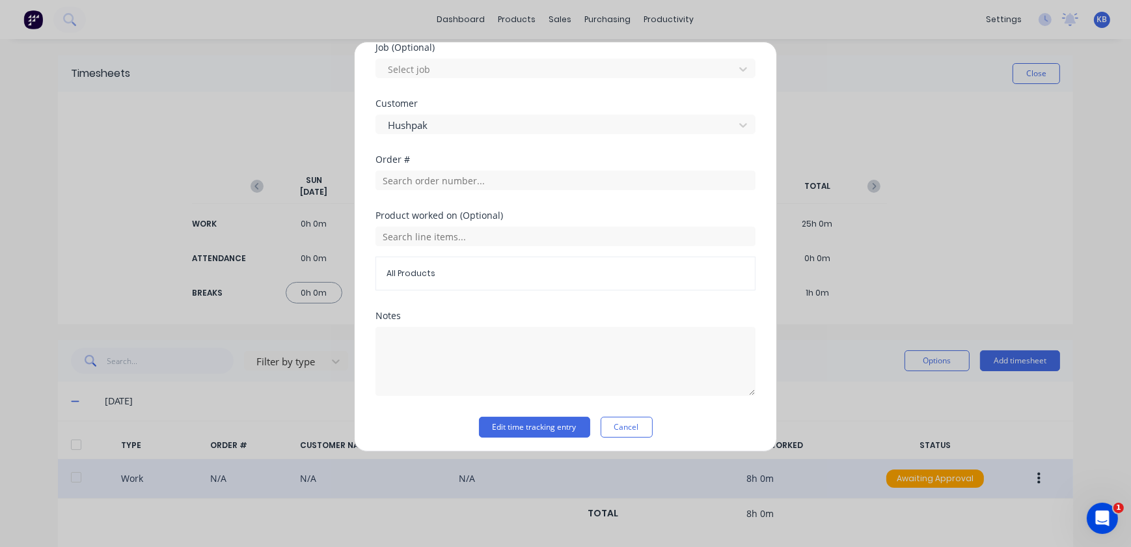
scroll to position [581, 0]
click at [558, 415] on button "Edit time tracking entry" at bounding box center [534, 423] width 111 height 21
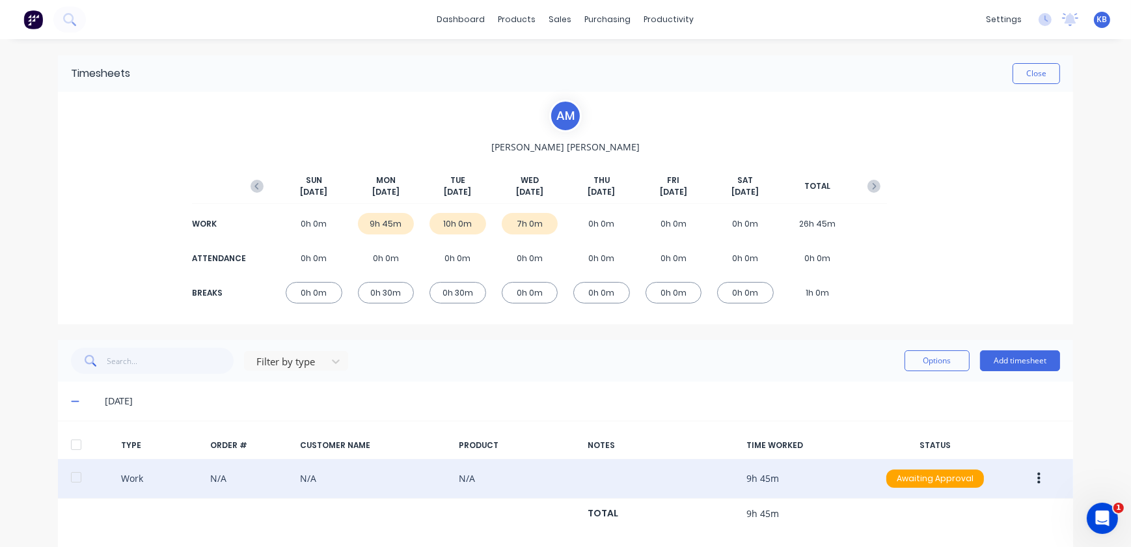
click at [383, 225] on div "9h 45m" at bounding box center [386, 223] width 57 height 21
click at [250, 173] on div "[DATE] [DATE] [DATE] [DATE] [DATE] [DATE] [DATE] TOTAL WORK 0h 0m 9h 45m 10h 0m…" at bounding box center [565, 235] width 643 height 163
click at [257, 181] on icon "button" at bounding box center [257, 186] width 13 height 13
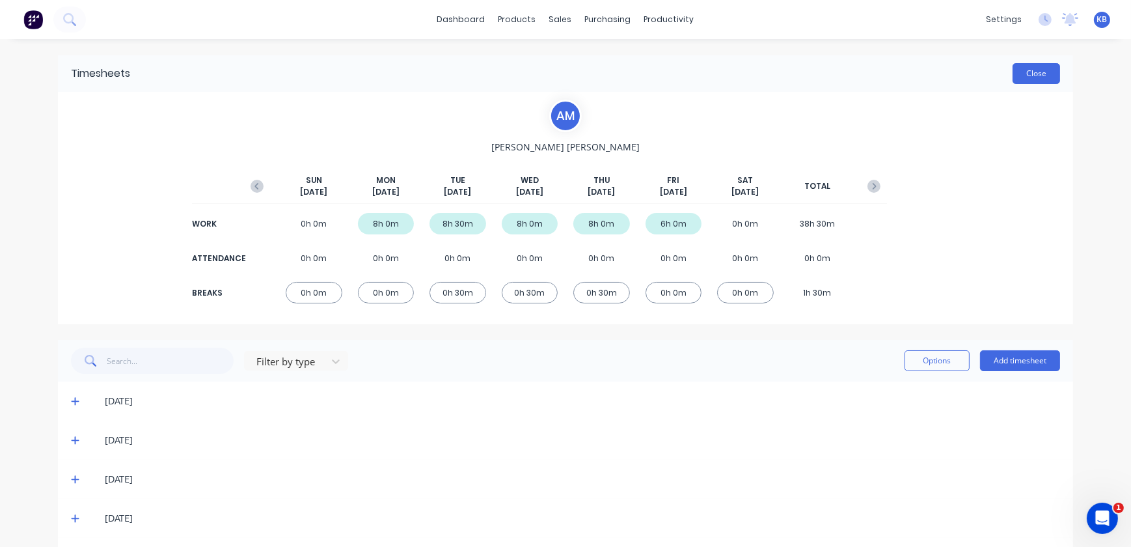
click at [1033, 72] on button "Close" at bounding box center [1037, 73] width 48 height 21
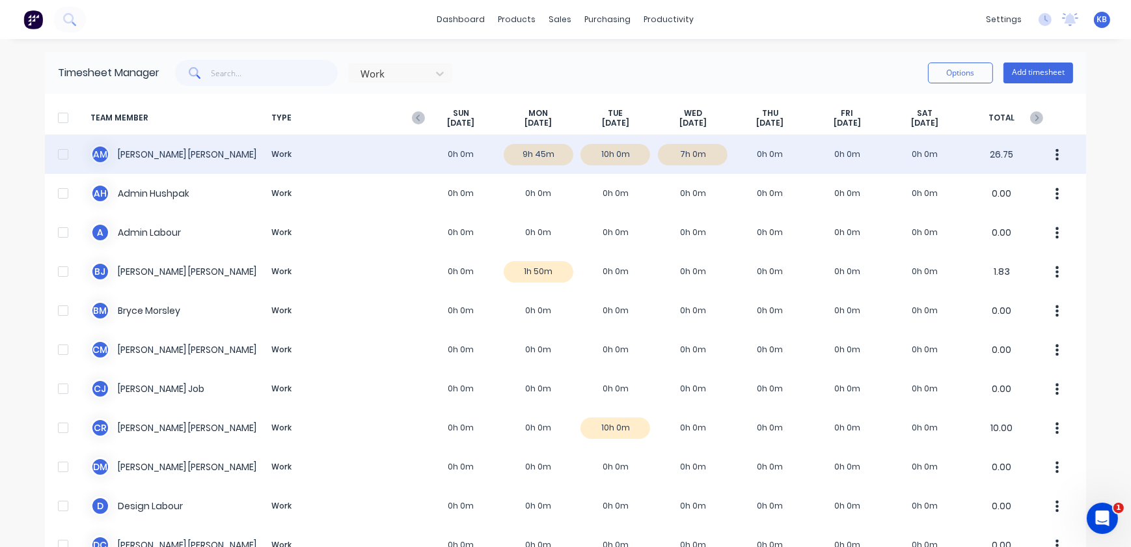
click at [537, 153] on div "A M [PERSON_NAME] Work 0h 0m 9h 45m 10h 0m 7h 0m 0h 0m 0h 0m 0h 0m 26.75" at bounding box center [565, 154] width 1041 height 39
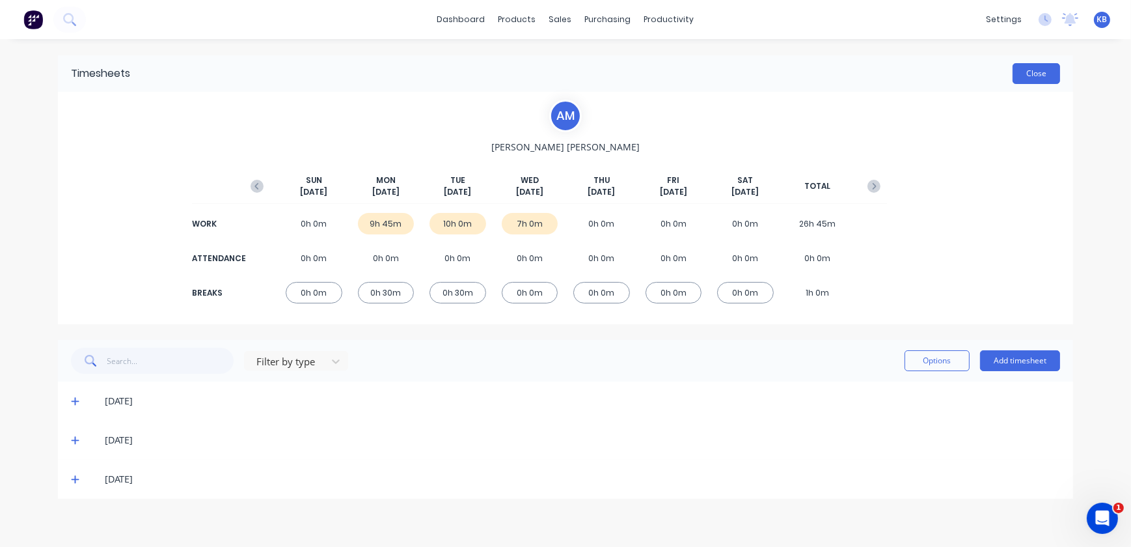
click at [1047, 75] on button "Close" at bounding box center [1037, 73] width 48 height 21
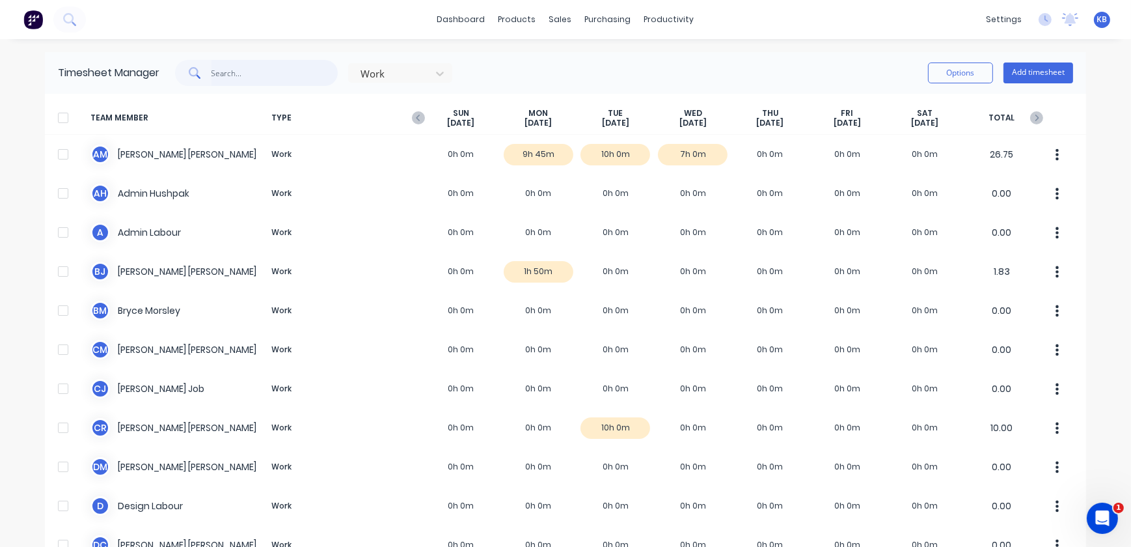
click at [225, 67] on input "text" at bounding box center [274, 73] width 127 height 26
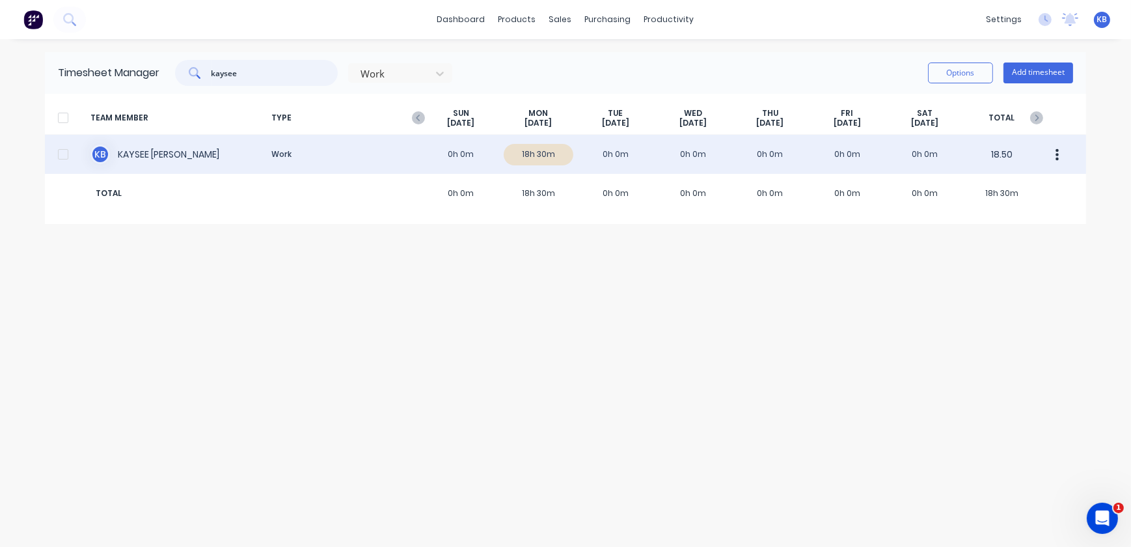
type input "kaysee"
click at [122, 150] on div "K B [PERSON_NAME] Work 0h 0m 18h 30m 0h 0m 0h 0m 0h 0m 0h 0m 0h 0m 18.50" at bounding box center [565, 154] width 1041 height 39
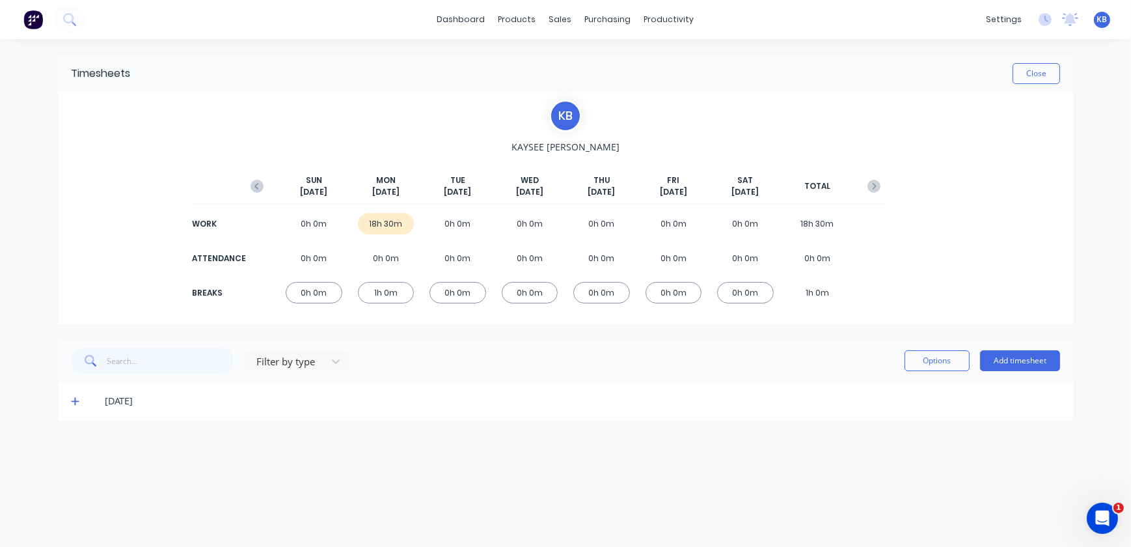
click at [379, 215] on div "18h 30m" at bounding box center [386, 223] width 57 height 21
click at [384, 221] on div "18h 30m" at bounding box center [386, 223] width 57 height 21
click at [80, 400] on span at bounding box center [77, 400] width 13 height 13
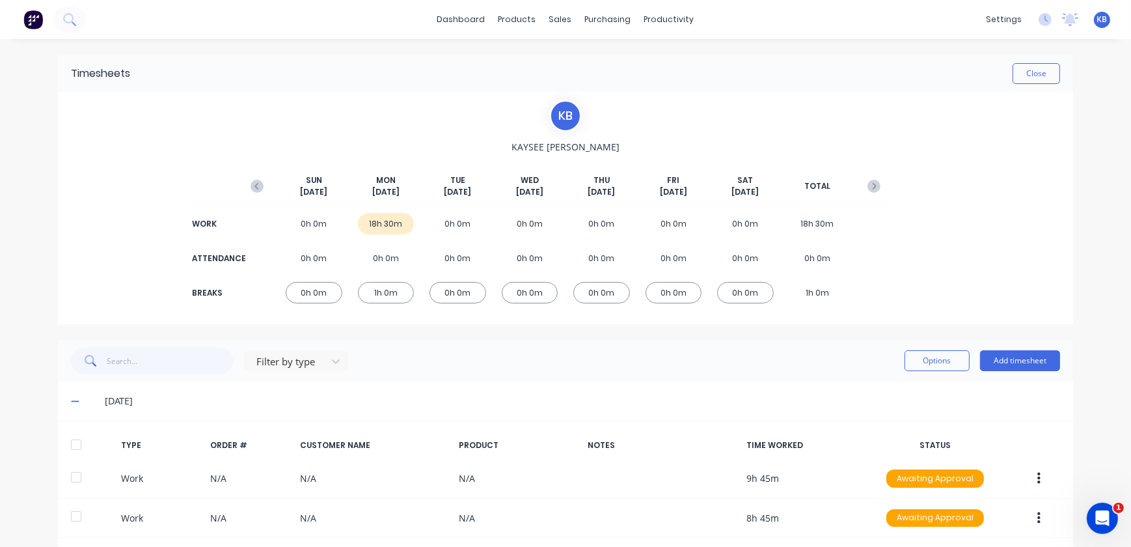
click at [74, 399] on icon at bounding box center [75, 400] width 8 height 9
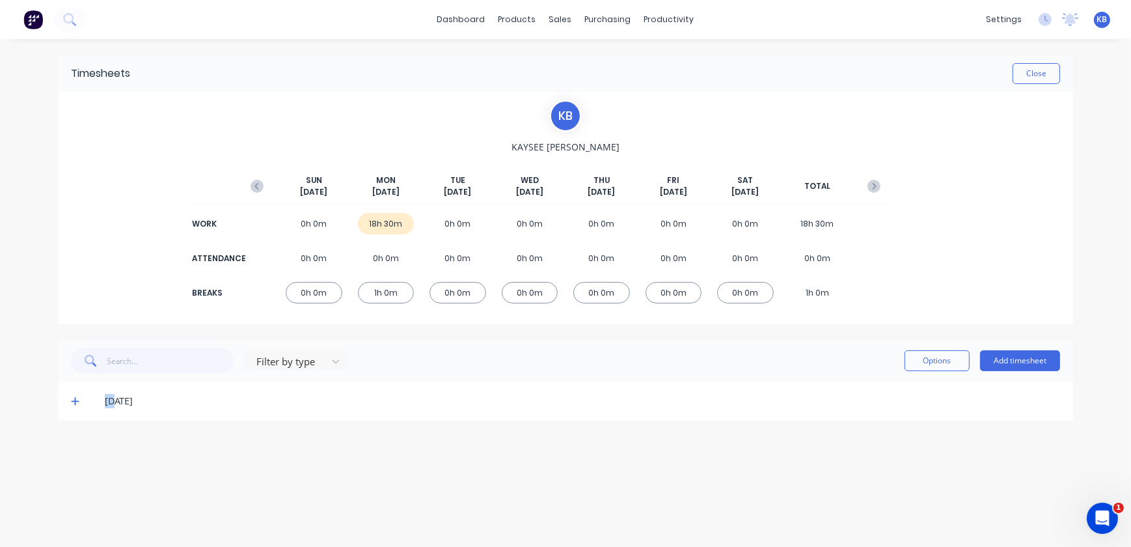
click at [74, 399] on icon at bounding box center [75, 400] width 8 height 9
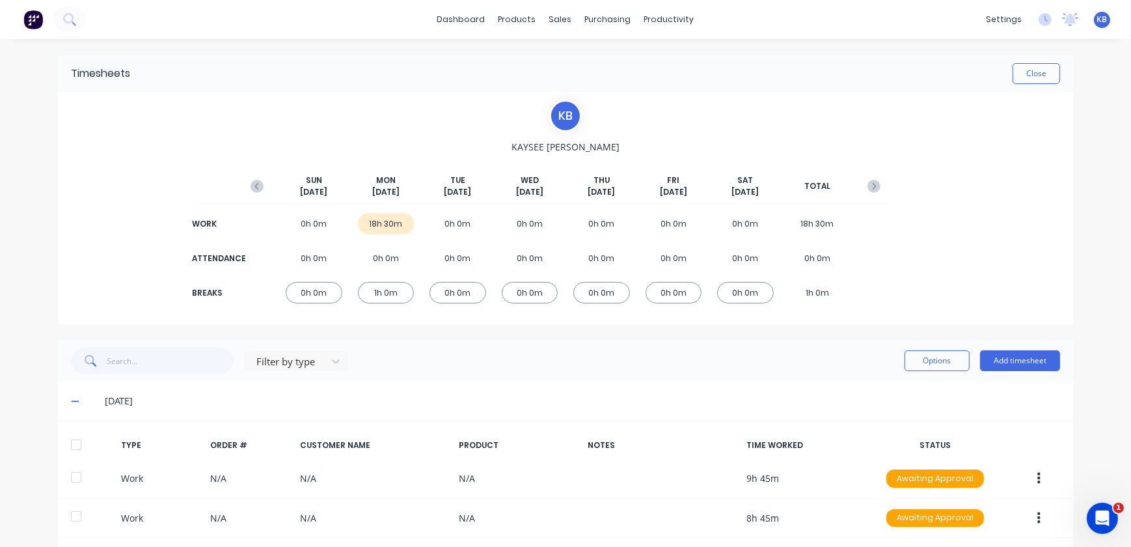
click at [368, 220] on div "18h 30m" at bounding box center [386, 223] width 57 height 21
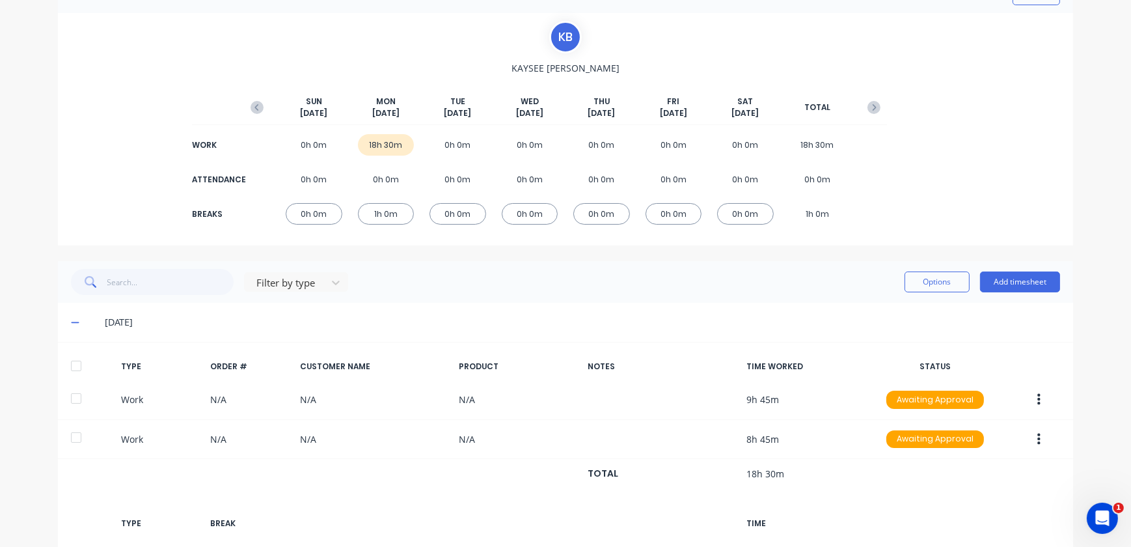
scroll to position [177, 0]
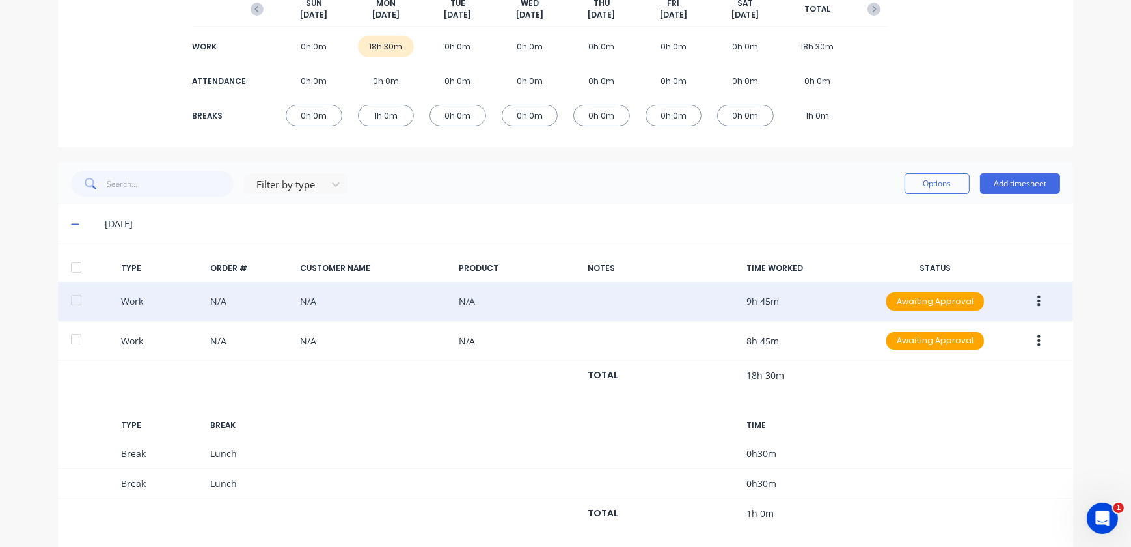
click at [1026, 305] on button "button" at bounding box center [1039, 301] width 31 height 23
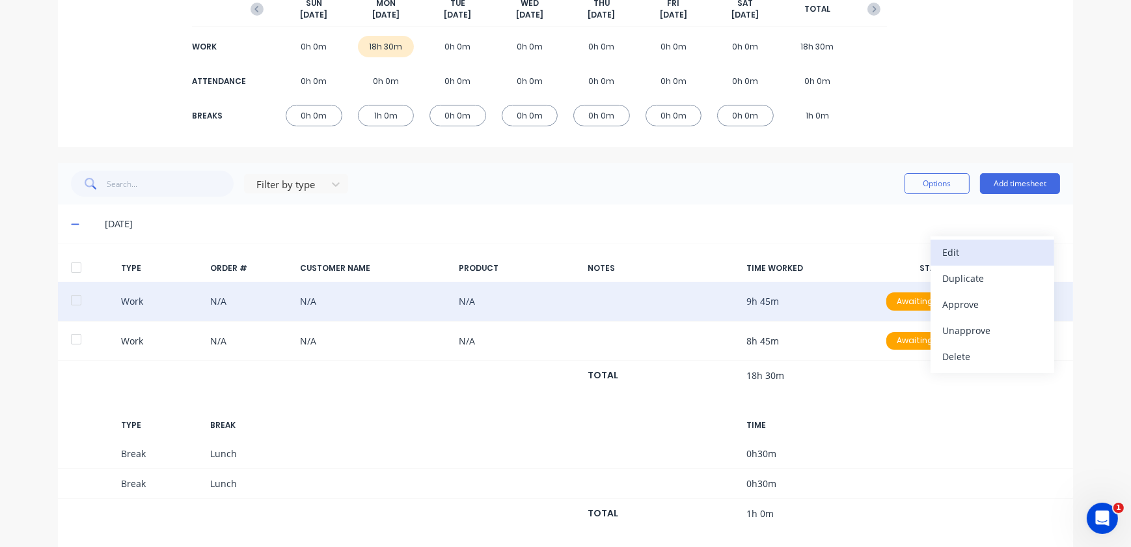
click at [1003, 257] on div "Edit" at bounding box center [992, 252] width 100 height 19
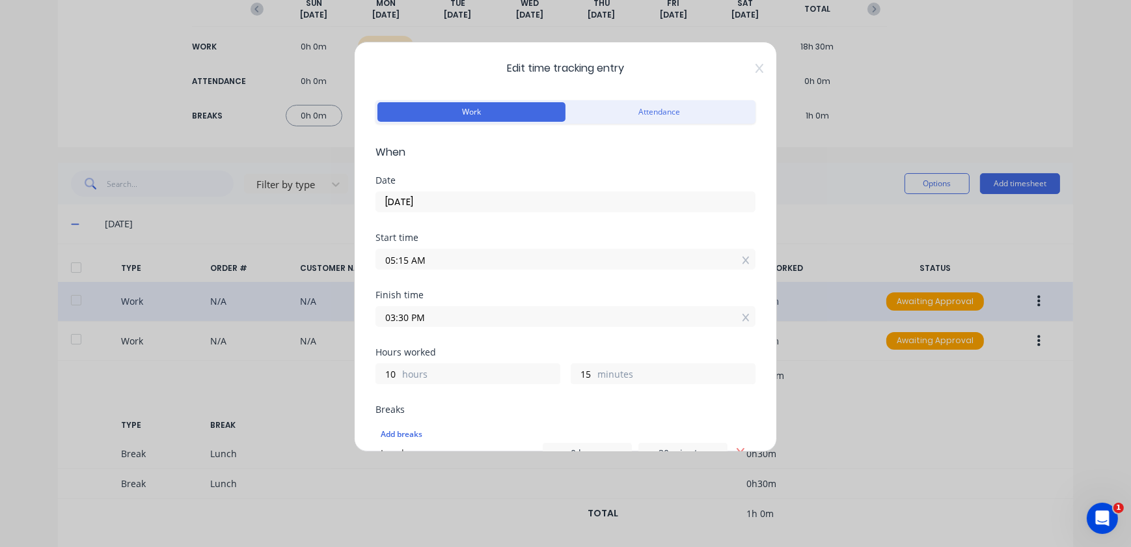
click at [953, 453] on div "Edit time tracking entry Work Attendance When Date [DATE] Start time 05:15 AM F…" at bounding box center [565, 273] width 1131 height 547
click at [756, 66] on icon at bounding box center [760, 68] width 8 height 9
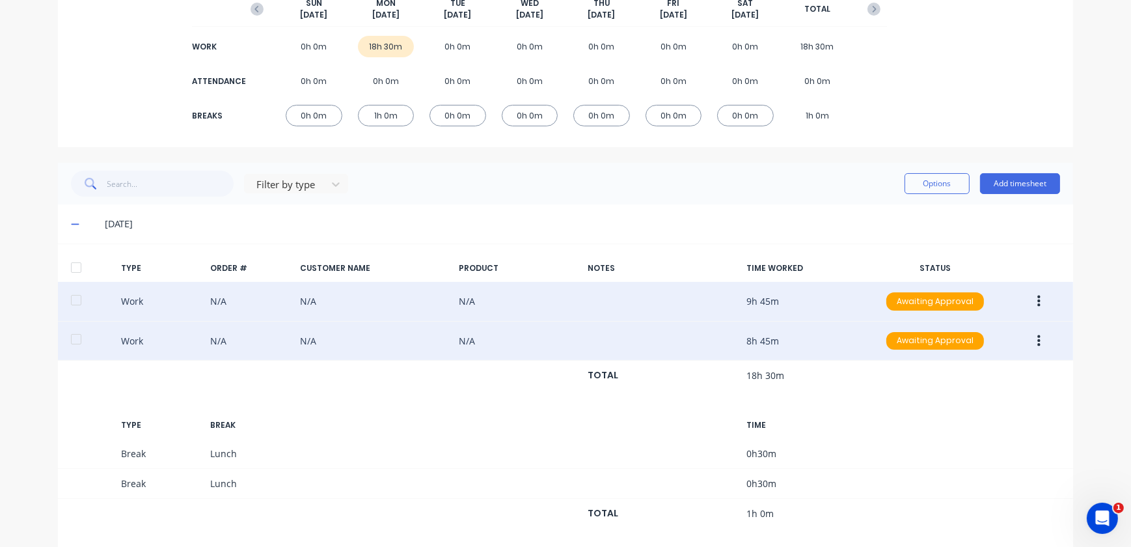
click at [1039, 342] on button "button" at bounding box center [1039, 340] width 31 height 23
click at [1013, 316] on div "Duplicate" at bounding box center [992, 317] width 100 height 19
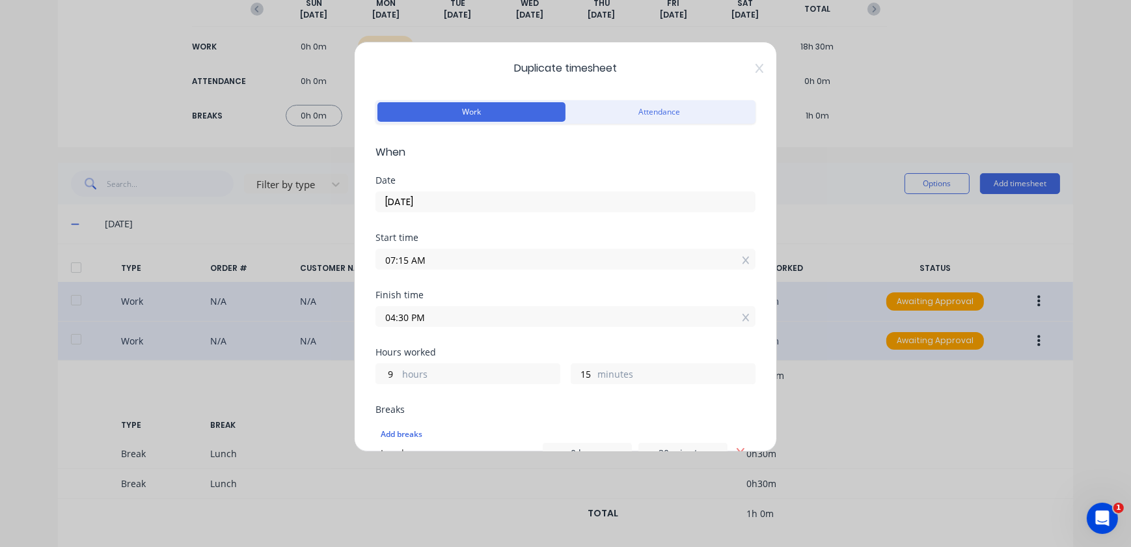
click at [742, 203] on input "[DATE]" at bounding box center [565, 202] width 379 height 20
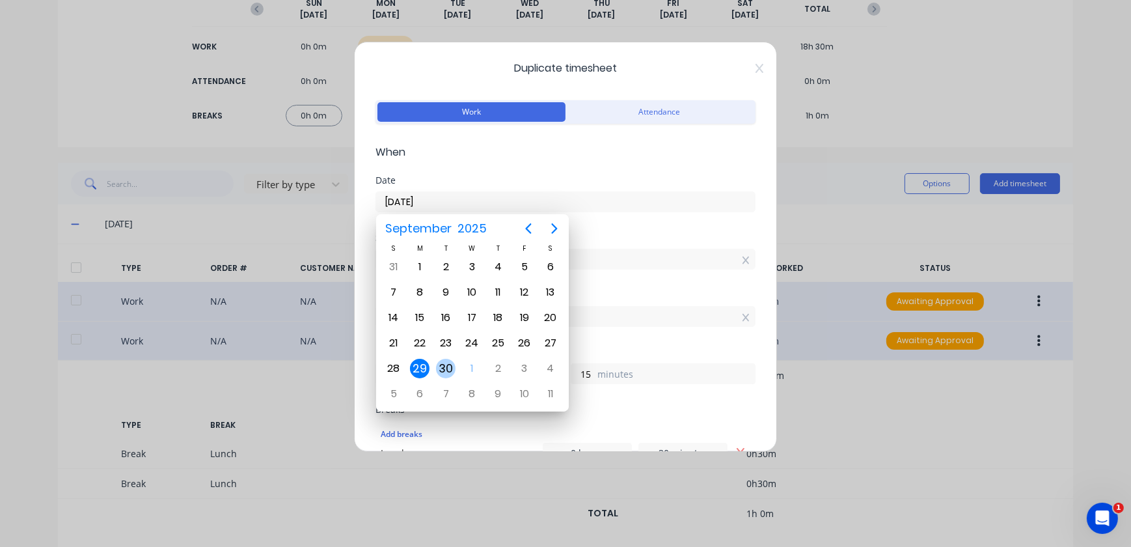
click at [439, 361] on div "30" at bounding box center [446, 369] width 20 height 20
type input "[DATE]"
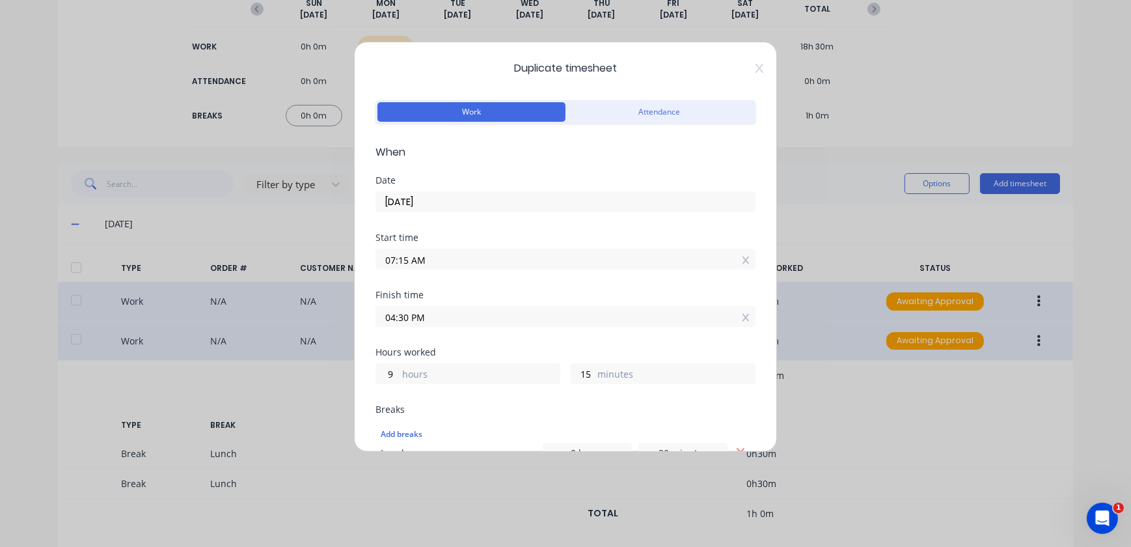
click at [392, 314] on input "04:30 PM" at bounding box center [565, 317] width 379 height 20
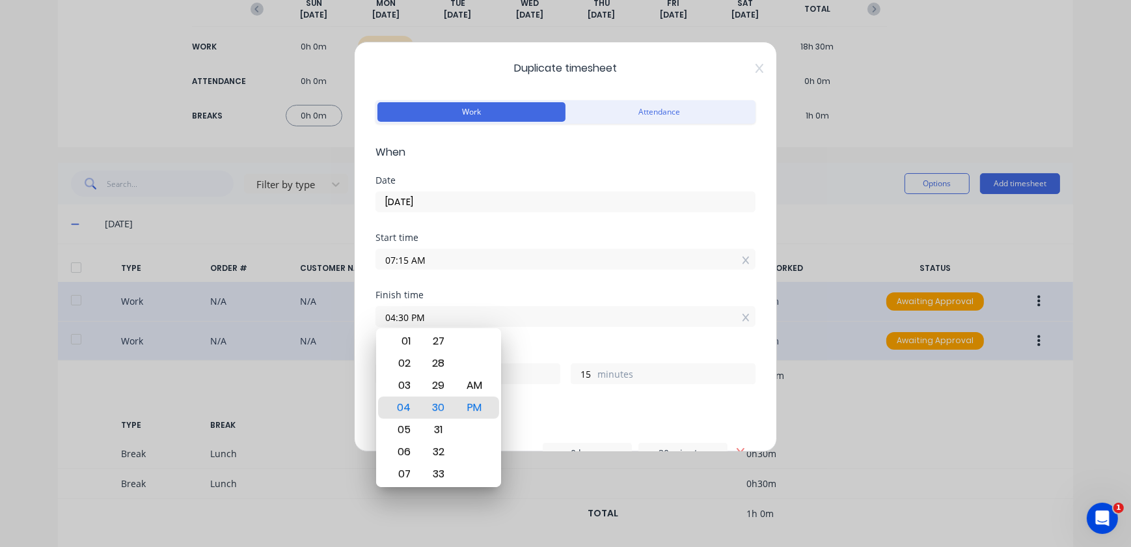
click at [397, 314] on input "04:30 PM" at bounding box center [565, 317] width 379 height 20
type input "03:30 PM"
type input "8"
click at [617, 395] on div "Hours worked 8 hours 15 minutes" at bounding box center [565, 376] width 380 height 57
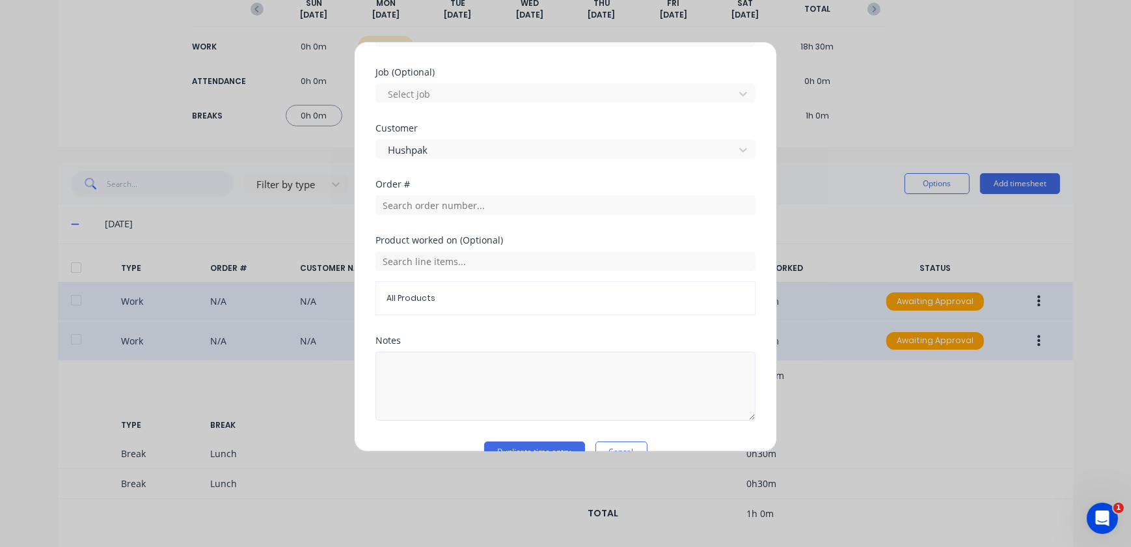
scroll to position [581, 0]
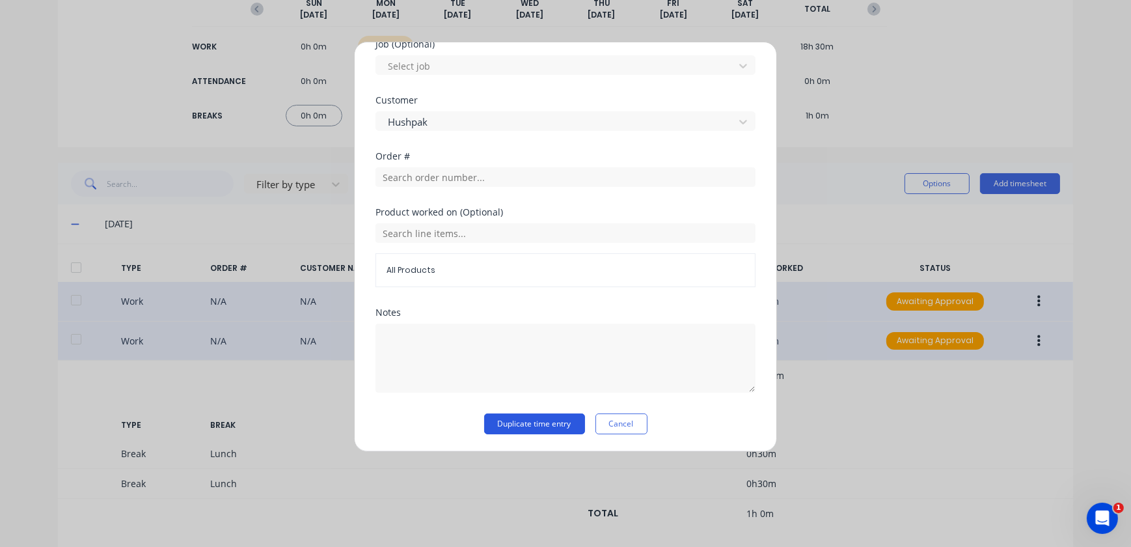
click at [522, 413] on button "Duplicate time entry" at bounding box center [534, 423] width 101 height 21
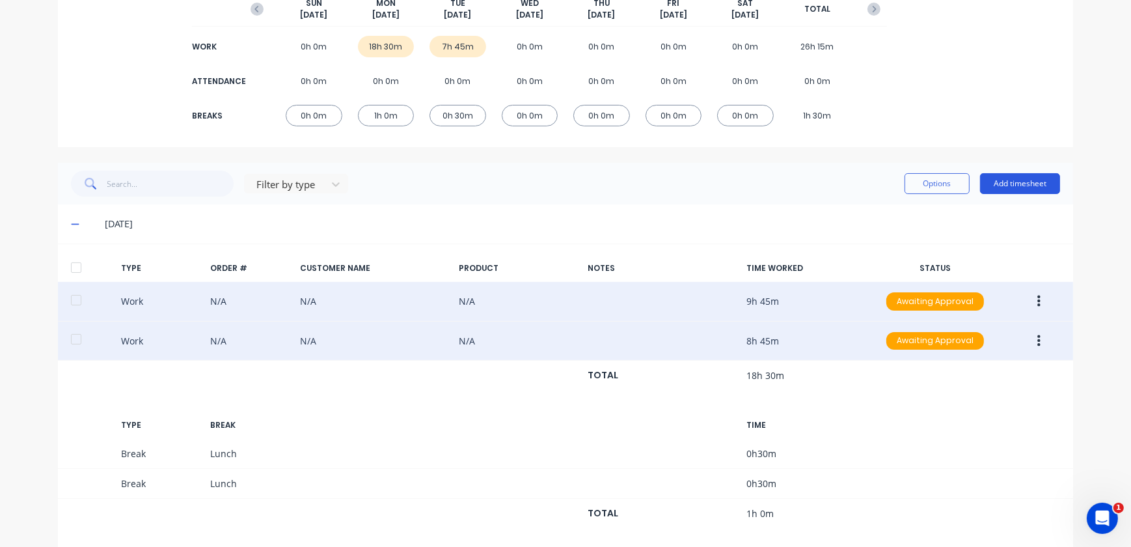
click at [1019, 186] on button "Add timesheet" at bounding box center [1020, 183] width 80 height 21
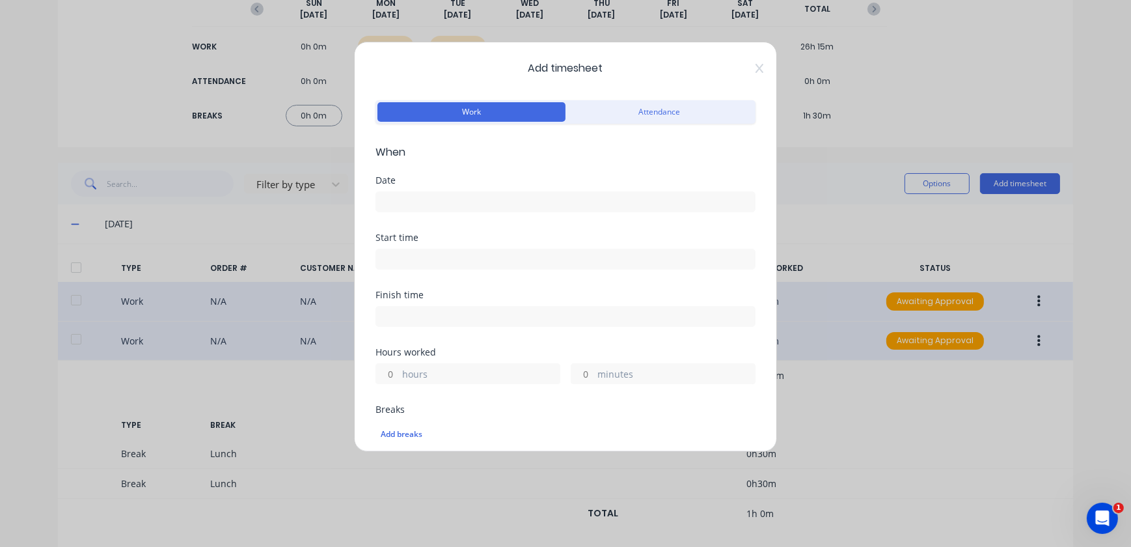
click at [746, 75] on span "Add timesheet" at bounding box center [565, 69] width 380 height 16
click at [756, 67] on icon at bounding box center [760, 68] width 8 height 9
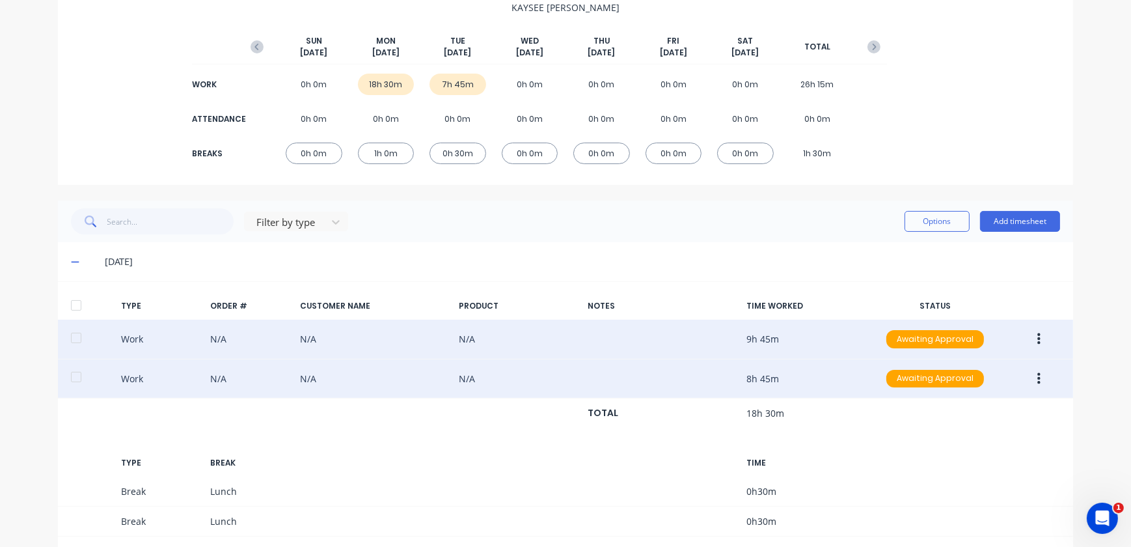
scroll to position [118, 0]
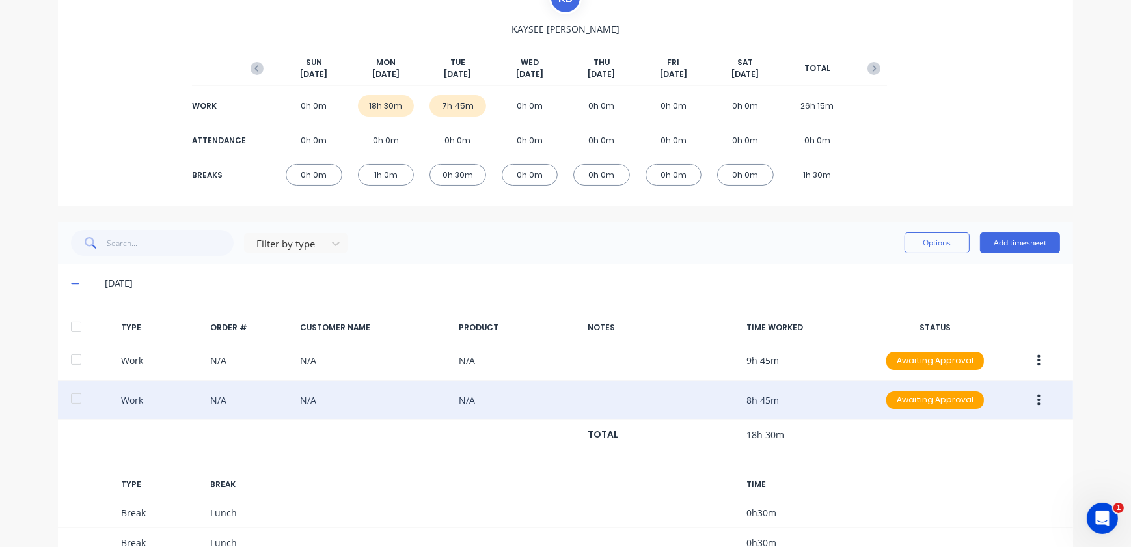
click at [389, 102] on div "18h 30m" at bounding box center [386, 105] width 57 height 21
click at [77, 286] on span at bounding box center [77, 283] width 13 height 13
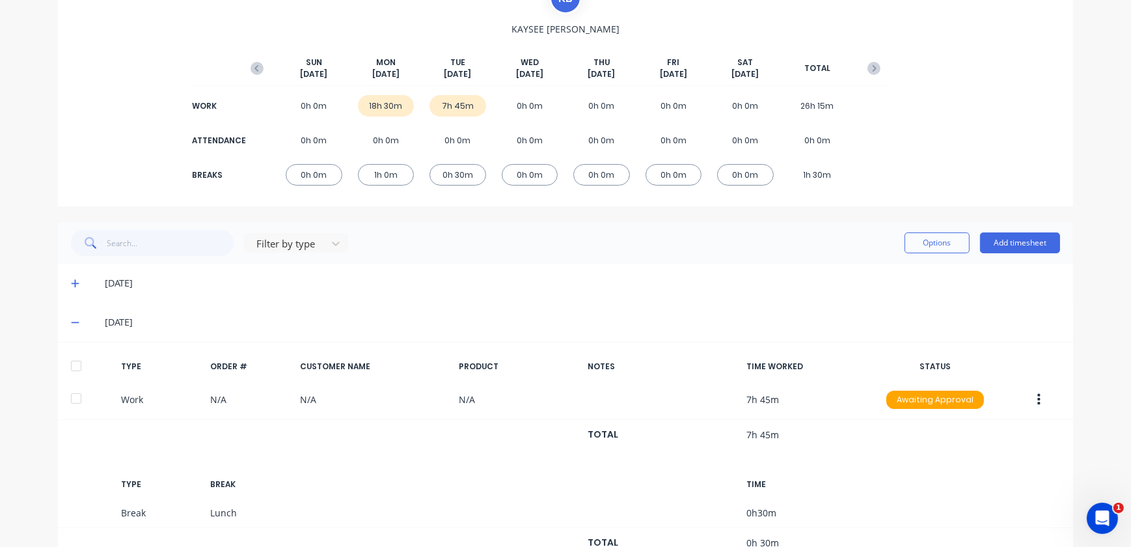
click at [76, 275] on div "[DATE]" at bounding box center [565, 283] width 1015 height 39
click at [71, 282] on icon at bounding box center [75, 284] width 8 height 8
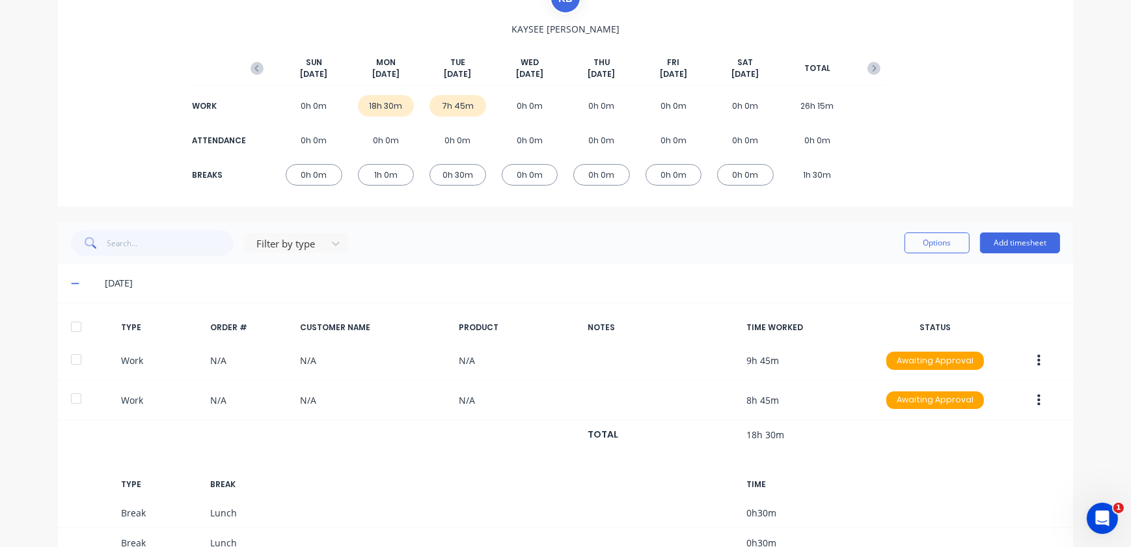
click at [71, 283] on icon at bounding box center [75, 283] width 8 height 1
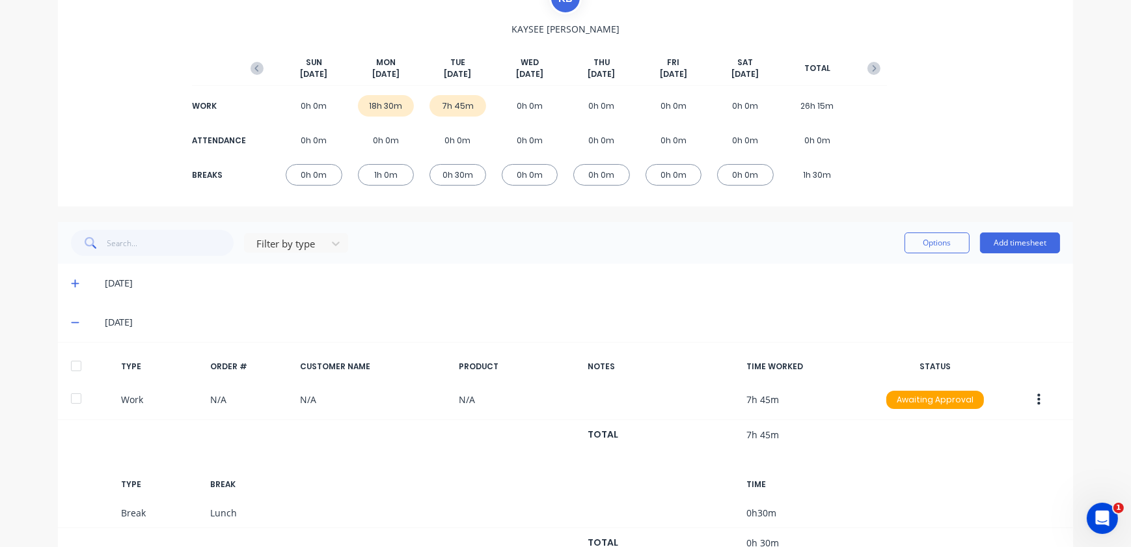
drag, startPoint x: 75, startPoint y: 320, endPoint x: 67, endPoint y: 320, distance: 8.5
click at [74, 320] on span at bounding box center [77, 322] width 13 height 13
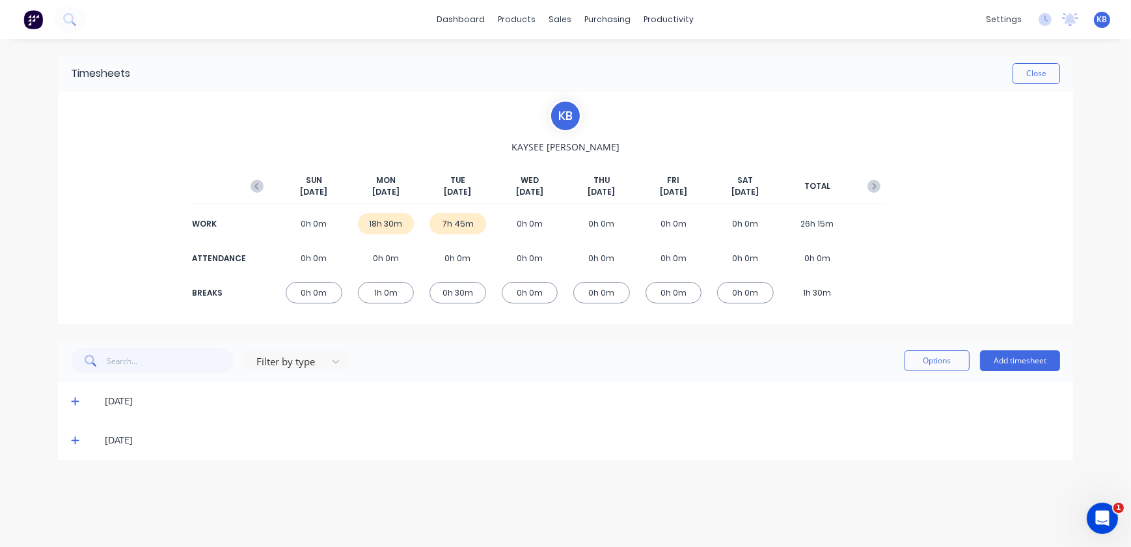
scroll to position [0, 0]
click at [75, 396] on icon at bounding box center [75, 400] width 8 height 9
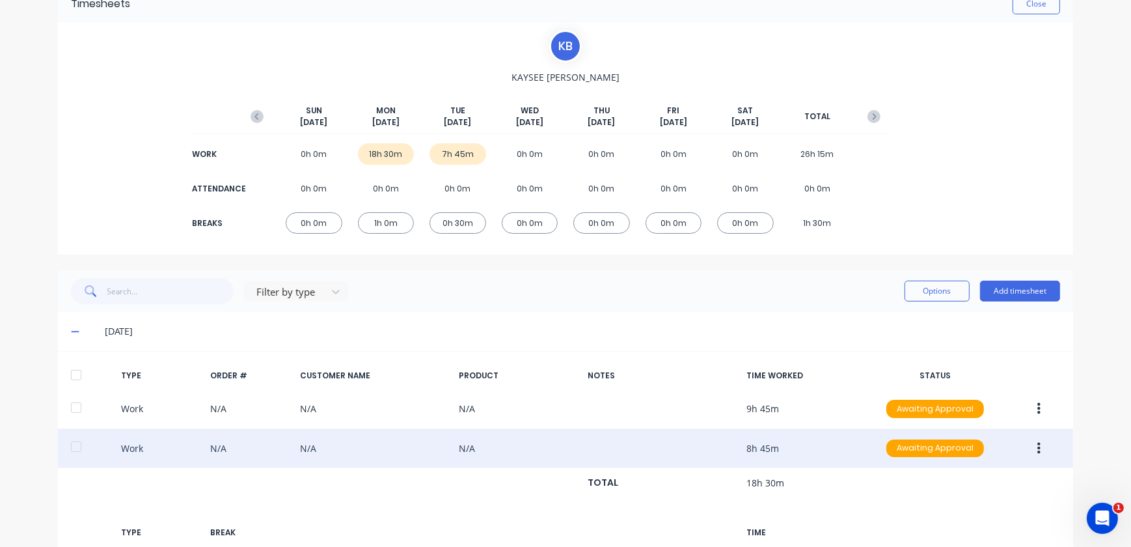
scroll to position [177, 0]
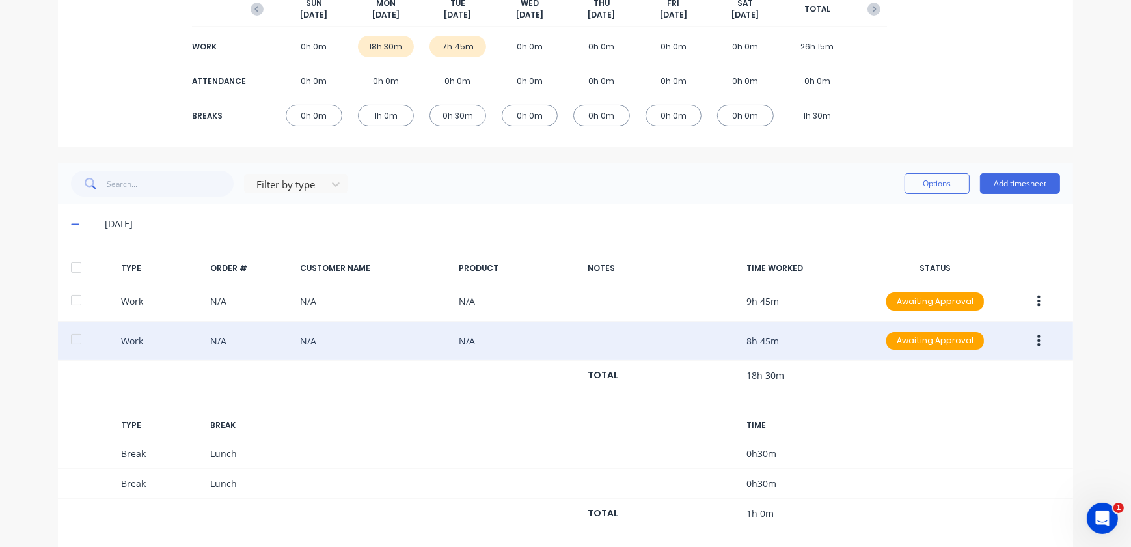
click at [1037, 345] on icon "button" at bounding box center [1038, 341] width 3 height 14
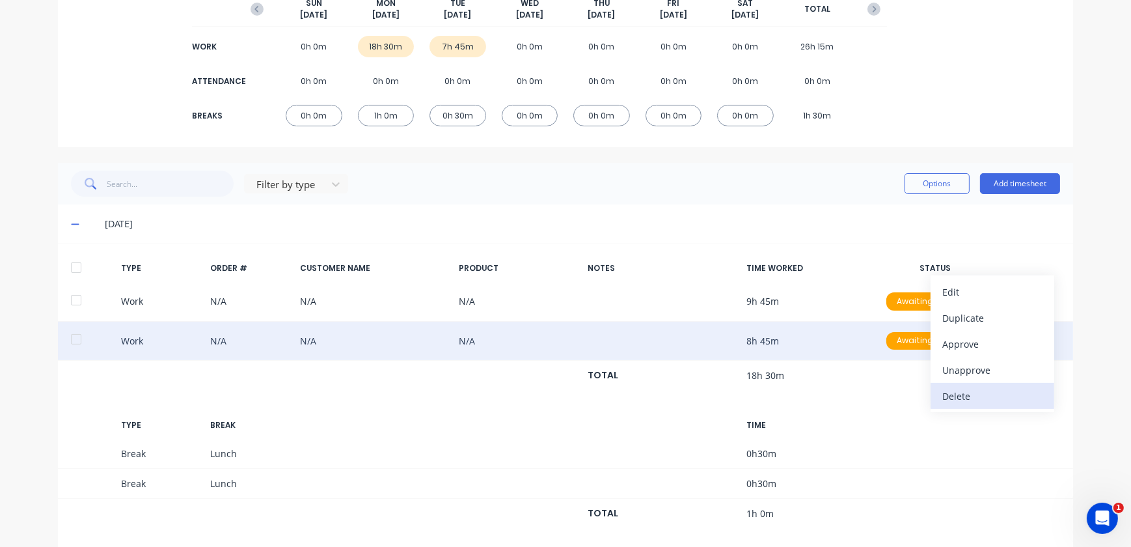
click at [961, 390] on div "Delete" at bounding box center [992, 396] width 100 height 19
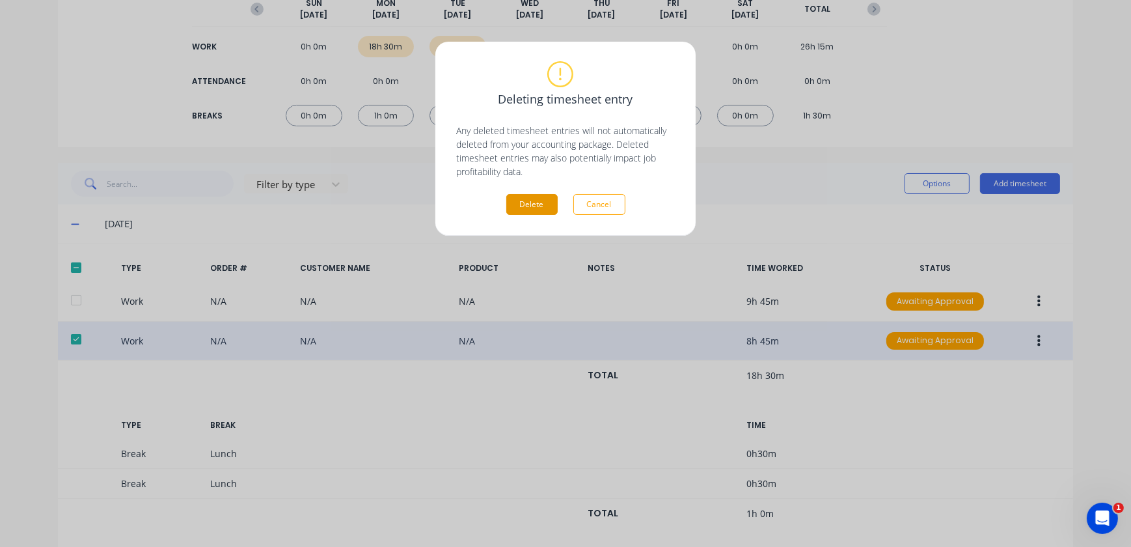
click at [532, 208] on button "Delete" at bounding box center [531, 204] width 51 height 21
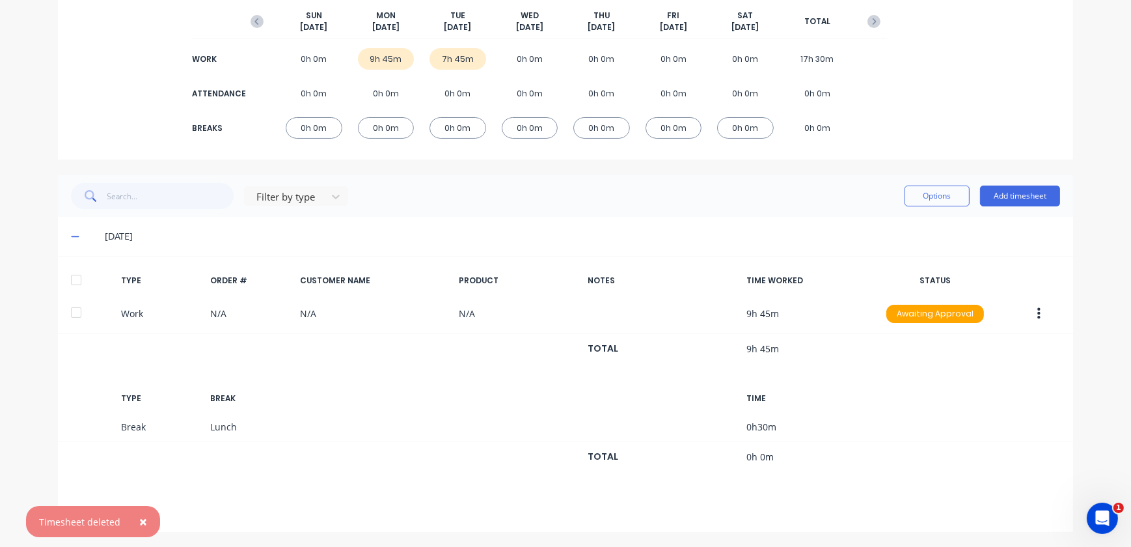
click at [65, 237] on div "[DATE]" at bounding box center [565, 236] width 1015 height 39
click at [76, 235] on span at bounding box center [77, 236] width 13 height 13
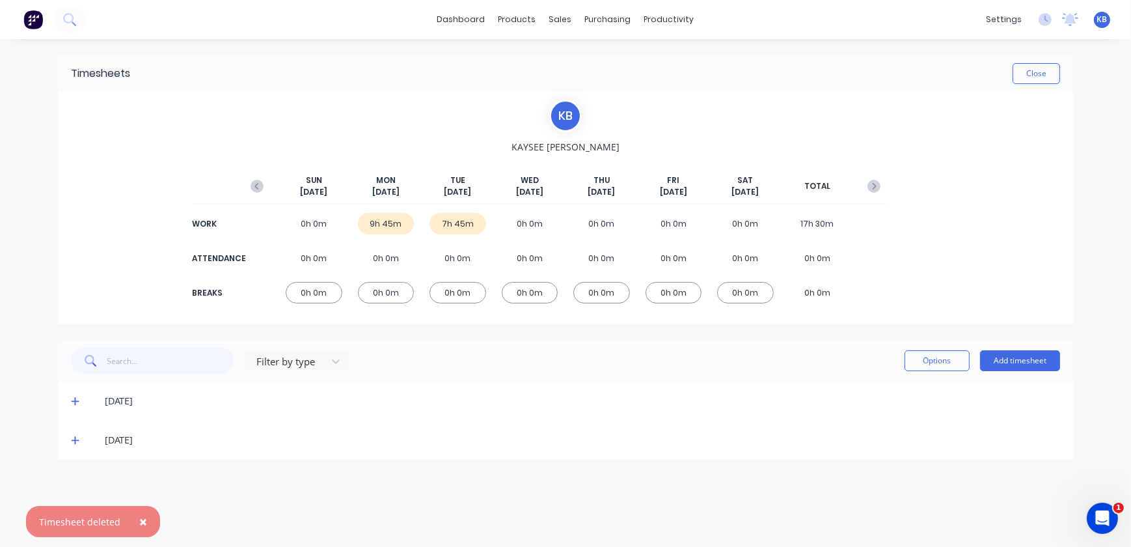
scroll to position [0, 0]
click at [69, 439] on div "[DATE]" at bounding box center [565, 439] width 1015 height 39
click at [77, 439] on icon at bounding box center [75, 439] width 8 height 9
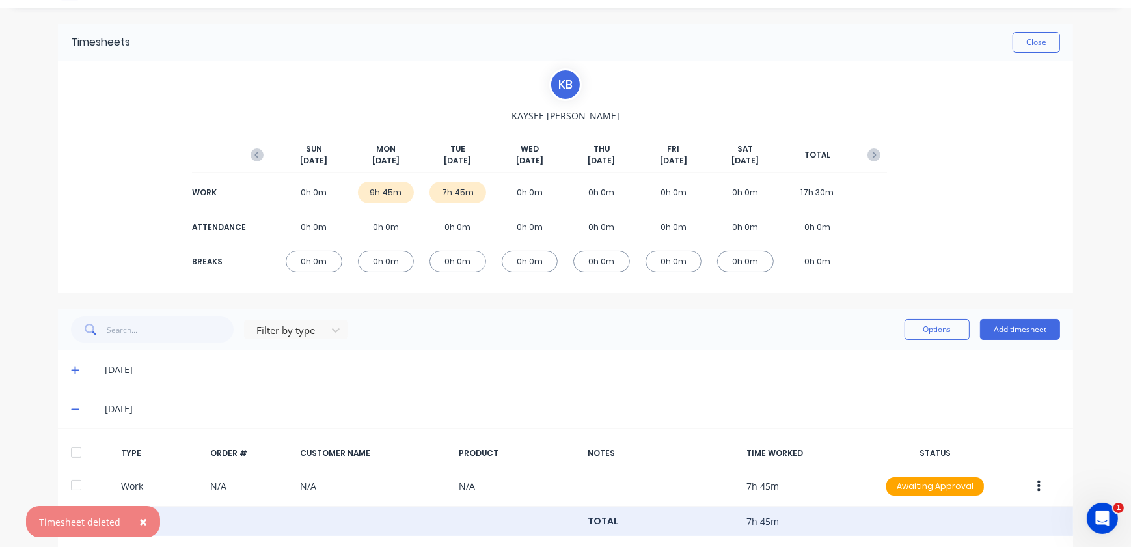
scroll to position [59, 0]
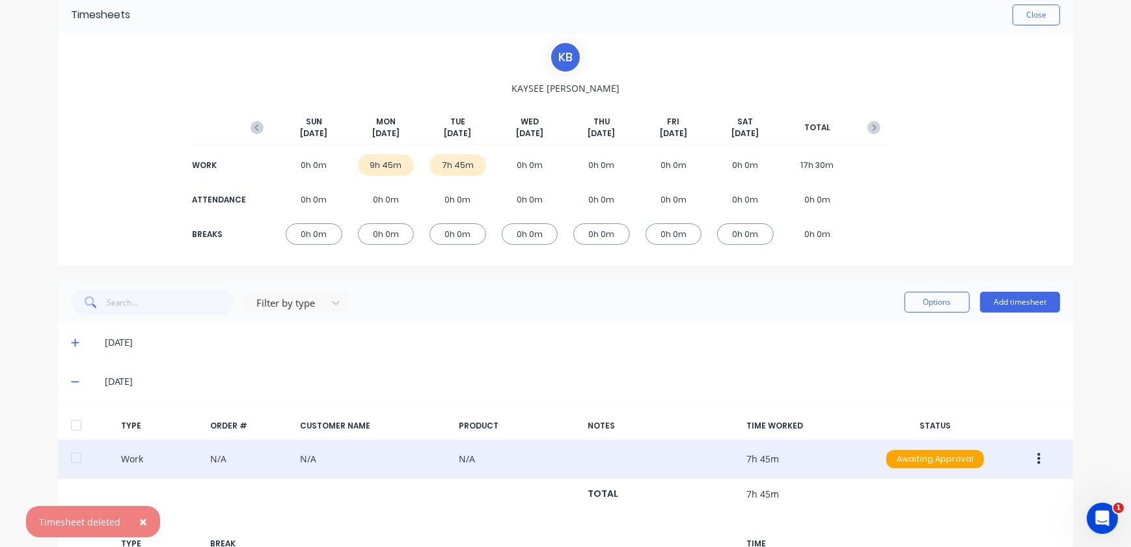
click at [1043, 456] on button "button" at bounding box center [1039, 458] width 31 height 23
click at [988, 431] on div "Duplicate" at bounding box center [992, 435] width 100 height 19
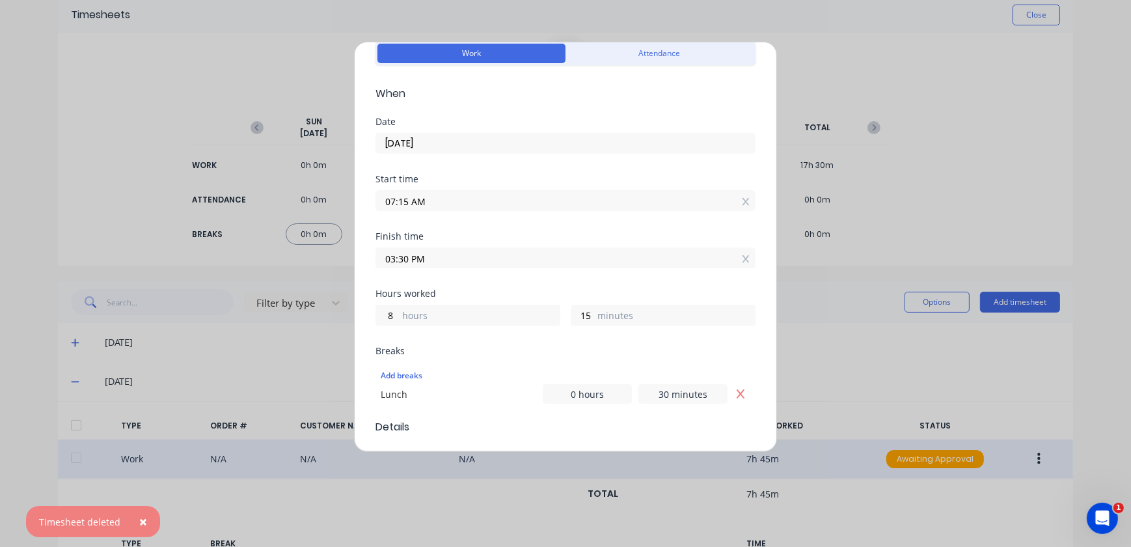
click at [445, 217] on div "Start time 07:15 AM" at bounding box center [565, 202] width 380 height 57
click at [449, 193] on input "07:15 AM" at bounding box center [565, 201] width 379 height 20
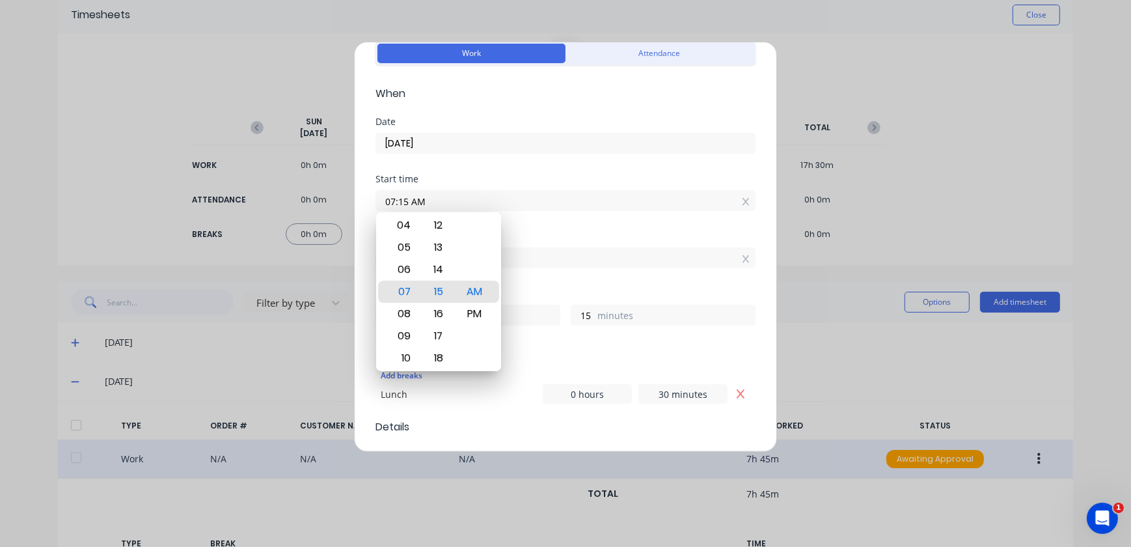
click at [448, 136] on input "[DATE]" at bounding box center [565, 143] width 379 height 20
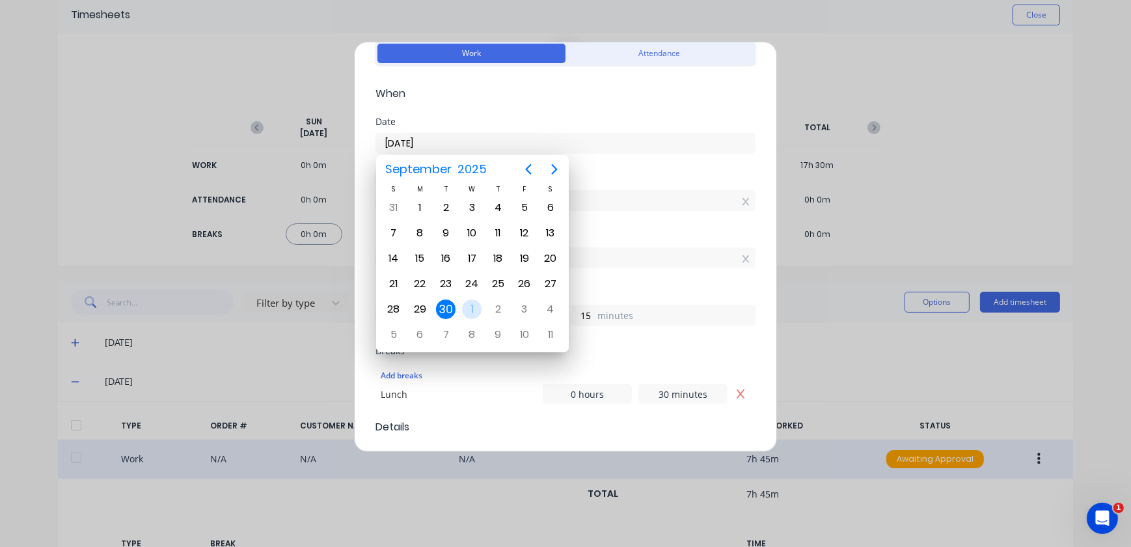
click at [468, 311] on div "1" at bounding box center [472, 309] width 20 height 20
type input "[DATE]"
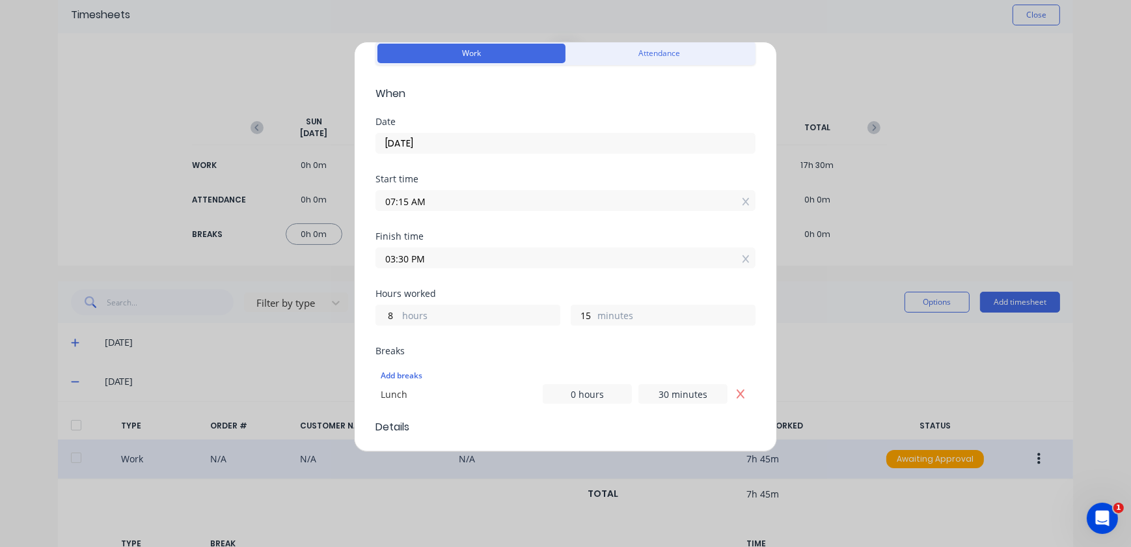
scroll to position [0, 0]
click at [430, 197] on input "07:15 AM" at bounding box center [565, 201] width 379 height 20
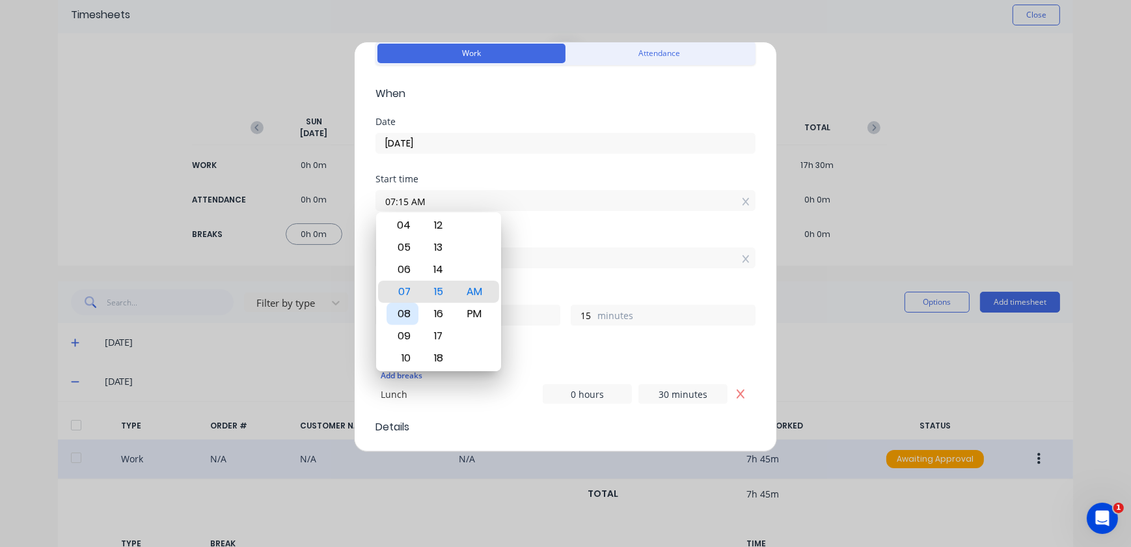
click at [405, 312] on div "08" at bounding box center [403, 314] width 32 height 22
type input "08:15 AM"
type input "7"
drag, startPoint x: 450, startPoint y: 267, endPoint x: 457, endPoint y: 391, distance: 124.5
click at [457, 391] on body "dashboard products sales purchasing productivity dashboard products Product Cat…" at bounding box center [565, 273] width 1131 height 547
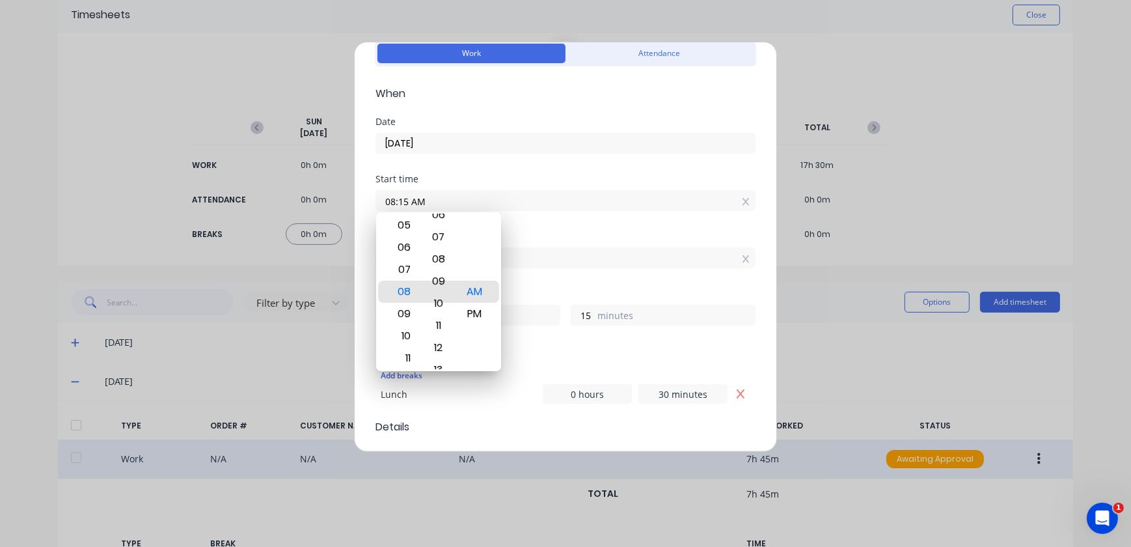
type input "08:09 AM"
type input "21"
drag, startPoint x: 430, startPoint y: 282, endPoint x: 436, endPoint y: 358, distance: 76.4
click at [448, 390] on body "dashboard products sales purchasing productivity dashboard products Product Cat…" at bounding box center [565, 273] width 1131 height 547
type input "08:04 AM"
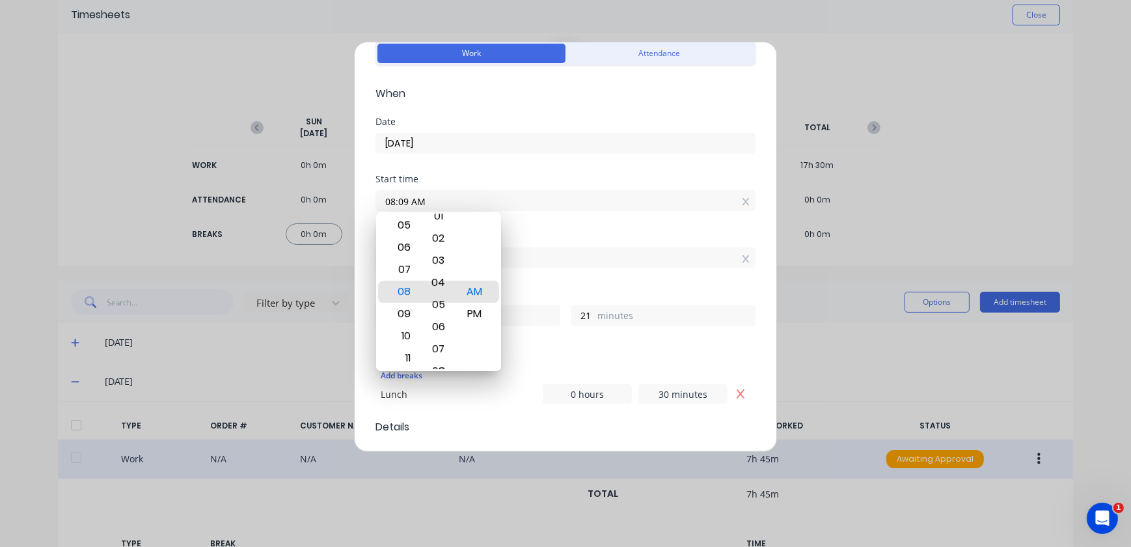
type input "26"
drag, startPoint x: 436, startPoint y: 271, endPoint x: 443, endPoint y: 362, distance: 91.3
click at [443, 362] on div "03" at bounding box center [438, 356] width 32 height 22
type input "08:00 AM"
type input "30"
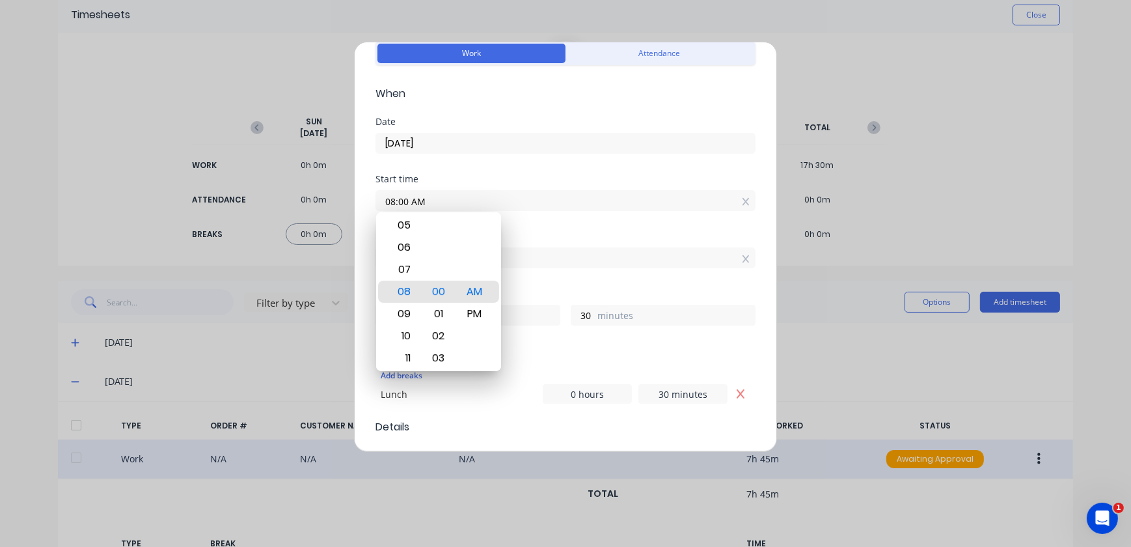
click at [618, 281] on div "Finish time 03:30 PM" at bounding box center [565, 260] width 380 height 57
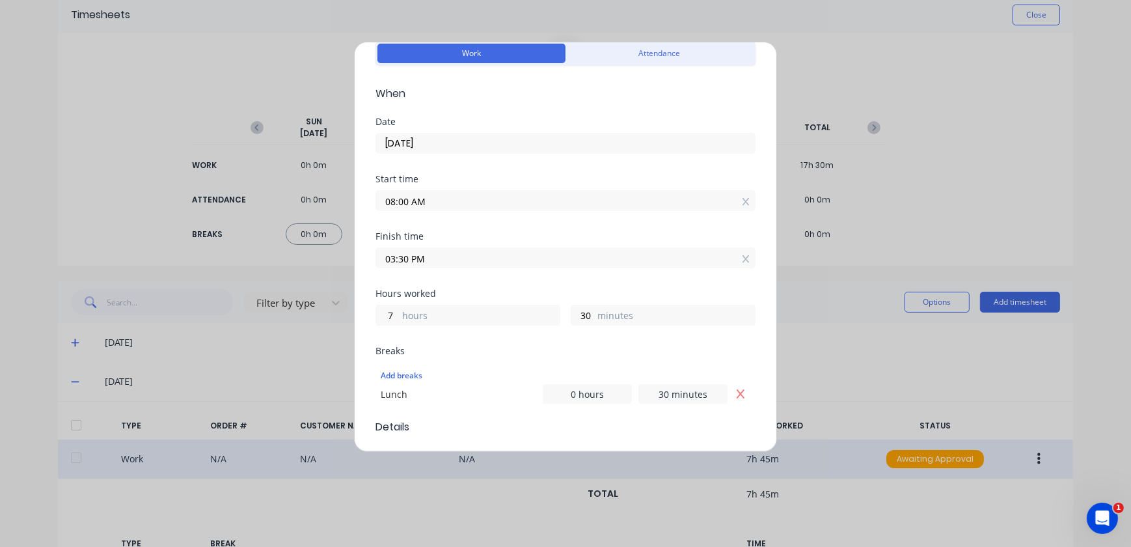
click at [431, 254] on input "03:30 PM" at bounding box center [565, 258] width 379 height 20
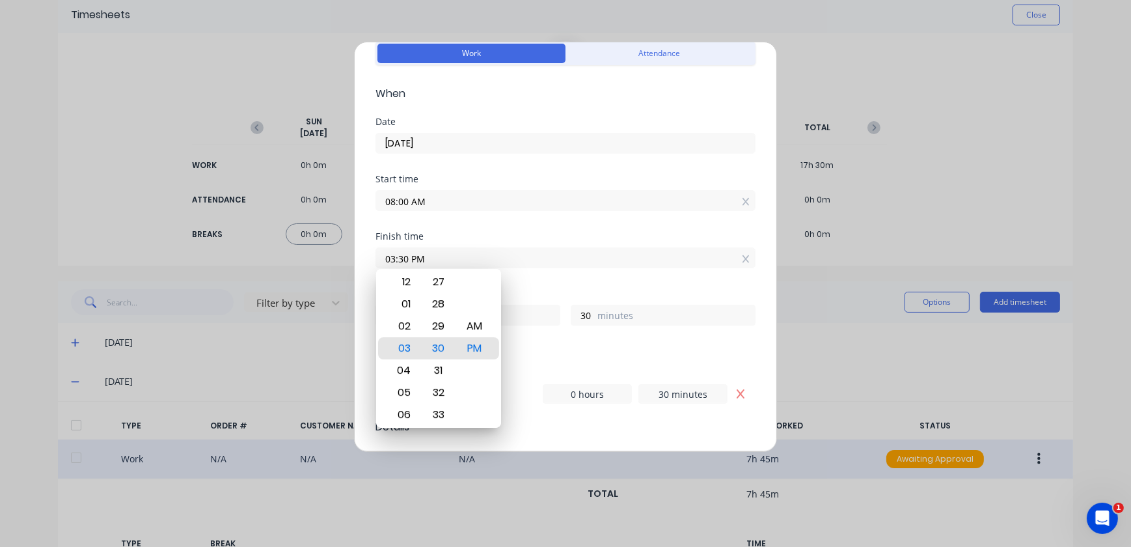
click at [507, 255] on input "03:30 PM" at bounding box center [565, 258] width 379 height 20
click at [650, 292] on div "Hours worked" at bounding box center [565, 293] width 380 height 9
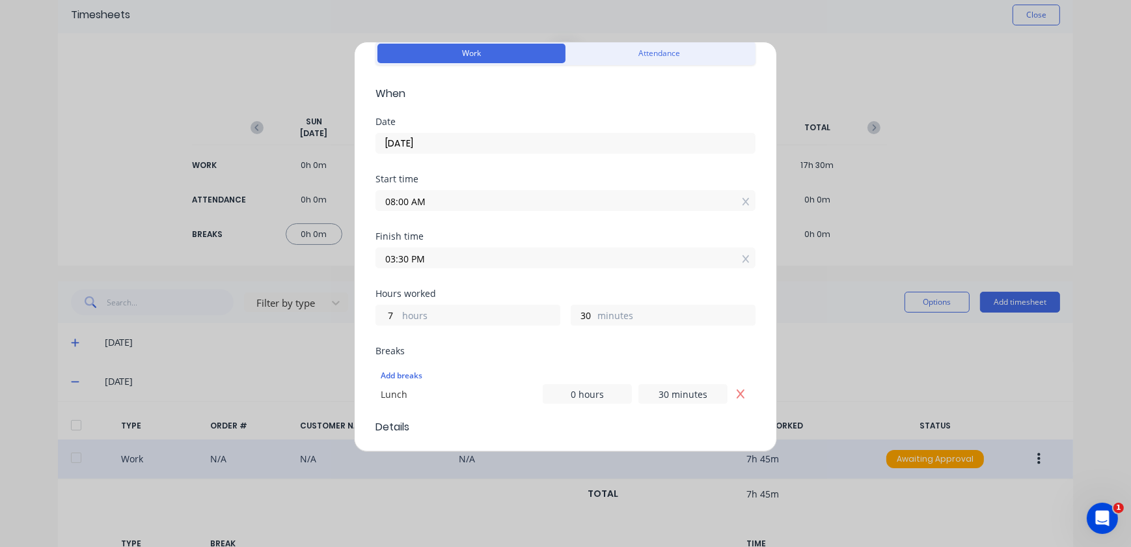
drag, startPoint x: 508, startPoint y: 264, endPoint x: 384, endPoint y: 266, distance: 123.7
click at [384, 266] on label "03:30 PM" at bounding box center [565, 257] width 380 height 21
click at [384, 266] on input "03:30 PM" at bounding box center [565, 258] width 379 height 20
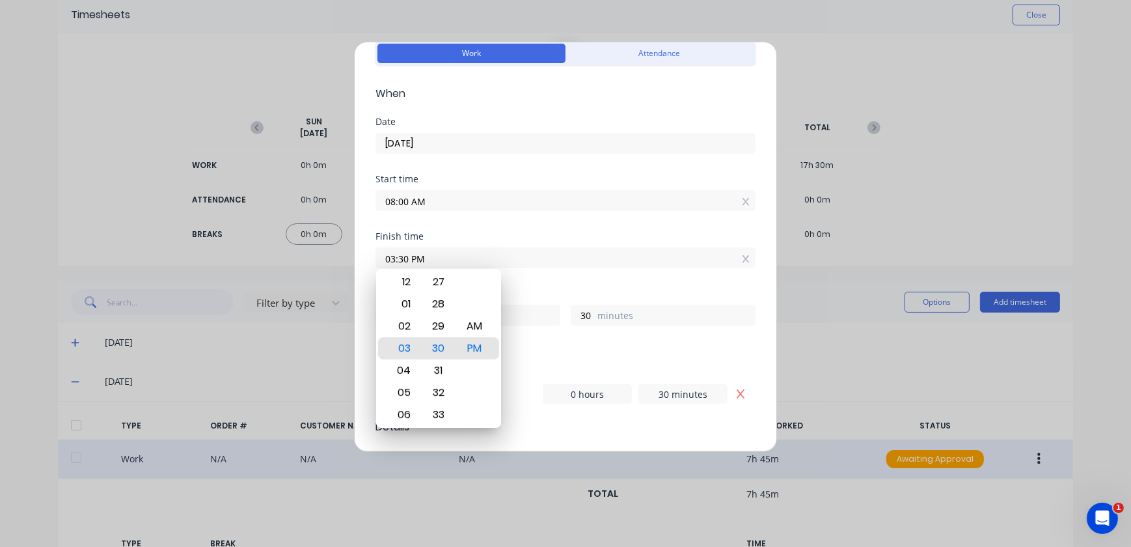
click at [722, 257] on input "03:30 PM" at bounding box center [565, 258] width 379 height 20
click at [659, 331] on div "Hours worked 7 hours 30 minutes" at bounding box center [565, 317] width 380 height 57
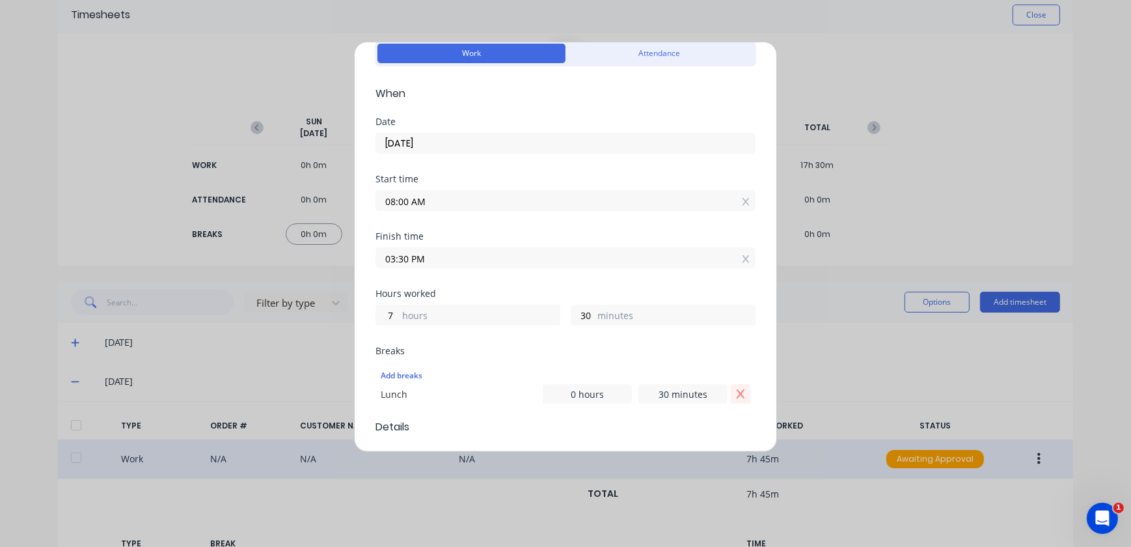
click at [735, 399] on button "Remove Lunch" at bounding box center [741, 394] width 20 height 20
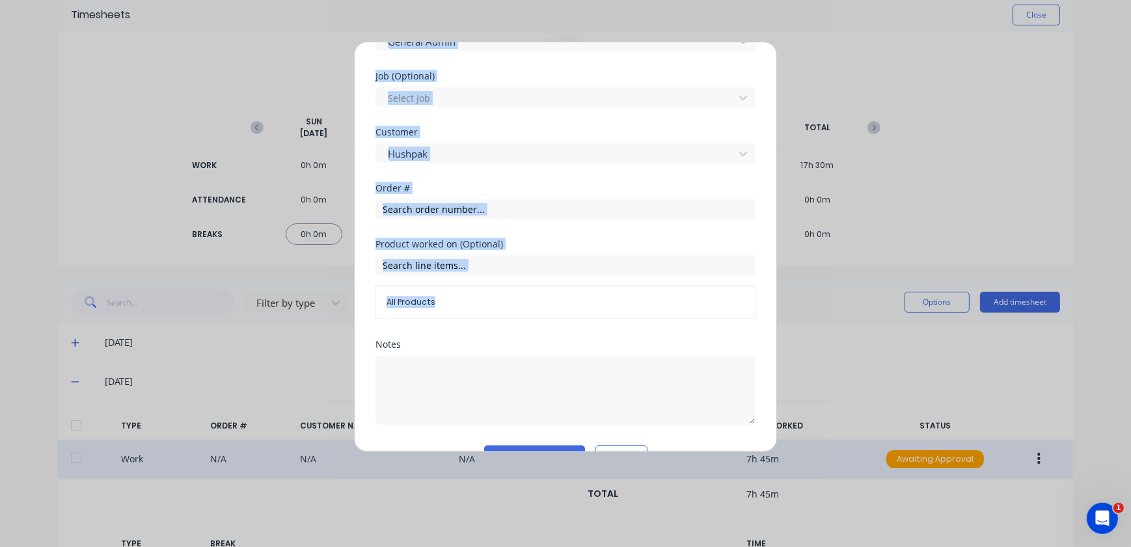
scroll to position [562, 0]
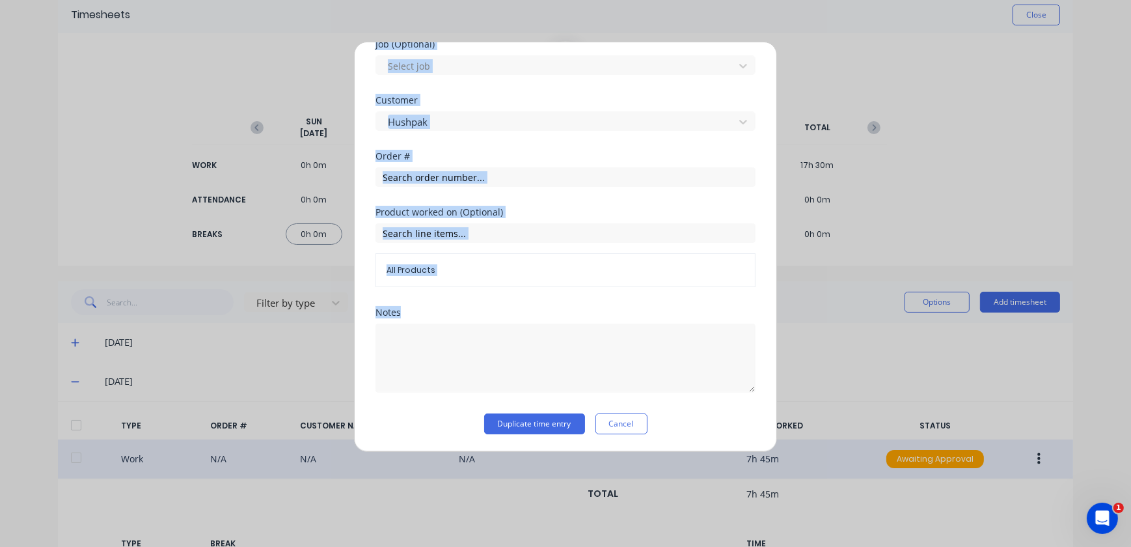
drag, startPoint x: 776, startPoint y: 200, endPoint x: 715, endPoint y: 397, distance: 205.6
click at [760, 373] on div "Duplicate timesheet Work Attendance When Date [DATE] Start time 08:00 AM Finish…" at bounding box center [565, 247] width 423 height 410
click at [521, 423] on button "Duplicate time entry" at bounding box center [534, 423] width 101 height 21
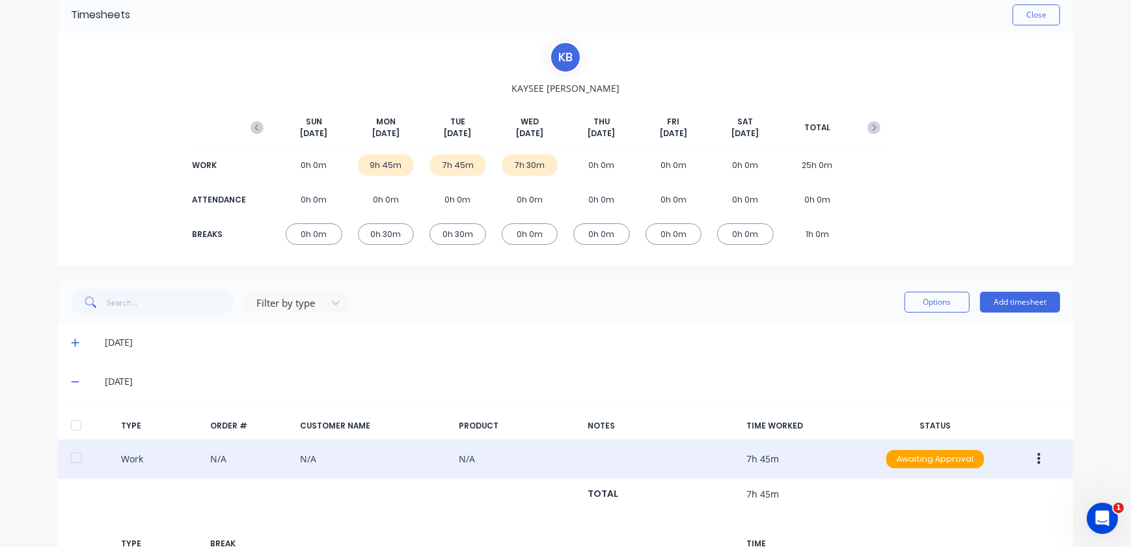
click at [601, 165] on div "0h 0m" at bounding box center [601, 164] width 57 height 21
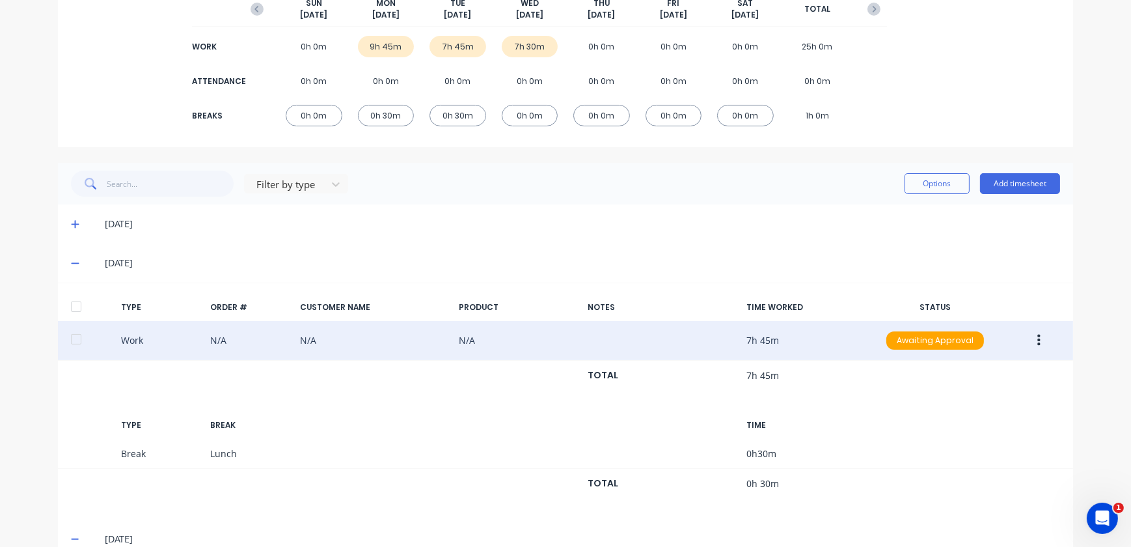
click at [71, 265] on icon at bounding box center [75, 262] width 8 height 9
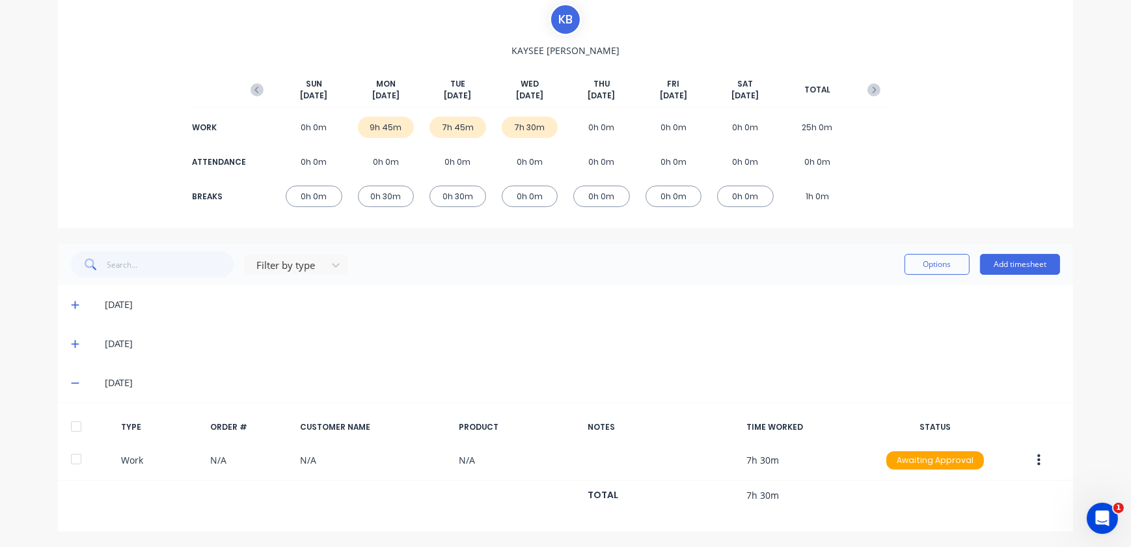
click at [75, 381] on span at bounding box center [77, 382] width 13 height 13
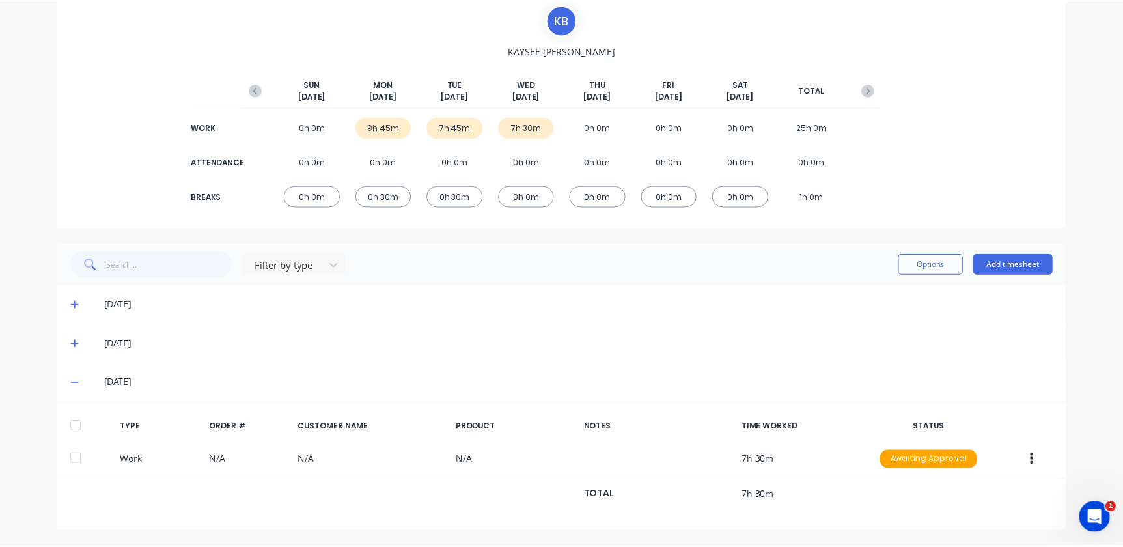
scroll to position [0, 0]
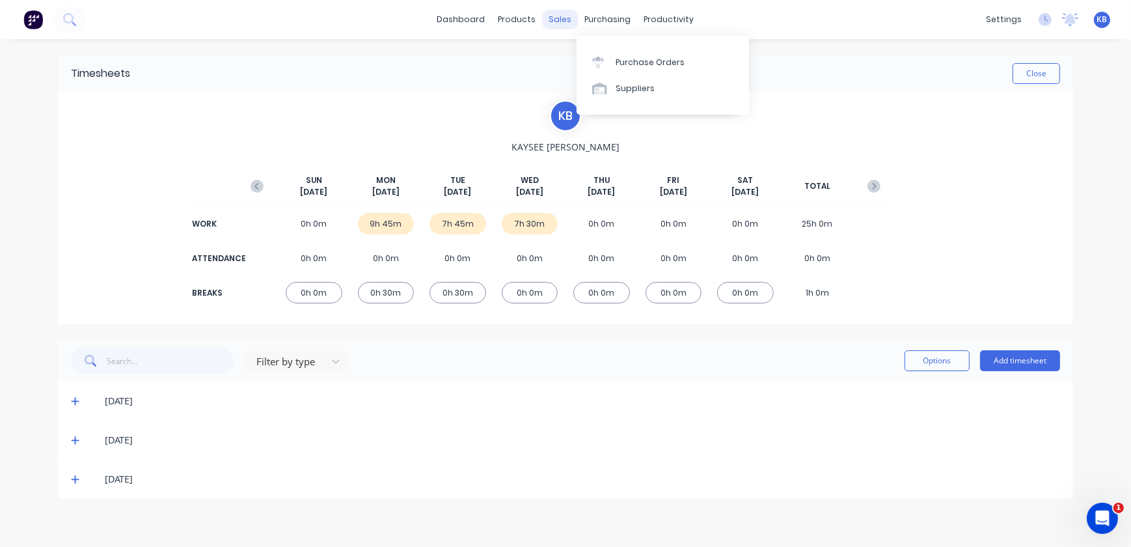
click at [558, 19] on div "sales" at bounding box center [561, 20] width 36 height 20
click at [578, 55] on link "Sales Orders" at bounding box center [629, 62] width 172 height 26
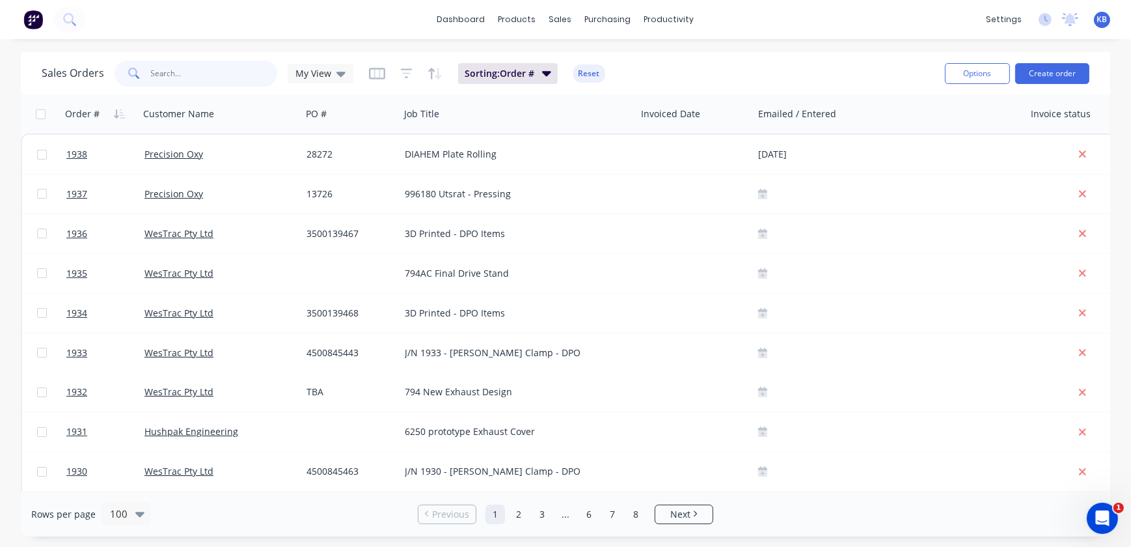
click at [188, 77] on input "text" at bounding box center [214, 74] width 127 height 26
type input "1785"
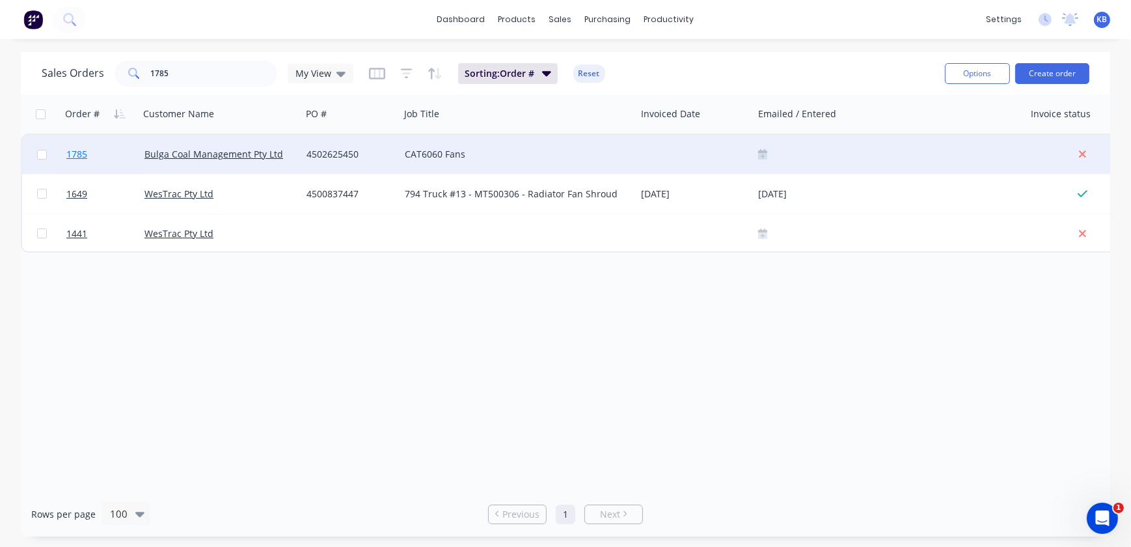
click at [67, 152] on span "1785" at bounding box center [76, 154] width 21 height 13
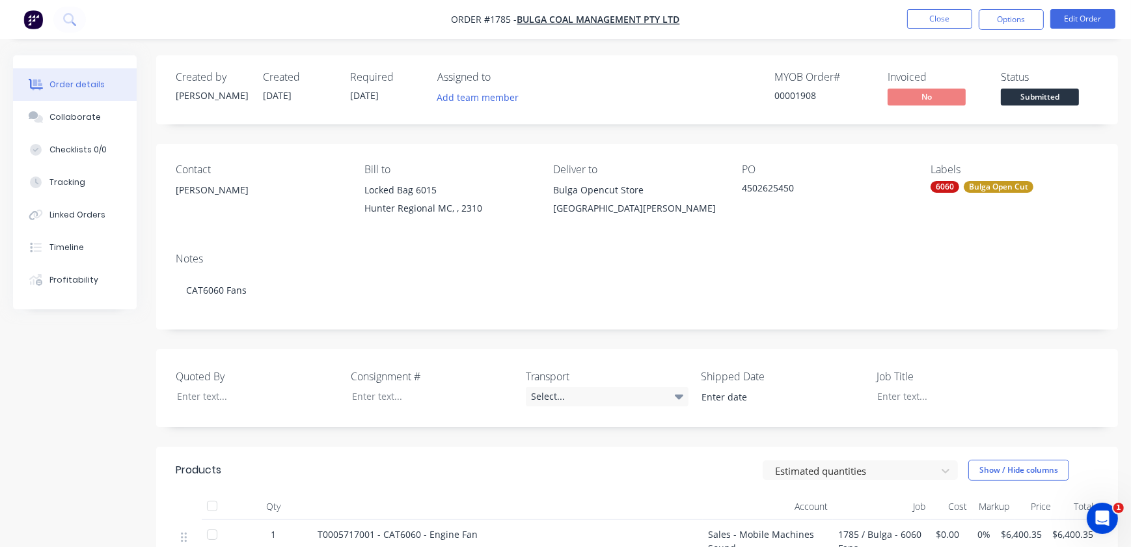
type input "[DATE]"
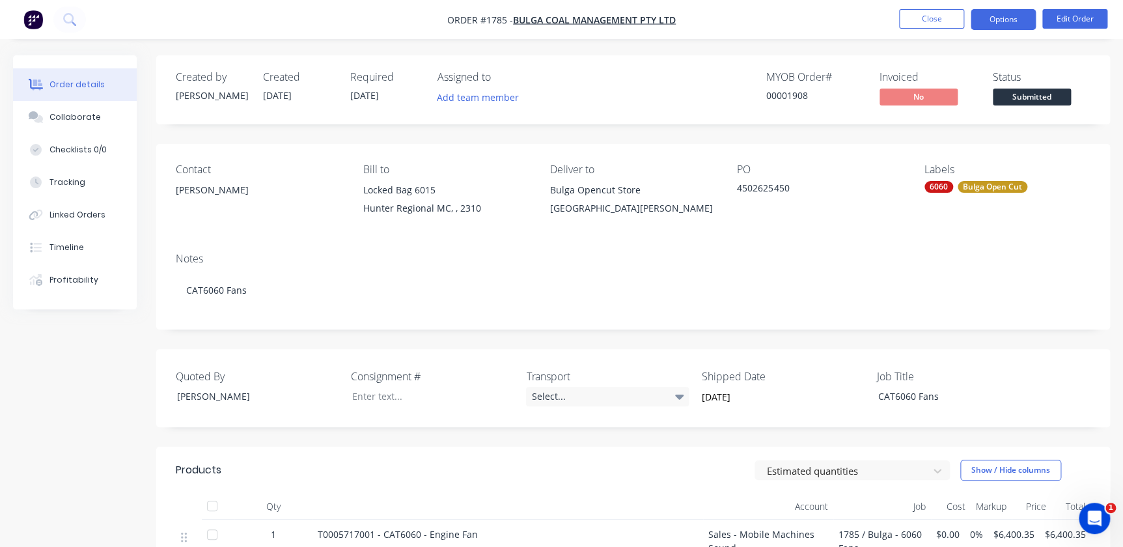
click at [996, 17] on button "Options" at bounding box center [1002, 19] width 65 height 21
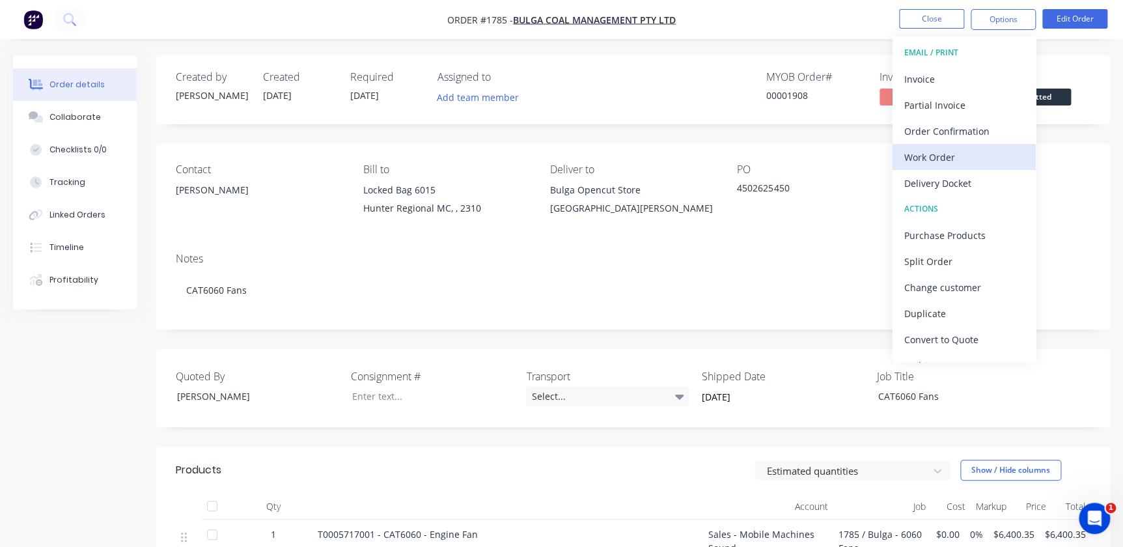
click at [941, 156] on div "Work Order" at bounding box center [964, 157] width 120 height 19
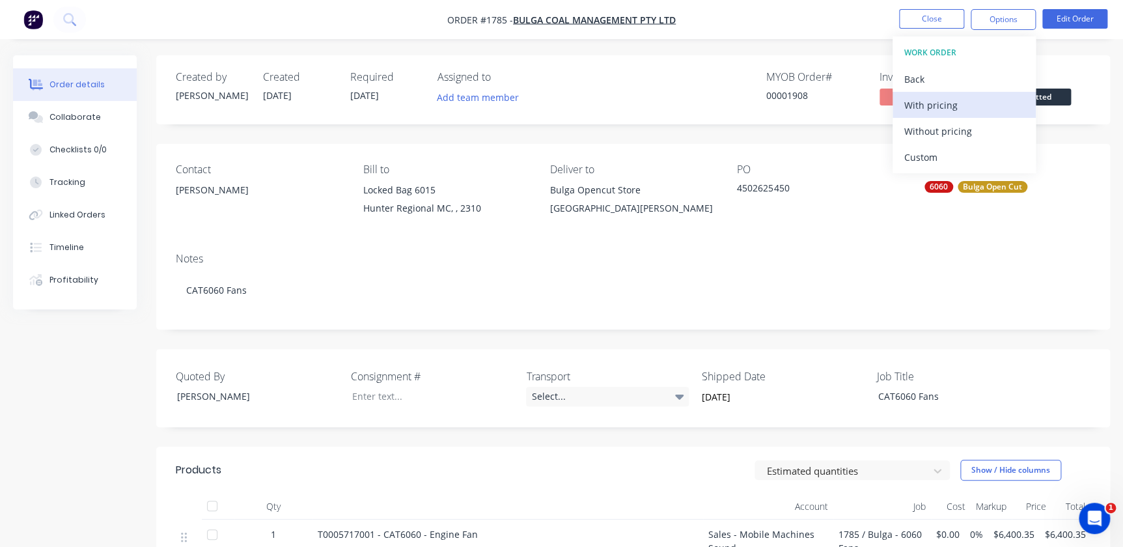
click at [931, 105] on div "With pricing" at bounding box center [964, 105] width 120 height 19
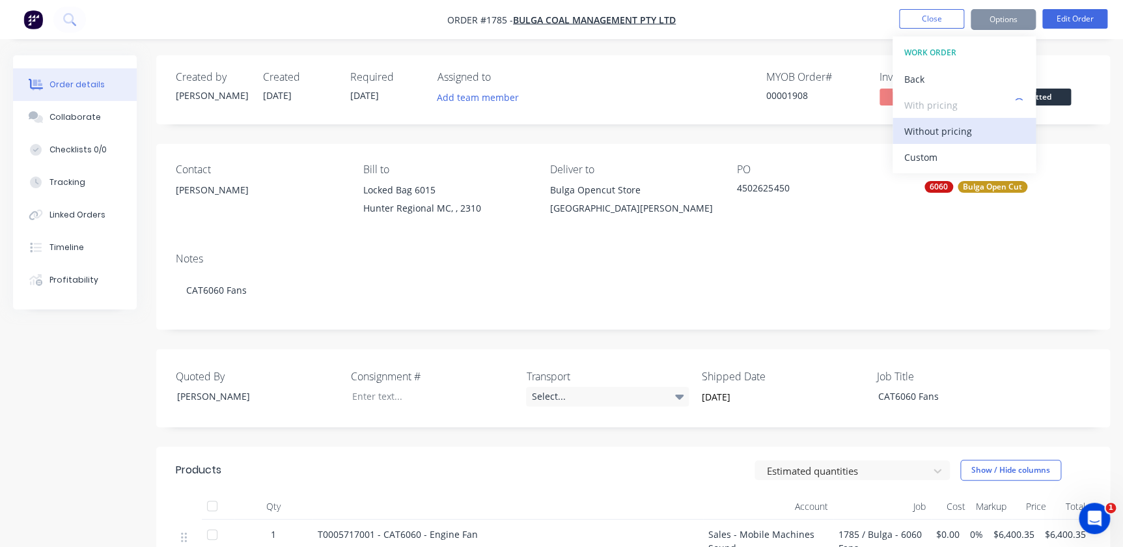
click at [931, 127] on div "Without pricing" at bounding box center [964, 131] width 120 height 19
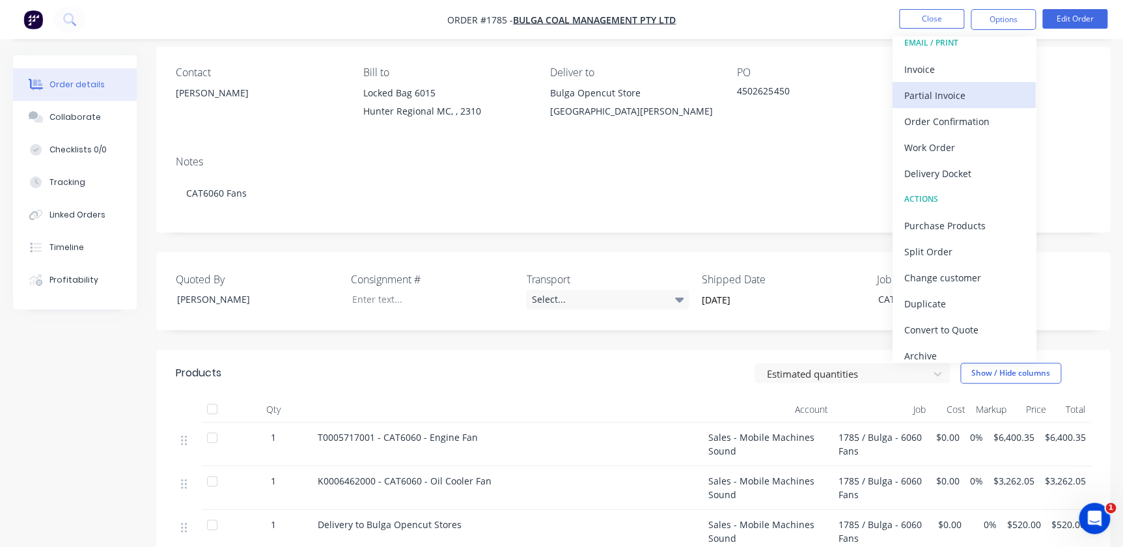
scroll to position [20, 0]
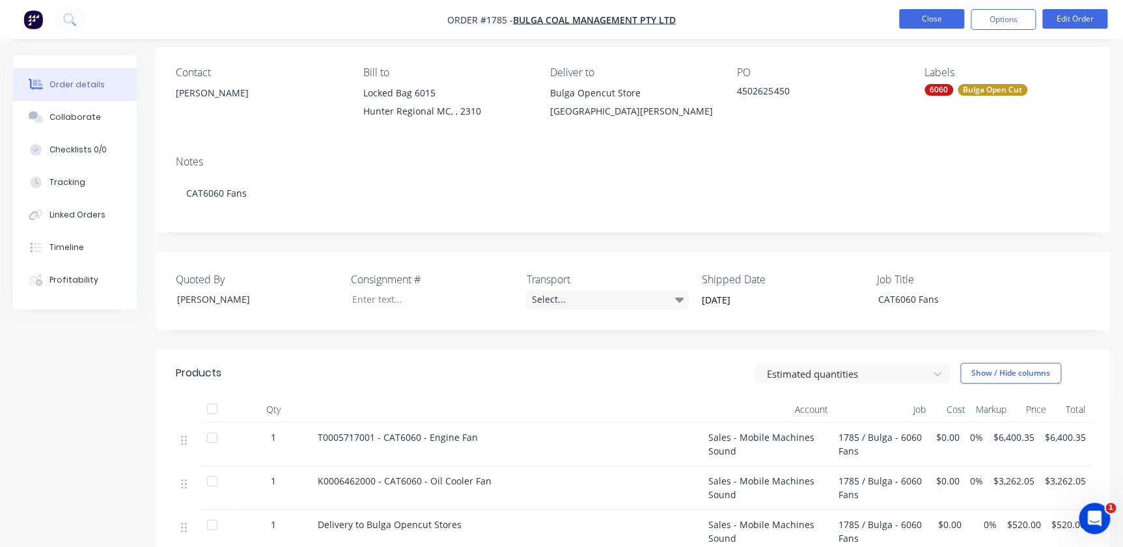
click at [942, 19] on button "Close" at bounding box center [931, 19] width 65 height 20
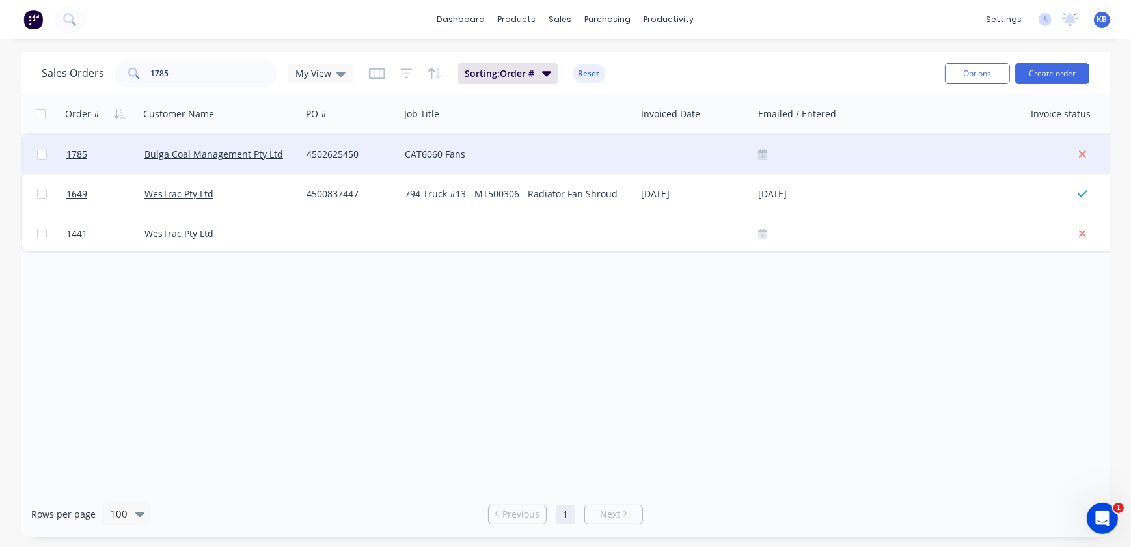
click at [241, 138] on div "Bulga Coal Management Pty Ltd" at bounding box center [220, 154] width 163 height 39
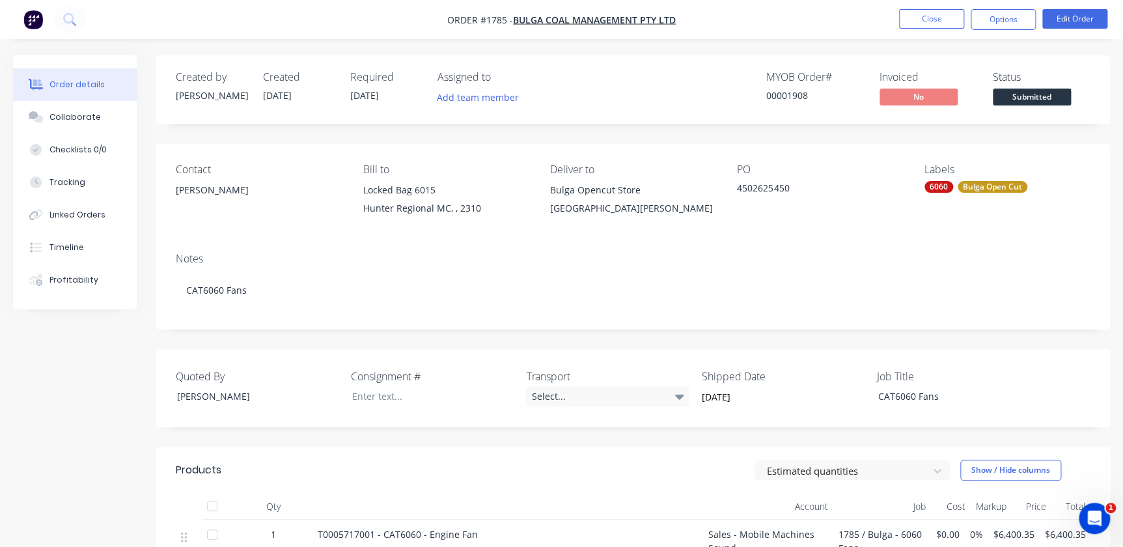
click at [1027, 96] on span "Submitted" at bounding box center [1031, 97] width 78 height 16
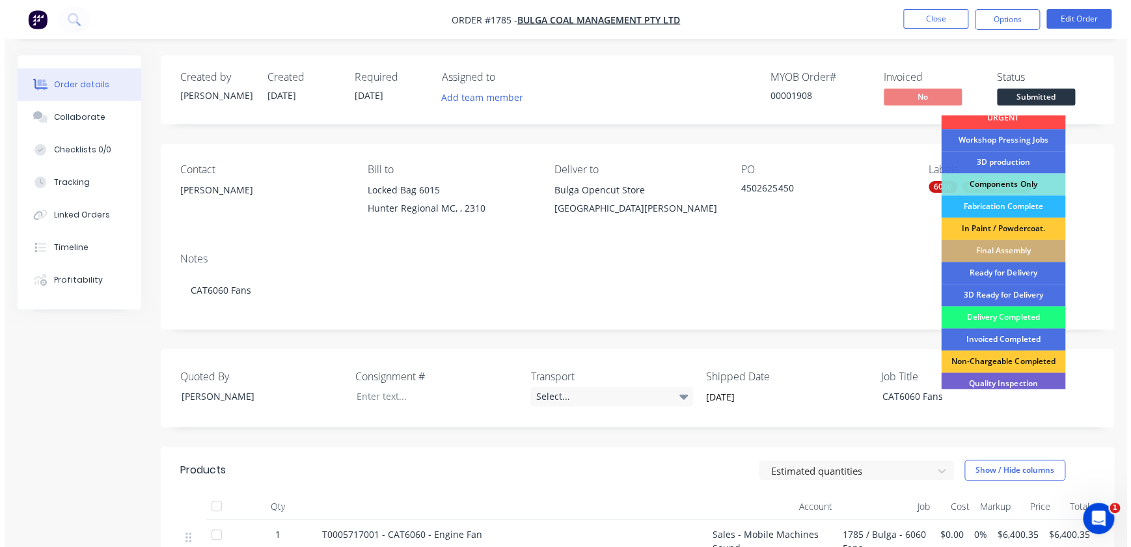
scroll to position [118, 0]
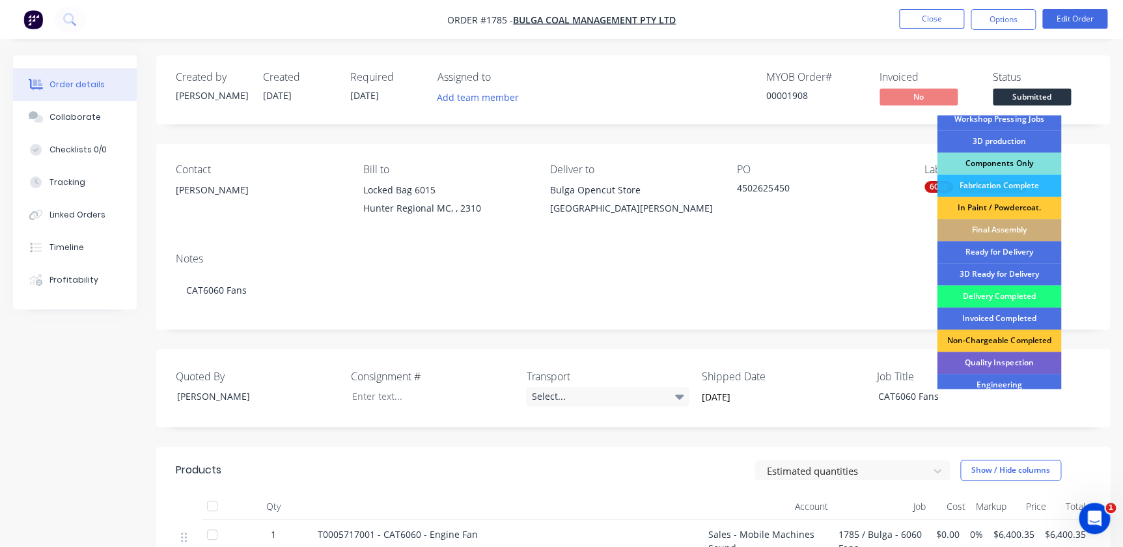
click at [988, 156] on div "Components Only" at bounding box center [998, 163] width 124 height 22
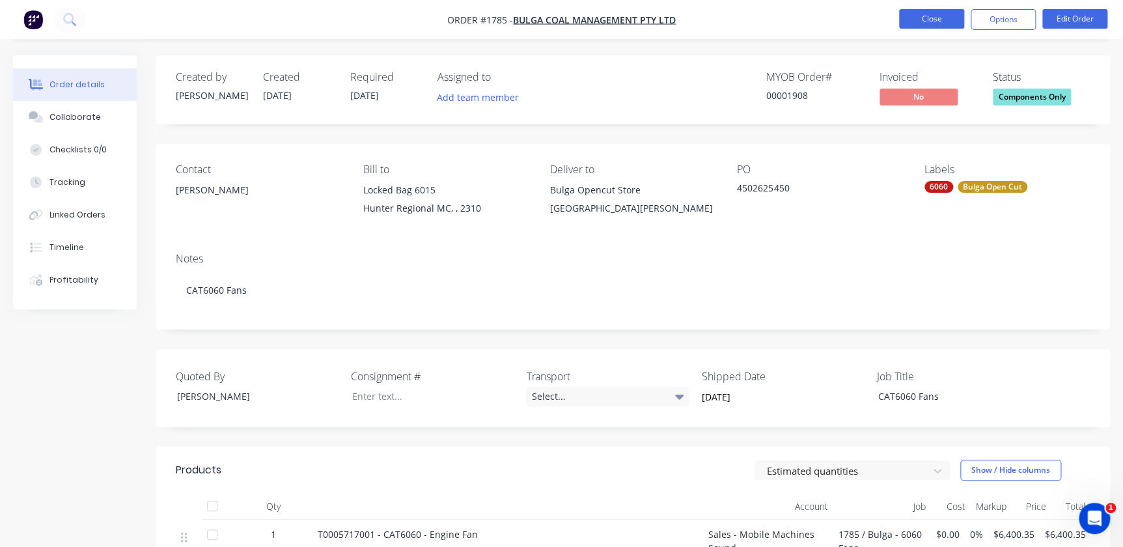
click at [948, 14] on button "Close" at bounding box center [931, 19] width 65 height 20
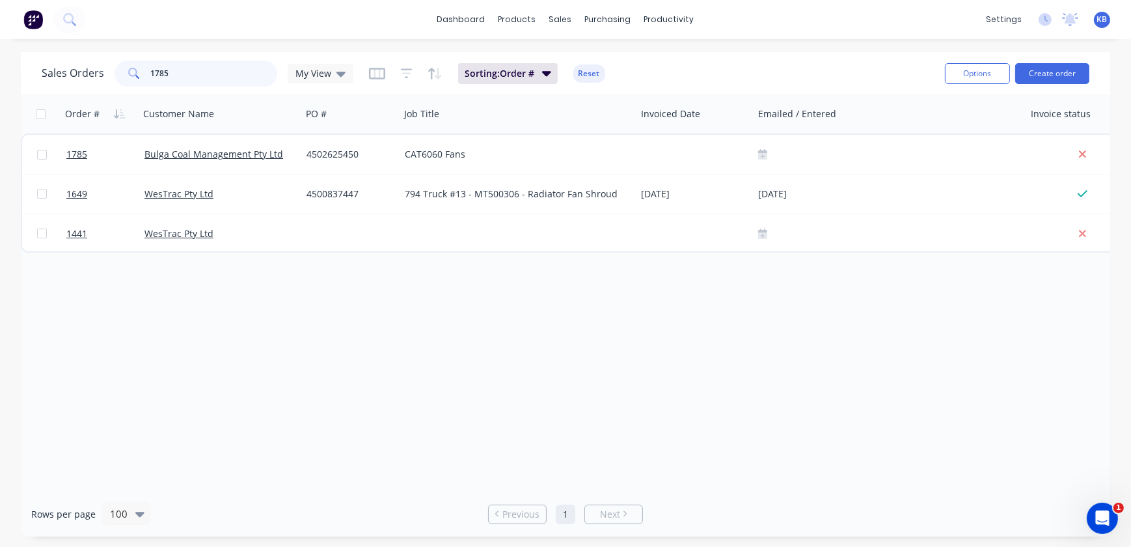
drag, startPoint x: 208, startPoint y: 65, endPoint x: 7, endPoint y: 79, distance: 202.2
click at [7, 78] on div "Sales Orders 1785 My View Sorting: Order # Reset Options Create order Order # C…" at bounding box center [565, 294] width 1131 height 484
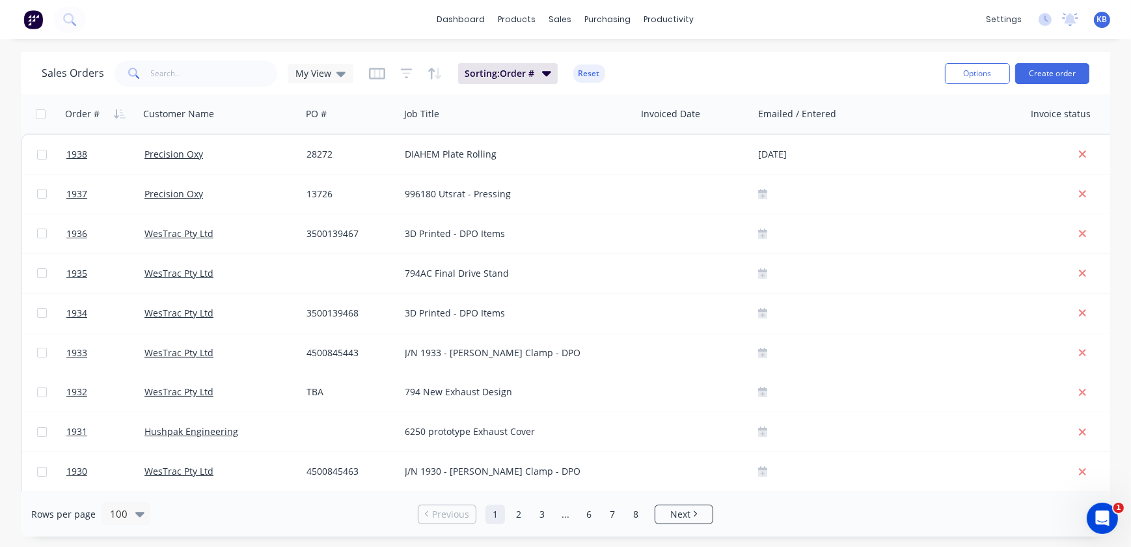
click at [212, 86] on div "Sales Orders My View Sorting: Order # Reset" at bounding box center [488, 73] width 893 height 32
click at [208, 71] on input "text" at bounding box center [214, 74] width 127 height 26
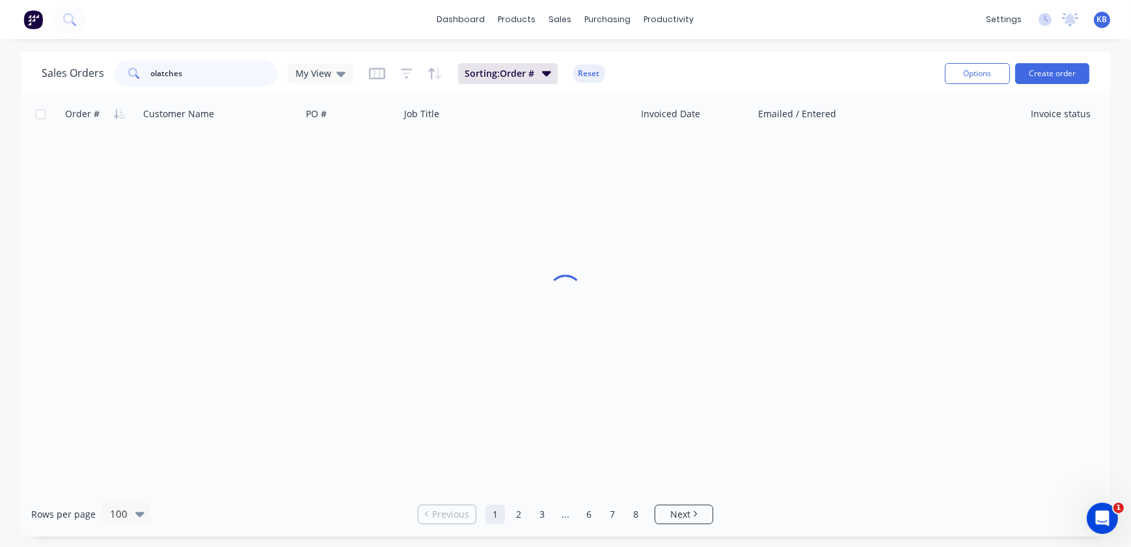
drag, startPoint x: 208, startPoint y: 71, endPoint x: 8, endPoint y: 28, distance: 203.7
click at [8, 28] on div "dashboard products sales purchasing productivity dashboard products Product Cat…" at bounding box center [565, 273] width 1131 height 547
click at [241, 75] on input "latches" at bounding box center [214, 74] width 127 height 26
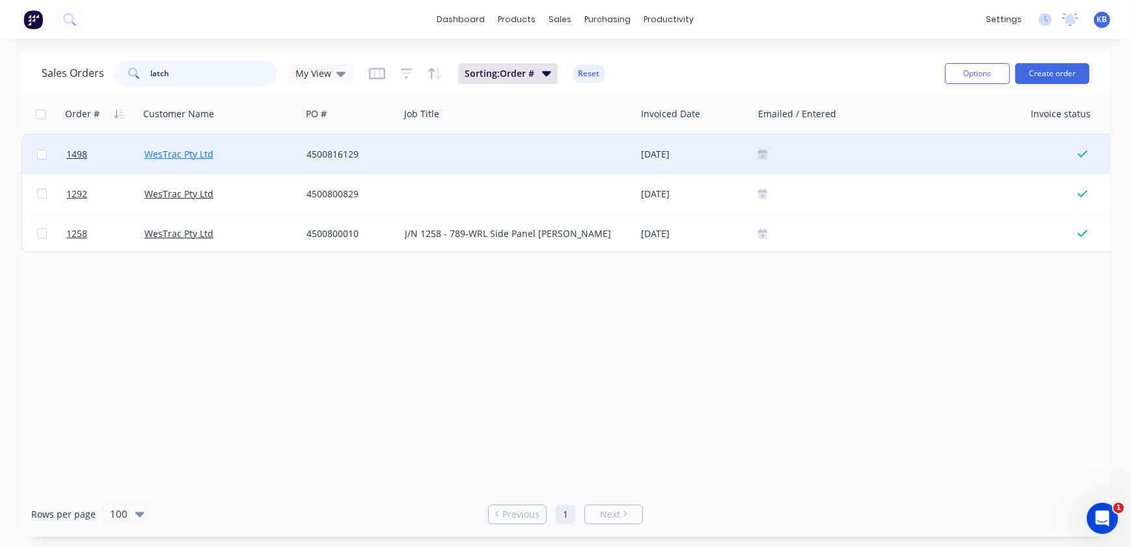
type input "latch"
click at [195, 150] on link "WesTrac Pty Ltd" at bounding box center [178, 154] width 69 height 12
click at [90, 146] on link "1498" at bounding box center [105, 154] width 78 height 39
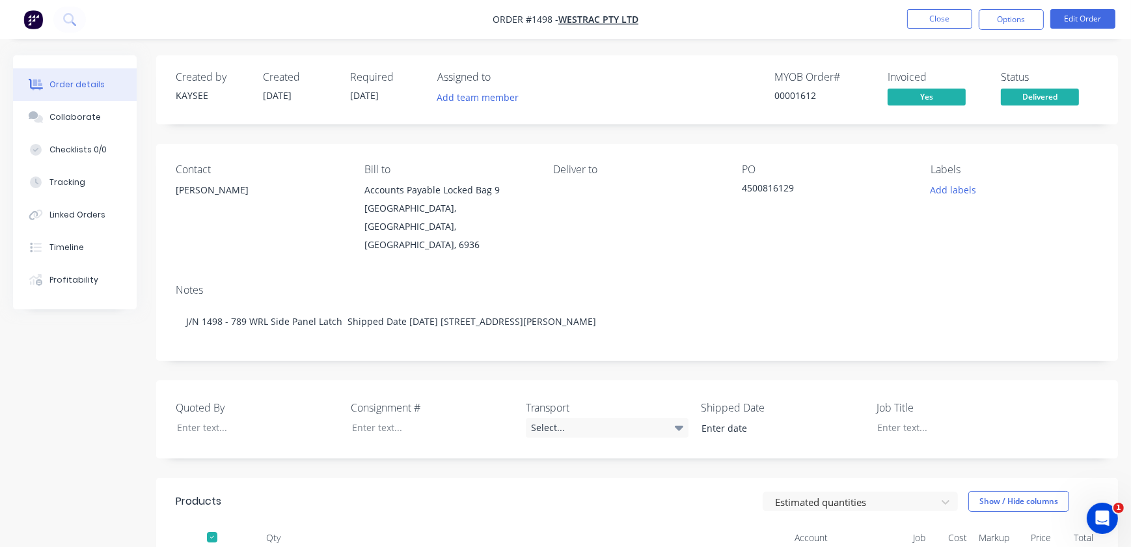
type input "[DATE]"
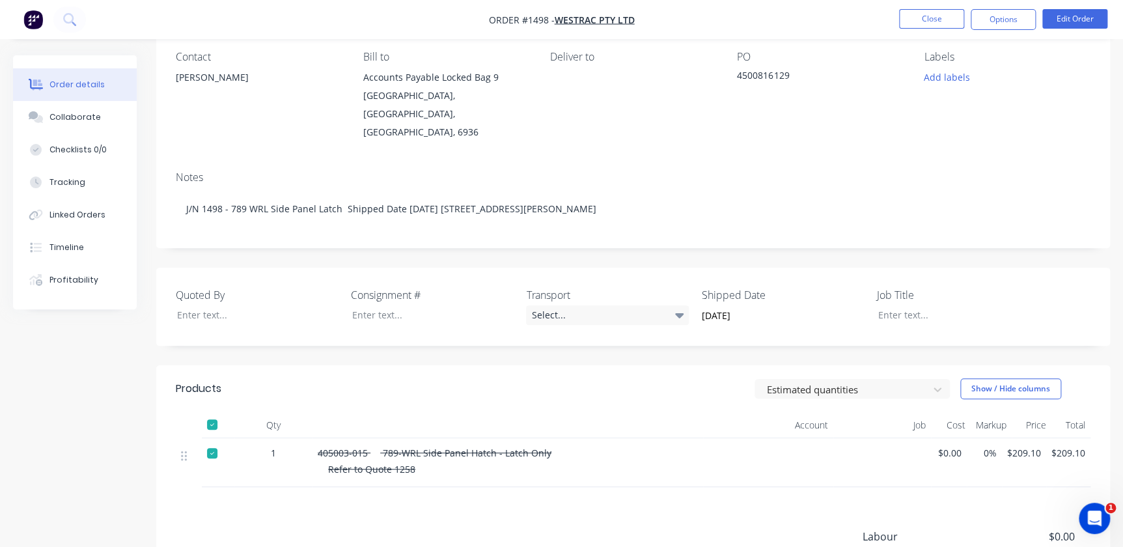
scroll to position [266, 0]
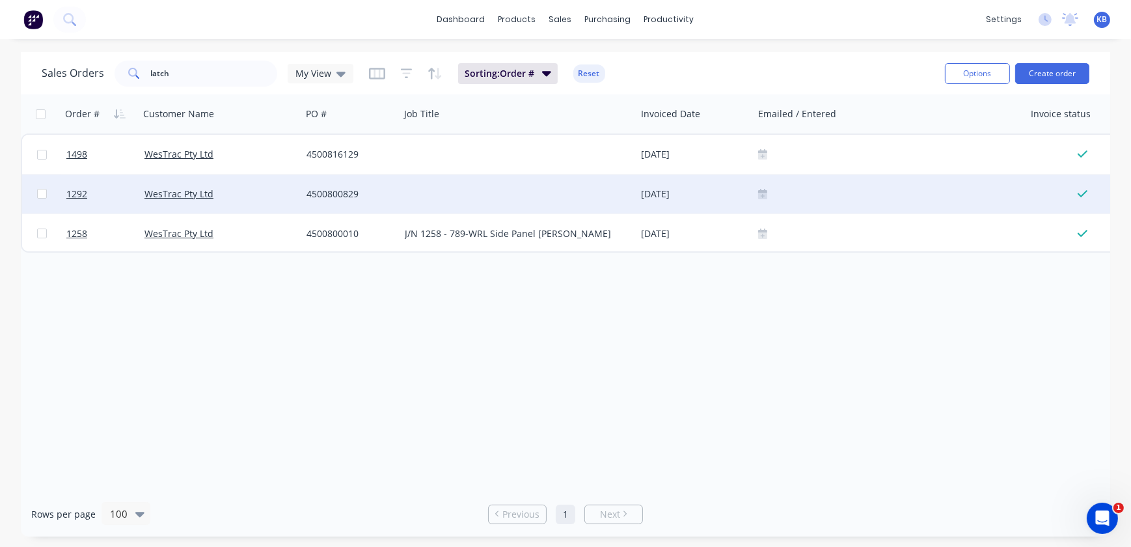
click at [150, 180] on div "WesTrac Pty Ltd" at bounding box center [220, 193] width 163 height 39
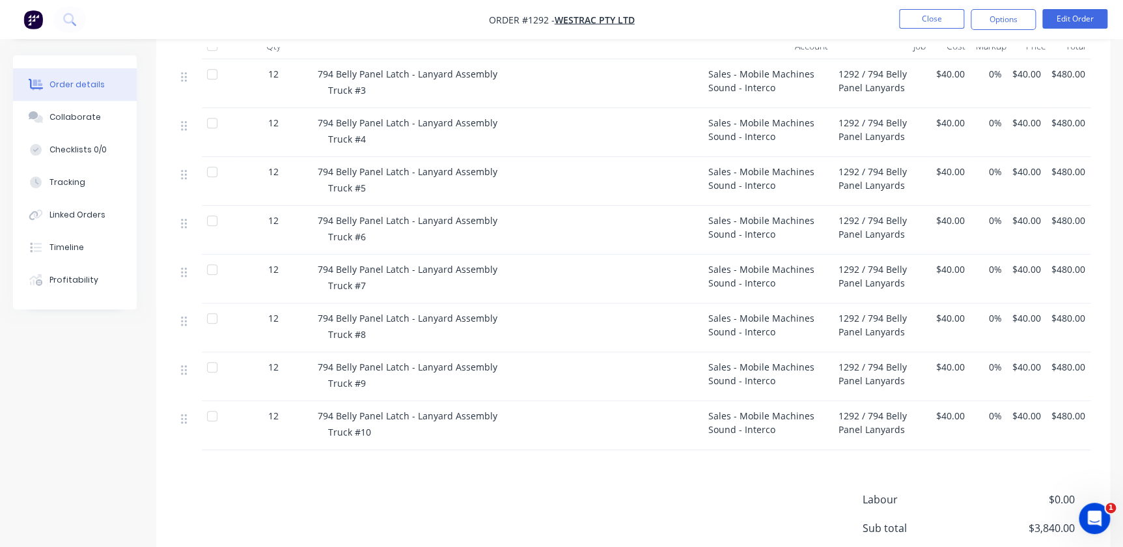
scroll to position [236, 0]
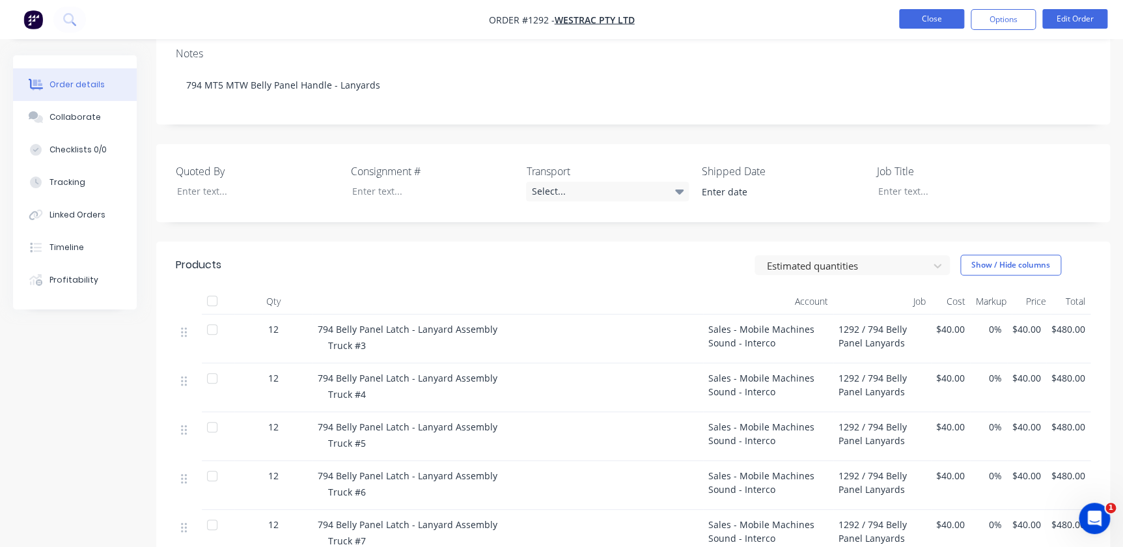
click at [950, 22] on button "Close" at bounding box center [931, 19] width 65 height 20
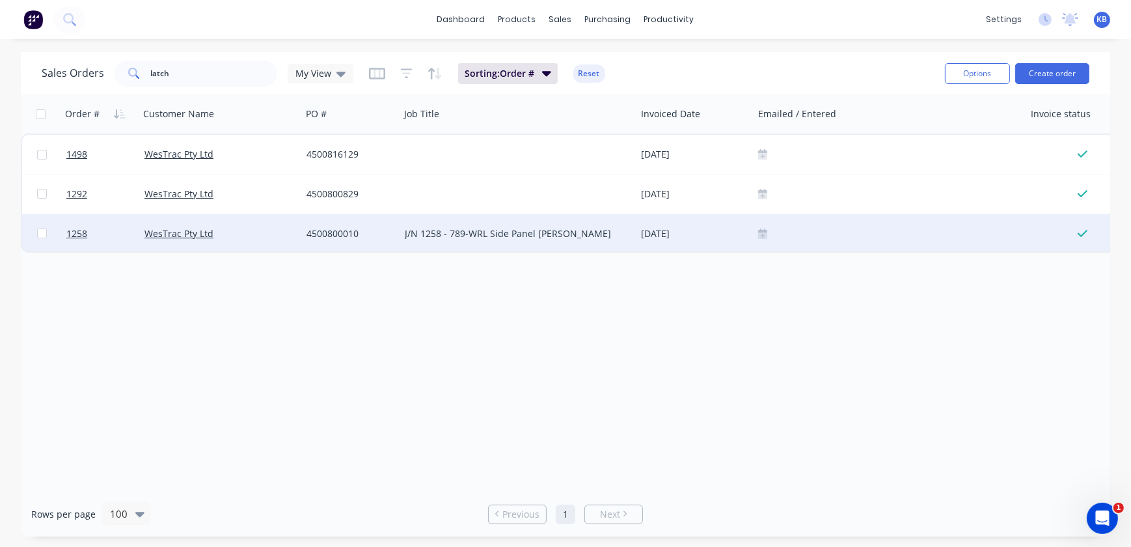
click at [169, 244] on div "WesTrac Pty Ltd" at bounding box center [220, 233] width 163 height 39
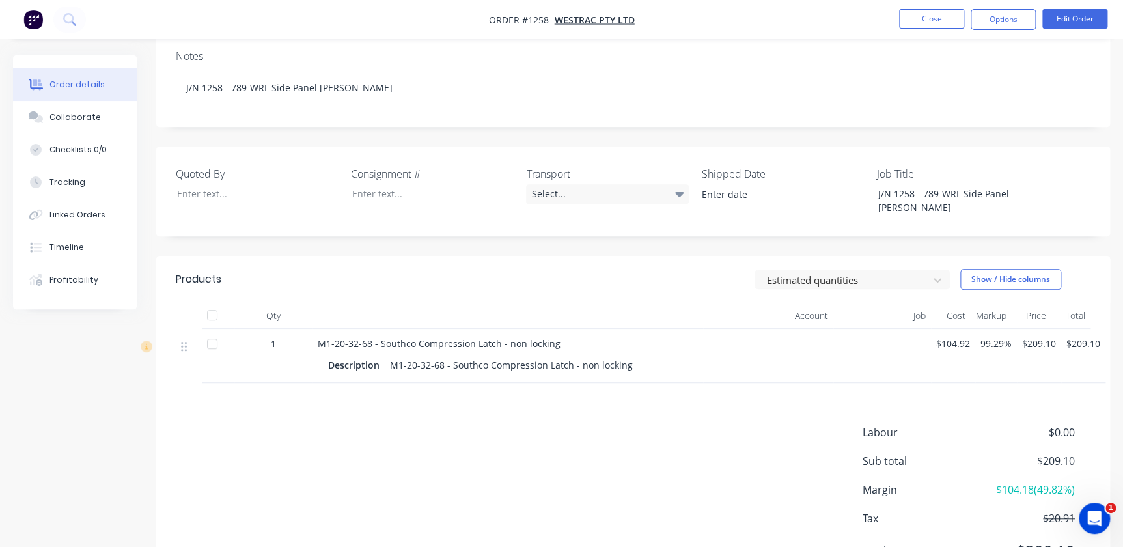
scroll to position [236, 0]
click at [916, 18] on button "Close" at bounding box center [931, 19] width 65 height 20
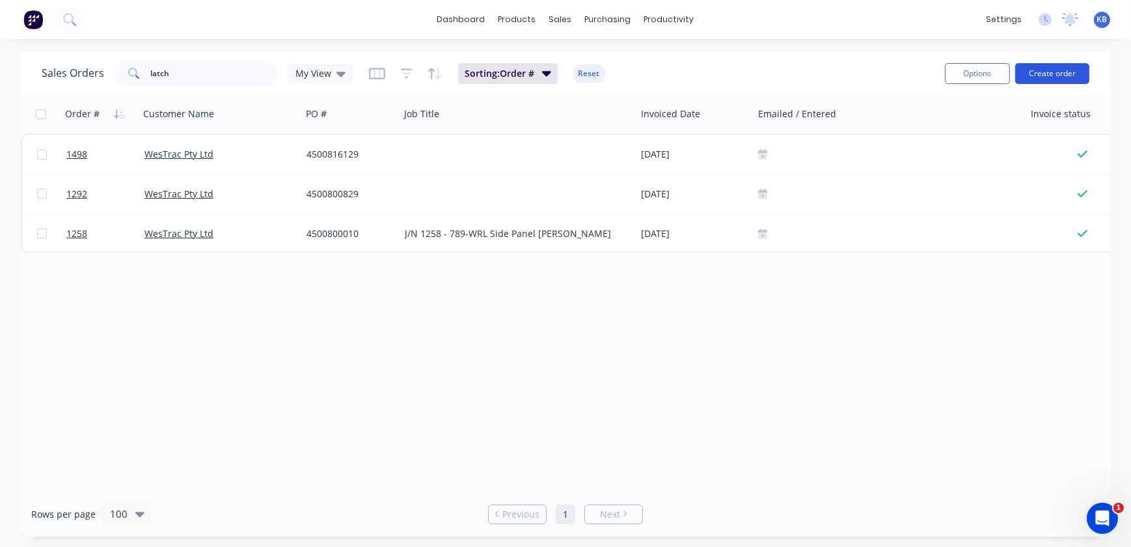
click at [1039, 69] on button "Create order" at bounding box center [1052, 73] width 74 height 21
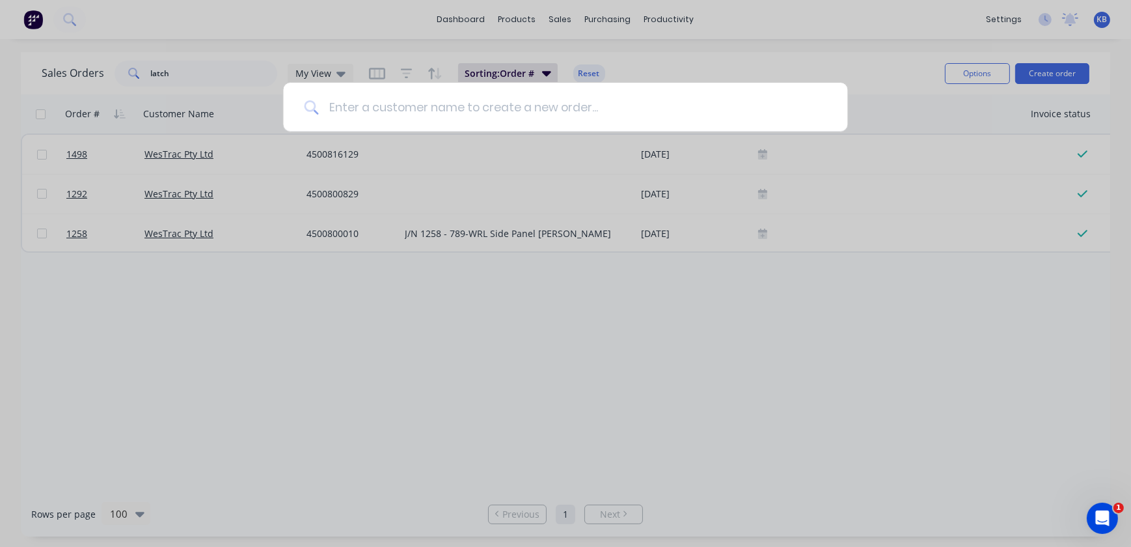
click at [408, 113] on input at bounding box center [572, 107] width 508 height 49
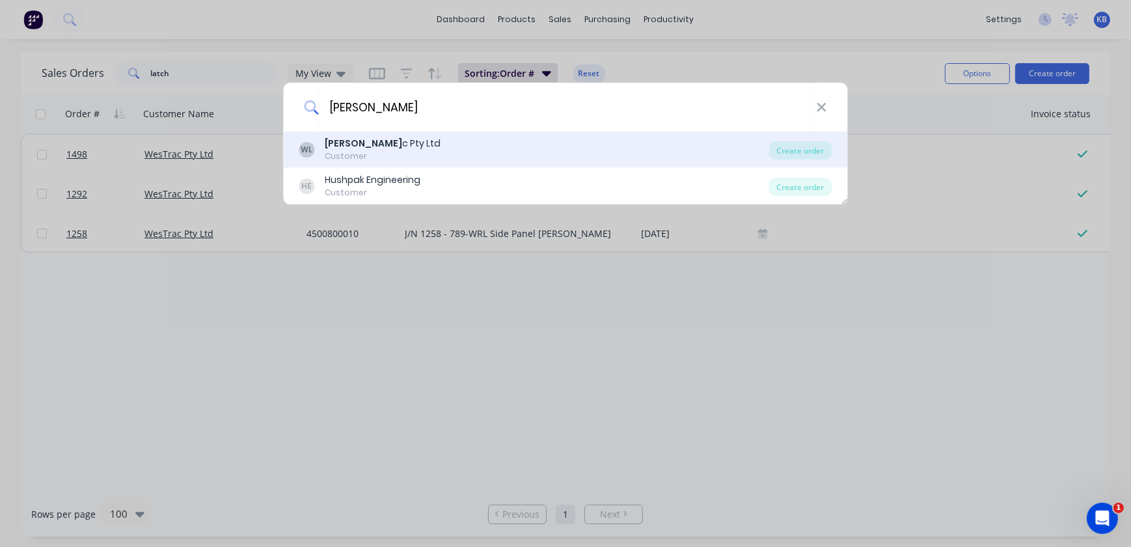
type input "[PERSON_NAME]"
click at [357, 146] on b "[PERSON_NAME]" at bounding box center [363, 143] width 77 height 13
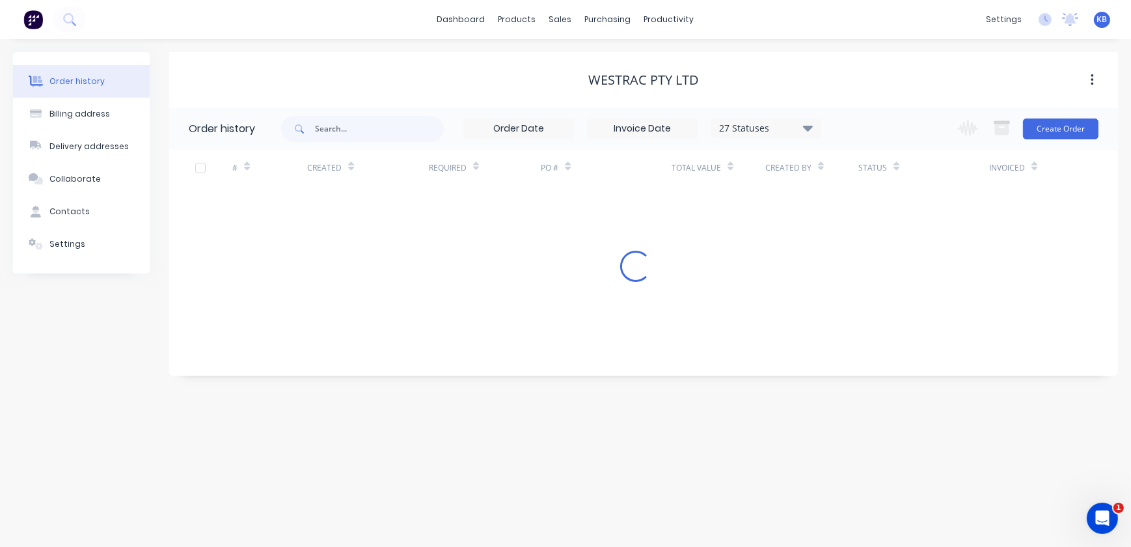
click at [424, 223] on div "# Created Required PO # Total Value Created By Status Invoiced Loading..." at bounding box center [635, 216] width 933 height 132
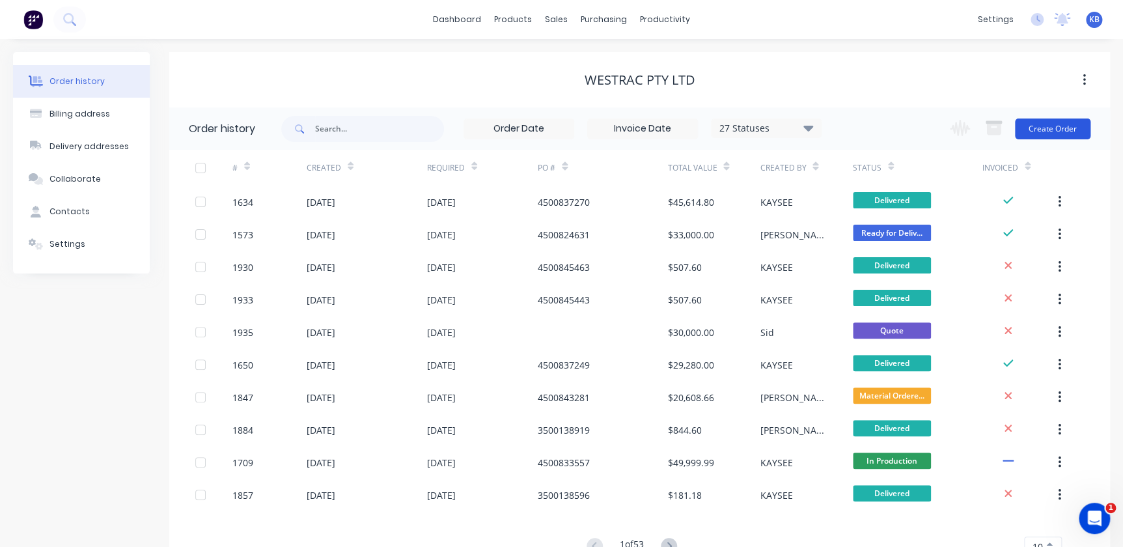
click at [1047, 137] on button "Create Order" at bounding box center [1052, 128] width 75 height 21
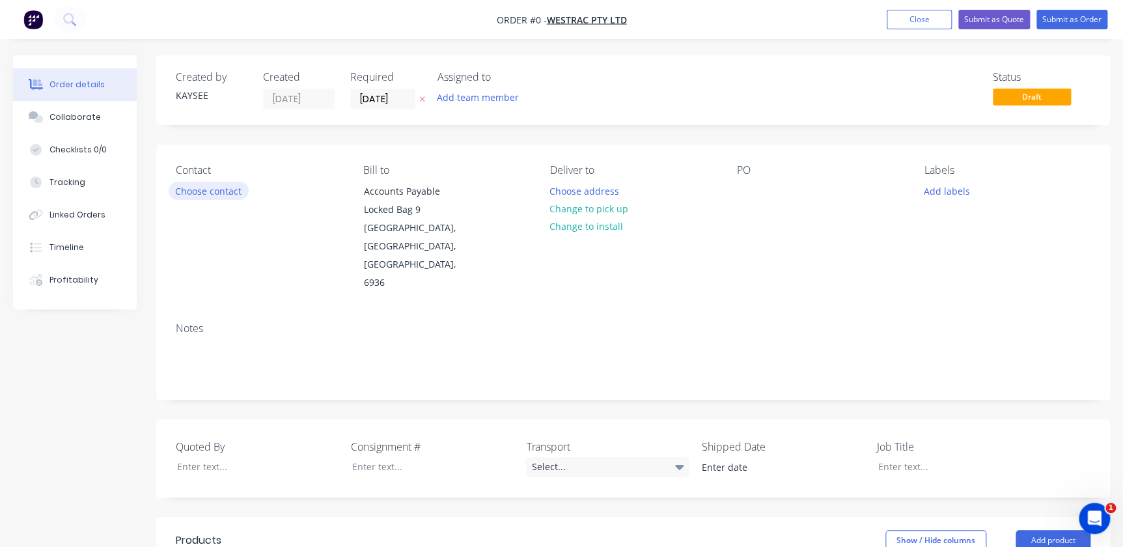
click at [224, 198] on button "Choose contact" at bounding box center [209, 191] width 80 height 18
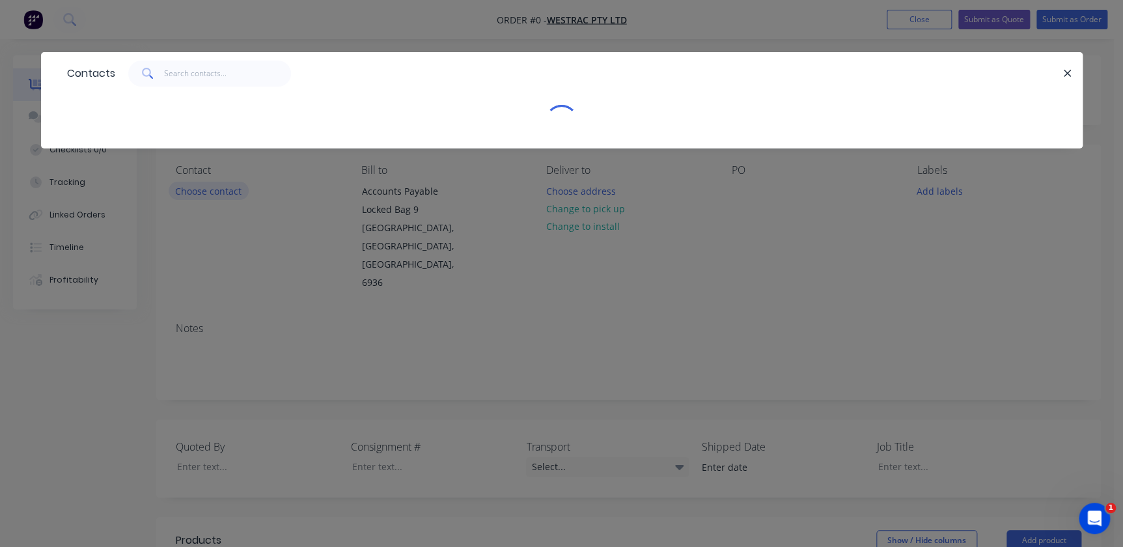
click at [226, 189] on div "Contacts" at bounding box center [561, 273] width 1123 height 547
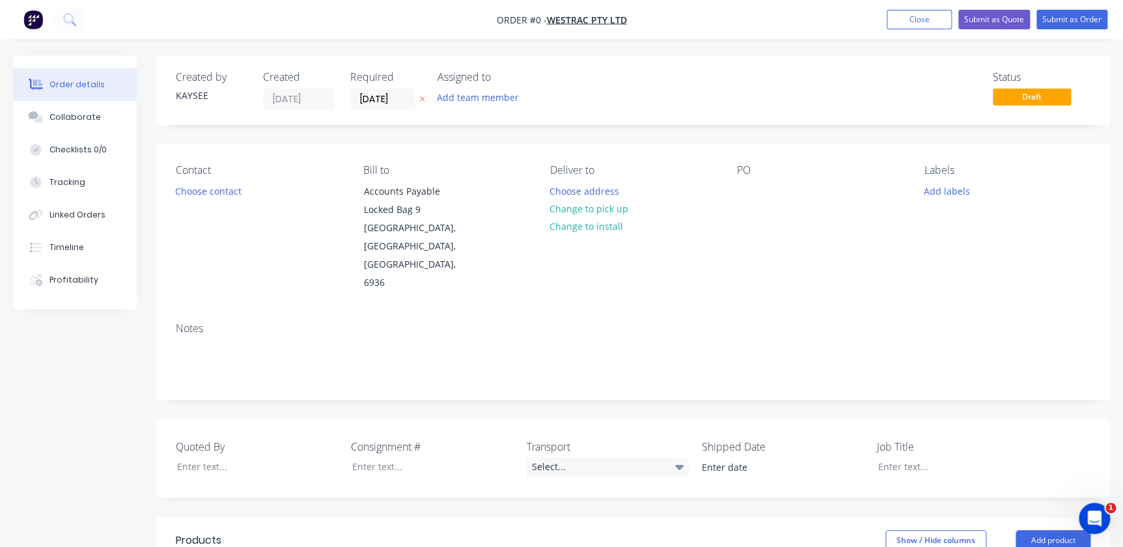
click at [199, 171] on div "Contact" at bounding box center [259, 170] width 166 height 12
click at [208, 191] on button "Choose contact" at bounding box center [209, 191] width 80 height 18
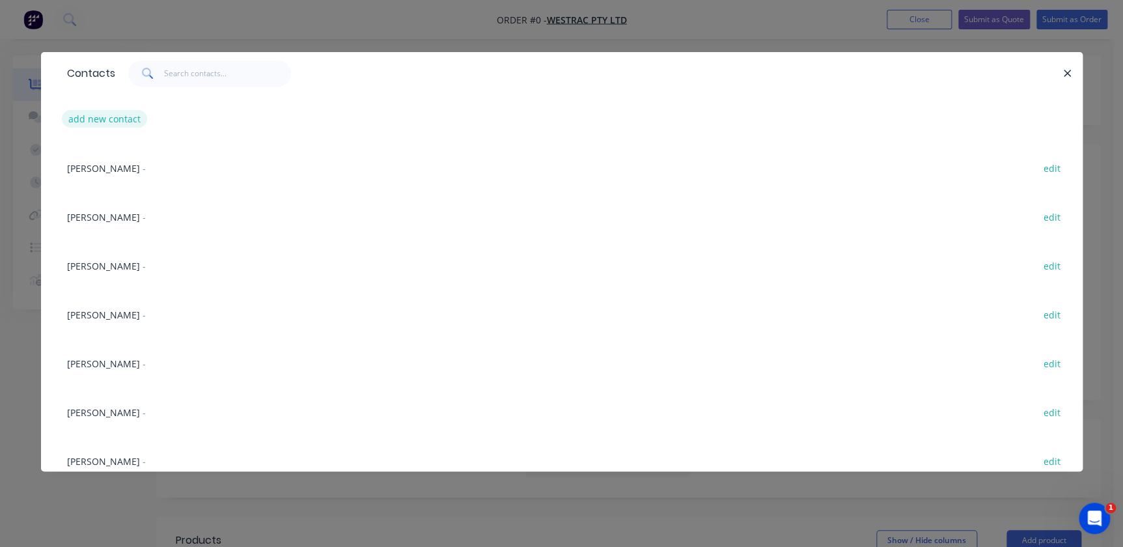
click at [135, 116] on button "add new contact" at bounding box center [105, 119] width 86 height 18
select select "AU"
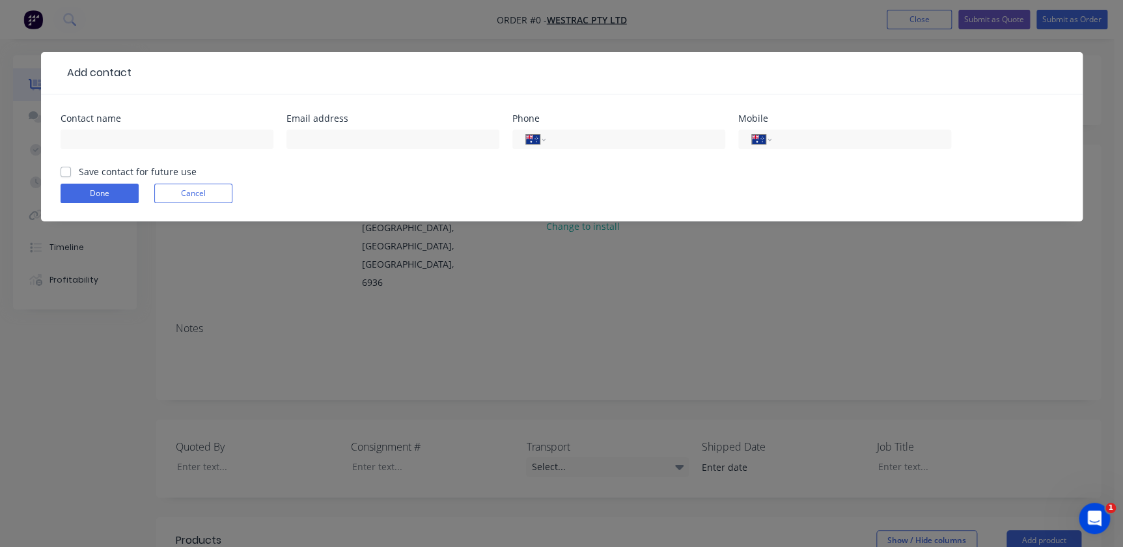
click at [104, 128] on div at bounding box center [167, 145] width 213 height 38
click at [103, 138] on input "text" at bounding box center [167, 139] width 213 height 20
drag, startPoint x: 370, startPoint y: 174, endPoint x: 297, endPoint y: 195, distance: 75.6
click at [370, 174] on form "Contact name Email address Phone International [GEOGRAPHIC_DATA] [GEOGRAPHIC_DA…" at bounding box center [562, 167] width 1002 height 107
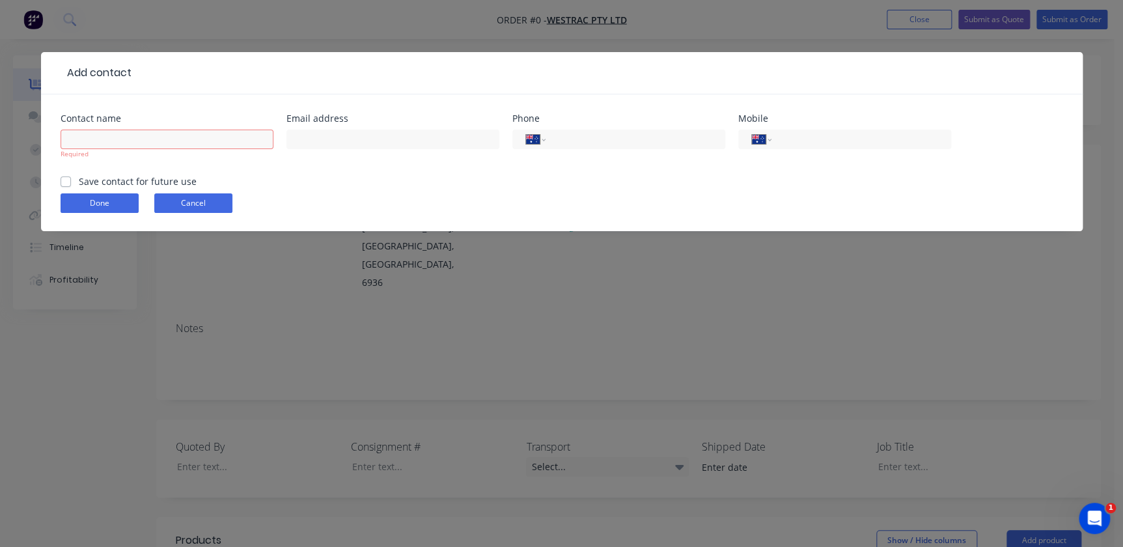
click at [194, 200] on button "Cancel" at bounding box center [193, 203] width 78 height 20
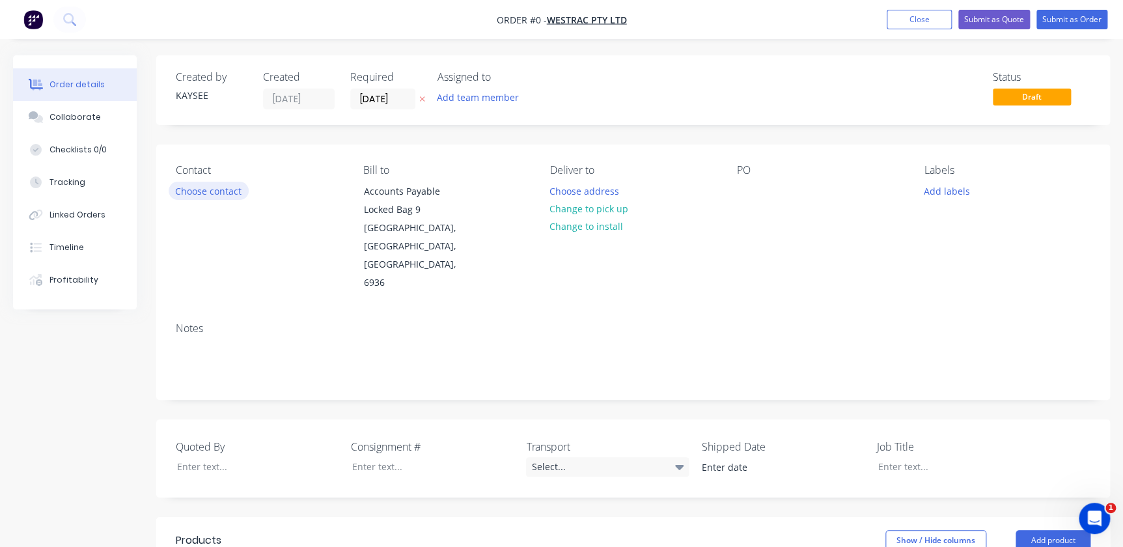
click at [238, 188] on button "Choose contact" at bounding box center [209, 191] width 80 height 18
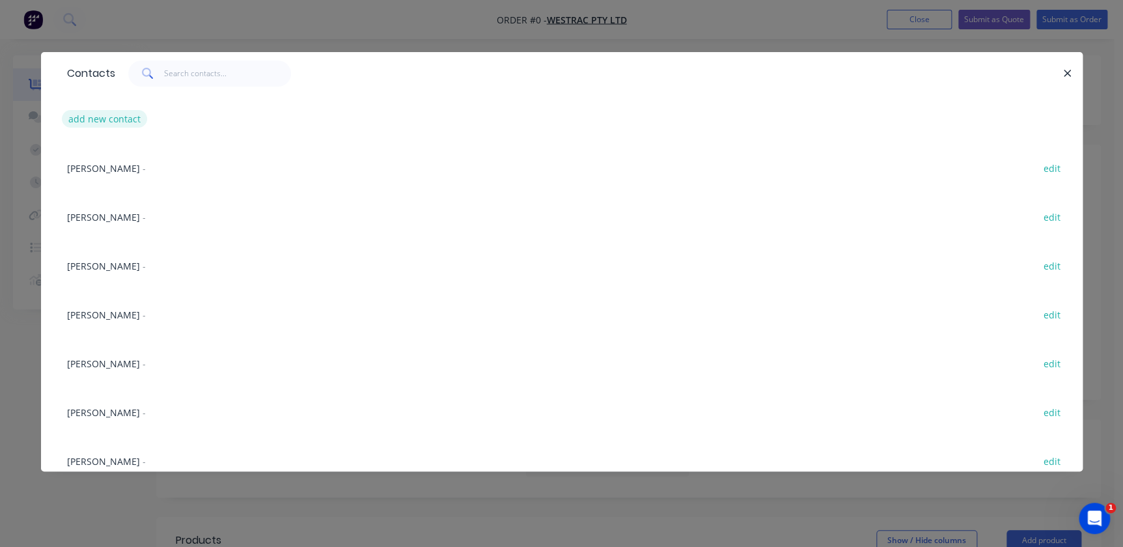
click at [137, 115] on button "add new contact" at bounding box center [105, 119] width 86 height 18
select select "AU"
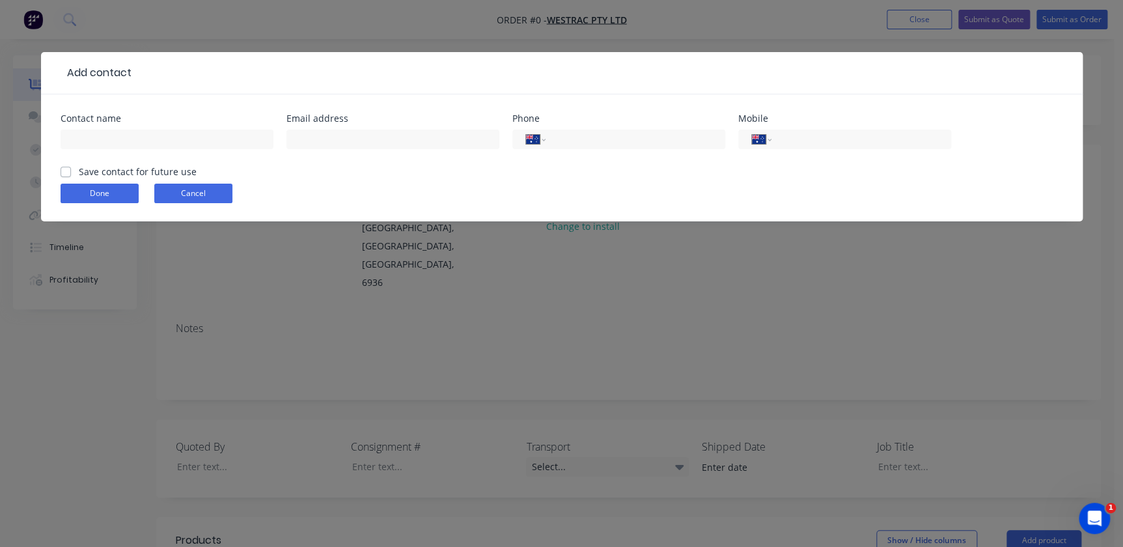
click at [212, 200] on button "Cancel" at bounding box center [193, 194] width 78 height 20
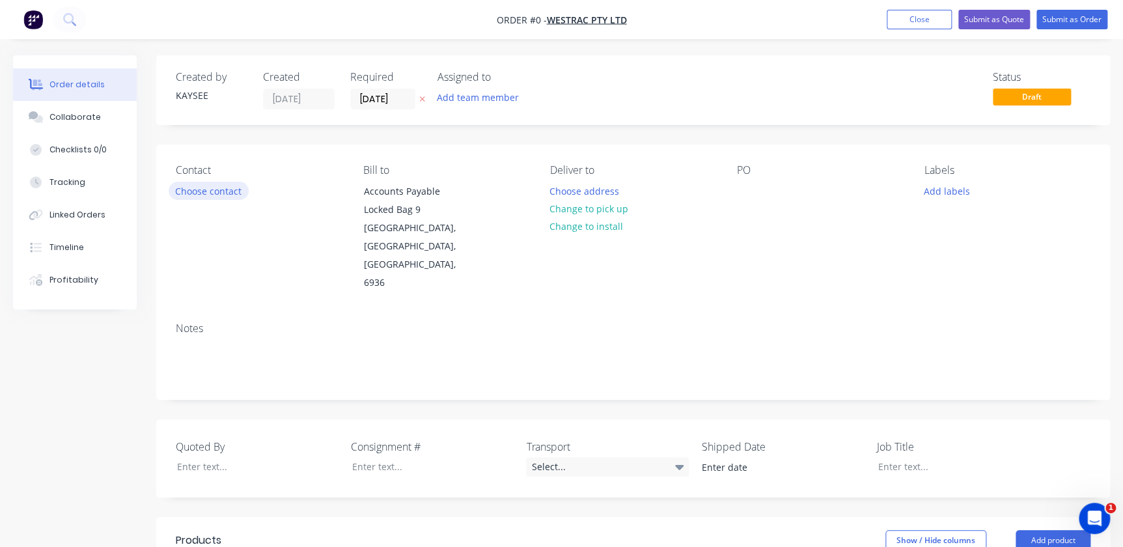
click at [209, 184] on button "Choose contact" at bounding box center [209, 191] width 80 height 18
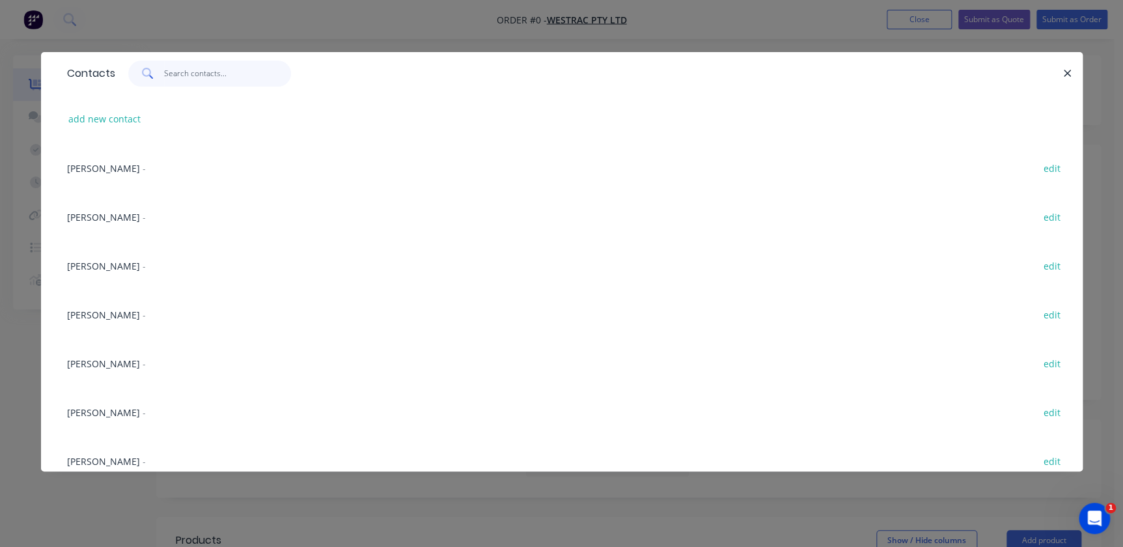
click at [224, 77] on input "text" at bounding box center [227, 74] width 127 height 26
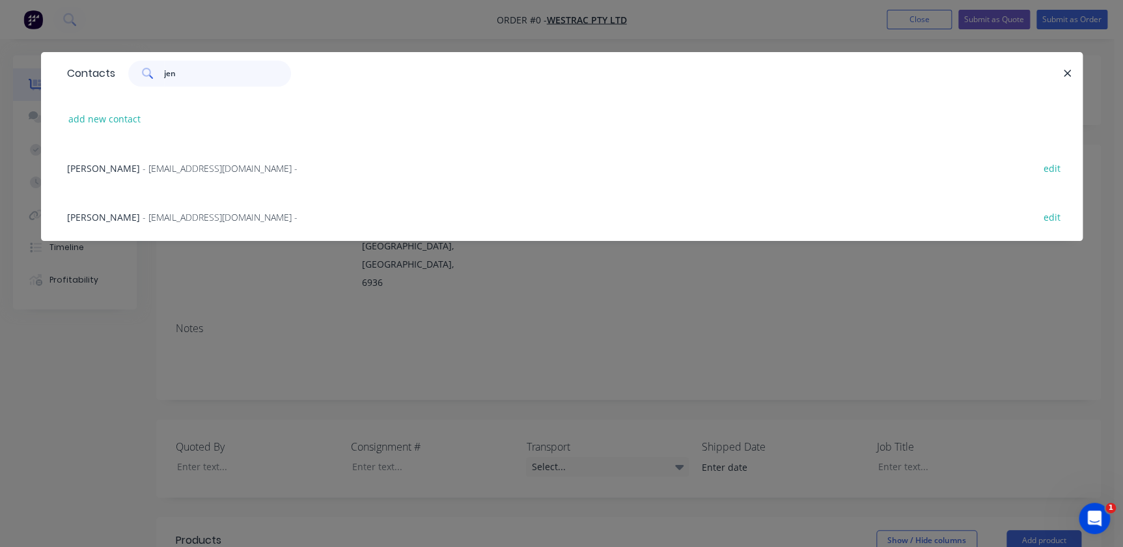
type input "jen"
click at [182, 220] on span "- [EMAIL_ADDRESS][DOMAIN_NAME] -" at bounding box center [220, 217] width 155 height 12
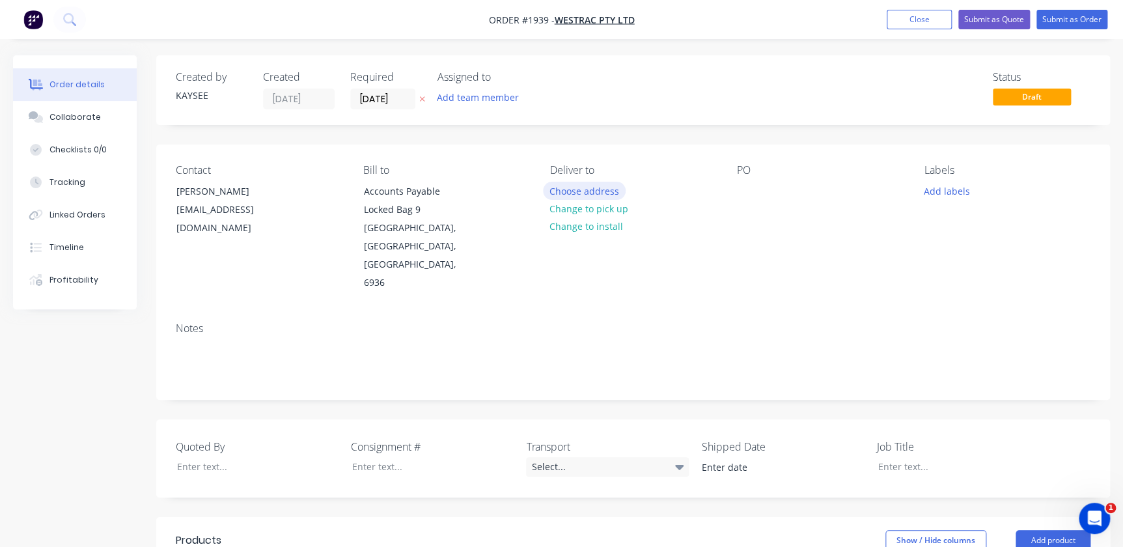
click at [568, 186] on button "Choose address" at bounding box center [584, 191] width 83 height 18
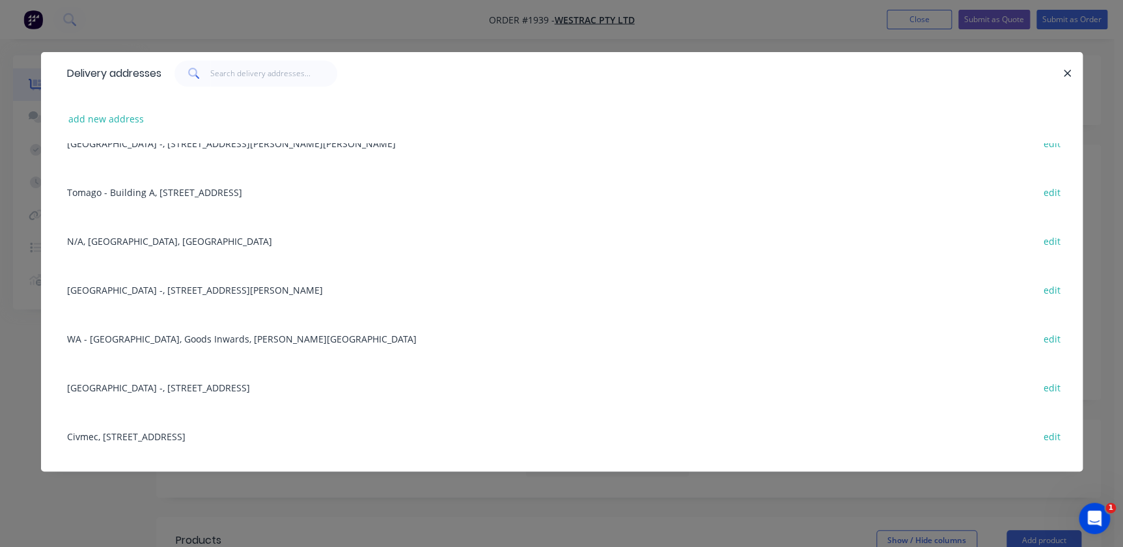
scroll to position [177, 0]
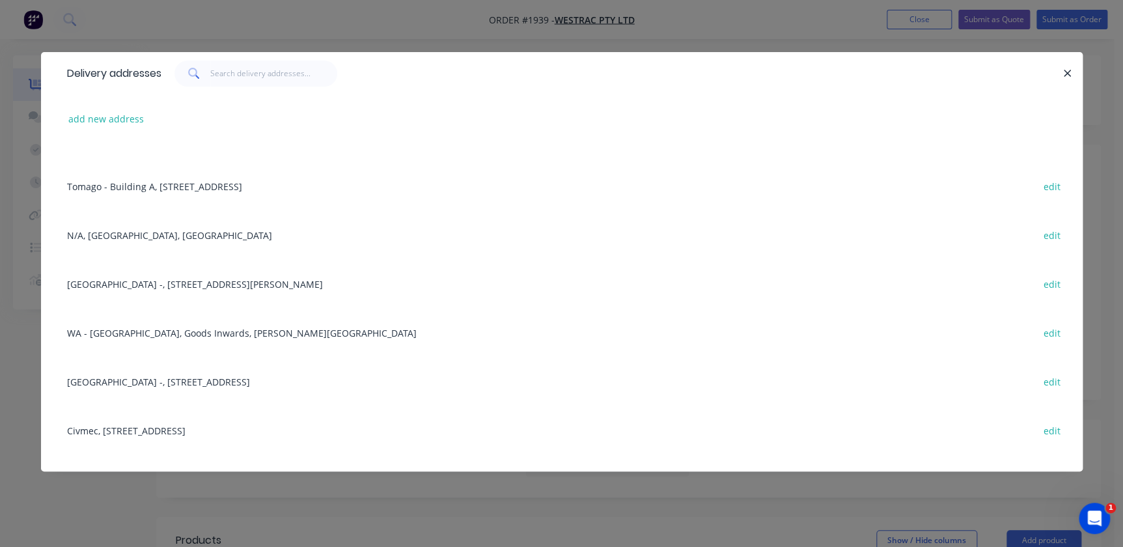
click at [156, 272] on div "[GEOGRAPHIC_DATA] -, [STREET_ADDRESS][PERSON_NAME] edit" at bounding box center [562, 283] width 1002 height 49
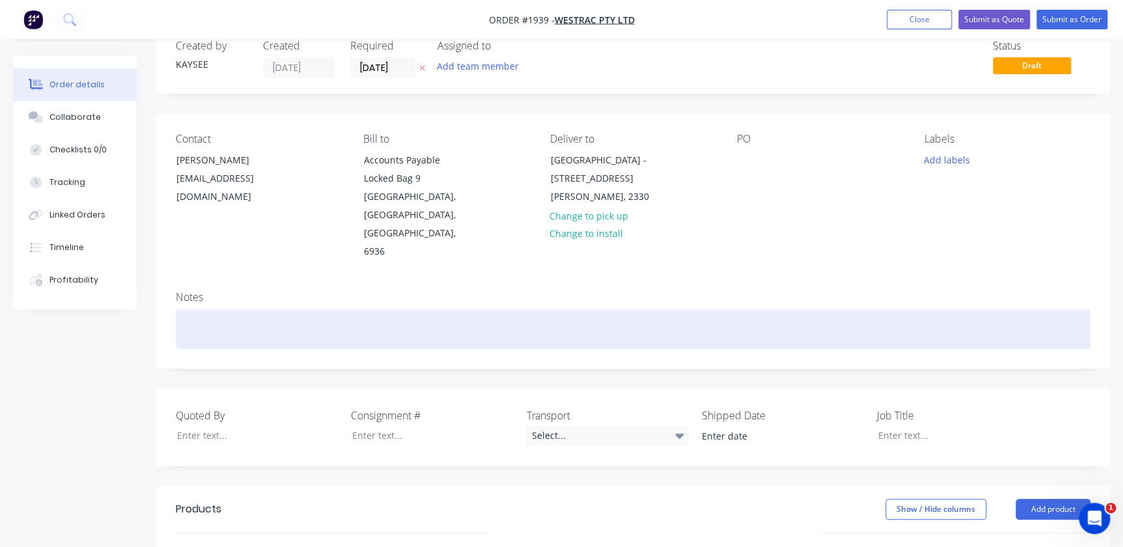
scroll to position [59, 0]
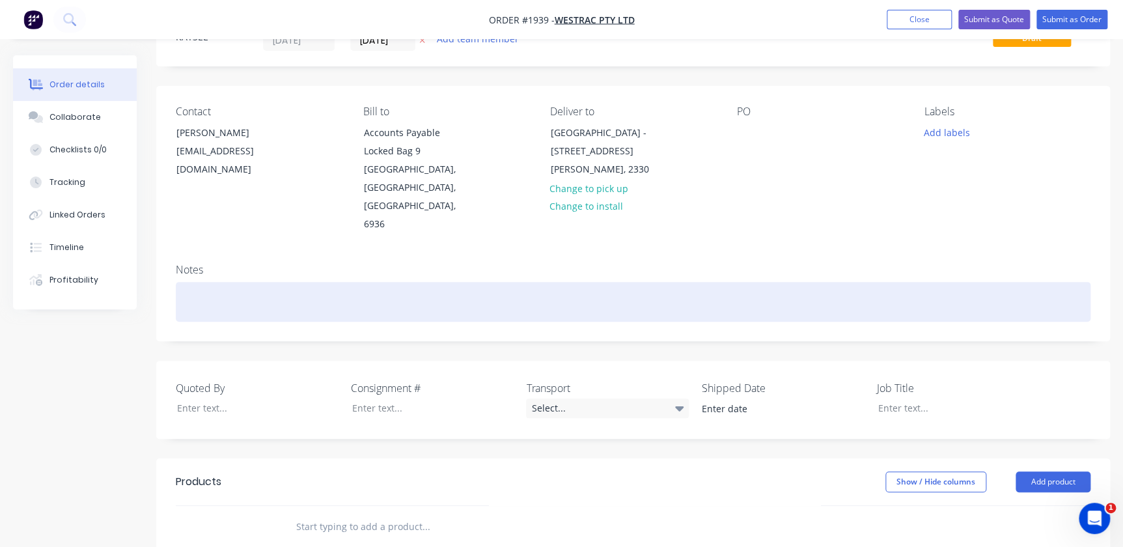
click at [204, 282] on div at bounding box center [633, 302] width 914 height 40
drag, startPoint x: 263, startPoint y: 260, endPoint x: 152, endPoint y: 259, distance: 110.6
click at [152, 259] on div "Order details Collaborate Checklists 0/0 Tracking Linked Orders Timeline Profit…" at bounding box center [561, 439] width 1123 height 884
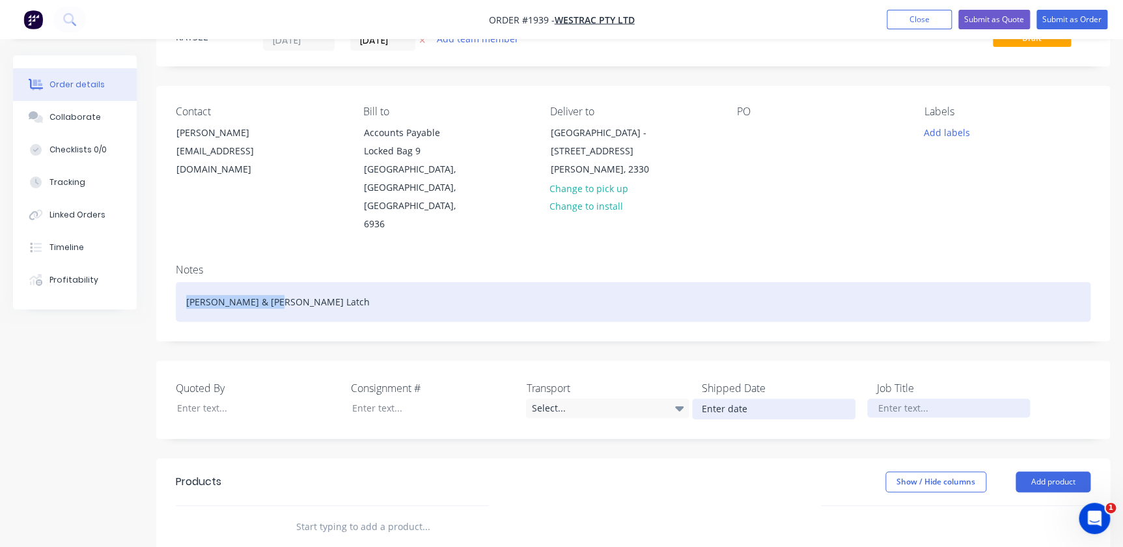
copy div "[PERSON_NAME] & [PERSON_NAME] Latch"
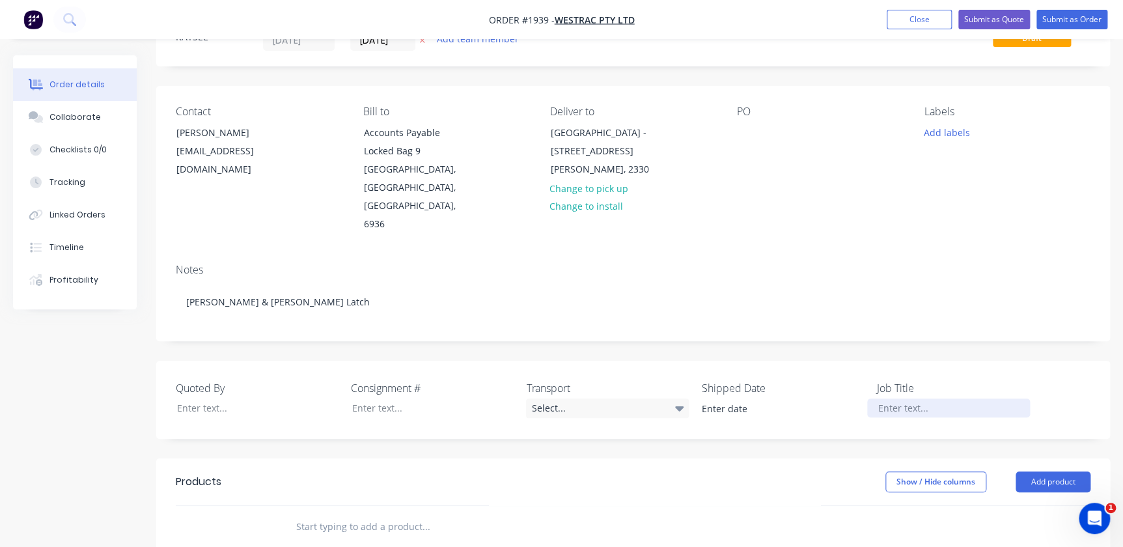
click at [910, 398] on div at bounding box center [948, 407] width 163 height 19
paste div
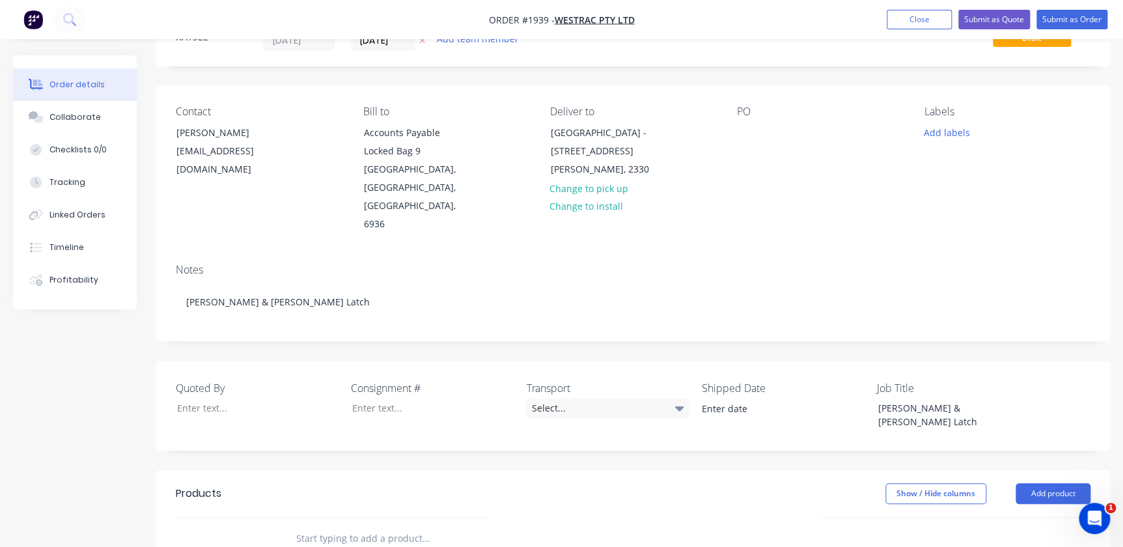
click at [553, 407] on div "Created by KAYSEE Created [DATE] Required [DATE] Assigned to Add team member St…" at bounding box center [632, 435] width 953 height 876
click at [385, 525] on input "text" at bounding box center [425, 538] width 260 height 26
paste input "[PERSON_NAME] & [PERSON_NAME] Latch"
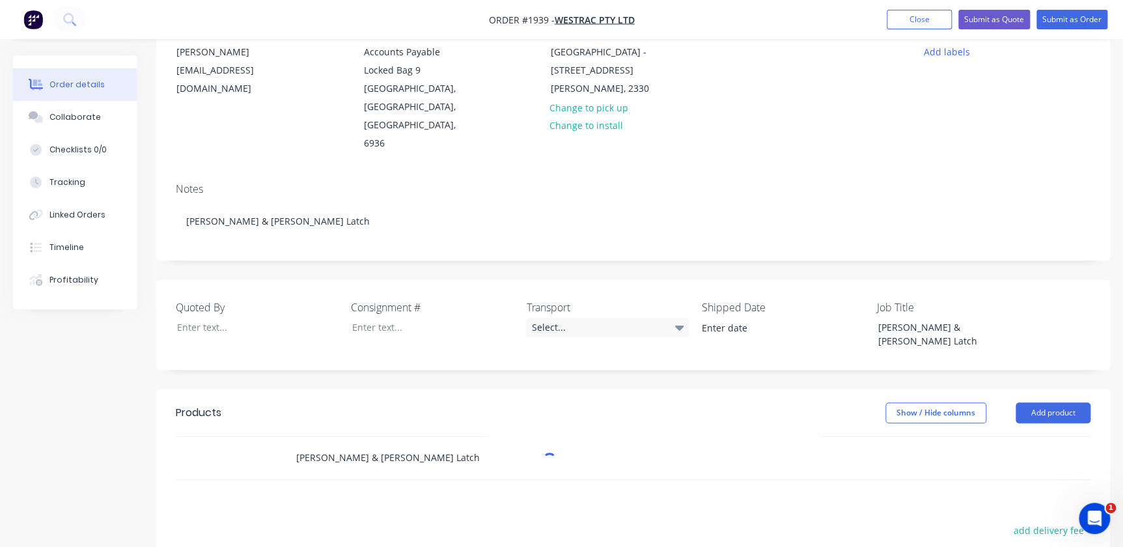
scroll to position [177, 0]
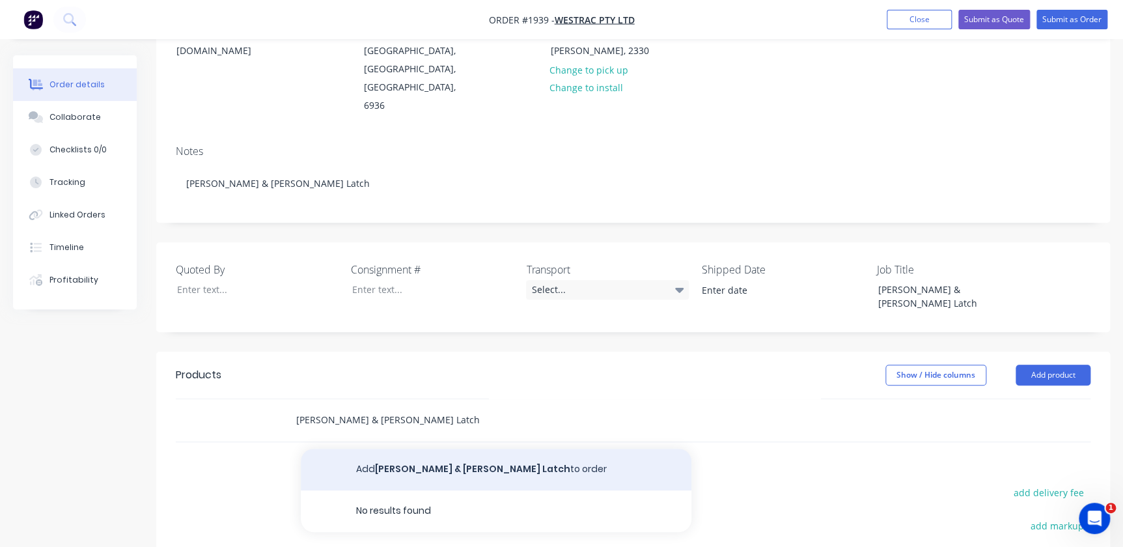
type input "[PERSON_NAME] & [PERSON_NAME] Latch"
click at [461, 448] on button "[PERSON_NAME] & [PERSON_NAME] Latch to order" at bounding box center [496, 469] width 390 height 42
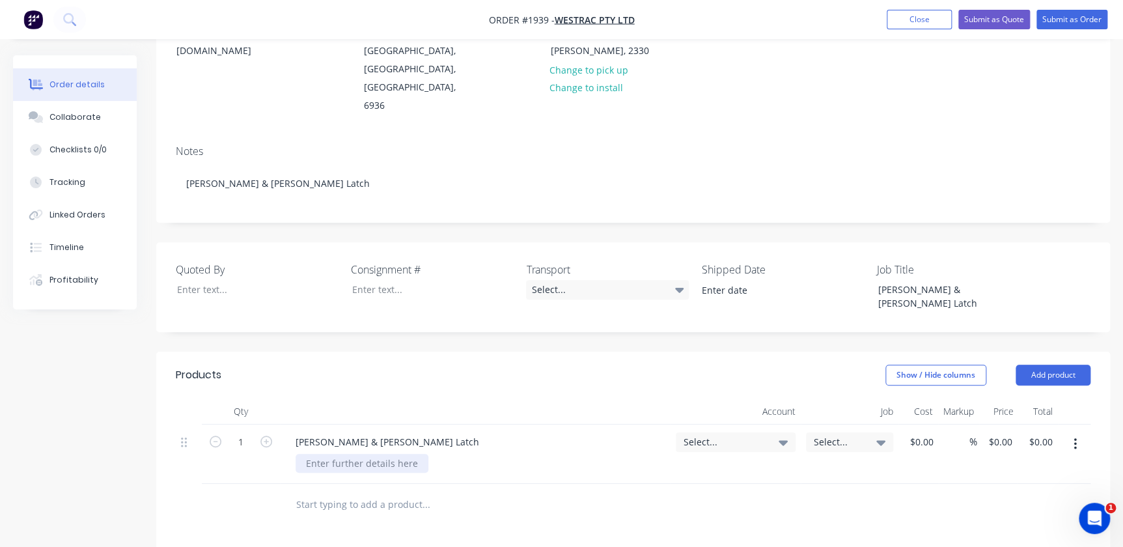
drag, startPoint x: 352, startPoint y: 437, endPoint x: 354, endPoint y: 420, distance: 16.4
click at [351, 484] on div at bounding box center [514, 505] width 469 height 42
click at [355, 454] on div at bounding box center [361, 463] width 133 height 19
click at [763, 435] on span "Select..." at bounding box center [724, 442] width 82 height 14
click at [729, 468] on input at bounding box center [713, 481] width 133 height 26
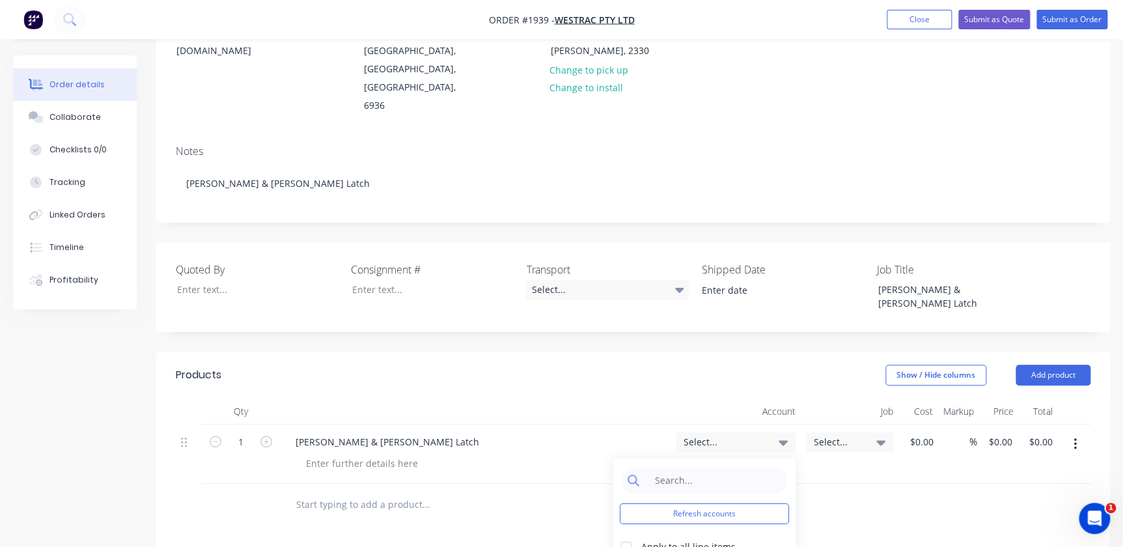
scroll to position [0, 0]
click at [690, 468] on input at bounding box center [713, 481] width 133 height 26
type input "4-5300"
click at [854, 424] on div "Select..." at bounding box center [849, 453] width 98 height 59
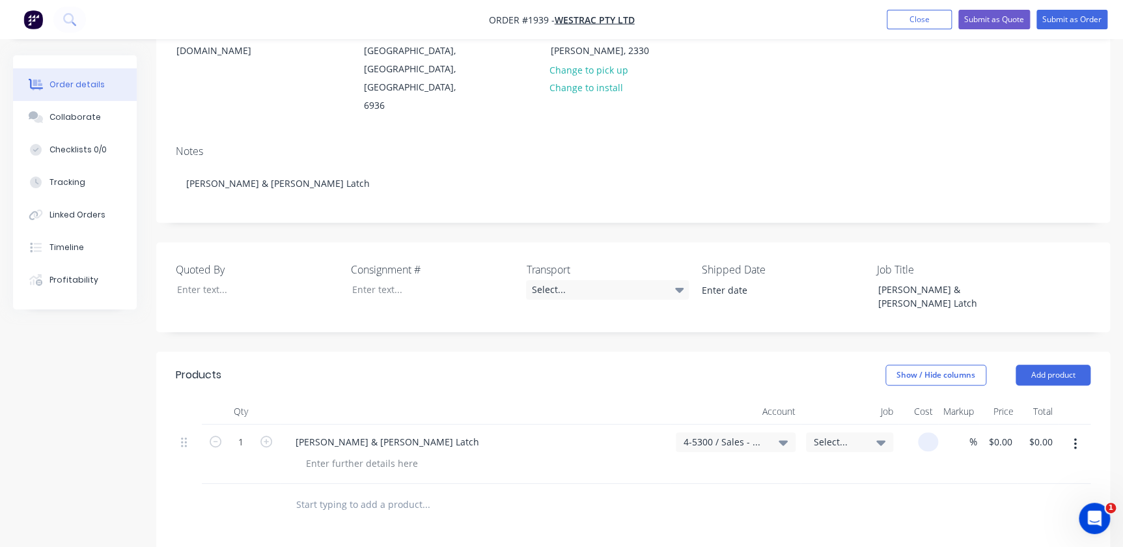
click at [918, 432] on div at bounding box center [928, 441] width 20 height 19
type input "$90.00"
click at [273, 433] on button "button" at bounding box center [266, 440] width 17 height 14
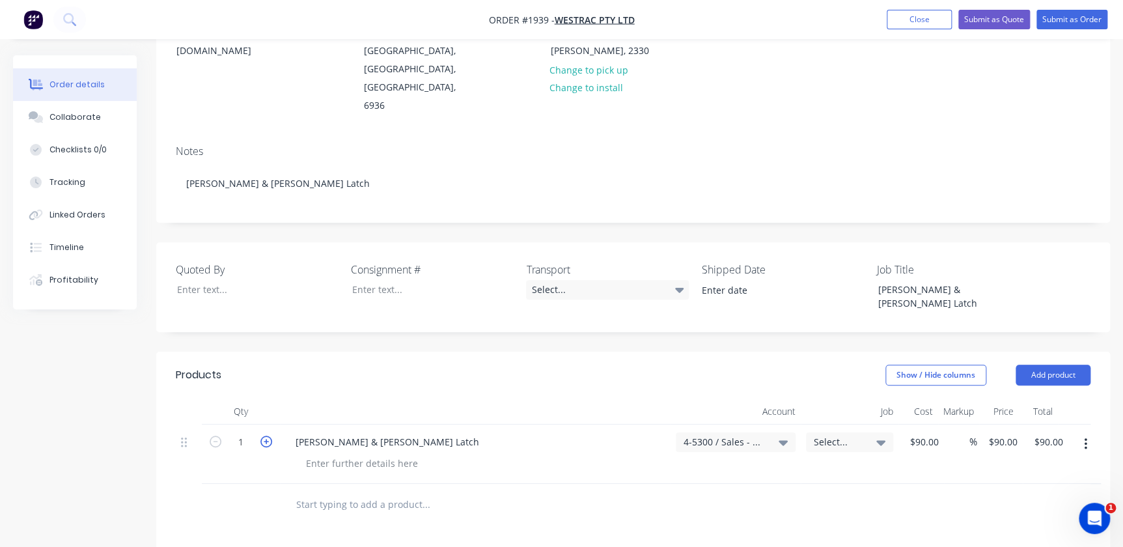
type input "2"
type input "$180.00"
click at [904, 429] on div "$90.00 $90.00" at bounding box center [921, 453] width 46 height 59
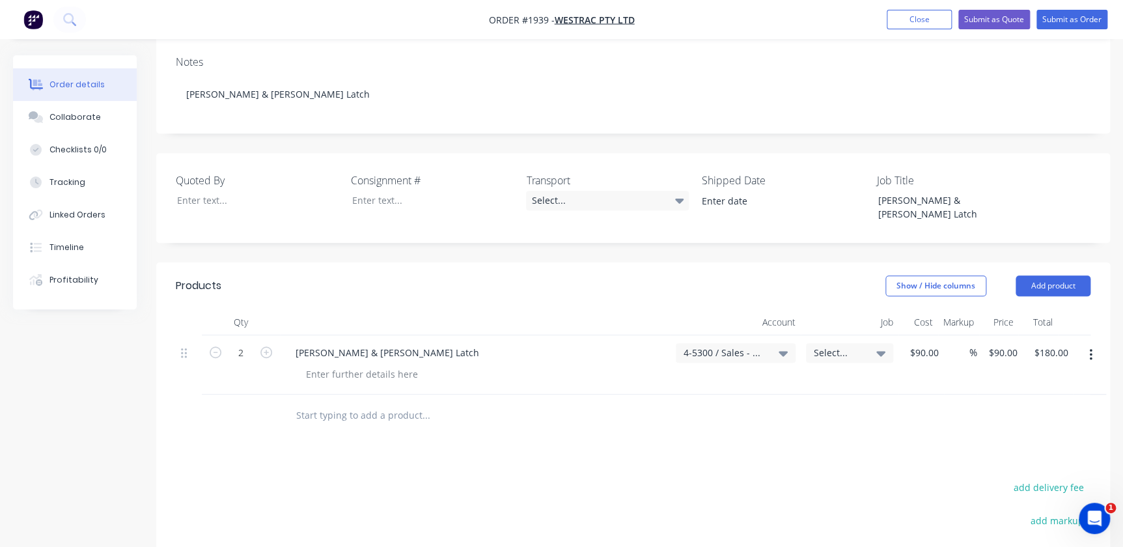
scroll to position [177, 0]
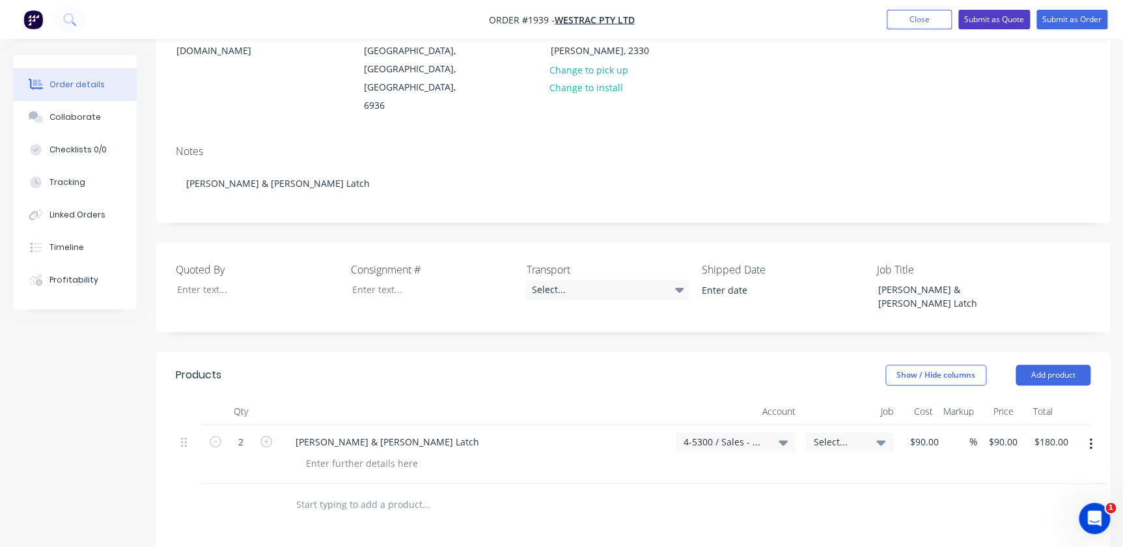
click at [1002, 22] on button "Submit as Quote" at bounding box center [994, 20] width 72 height 20
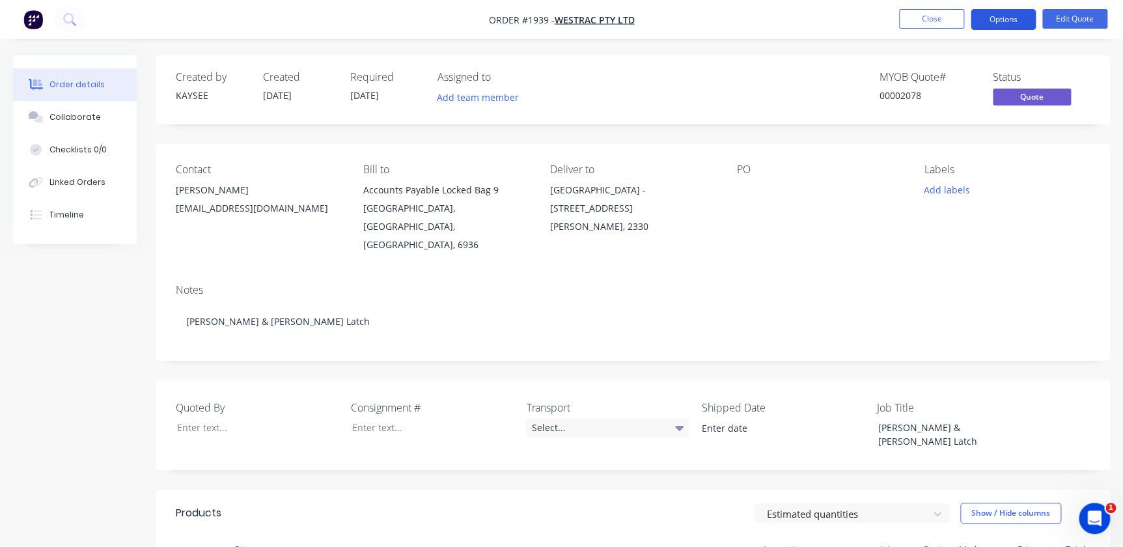
click at [984, 25] on button "Options" at bounding box center [1002, 19] width 65 height 21
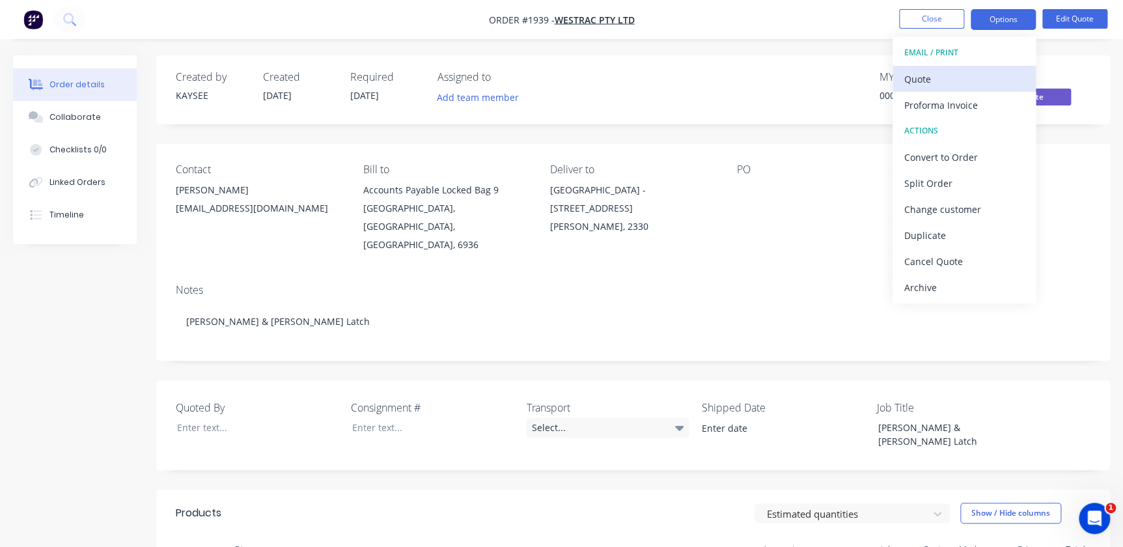
click at [962, 79] on div "Quote" at bounding box center [964, 79] width 120 height 19
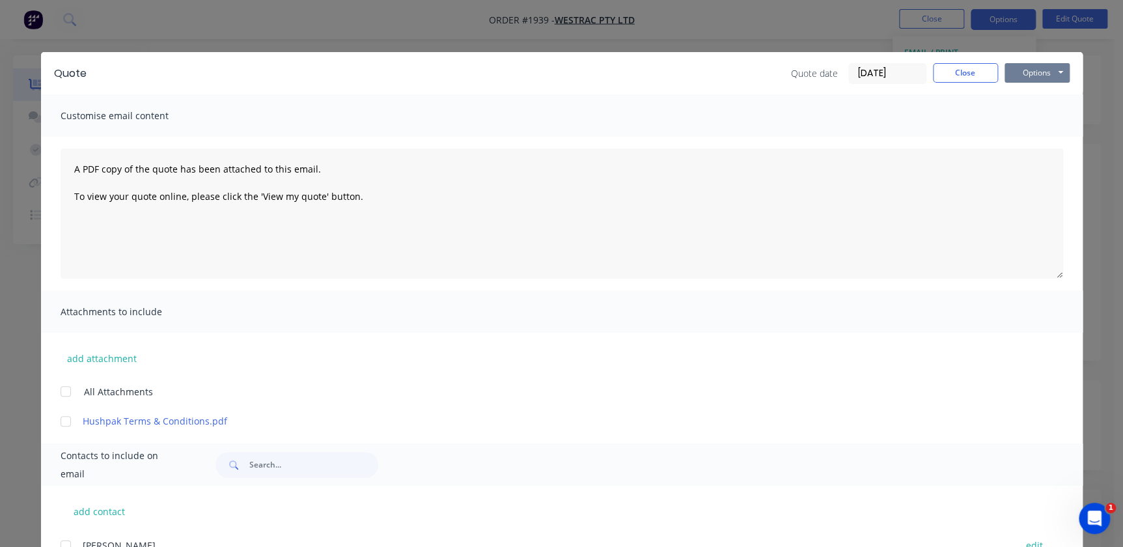
click at [1020, 68] on button "Options" at bounding box center [1036, 73] width 65 height 20
drag, startPoint x: 1018, startPoint y: 105, endPoint x: 1020, endPoint y: 113, distance: 7.9
click at [1020, 113] on div "Preview Print Email" at bounding box center [1045, 117] width 83 height 64
click at [1020, 115] on button "Print" at bounding box center [1045, 117] width 83 height 21
click at [956, 85] on div "Quote Quote date [DATE] Close Options Preview Print Email" at bounding box center [561, 73] width 1041 height 42
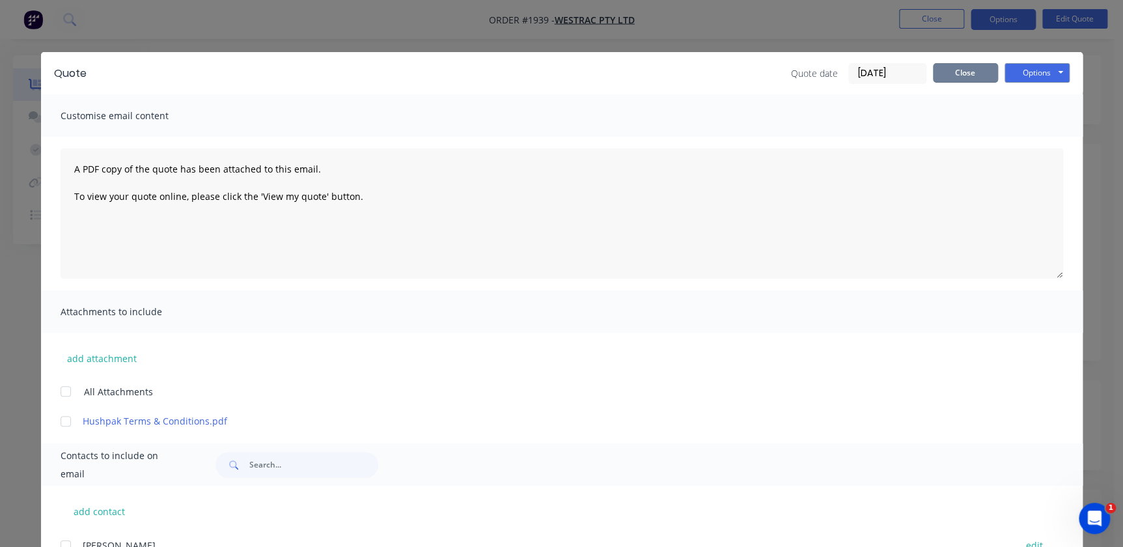
drag, startPoint x: 954, startPoint y: 74, endPoint x: 948, endPoint y: 81, distance: 8.8
click at [955, 73] on button "Close" at bounding box center [965, 73] width 65 height 20
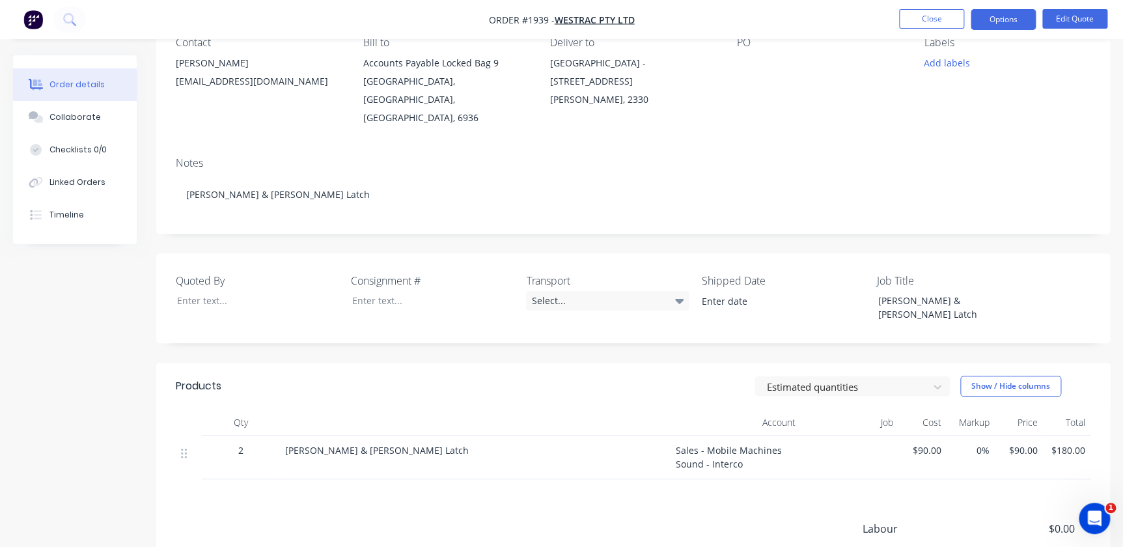
scroll to position [260, 0]
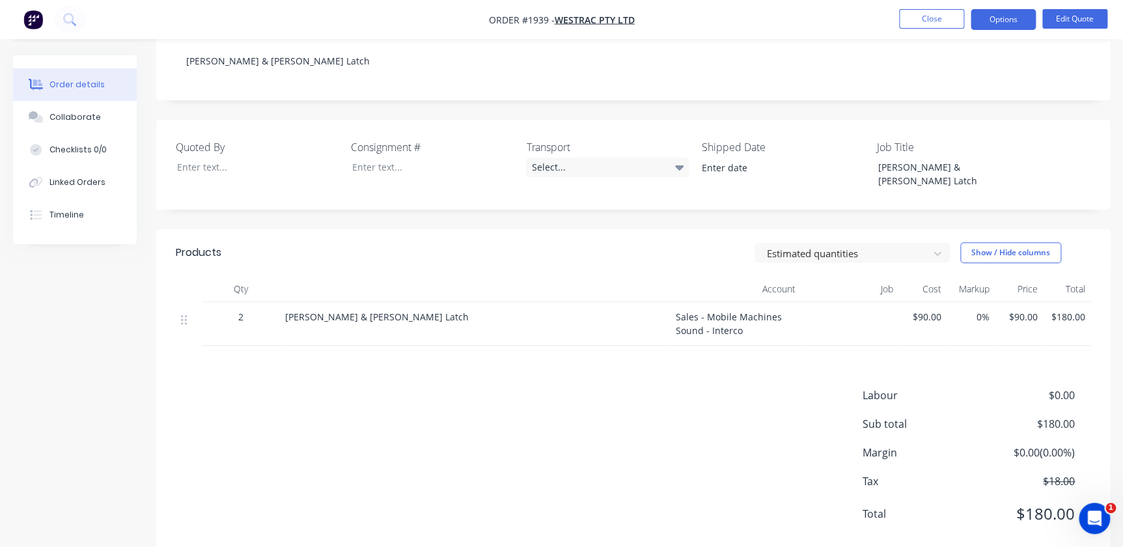
click at [944, 302] on div "$90.00" at bounding box center [922, 324] width 48 height 44
click at [932, 310] on span "$90.00" at bounding box center [922, 317] width 38 height 14
click at [1069, 12] on button "Edit Quote" at bounding box center [1074, 19] width 65 height 20
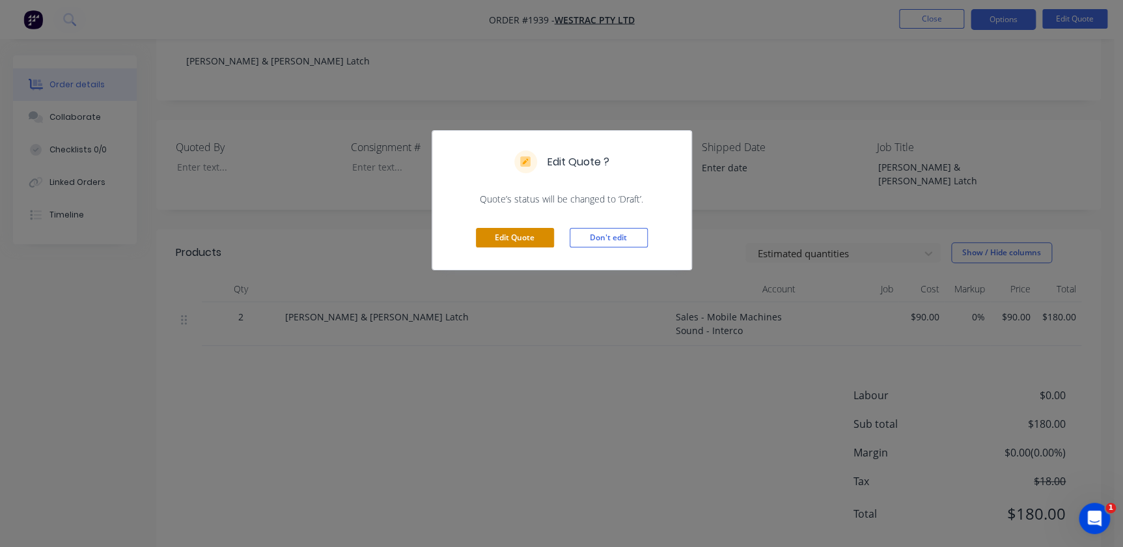
click at [546, 234] on button "Edit Quote" at bounding box center [515, 238] width 78 height 20
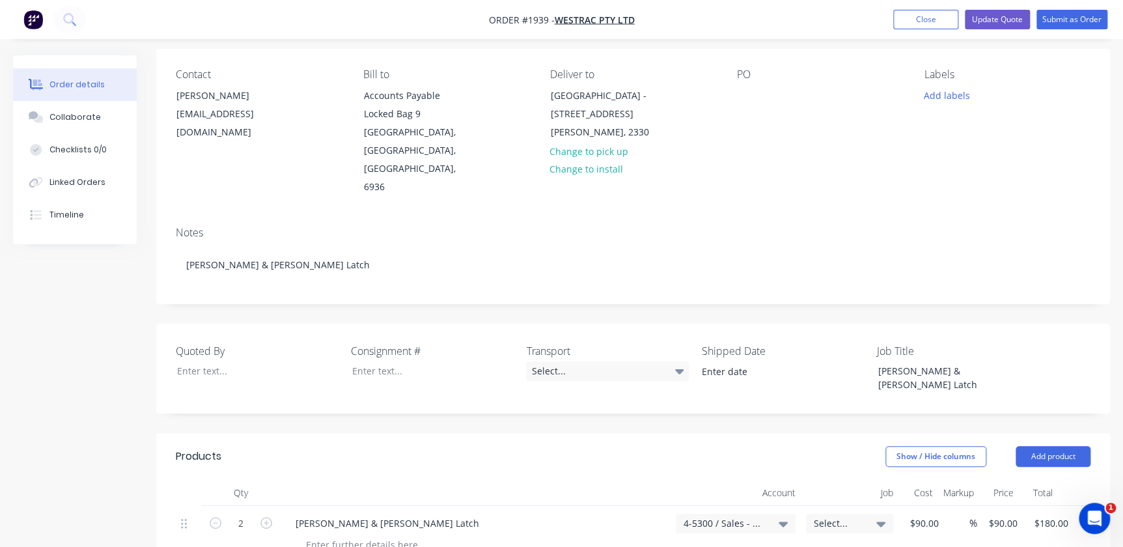
scroll to position [236, 0]
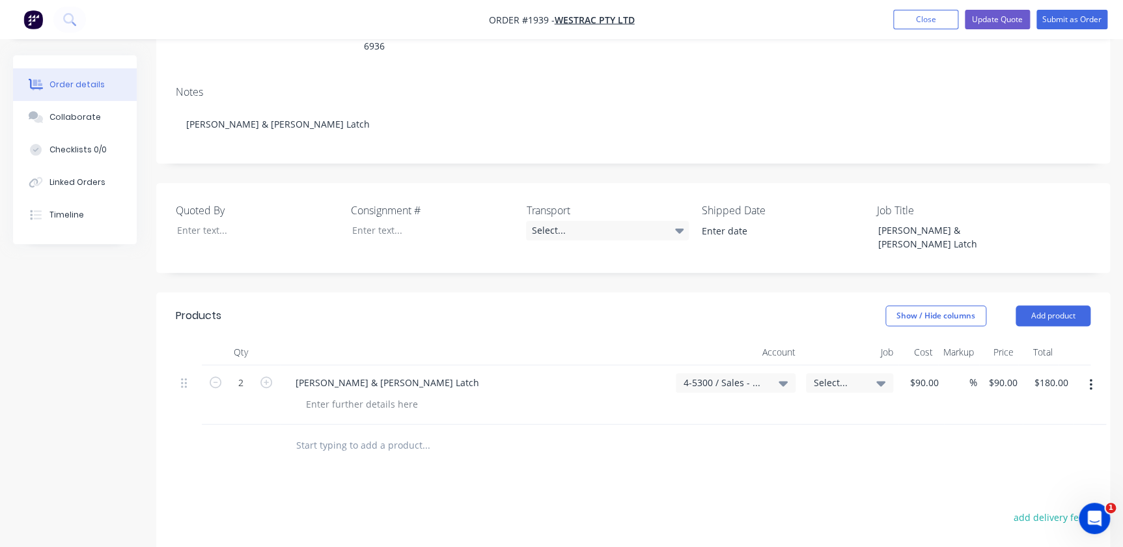
click at [840, 375] on span "Select..." at bounding box center [837, 382] width 49 height 14
click at [933, 365] on div "2 [PERSON_NAME] & [PERSON_NAME] Latch 4-5300 / Sales - Mobile Machines Sound - …" at bounding box center [633, 394] width 914 height 59
type input "8"
type input "$81.50"
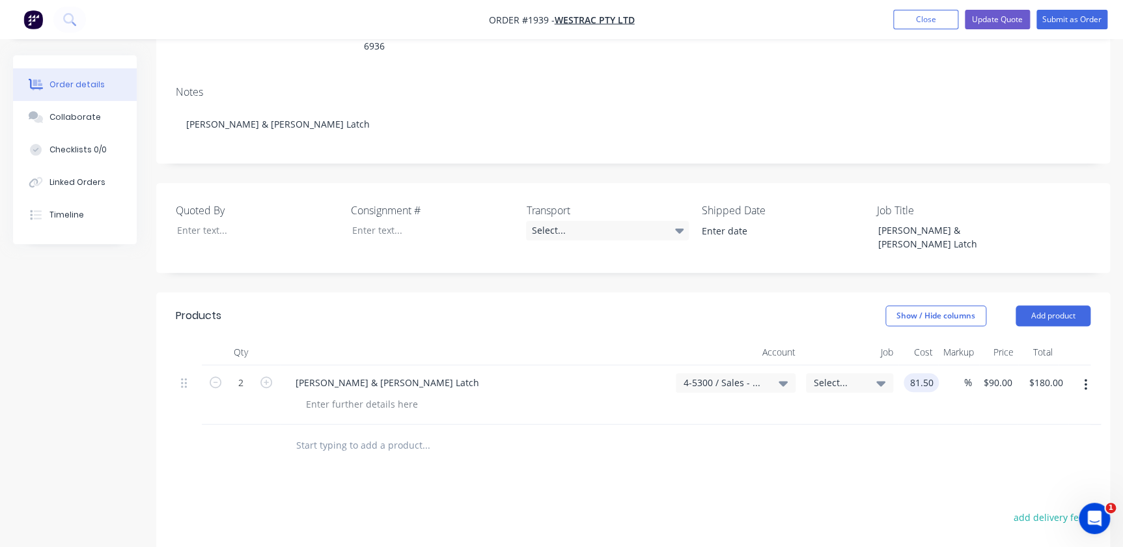
type input "$163.00"
click at [916, 424] on div at bounding box center [633, 445] width 914 height 42
click at [918, 373] on input "81.5" at bounding box center [925, 382] width 35 height 19
click at [872, 424] on div at bounding box center [633, 445] width 914 height 42
click at [934, 365] on div "2 [PERSON_NAME] & [PERSON_NAME] Latch 4-5300 / Sales - Mobile Machines Sound - …" at bounding box center [633, 394] width 914 height 59
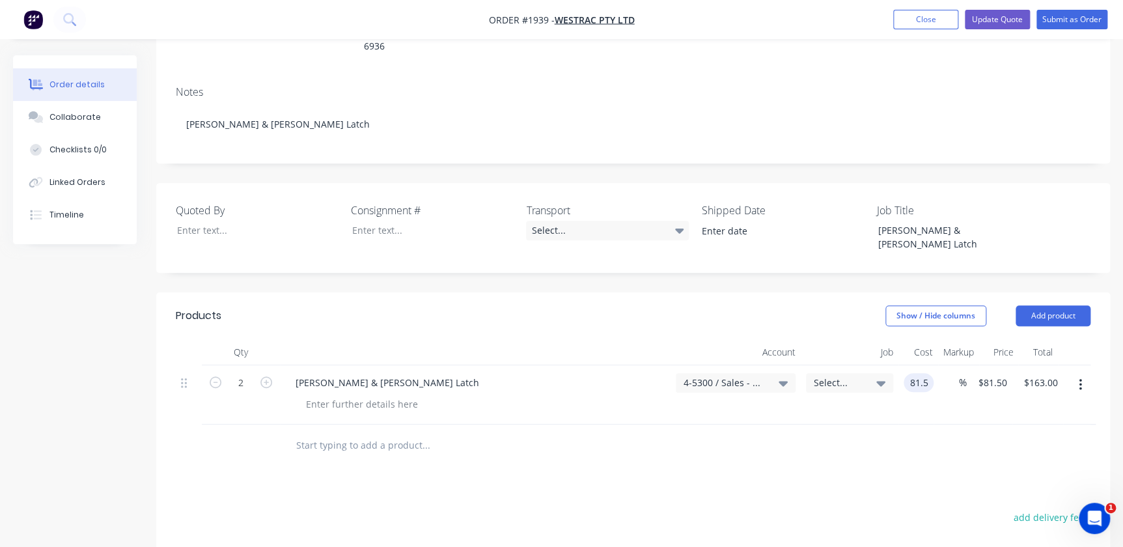
type input "$81.50"
click at [949, 424] on div at bounding box center [633, 445] width 914 height 42
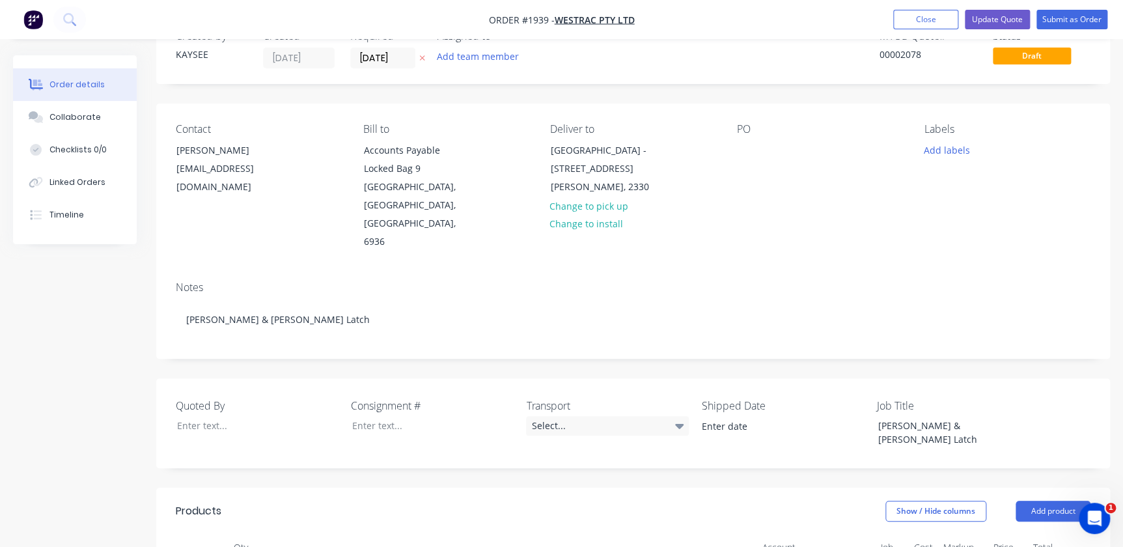
scroll to position [0, 0]
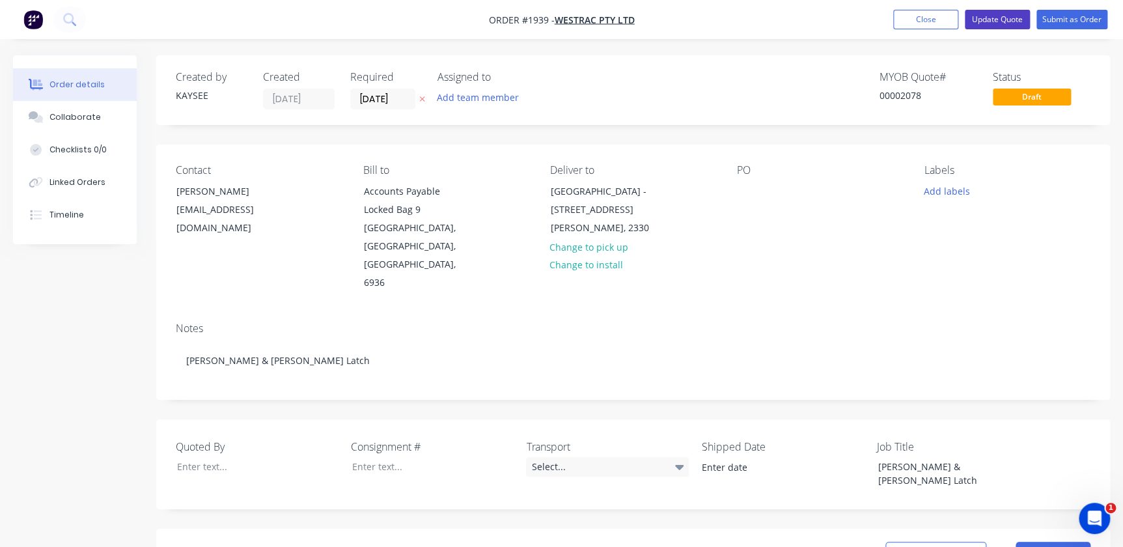
click at [1016, 19] on button "Update Quote" at bounding box center [996, 20] width 65 height 20
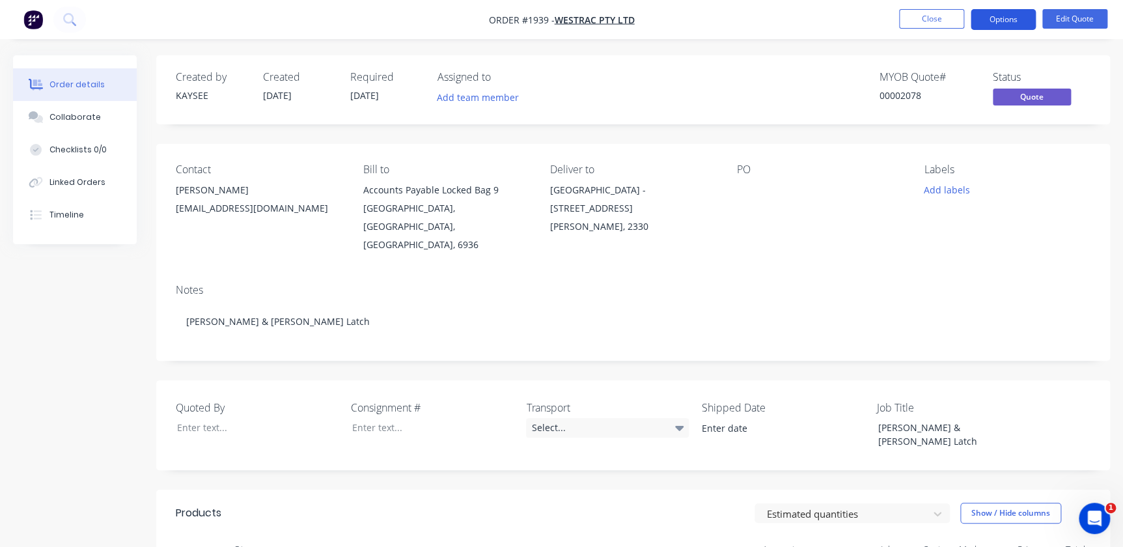
click at [1019, 22] on button "Options" at bounding box center [1002, 19] width 65 height 21
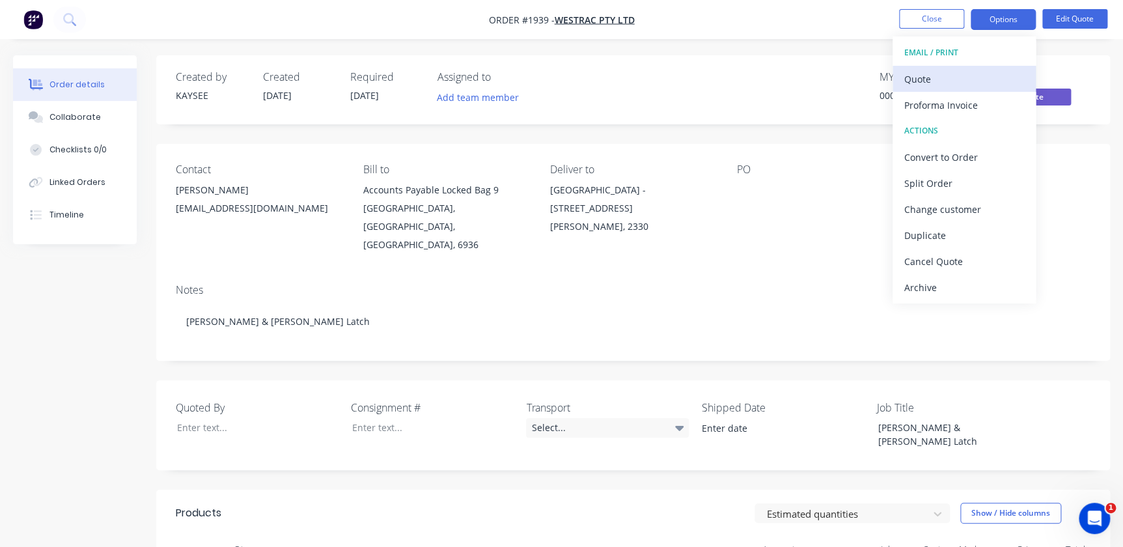
click at [950, 85] on div "Quote" at bounding box center [964, 79] width 120 height 19
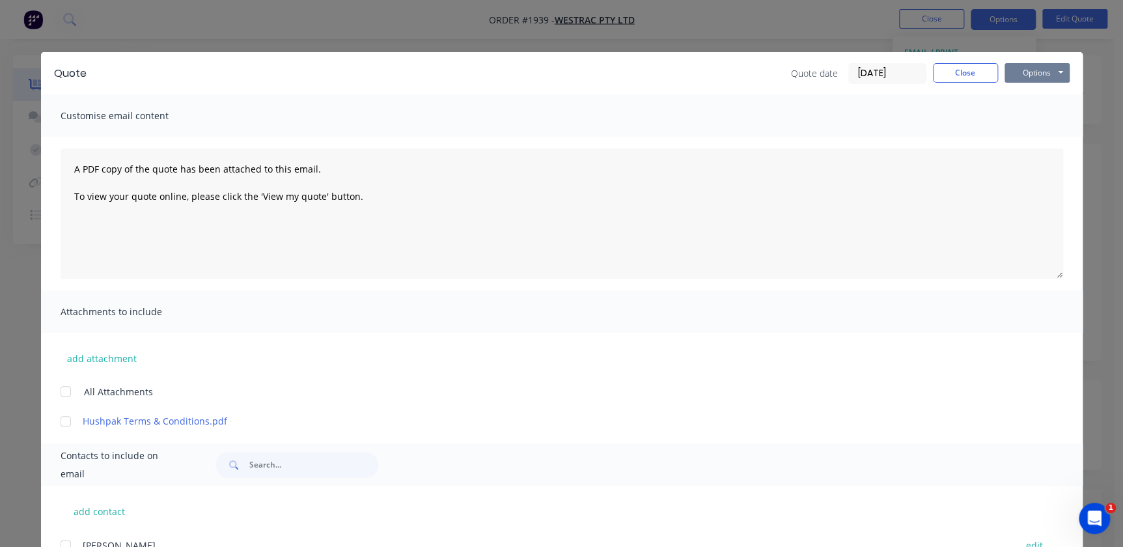
click at [1026, 77] on button "Options" at bounding box center [1036, 73] width 65 height 20
click at [1033, 118] on button "Print" at bounding box center [1045, 117] width 83 height 21
click at [978, 77] on button "Close" at bounding box center [965, 73] width 65 height 20
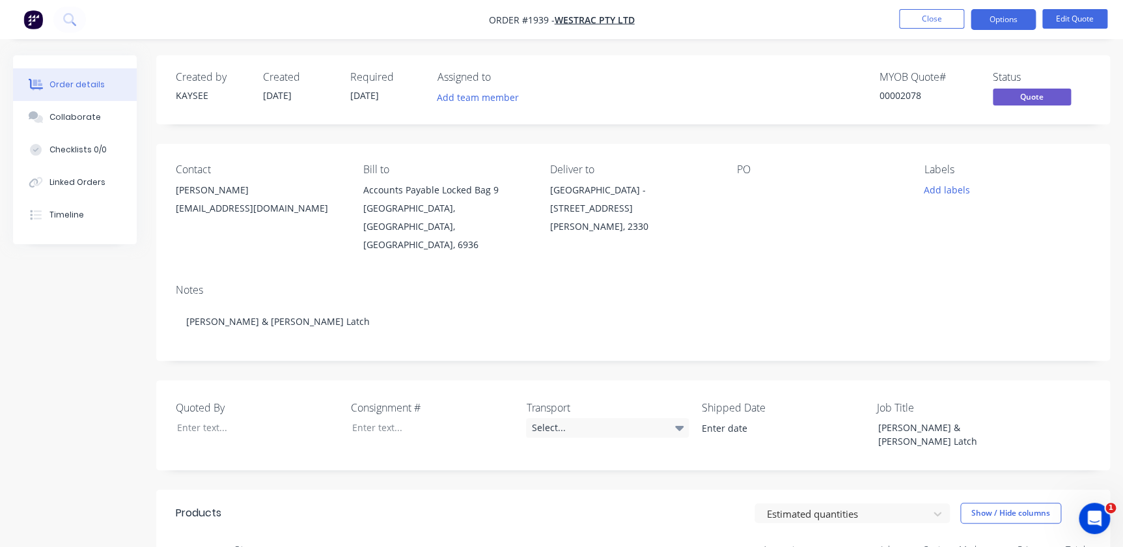
drag, startPoint x: 86, startPoint y: 0, endPoint x: 852, endPoint y: 20, distance: 766.8
click at [852, 20] on nav "Order #1939 - WesTrac Pty Ltd Close Options Edit Quote" at bounding box center [561, 19] width 1123 height 39
